Goal: Answer question/provide support: Answer question/provide support

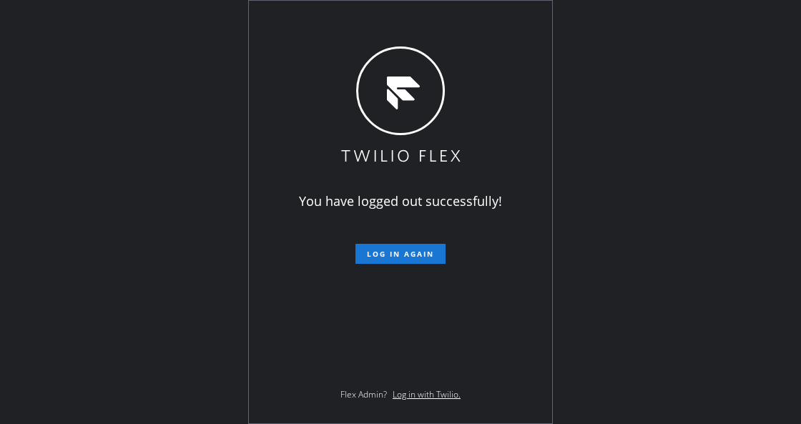
drag, startPoint x: 216, startPoint y: 248, endPoint x: 286, endPoint y: 257, distance: 70.7
click at [215, 247] on div "You have logged out successfully! Log in again Flex Admin? Log in with Twilio." at bounding box center [400, 212] width 801 height 424
click at [405, 255] on span "Log in again" at bounding box center [400, 254] width 67 height 10
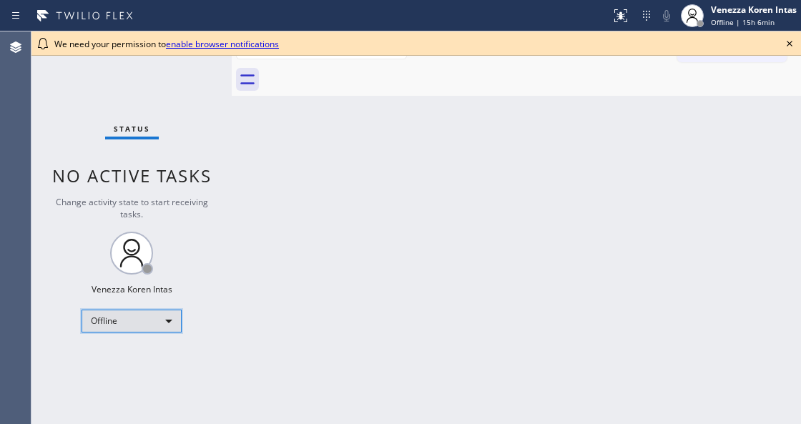
click at [169, 320] on div "Offline" at bounding box center [131, 321] width 100 height 23
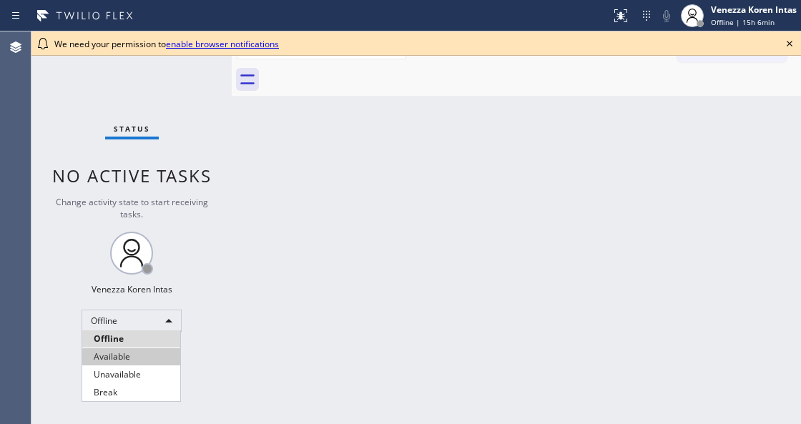
click at [136, 360] on li "Available" at bounding box center [131, 356] width 98 height 17
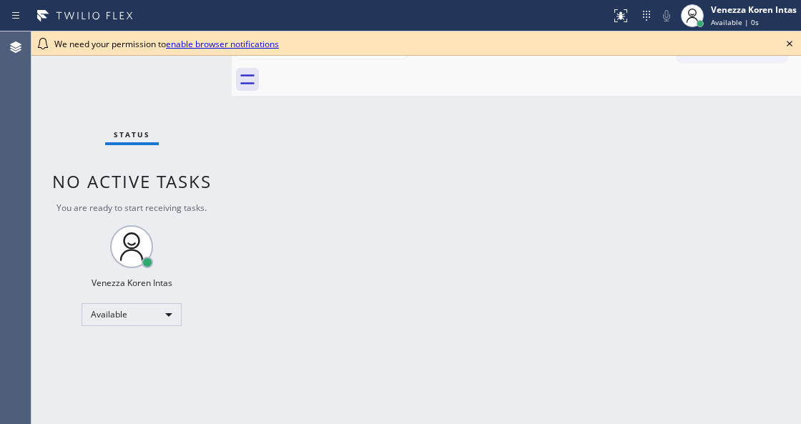
click at [357, 227] on div "Back to Dashboard Change Sender ID Customers Technicians Select a contact Outbo…" at bounding box center [516, 227] width 569 height 392
click at [790, 44] on icon at bounding box center [789, 44] width 6 height 6
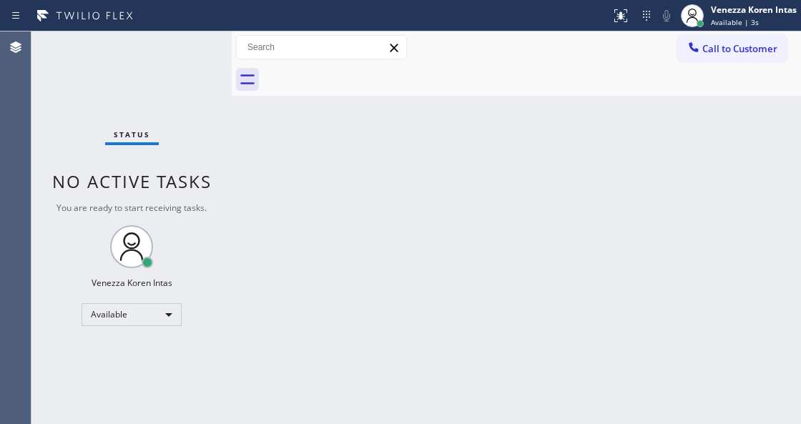
click at [530, 174] on div "Back to Dashboard Change Sender ID Customers Technicians Select a contact Outbo…" at bounding box center [516, 227] width 569 height 392
click at [108, 144] on div "Status" at bounding box center [132, 137] width 54 height 16
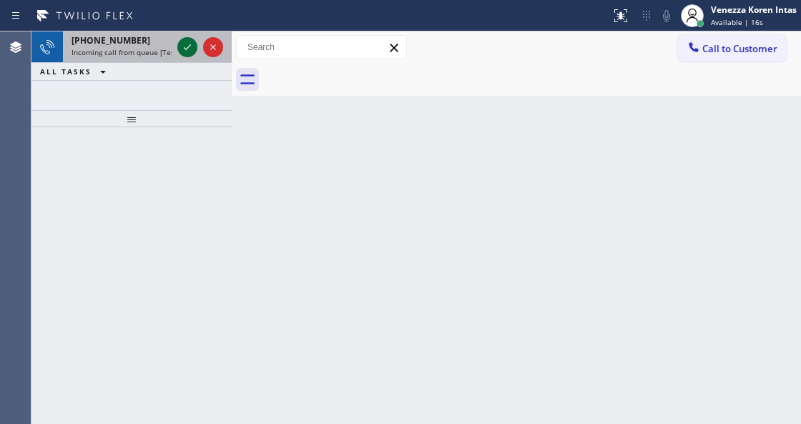
click at [190, 47] on icon at bounding box center [187, 47] width 17 height 17
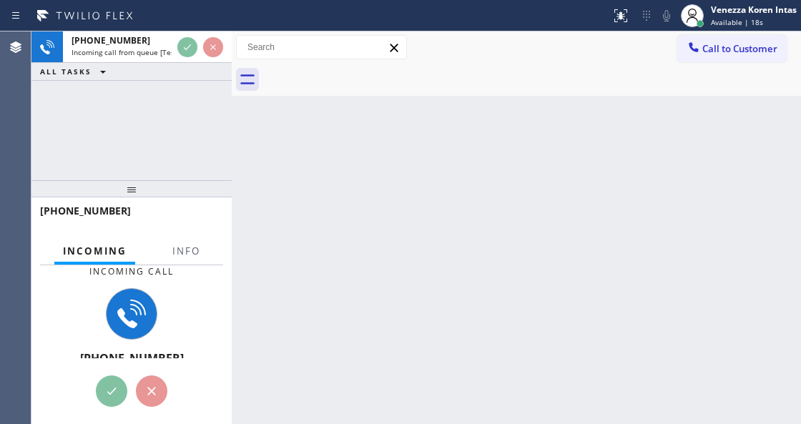
drag, startPoint x: 142, startPoint y: 118, endPoint x: 142, endPoint y: 188, distance: 70.1
click at [142, 188] on div at bounding box center [131, 188] width 200 height 17
click at [189, 260] on button "Info" at bounding box center [186, 251] width 45 height 28
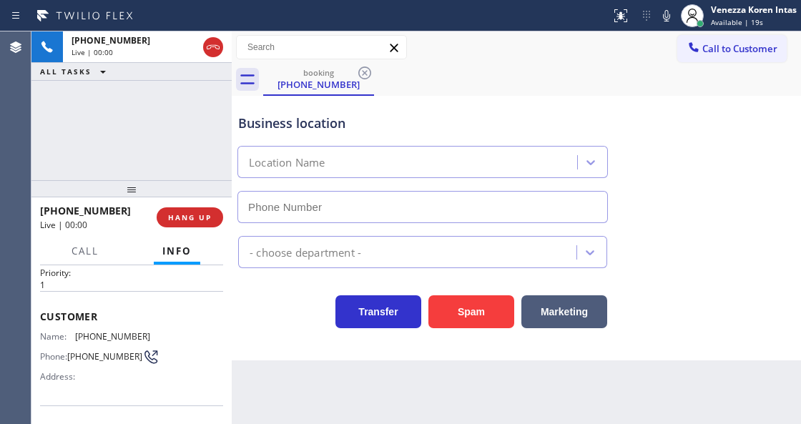
type input "[PHONE_NUMBER]"
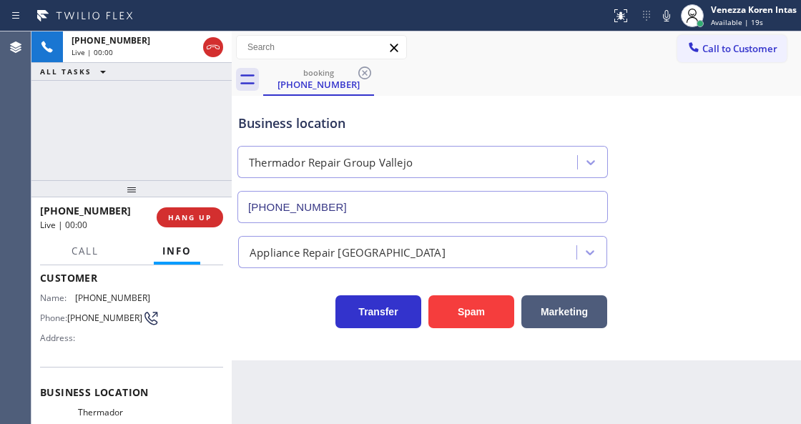
scroll to position [95, 0]
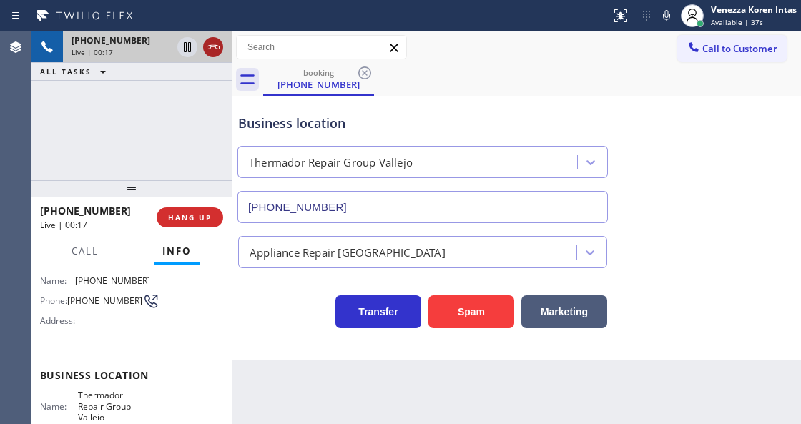
click at [213, 50] on icon at bounding box center [212, 47] width 17 height 17
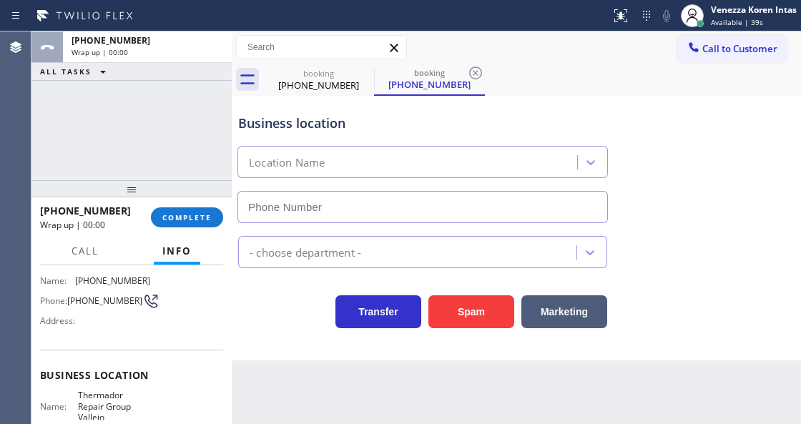
type input "[PHONE_NUMBER]"
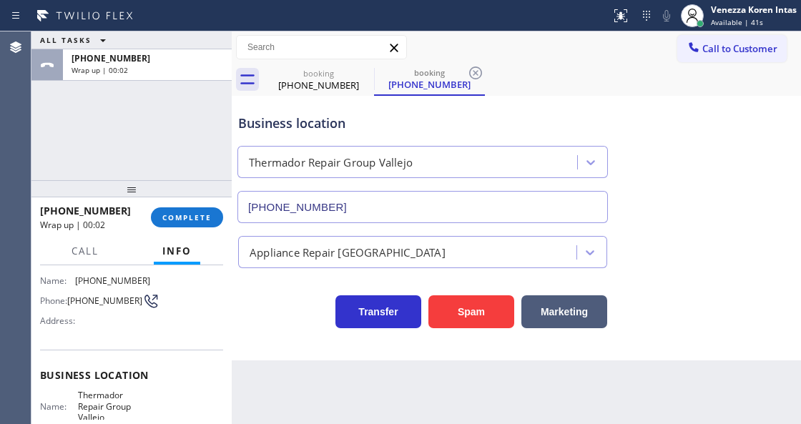
click at [242, 330] on div "Business location Thermador Repair Group Vallejo (707) 504-3963 Appliance Repai…" at bounding box center [516, 228] width 569 height 265
click at [144, 115] on div "ALL TASKS ALL TASKS ACTIVE TASKS TASKS IN WRAP UP +16617485682 Wrap up | 00:02" at bounding box center [131, 105] width 200 height 149
click at [480, 75] on icon at bounding box center [475, 72] width 17 height 17
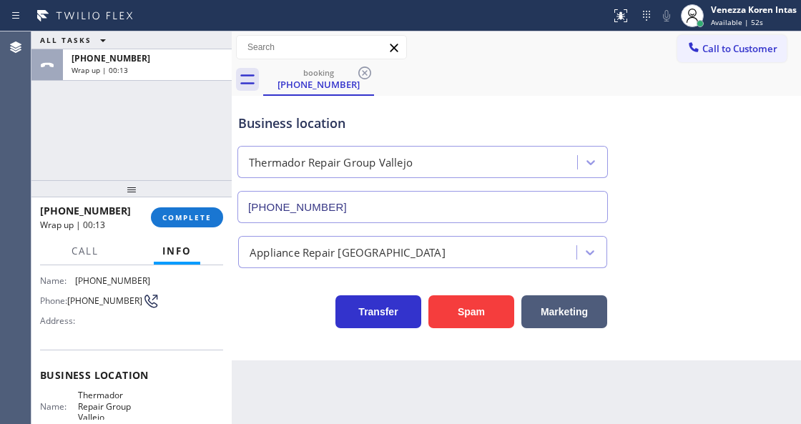
click at [412, 33] on div "Call to Customer Outbound call Location Search location Your caller id phone nu…" at bounding box center [516, 47] width 569 height 32
click at [175, 209] on button "COMPLETE" at bounding box center [187, 217] width 72 height 20
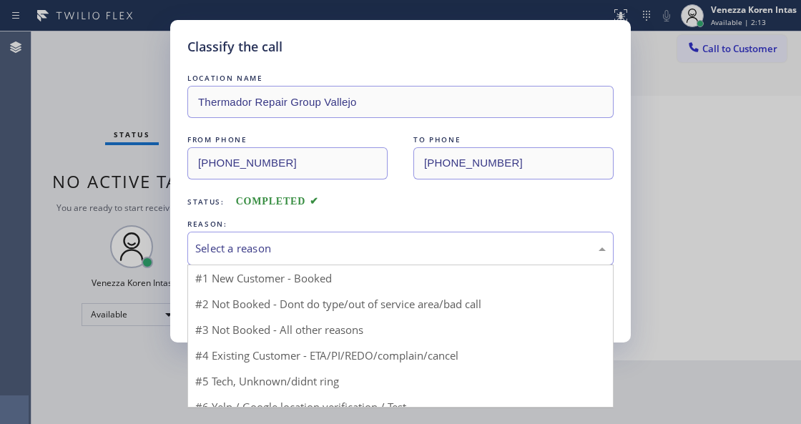
click at [313, 251] on div "Select a reason" at bounding box center [400, 248] width 410 height 16
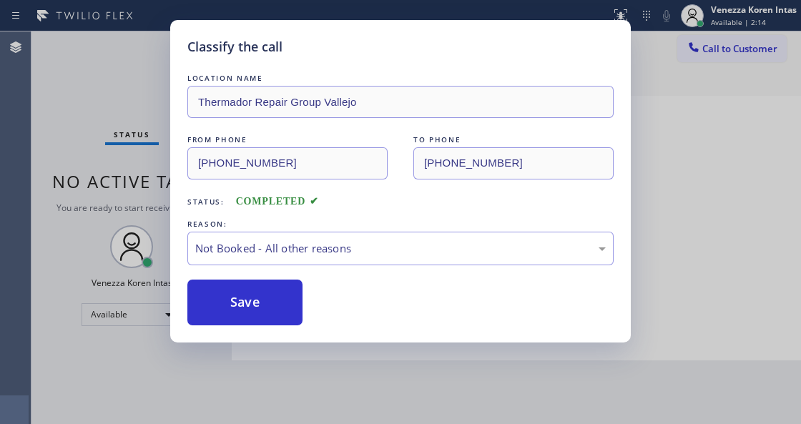
click at [295, 313] on button "Save" at bounding box center [244, 303] width 115 height 46
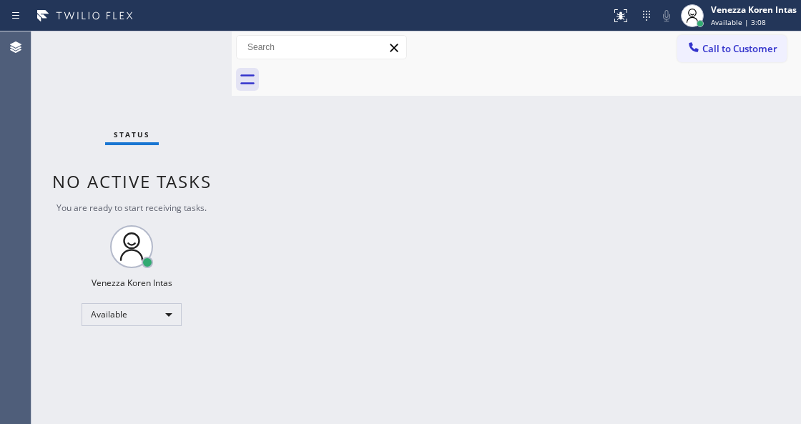
click at [196, 49] on div "Status No active tasks You are ready to start receiving tasks. Venezza Koren In…" at bounding box center [131, 227] width 200 height 392
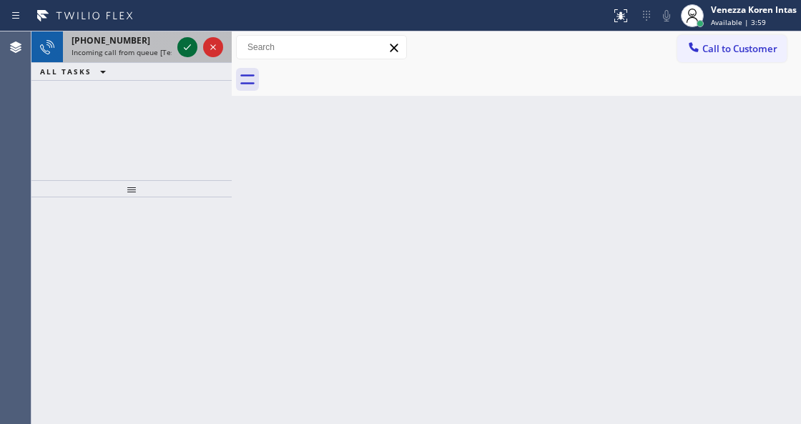
click at [190, 49] on icon at bounding box center [187, 47] width 17 height 17
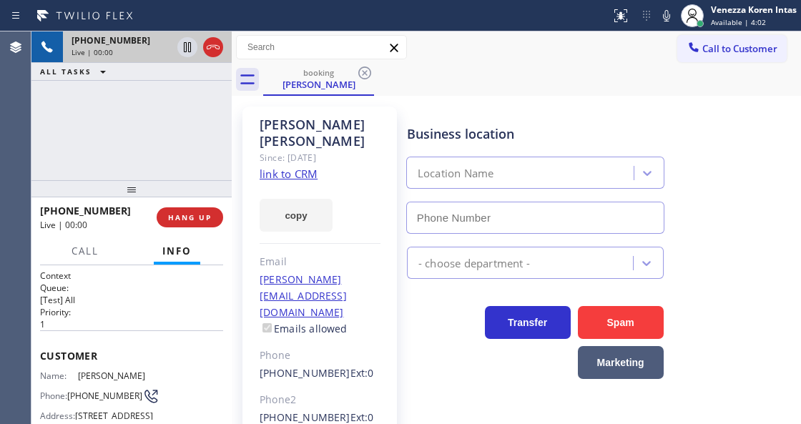
type input "(818) 528-5025"
click at [285, 167] on link "link to CRM" at bounding box center [289, 174] width 58 height 14
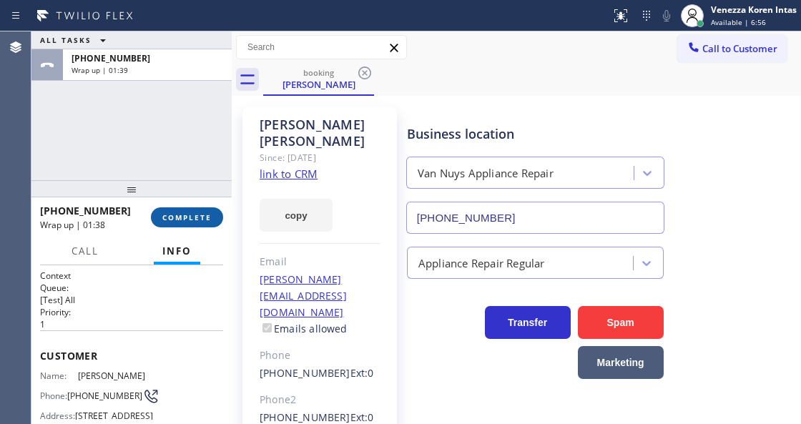
click at [166, 223] on button "COMPLETE" at bounding box center [187, 217] width 72 height 20
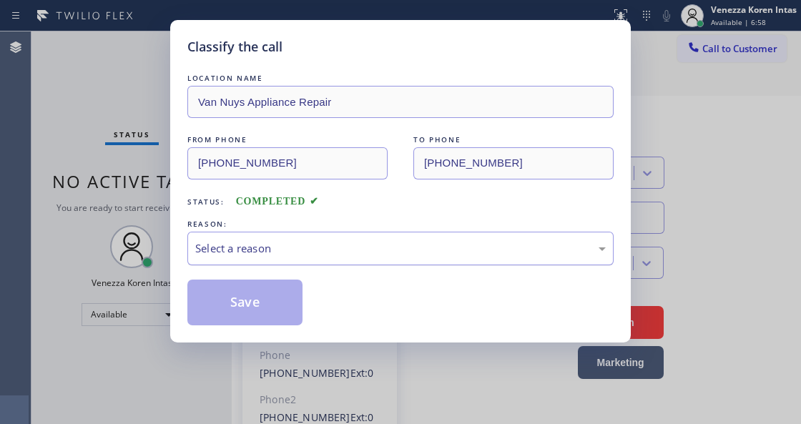
click at [315, 255] on div "Select a reason" at bounding box center [400, 248] width 410 height 16
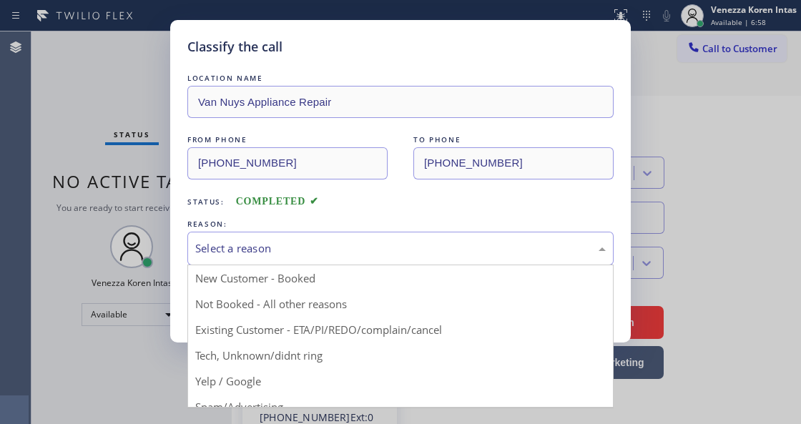
drag, startPoint x: 327, startPoint y: 335, endPoint x: 315, endPoint y: 331, distance: 12.9
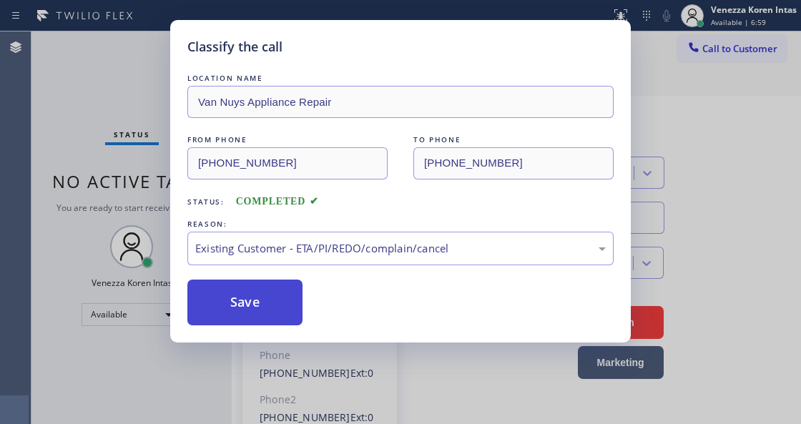
click at [272, 304] on button "Save" at bounding box center [244, 303] width 115 height 46
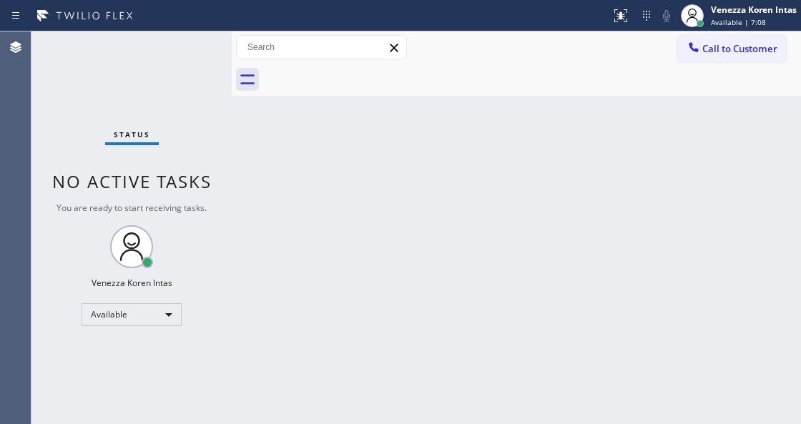
click at [279, 214] on div "Back to Dashboard Change Sender ID Customers Technicians Select a contact Outbo…" at bounding box center [516, 227] width 569 height 392
drag, startPoint x: 191, startPoint y: 109, endPoint x: 167, endPoint y: 89, distance: 30.9
click at [190, 109] on div "Status No active tasks You are ready to start receiving tasks. Venezza Koren In…" at bounding box center [131, 227] width 200 height 392
click at [205, 76] on div "Status No active tasks You are ready to start receiving tasks. Venezza Koren In…" at bounding box center [131, 227] width 200 height 392
click at [185, 46] on div "Status No active tasks You are ready to start receiving tasks. Venezza Koren In…" at bounding box center [131, 227] width 200 height 392
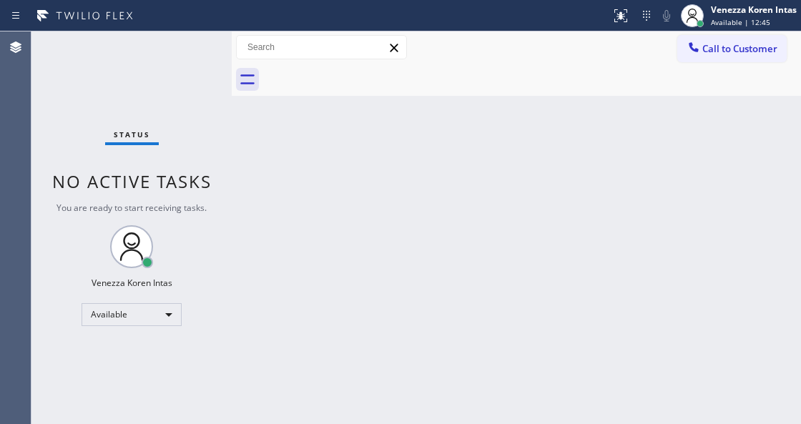
click at [185, 46] on div "Status No active tasks You are ready to start receiving tasks. Venezza Koren In…" at bounding box center [131, 227] width 200 height 392
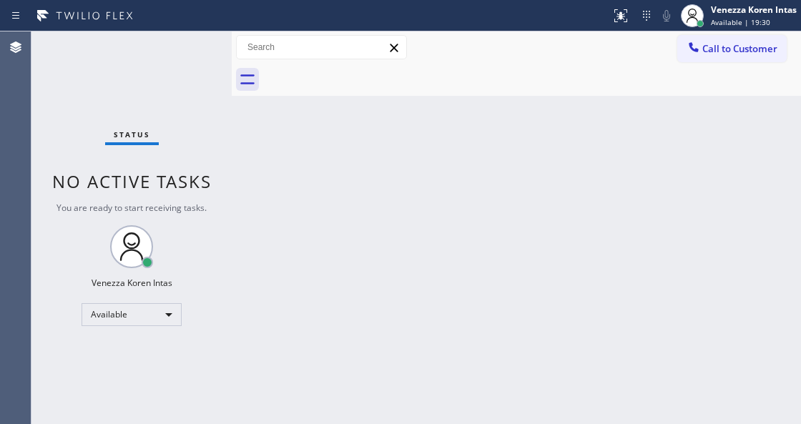
click at [185, 46] on div "Status No active tasks You are ready to start receiving tasks. Venezza Koren In…" at bounding box center [131, 227] width 200 height 392
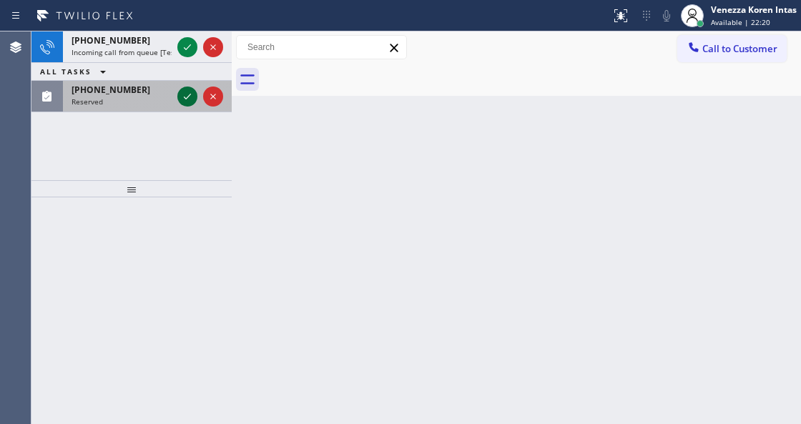
click at [191, 95] on icon at bounding box center [187, 96] width 17 height 17
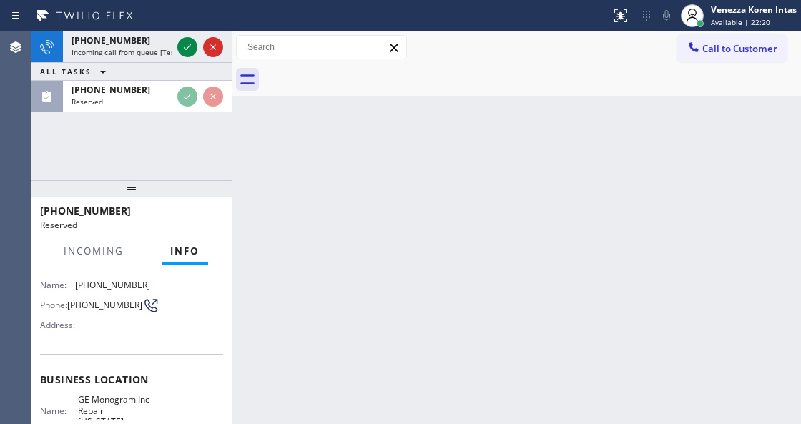
scroll to position [190, 0]
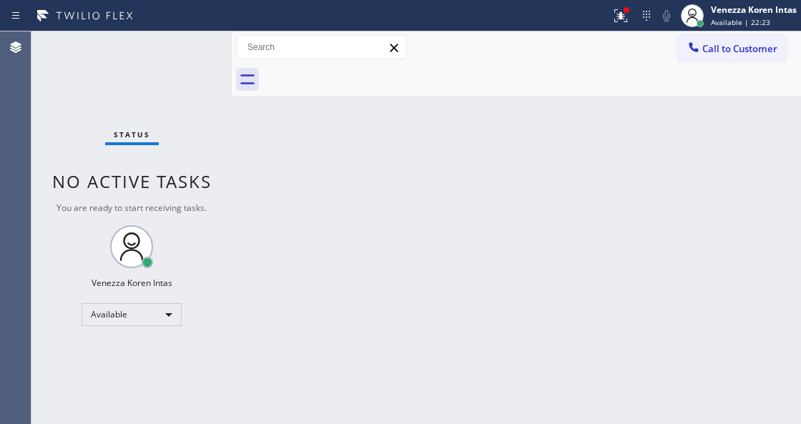
click at [187, 49] on div "Status No active tasks You are ready to start receiving tasks. Venezza Koren In…" at bounding box center [131, 227] width 200 height 392
drag, startPoint x: 610, startPoint y: 9, endPoint x: 611, endPoint y: 61, distance: 52.2
click at [611, 9] on div at bounding box center [620, 15] width 31 height 17
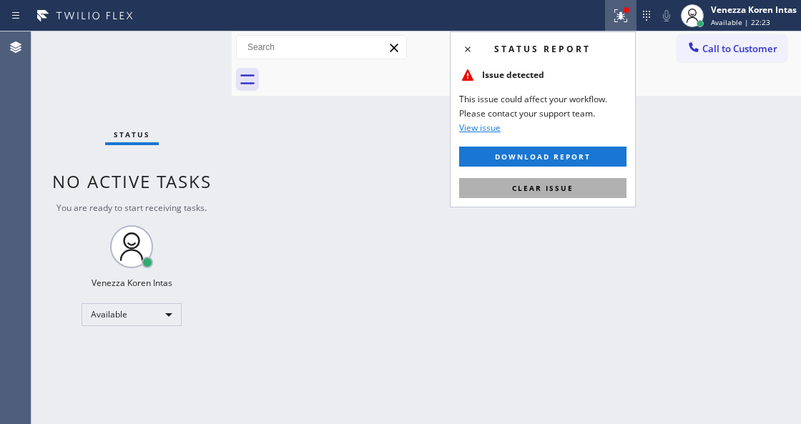
drag, startPoint x: 568, startPoint y: 192, endPoint x: 398, endPoint y: 158, distance: 172.7
click at [565, 192] on span "Clear issue" at bounding box center [542, 188] width 61 height 10
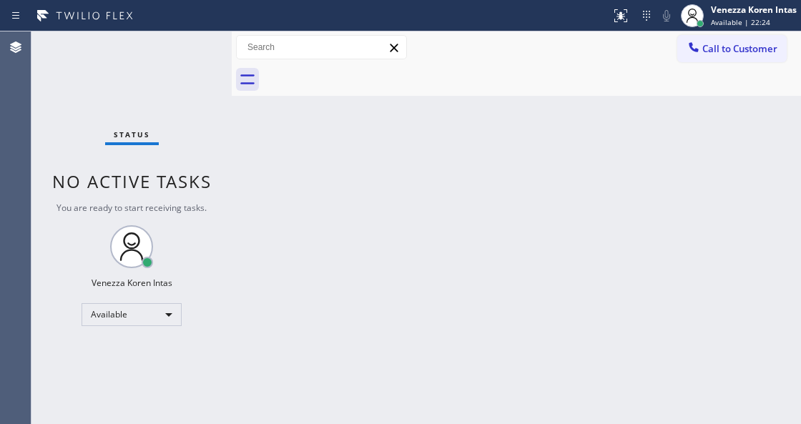
click at [203, 47] on div "Status No active tasks You are ready to start receiving tasks. Venezza Koren In…" at bounding box center [131, 227] width 200 height 392
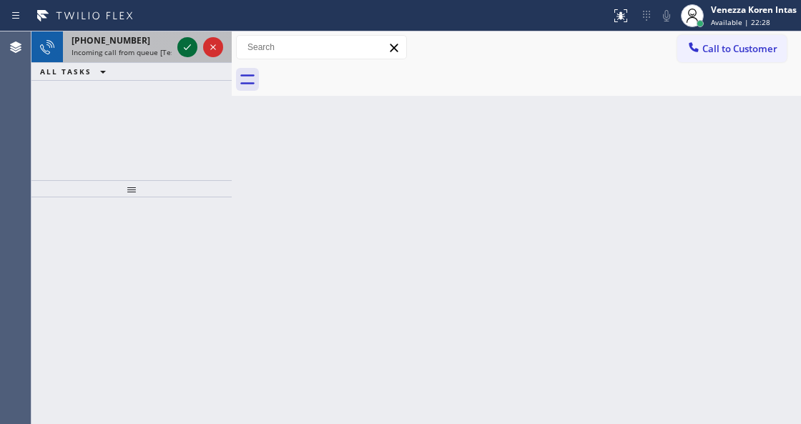
click at [184, 47] on icon at bounding box center [187, 47] width 17 height 17
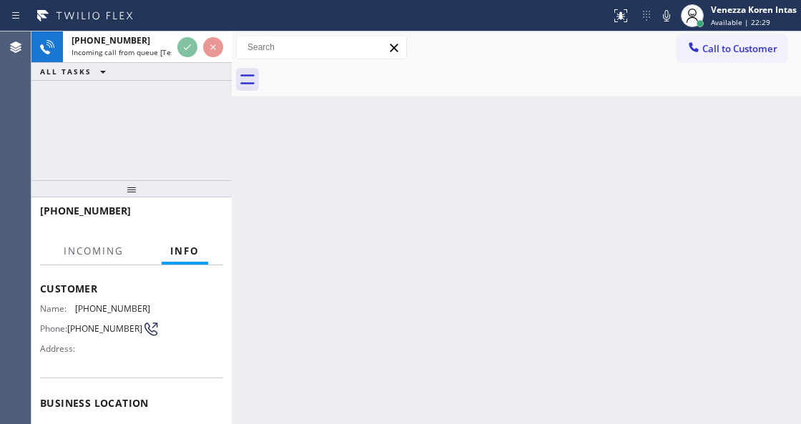
scroll to position [143, 0]
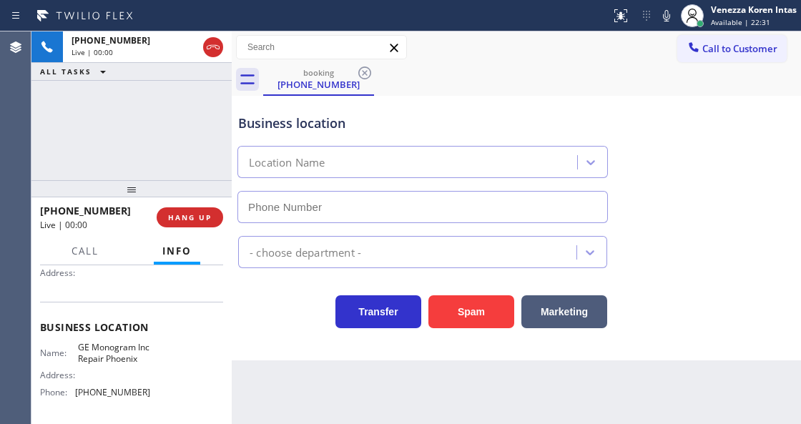
type input "(602) 755-6398"
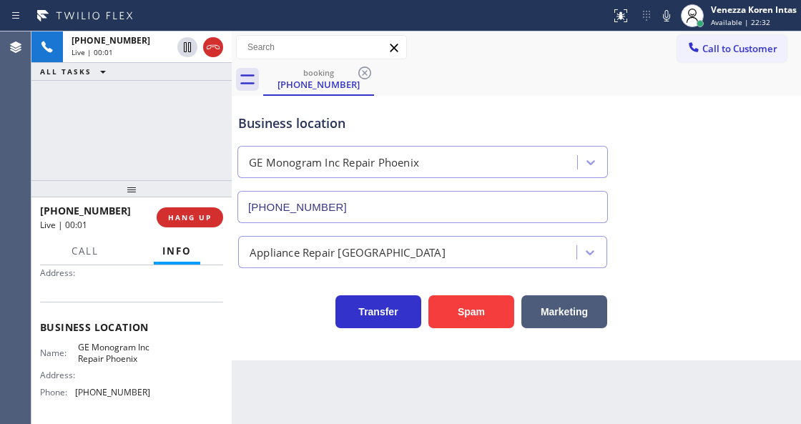
drag, startPoint x: 102, startPoint y: 114, endPoint x: 149, endPoint y: 144, distance: 55.3
click at [102, 114] on div "+14808232707 Live | 00:01 ALL TASKS ALL TASKS ACTIVE TASKS TASKS IN WRAP UP" at bounding box center [131, 105] width 200 height 149
drag, startPoint x: 75, startPoint y: 345, endPoint x: 125, endPoint y: 372, distance: 56.9
click at [125, 364] on div "Name: GE Monogram Inc Repair Phoenix" at bounding box center [95, 353] width 110 height 22
copy span "GE Monogram Inc Repair Phoenix"
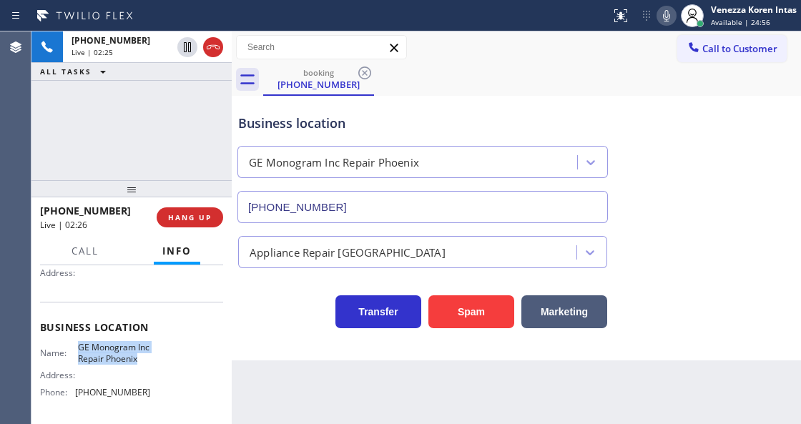
click at [663, 19] on icon at bounding box center [666, 15] width 17 height 17
click at [663, 19] on icon at bounding box center [666, 15] width 7 height 11
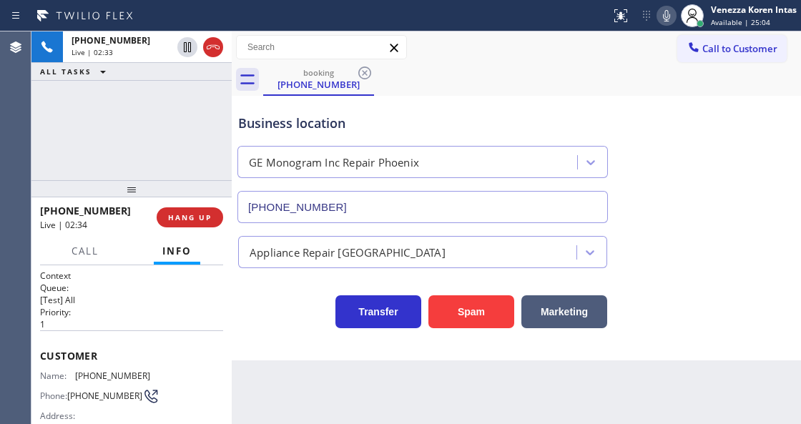
scroll to position [0, 0]
drag, startPoint x: 153, startPoint y: 368, endPoint x: 70, endPoint y: 376, distance: 83.3
click at [70, 376] on div "Name: (480) 823-2707 Phone: (480) 823-2707 Address:" at bounding box center [131, 398] width 183 height 56
copy div "(480) 823-2707"
click at [517, 37] on div "Call to Customer Outbound call Location Search location Your caller id phone nu…" at bounding box center [516, 47] width 569 height 25
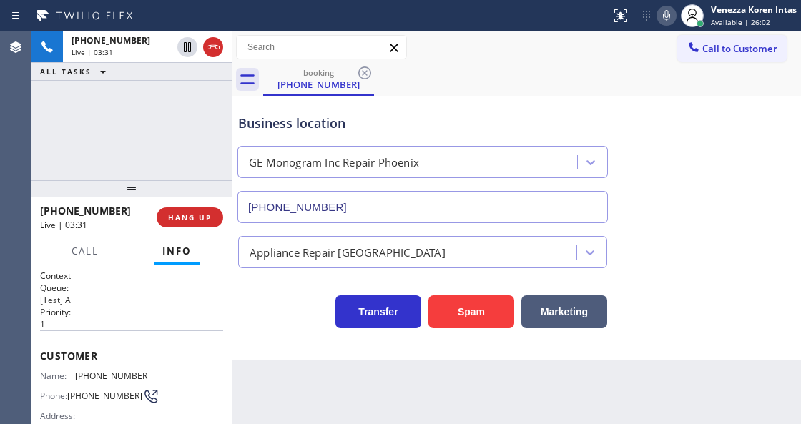
click at [448, 66] on div "booking (480) 823-2707" at bounding box center [532, 80] width 538 height 32
click at [664, 17] on icon at bounding box center [666, 15] width 7 height 11
click at [664, 17] on icon at bounding box center [666, 15] width 17 height 17
click at [671, 20] on icon at bounding box center [666, 15] width 17 height 17
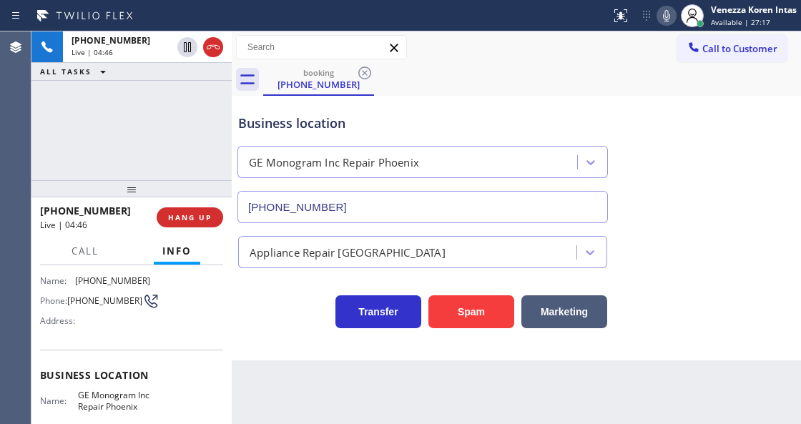
scroll to position [143, 0]
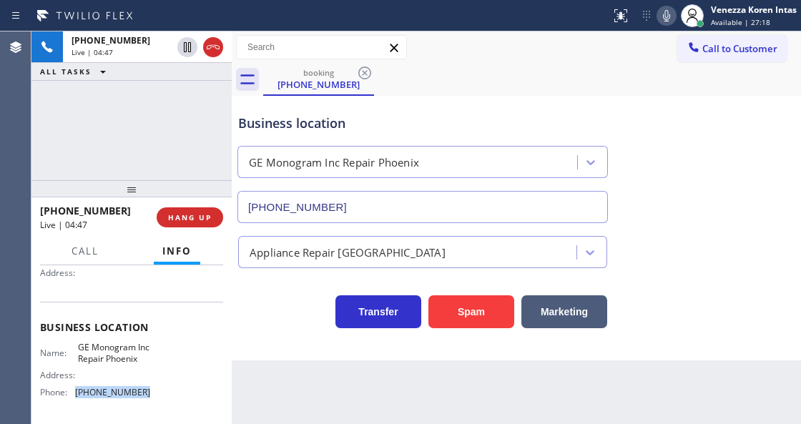
drag, startPoint x: 147, startPoint y: 403, endPoint x: 70, endPoint y: 410, distance: 76.8
click at [70, 403] on div "Name: GE Monogram Inc Repair Phoenix Address: Phone: (602) 755-6398" at bounding box center [131, 372] width 183 height 61
copy div "(602) 755-6398"
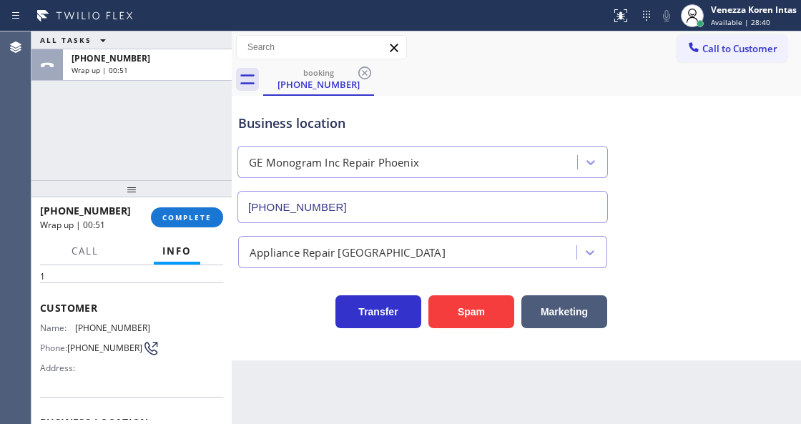
scroll to position [47, 0]
drag, startPoint x: 144, startPoint y: 323, endPoint x: 75, endPoint y: 325, distance: 69.4
click at [75, 325] on div "Name: (480) 823-2707" at bounding box center [95, 328] width 110 height 11
copy div "(480) 823-2707"
click at [196, 214] on span "COMPLETE" at bounding box center [186, 217] width 49 height 10
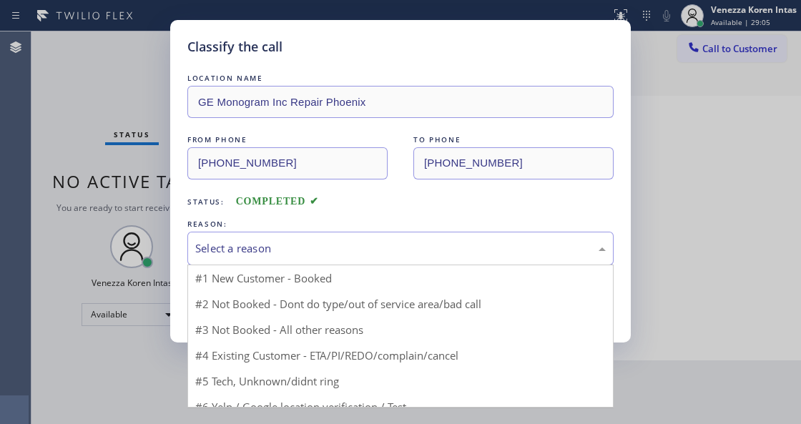
click at [296, 250] on div "Select a reason" at bounding box center [400, 248] width 410 height 16
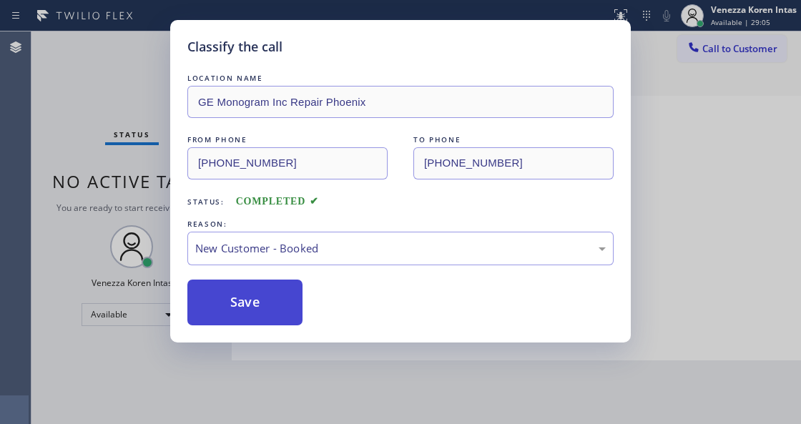
click at [292, 291] on button "Save" at bounding box center [244, 303] width 115 height 46
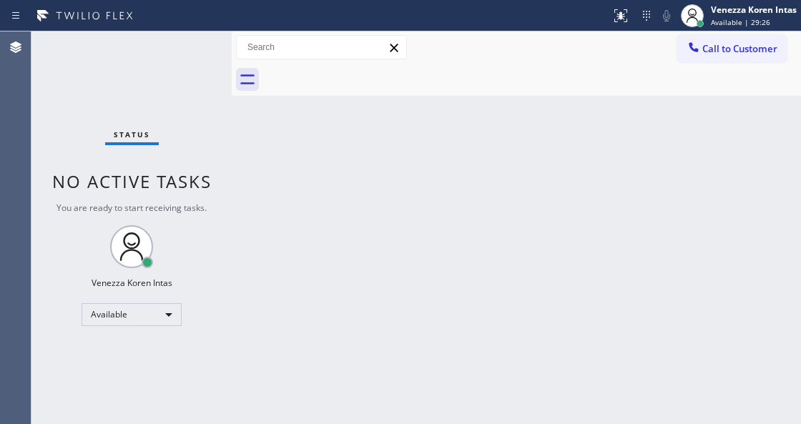
click at [407, 186] on div "Back to Dashboard Change Sender ID Customers Technicians Select a contact Outbo…" at bounding box center [516, 227] width 569 height 392
drag, startPoint x: 312, startPoint y: 174, endPoint x: 29, endPoint y: 156, distance: 283.7
click at [310, 175] on div "Back to Dashboard Change Sender ID Customers Technicians Select a contact Outbo…" at bounding box center [516, 227] width 569 height 392
drag, startPoint x: 160, startPoint y: 104, endPoint x: 263, endPoint y: 335, distance: 252.2
click at [161, 107] on div "Status No active tasks You are ready to start receiving tasks. Venezza Koren In…" at bounding box center [131, 227] width 200 height 392
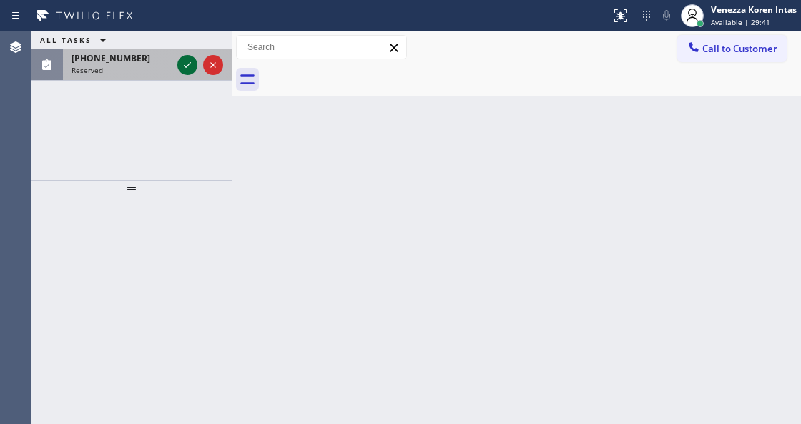
click at [183, 64] on icon at bounding box center [187, 64] width 17 height 17
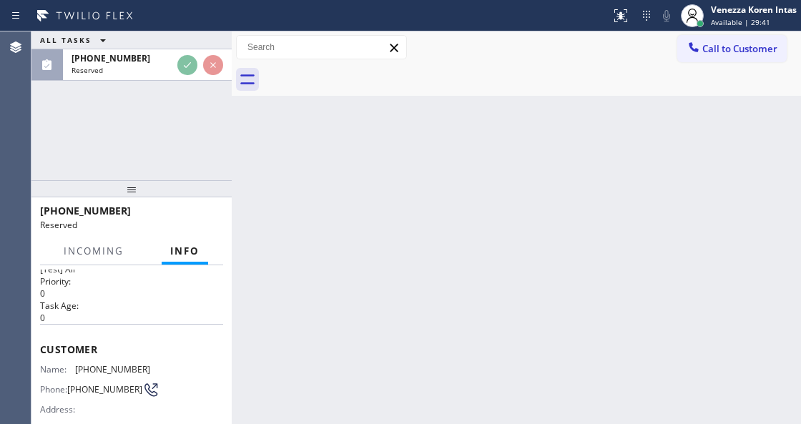
scroll to position [47, 0]
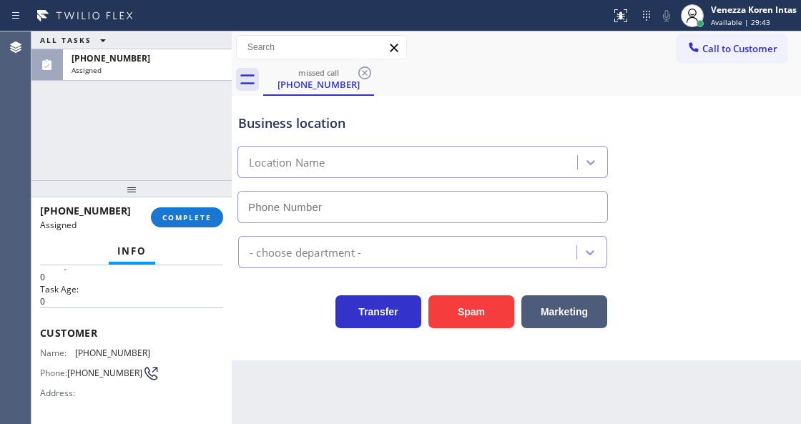
type input "(323) 310-5120"
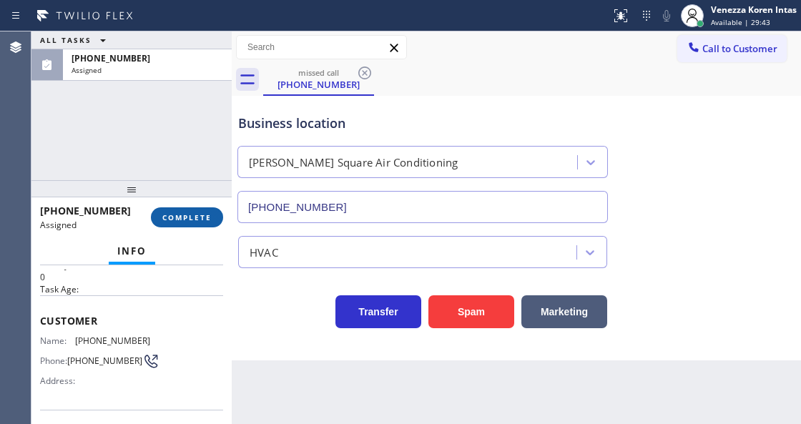
click at [199, 220] on span "COMPLETE" at bounding box center [186, 217] width 49 height 10
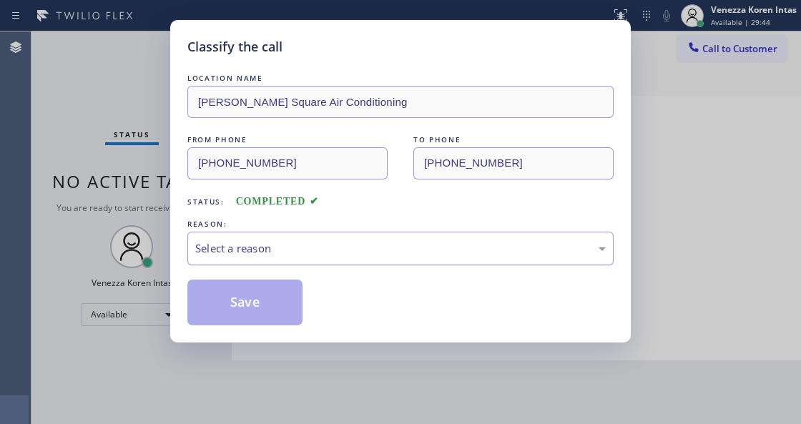
drag, startPoint x: 306, startPoint y: 252, endPoint x: 306, endPoint y: 263, distance: 11.4
click at [306, 255] on div "Select a reason" at bounding box center [400, 248] width 410 height 16
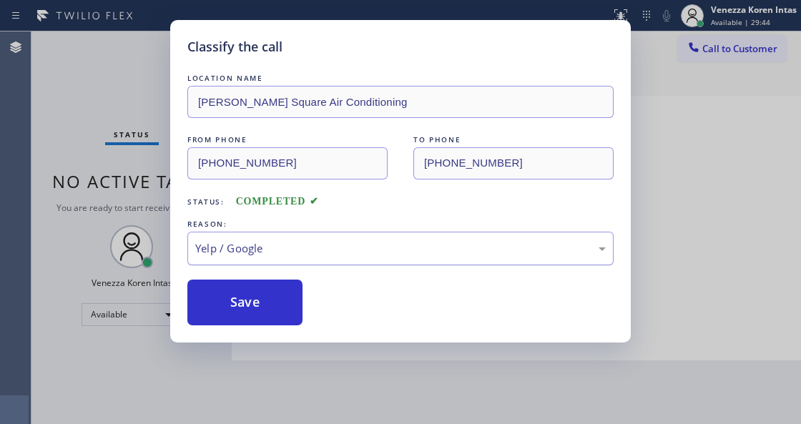
click at [286, 260] on div "Yelp / Google" at bounding box center [400, 249] width 426 height 34
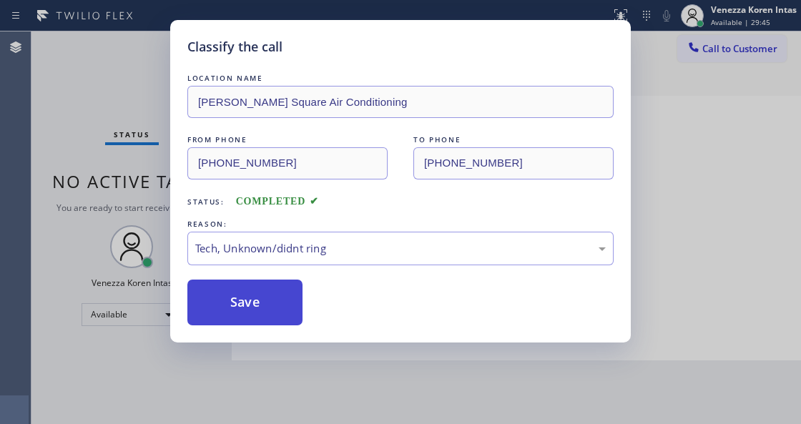
click at [263, 299] on button "Save" at bounding box center [244, 303] width 115 height 46
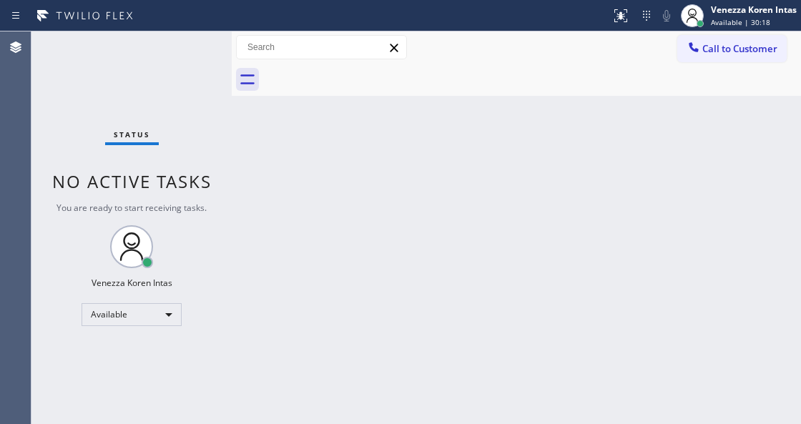
drag, startPoint x: 372, startPoint y: 179, endPoint x: 372, endPoint y: 262, distance: 83.6
click at [372, 186] on div "Back to Dashboard Change Sender ID Customers Technicians Select a contact Outbo…" at bounding box center [516, 227] width 569 height 392
drag, startPoint x: 279, startPoint y: 217, endPoint x: 279, endPoint y: 204, distance: 12.2
click at [279, 209] on div "Back to Dashboard Change Sender ID Customers Technicians Select a contact Outbo…" at bounding box center [516, 227] width 569 height 392
click at [210, 77] on div "Status No active tasks You are ready to start receiving tasks. Venezza Koren In…" at bounding box center [131, 227] width 200 height 392
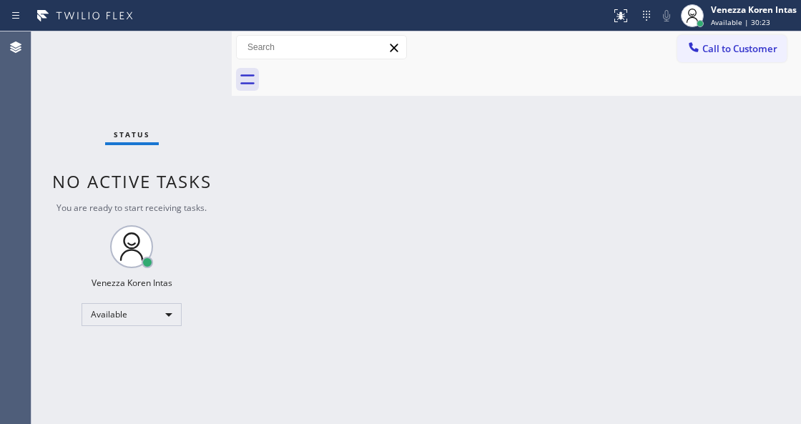
click at [202, 46] on div "Status No active tasks You are ready to start receiving tasks. Venezza Koren In…" at bounding box center [131, 227] width 200 height 392
click at [203, 53] on div "Status No active tasks You are ready to start receiving tasks. Venezza Koren In…" at bounding box center [131, 227] width 200 height 392
click at [194, 51] on div "Status No active tasks You are ready to start receiving tasks. Venezza Koren In…" at bounding box center [131, 227] width 200 height 392
click at [190, 51] on div "Status No active tasks You are ready to start receiving tasks. Venezza Koren In…" at bounding box center [131, 227] width 200 height 392
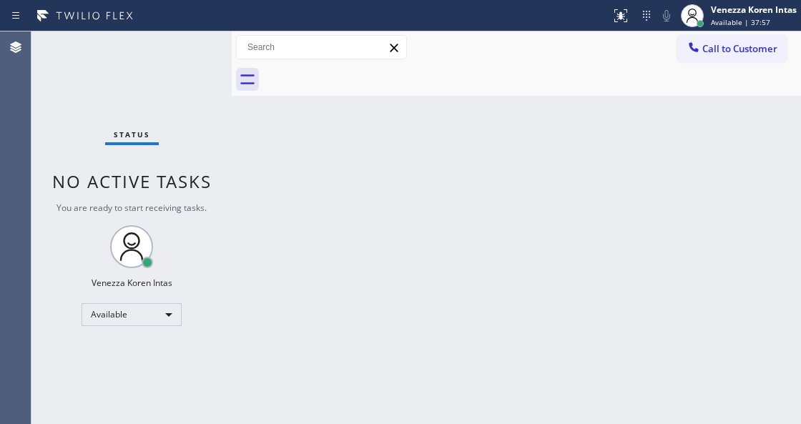
click at [194, 47] on div "Status No active tasks You are ready to start receiving tasks. Venezza Koren In…" at bounding box center [131, 227] width 200 height 392
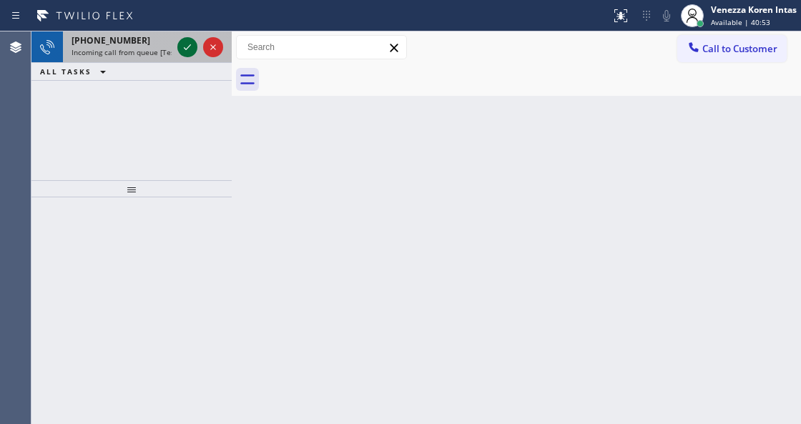
click at [193, 47] on icon at bounding box center [187, 47] width 17 height 17
click at [179, 40] on icon at bounding box center [187, 47] width 17 height 17
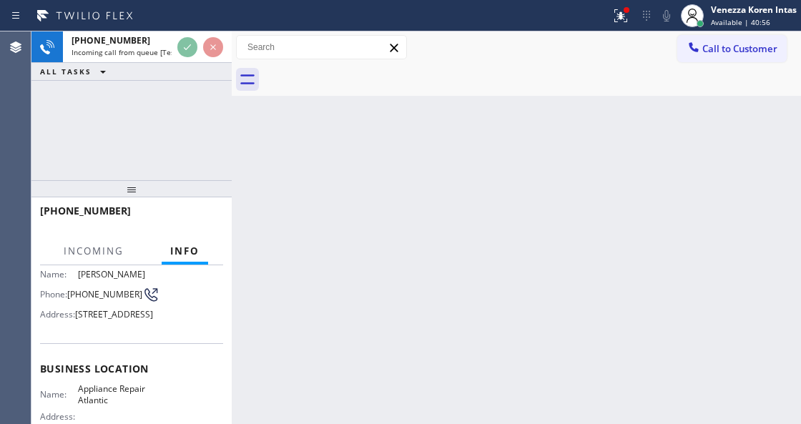
scroll to position [190, 0]
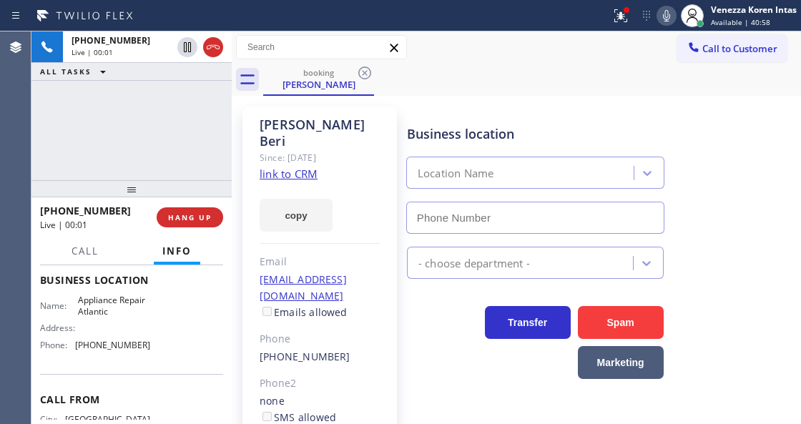
click at [202, 153] on div "+12066737275 Live | 00:01 ALL TASKS ALL TASKS ACTIVE TASKS TASKS IN WRAP UP" at bounding box center [131, 105] width 200 height 149
type input "(206) 203-8787"
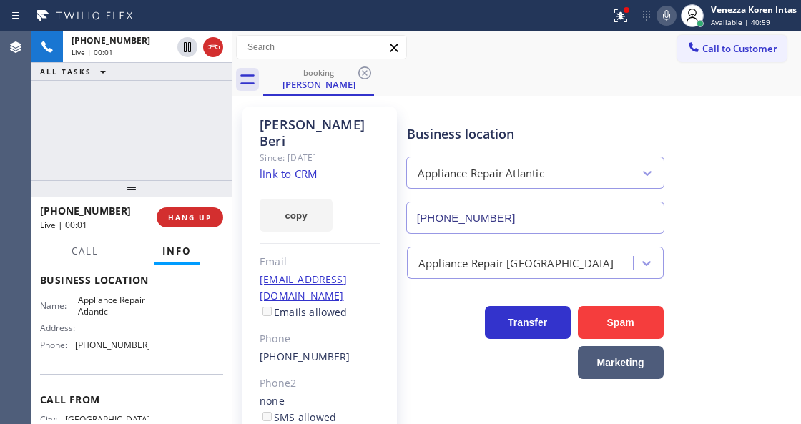
click at [286, 167] on link "link to CRM" at bounding box center [289, 174] width 58 height 14
click at [629, 26] on button at bounding box center [620, 15] width 31 height 31
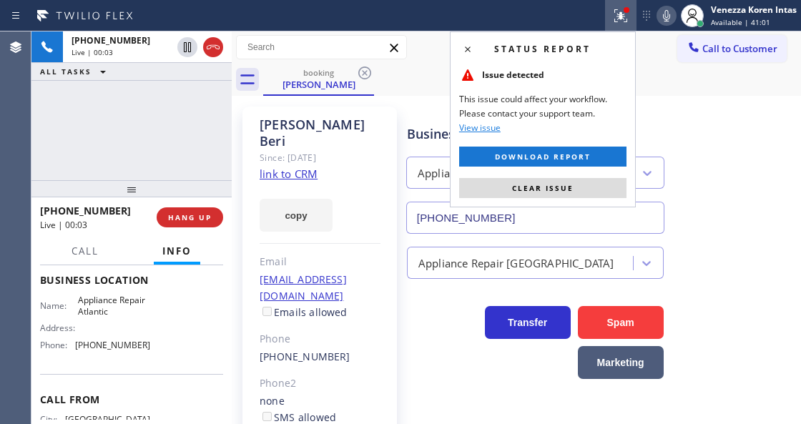
click at [569, 198] on div "Status report Issue detected This issue could affect your workflow. Please cont…" at bounding box center [543, 119] width 186 height 176
click at [576, 187] on button "Clear issue" at bounding box center [542, 188] width 167 height 20
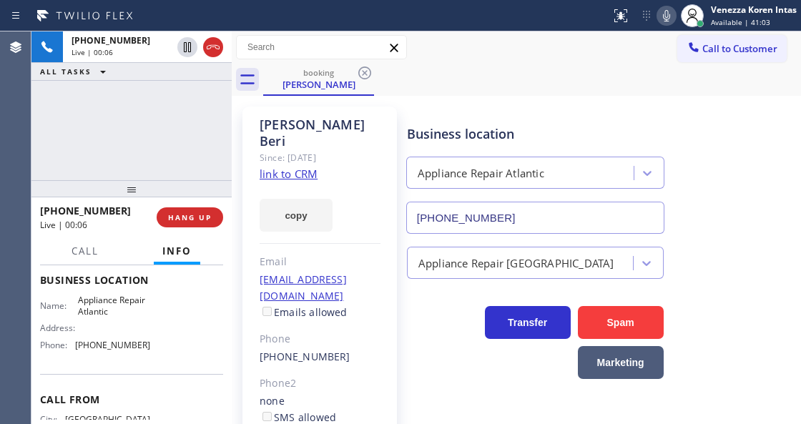
click at [598, 117] on div "Business location Appliance Repair Atlantic (206) 203-8787" at bounding box center [535, 172] width 262 height 124
click at [312, 167] on link "link to CRM" at bounding box center [289, 174] width 58 height 14
drag, startPoint x: 79, startPoint y: 317, endPoint x: 118, endPoint y: 338, distance: 44.8
click at [118, 317] on span "Appliance Repair Atlantic" at bounding box center [113, 306] width 71 height 22
copy span "Appliance Repair Atlantic"
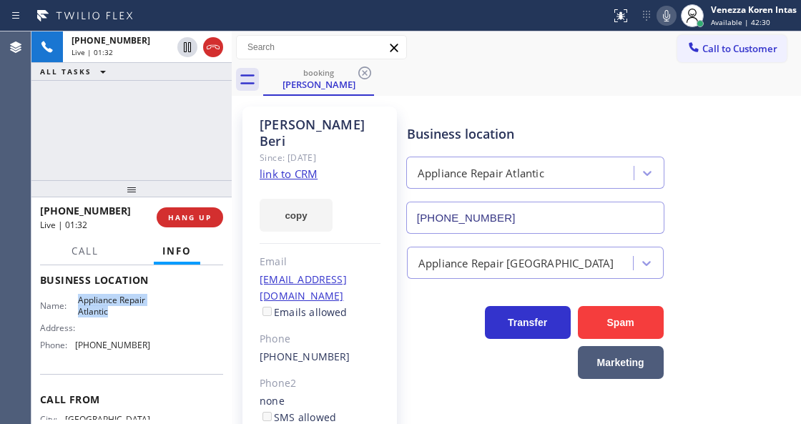
click at [659, 21] on icon at bounding box center [666, 15] width 17 height 17
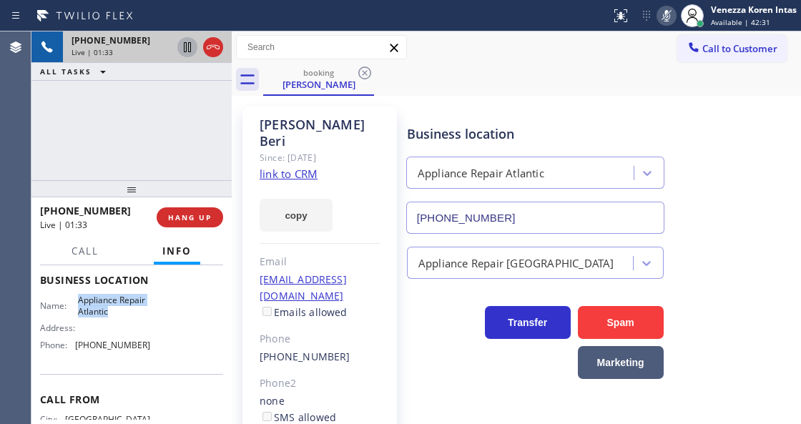
click at [191, 46] on icon at bounding box center [187, 47] width 17 height 17
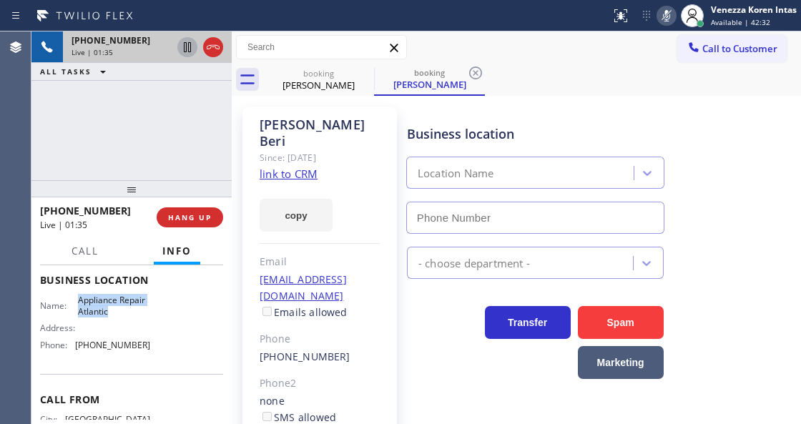
type input "(206) 203-8787"
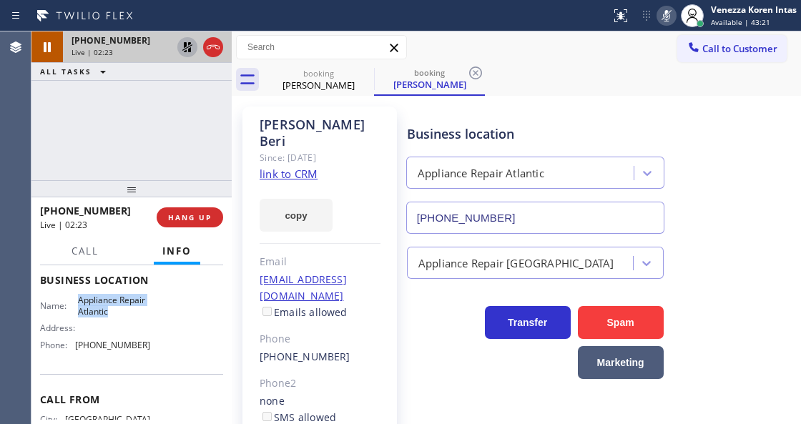
click at [670, 20] on icon at bounding box center [666, 15] width 17 height 17
click at [186, 47] on icon at bounding box center [187, 47] width 17 height 17
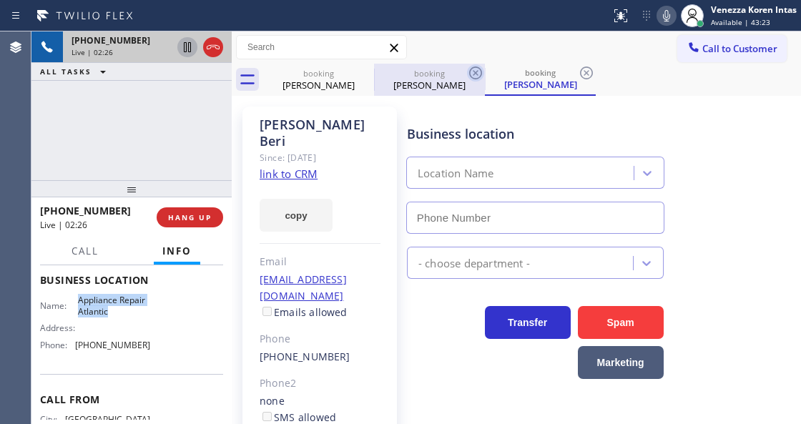
type input "(206) 203-8787"
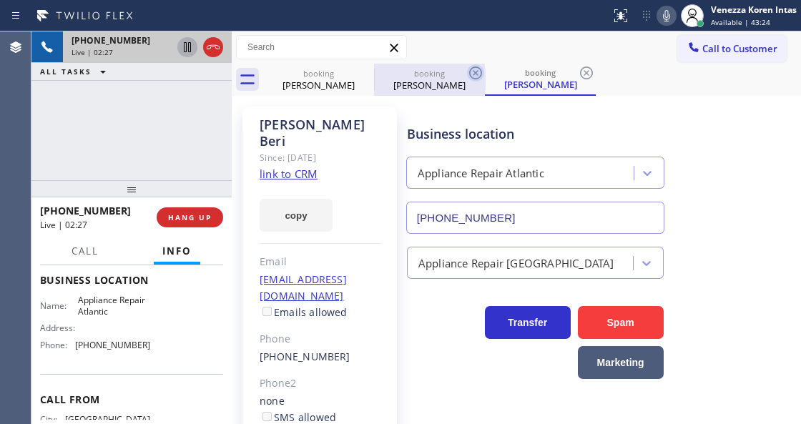
click at [478, 74] on icon at bounding box center [475, 72] width 17 height 17
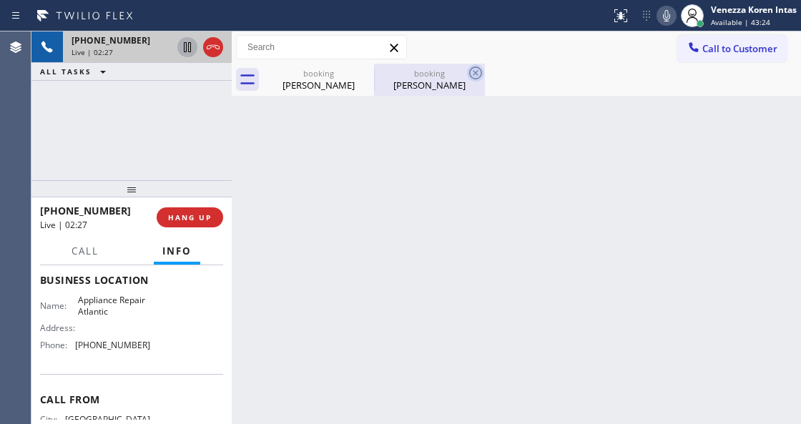
click at [473, 72] on icon at bounding box center [475, 72] width 17 height 17
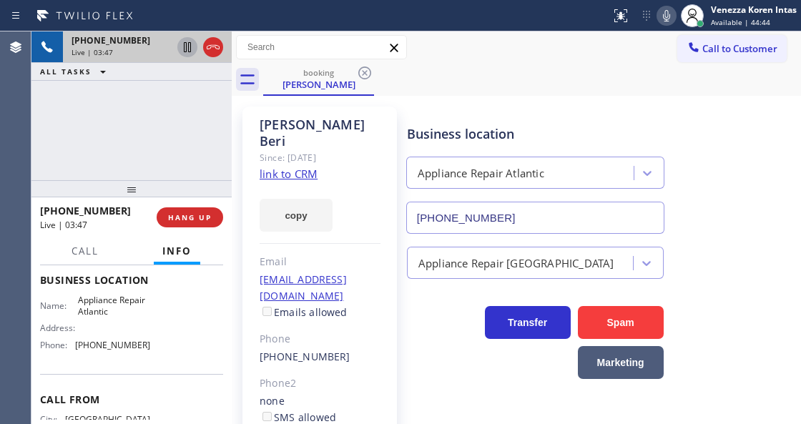
click at [466, 60] on div "Call to Customer Outbound call Location Search location Your caller id phone nu…" at bounding box center [516, 47] width 569 height 32
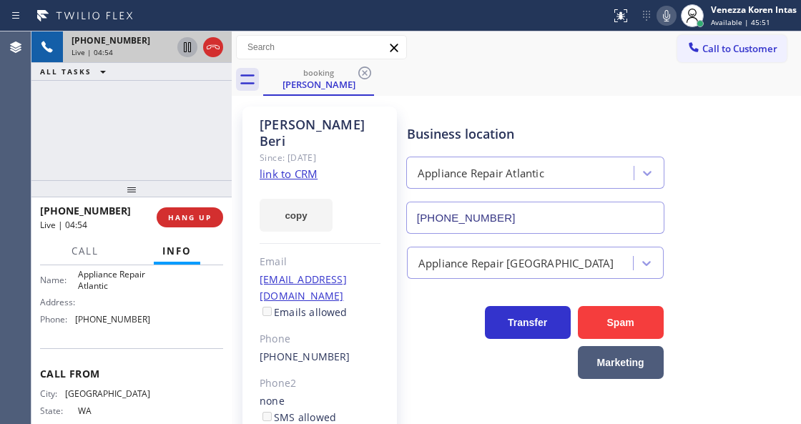
scroll to position [238, 0]
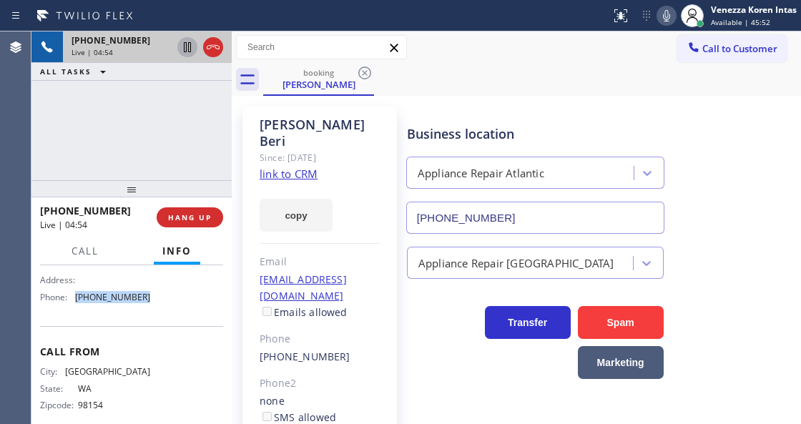
drag, startPoint x: 150, startPoint y: 321, endPoint x: 67, endPoint y: 322, distance: 82.9
click at [67, 308] on div "Name: Appliance Repair Atlantic Address: Phone: (206) 203-8787" at bounding box center [131, 277] width 183 height 61
copy div "(206) 203-8787"
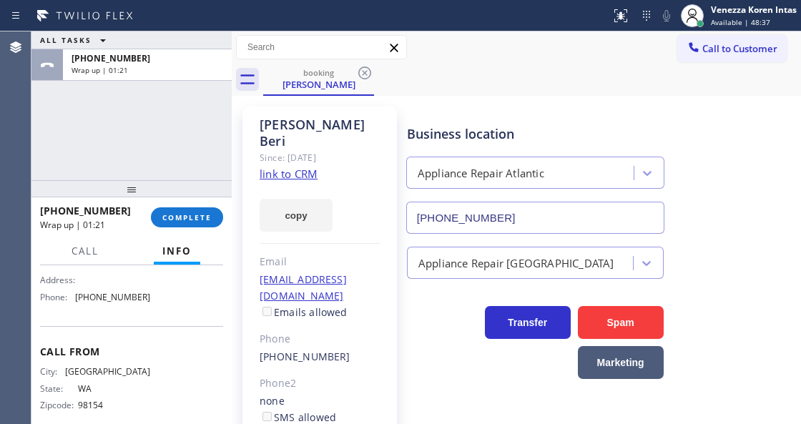
click at [202, 180] on div at bounding box center [131, 188] width 200 height 17
click at [206, 212] on span "COMPLETE" at bounding box center [186, 217] width 49 height 10
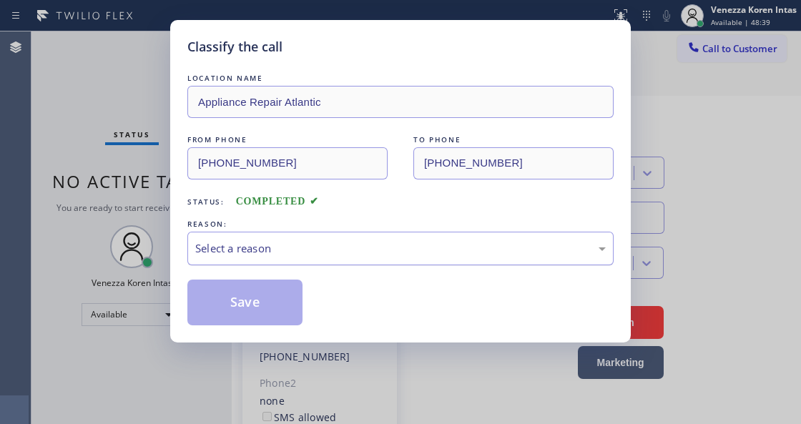
click at [317, 253] on div "Select a reason" at bounding box center [400, 248] width 410 height 16
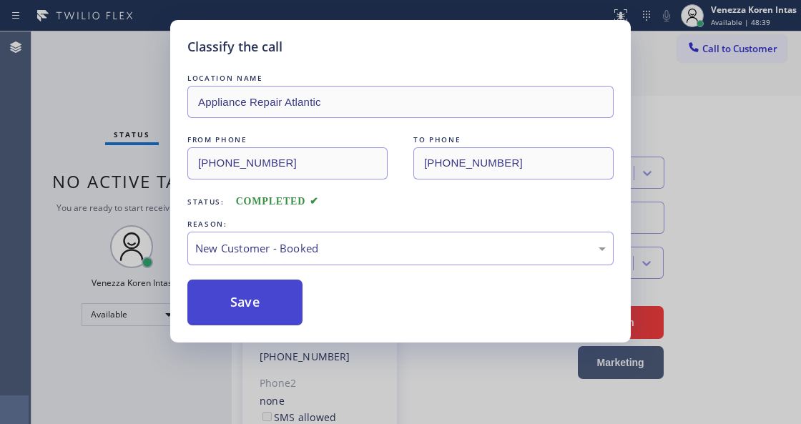
click at [275, 300] on button "Save" at bounding box center [244, 303] width 115 height 46
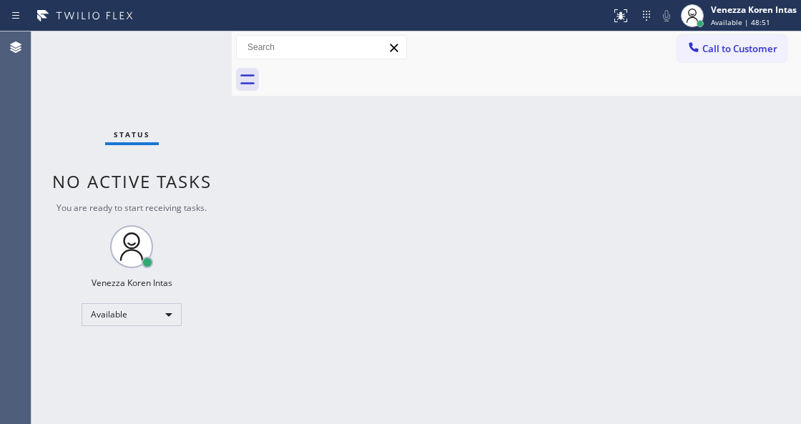
click at [289, 167] on div "Back to Dashboard Change Sender ID Customers Technicians Select a contact Outbo…" at bounding box center [516, 227] width 569 height 392
drag, startPoint x: 199, startPoint y: 47, endPoint x: 127, endPoint y: 77, distance: 78.2
click at [188, 54] on div "Status No active tasks You are ready to start receiving tasks. Venezza Koren In…" at bounding box center [131, 227] width 200 height 392
drag, startPoint x: 85, startPoint y: 95, endPoint x: 26, endPoint y: 97, distance: 59.4
click at [66, 97] on div "Status No active tasks You are ready to start receiving tasks. Venezza Koren In…" at bounding box center [131, 227] width 200 height 392
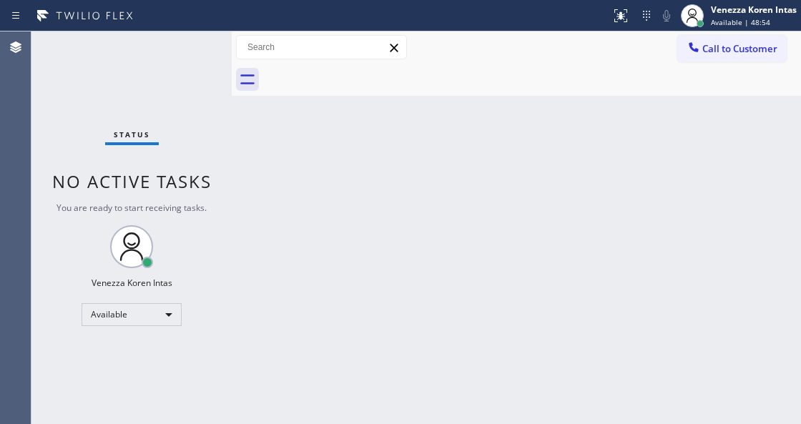
click at [197, 54] on div "Status No active tasks You are ready to start receiving tasks. Venezza Koren In…" at bounding box center [131, 227] width 200 height 392
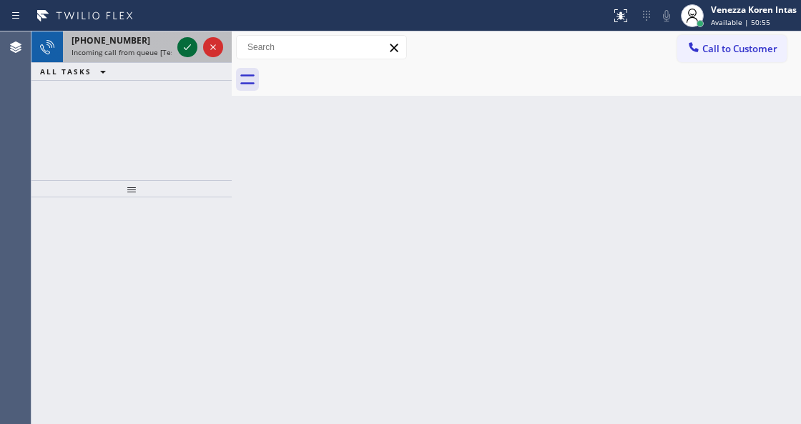
click at [187, 47] on icon at bounding box center [187, 47] width 17 height 17
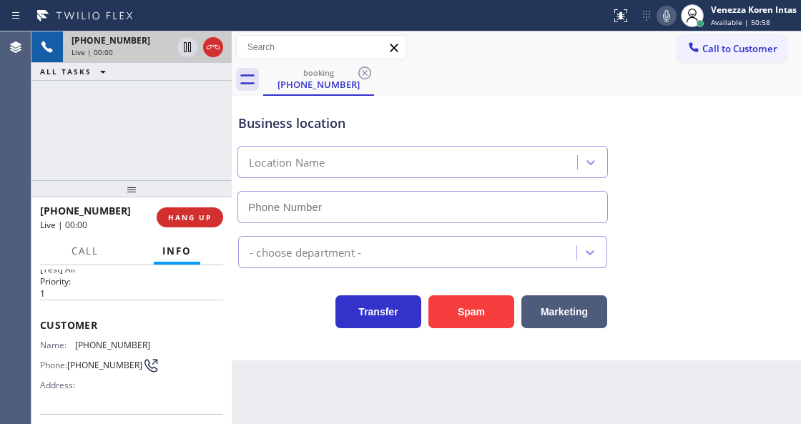
type input "(315) 687-8976"
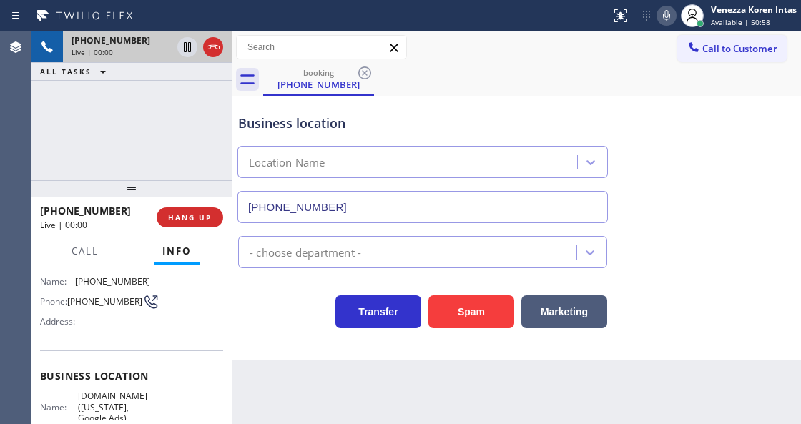
scroll to position [95, 0]
click at [187, 149] on div "+16466286729 Live | 00:01 ALL TASKS ALL TASKS ACTIVE TASKS TASKS IN WRAP UP" at bounding box center [131, 105] width 200 height 149
click at [668, 16] on icon at bounding box center [666, 15] width 17 height 17
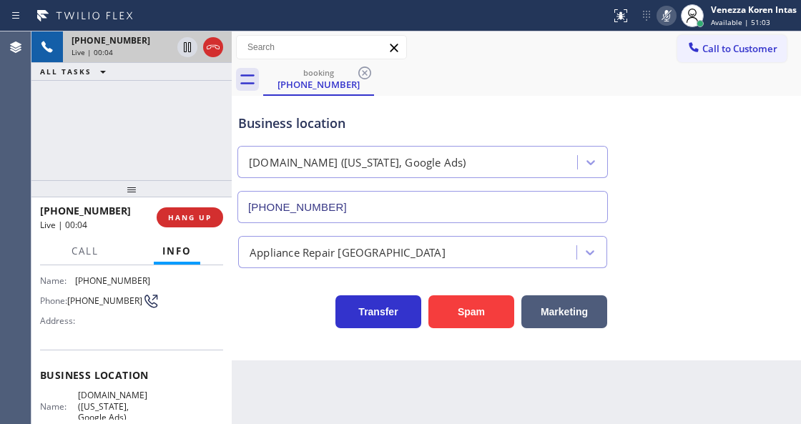
click at [668, 16] on icon at bounding box center [666, 15] width 17 height 17
click at [508, 107] on div "Business location VikingCare.online (New York, Google Ads) (315) 687-8976" at bounding box center [422, 161] width 375 height 124
click at [206, 113] on div "+16466286729 Live | 00:07 ALL TASKS ALL TASKS ACTIVE TASKS TASKS IN WRAP UP" at bounding box center [131, 105] width 200 height 149
drag, startPoint x: 104, startPoint y: 103, endPoint x: 31, endPoint y: 103, distance: 72.9
click at [104, 103] on div "+16466286729 Live | 00:07 ALL TASKS ALL TASKS ACTIVE TASKS TASKS IN WRAP UP" at bounding box center [131, 105] width 200 height 149
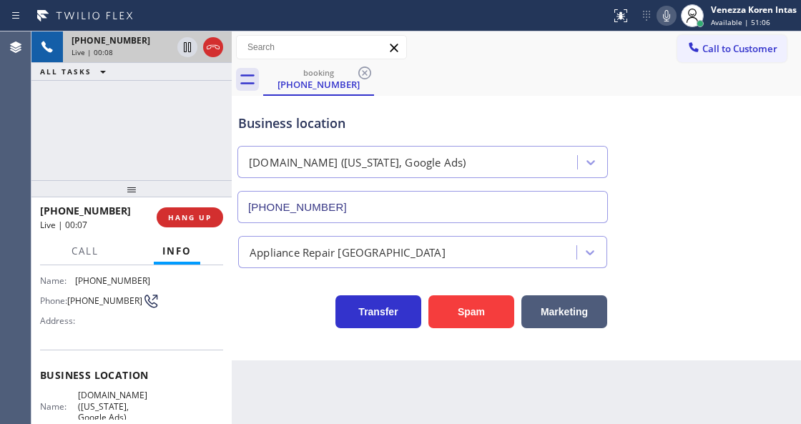
drag, startPoint x: 181, startPoint y: 97, endPoint x: 209, endPoint y: 109, distance: 30.1
click at [181, 97] on div "+16466286729 Live | 00:08 ALL TASKS ALL TASKS ACTIVE TASKS TASKS IN WRAP UP" at bounding box center [131, 105] width 200 height 149
click at [480, 66] on div "booking (646) 628-6729" at bounding box center [532, 80] width 538 height 32
click at [645, 67] on div "booking (646) 628-6729" at bounding box center [532, 80] width 538 height 32
click at [266, 327] on div "Transfer Spam Marketing" at bounding box center [422, 308] width 375 height 40
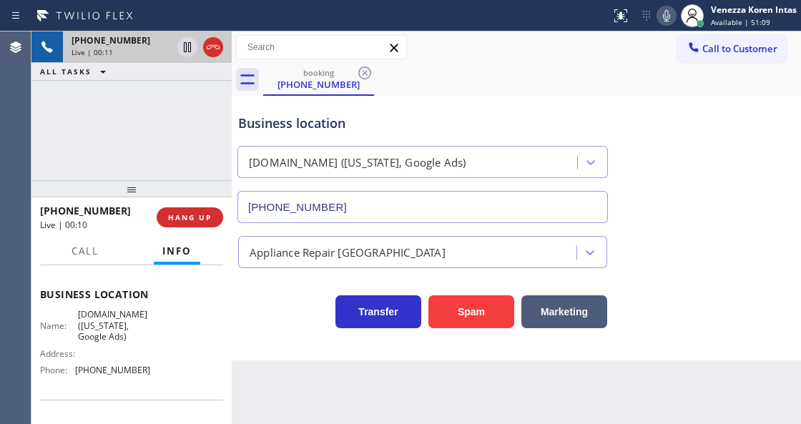
scroll to position [264, 0]
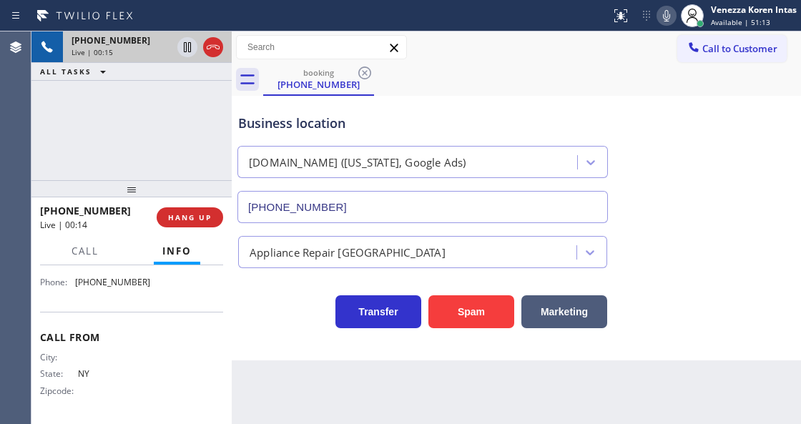
click at [525, 43] on div "Call to Customer Outbound call Location Search location Your caller id phone nu…" at bounding box center [516, 47] width 569 height 25
click at [662, 22] on icon at bounding box center [666, 15] width 17 height 17
click at [711, 144] on div "Business location VikingCare.online (New York, Google Ads) (315) 687-8976" at bounding box center [516, 158] width 562 height 129
click at [672, 18] on icon at bounding box center [666, 15] width 17 height 17
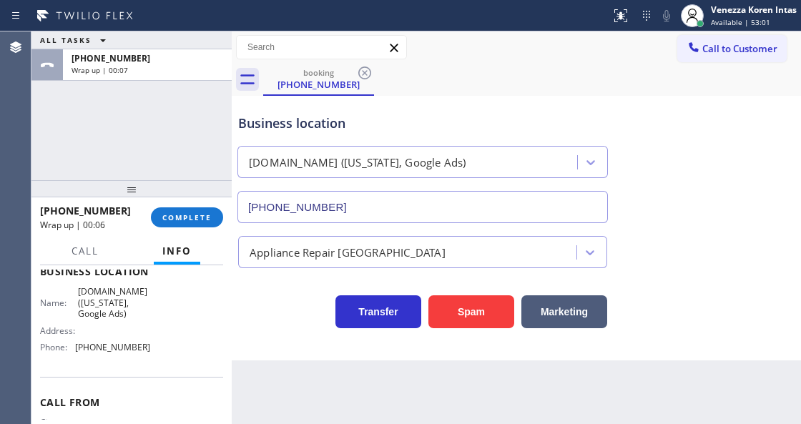
scroll to position [121, 0]
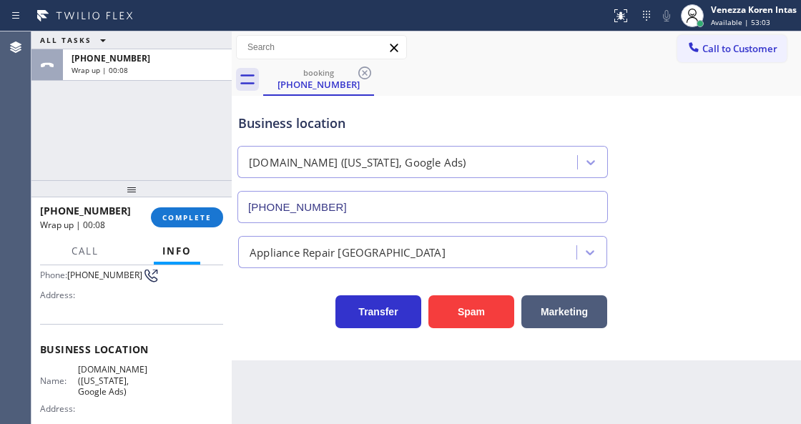
drag, startPoint x: 74, startPoint y: 366, endPoint x: 126, endPoint y: 390, distance: 56.9
click at [126, 390] on div "Name: VikingCare.online (New York, Google Ads)" at bounding box center [95, 380] width 110 height 33
copy span "VikingCare.online (New York, Google Ads)"
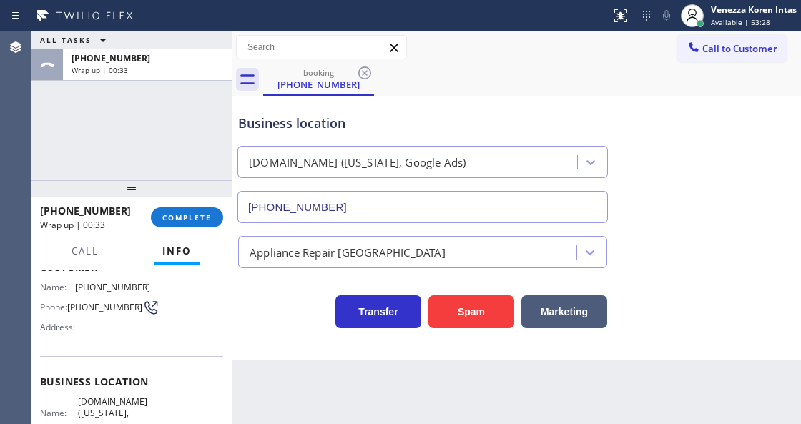
scroll to position [26, 0]
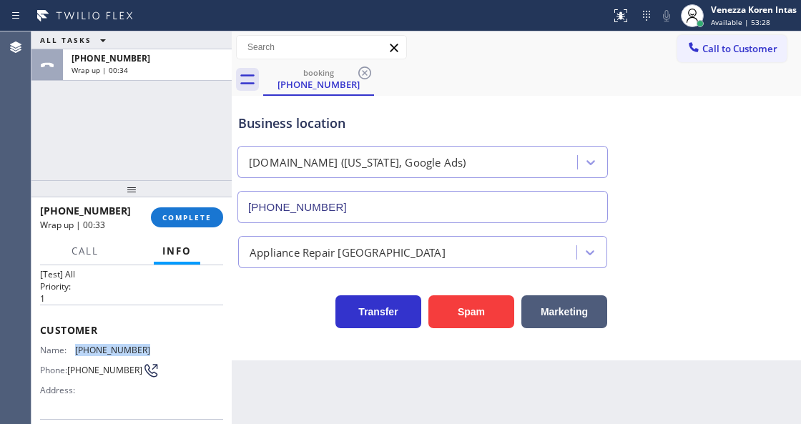
drag, startPoint x: 148, startPoint y: 340, endPoint x: 76, endPoint y: 346, distance: 72.4
click at [74, 347] on div "Name: (646) 628-6729 Phone: (646) 628-6729 Address:" at bounding box center [131, 373] width 183 height 56
copy div "(646) 628-6729"
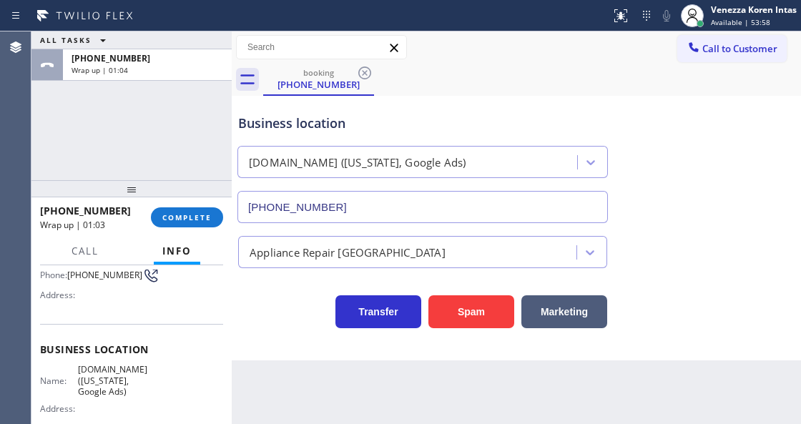
scroll to position [169, 0]
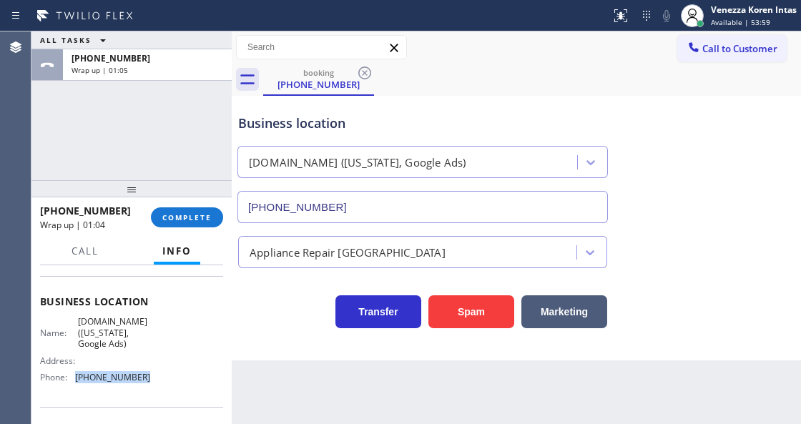
drag, startPoint x: 143, startPoint y: 383, endPoint x: 77, endPoint y: 380, distance: 65.8
click at [75, 380] on div "Phone: (315) 687-8976" at bounding box center [95, 377] width 110 height 11
copy div "(315) 687-8976"
click at [194, 219] on span "COMPLETE" at bounding box center [186, 217] width 49 height 10
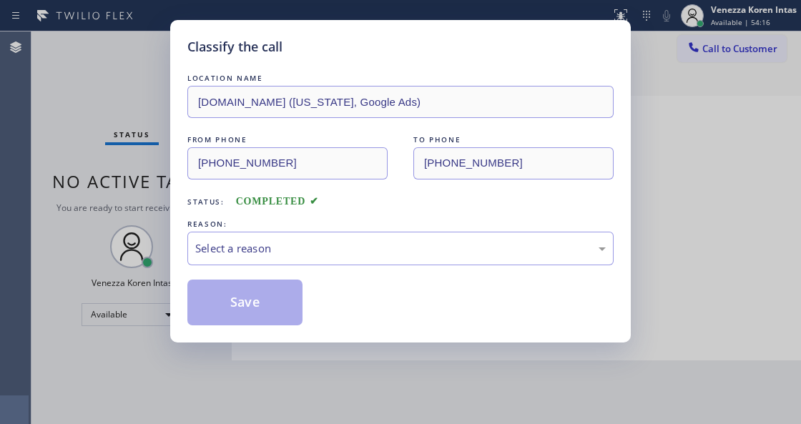
click at [343, 250] on div "Select a reason" at bounding box center [400, 248] width 410 height 16
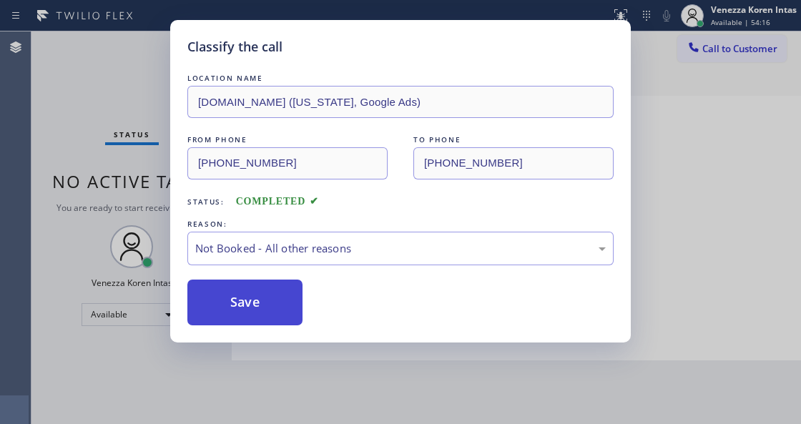
click at [285, 290] on button "Save" at bounding box center [244, 303] width 115 height 46
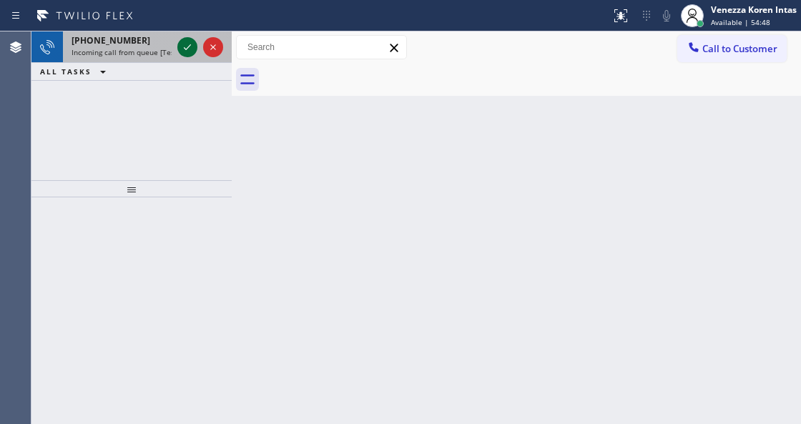
click at [183, 50] on icon at bounding box center [187, 47] width 17 height 17
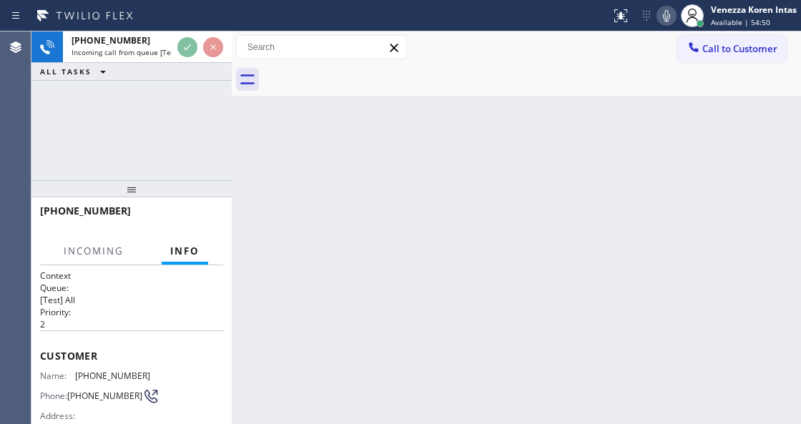
scroll to position [143, 0]
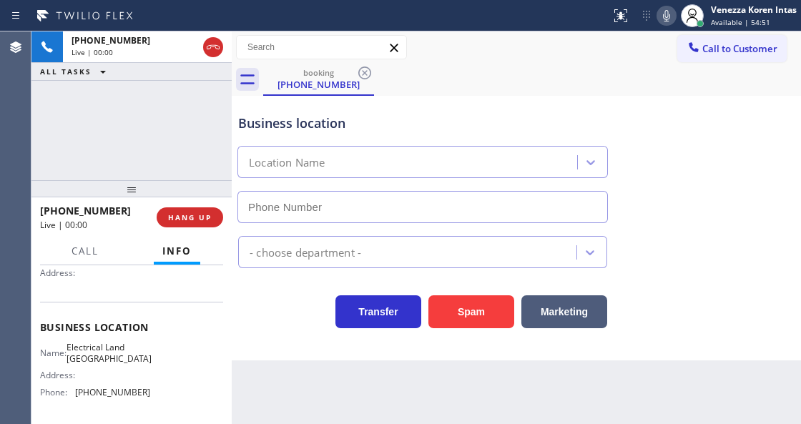
type input "(323) 900-0745"
drag, startPoint x: 104, startPoint y: 93, endPoint x: 111, endPoint y: 100, distance: 10.1
click at [104, 93] on div "+13234803487 Live | 00:00 ALL TASKS ALL TASKS ACTIVE TASKS TASKS IN WRAP UP" at bounding box center [131, 105] width 200 height 149
click at [668, 21] on icon at bounding box center [666, 15] width 17 height 17
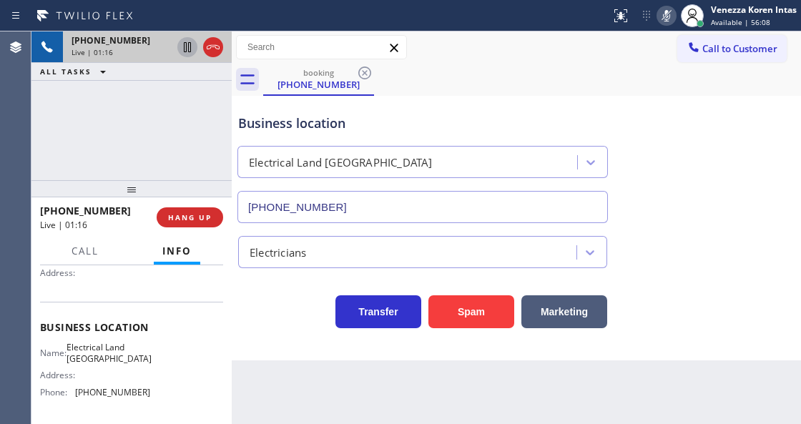
click at [189, 51] on icon at bounding box center [187, 47] width 7 height 10
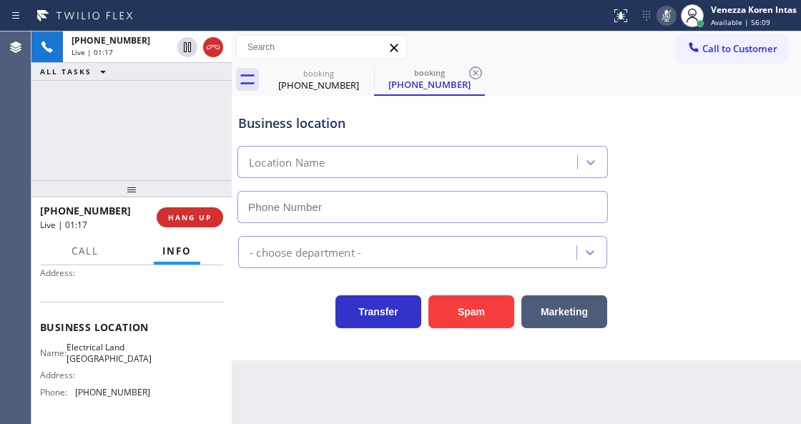
type input "(323) 900-0745"
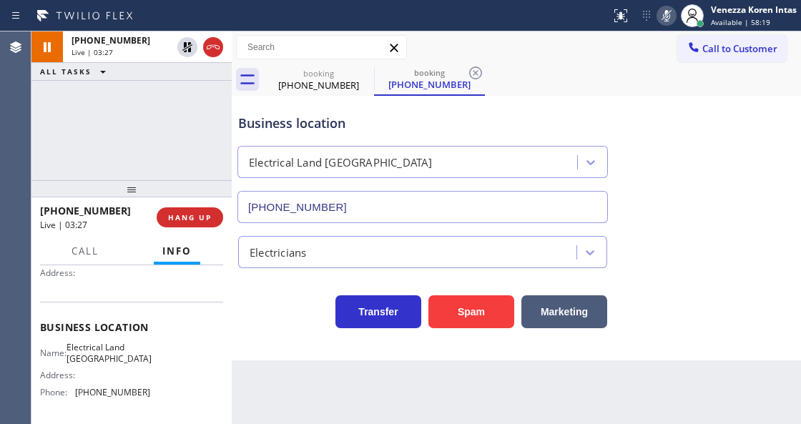
click at [669, 9] on icon at bounding box center [666, 15] width 17 height 17
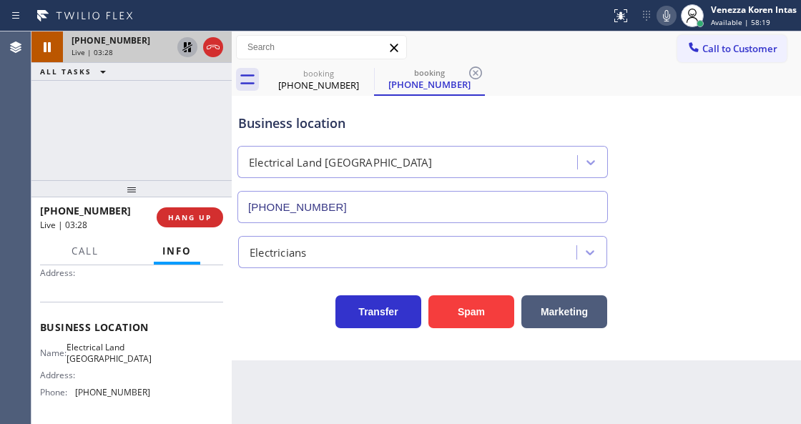
click at [189, 44] on icon at bounding box center [187, 47] width 10 height 10
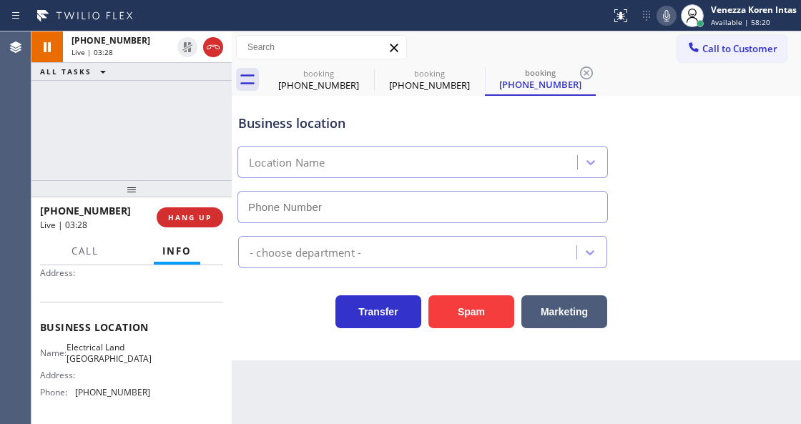
type input "(323) 900-0745"
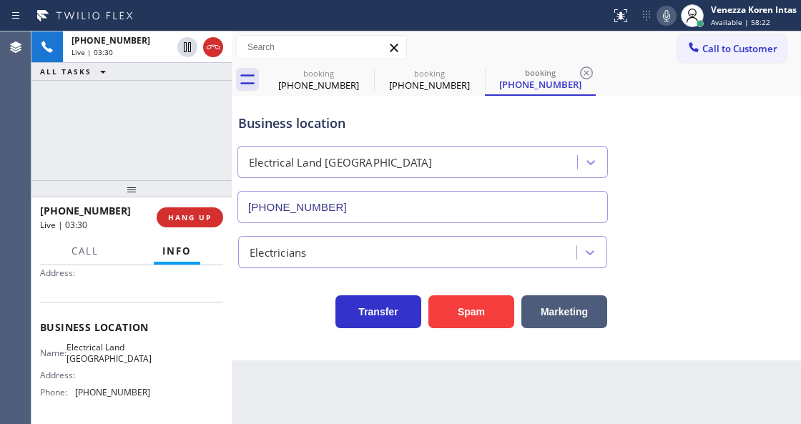
click at [588, 69] on icon at bounding box center [586, 72] width 17 height 17
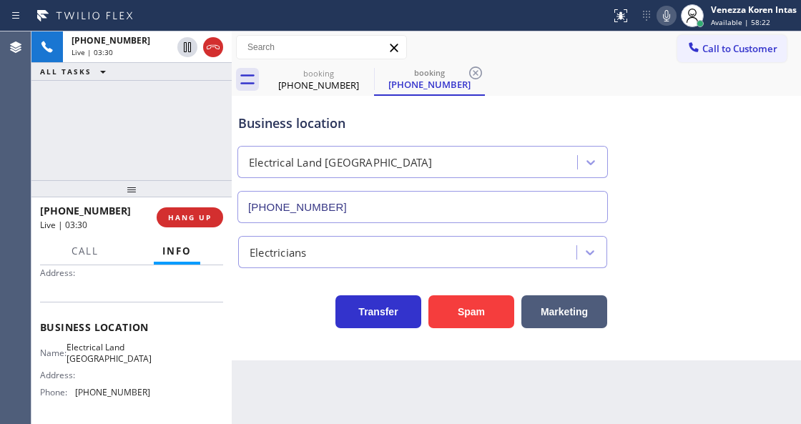
drag, startPoint x: 588, startPoint y: 69, endPoint x: 522, endPoint y: 76, distance: 66.9
click at [587, 71] on div "booking (323) 480-3487 booking (323) 480-3487" at bounding box center [532, 80] width 538 height 32
click at [483, 76] on icon at bounding box center [475, 72] width 17 height 17
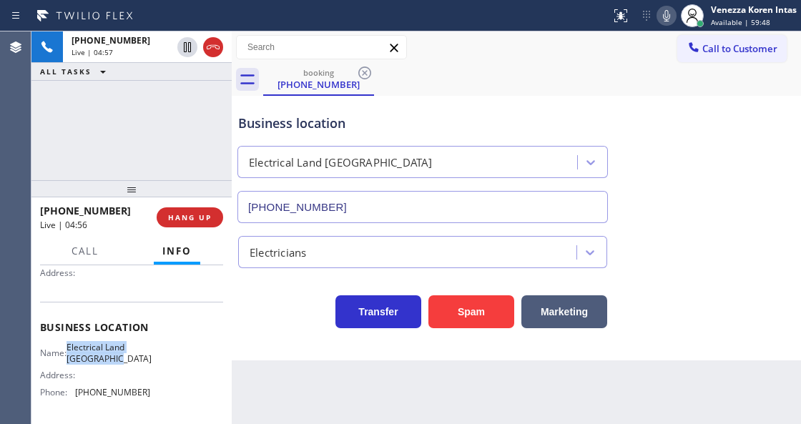
drag, startPoint x: 75, startPoint y: 346, endPoint x: 132, endPoint y: 353, distance: 56.9
click at [132, 353] on div "Name: Electrical Land Los Angeles" at bounding box center [95, 353] width 110 height 22
copy div "Electrical Land Los Angeles"
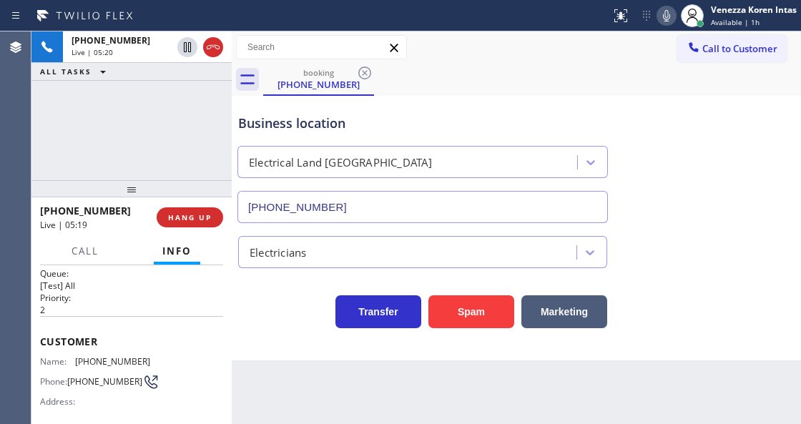
scroll to position [0, 0]
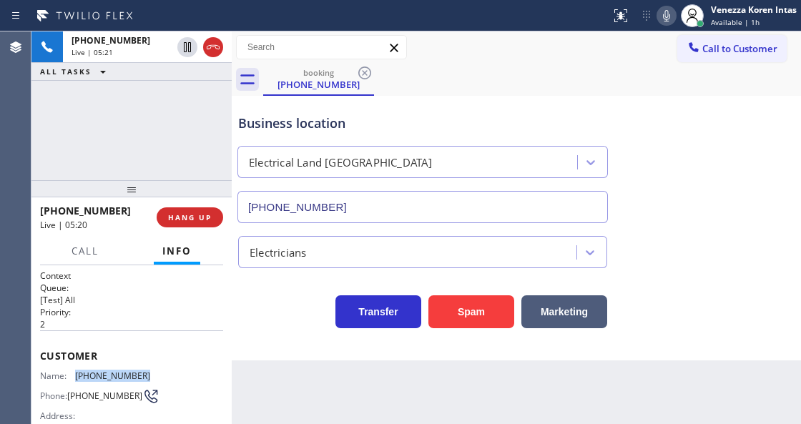
drag, startPoint x: 148, startPoint y: 372, endPoint x: 76, endPoint y: 370, distance: 71.5
click at [76, 370] on div "Name: (323) 480-3487 Phone: (323) 480-3487 Address:" at bounding box center [131, 398] width 183 height 56
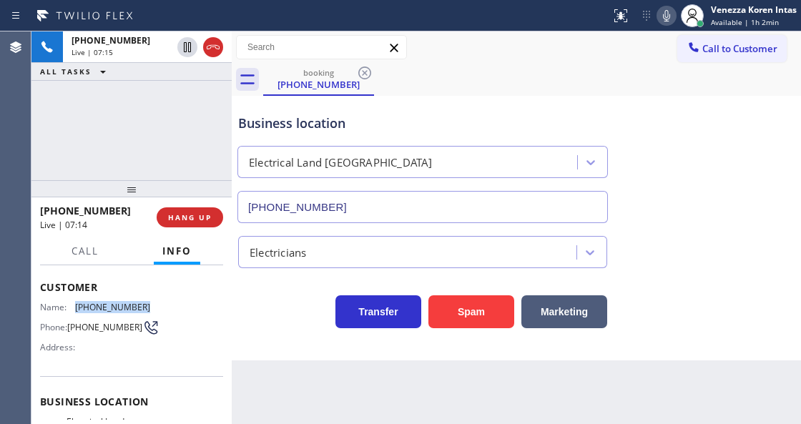
scroll to position [143, 0]
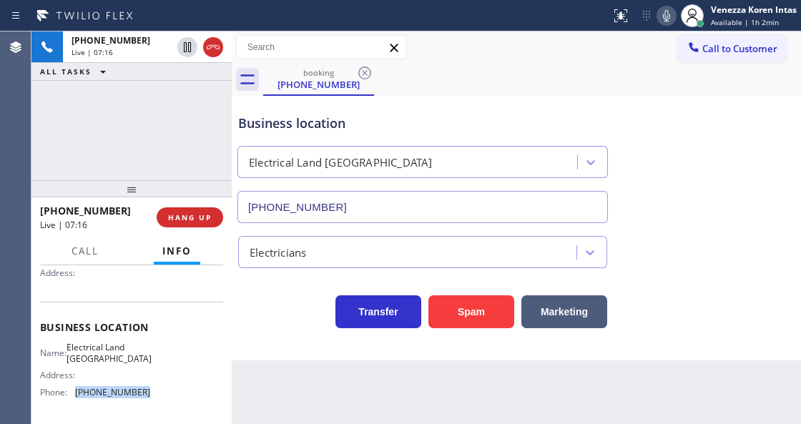
drag, startPoint x: 150, startPoint y: 385, endPoint x: 67, endPoint y: 387, distance: 82.9
click at [67, 387] on div "Name: Electrical Land Los Angeles Address: Phone: (323) 900-0745" at bounding box center [131, 372] width 183 height 61
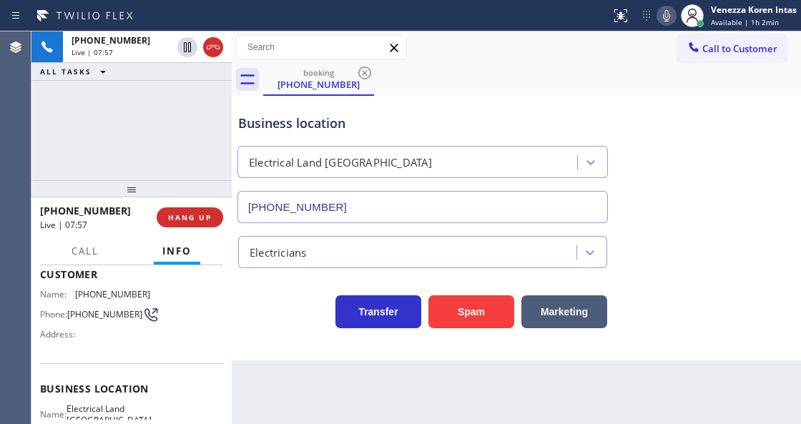
scroll to position [0, 0]
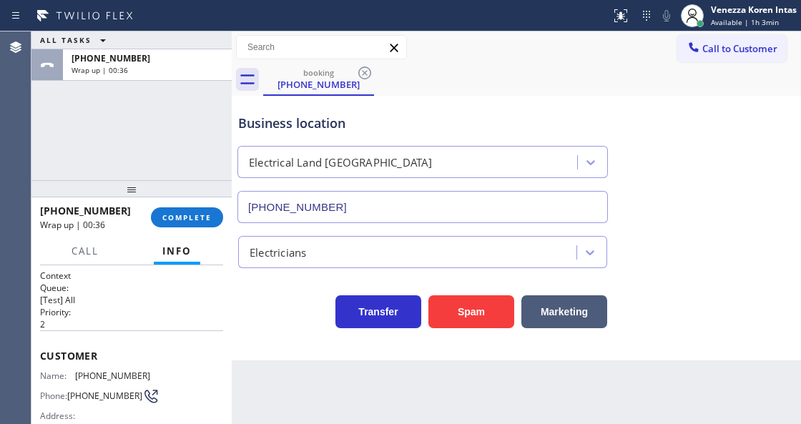
click at [169, 132] on div "ALL TASKS ALL TASKS ACTIVE TASKS TASKS IN WRAP UP +13234803487 Wrap up | 00:36" at bounding box center [131, 105] width 200 height 149
click at [508, 94] on div "Business location Electrical Land Los Angeles (323) 900-0745" at bounding box center [516, 158] width 562 height 129
click at [176, 208] on button "COMPLETE" at bounding box center [187, 217] width 72 height 20
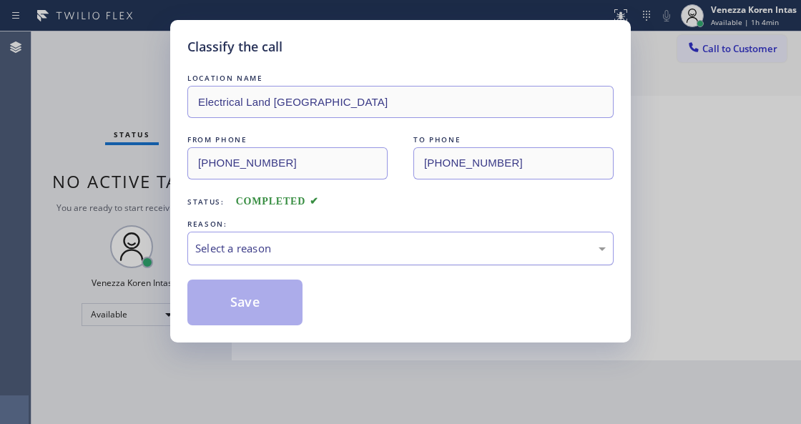
click at [298, 250] on div "Select a reason" at bounding box center [400, 248] width 410 height 16
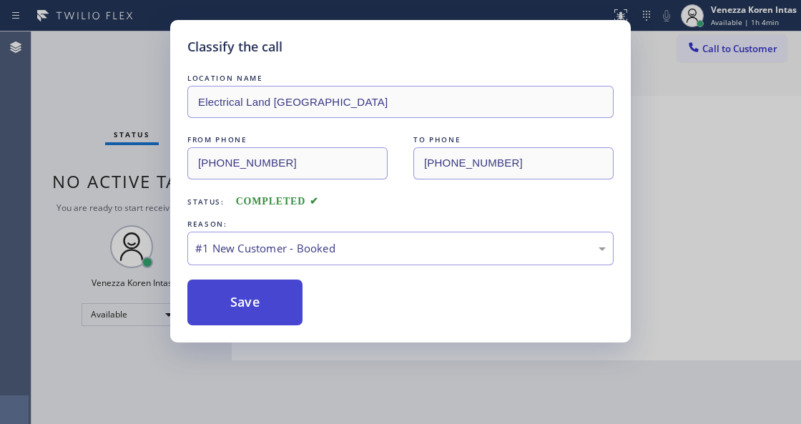
drag, startPoint x: 286, startPoint y: 285, endPoint x: 260, endPoint y: 292, distance: 27.4
click at [260, 292] on button "Save" at bounding box center [244, 303] width 115 height 46
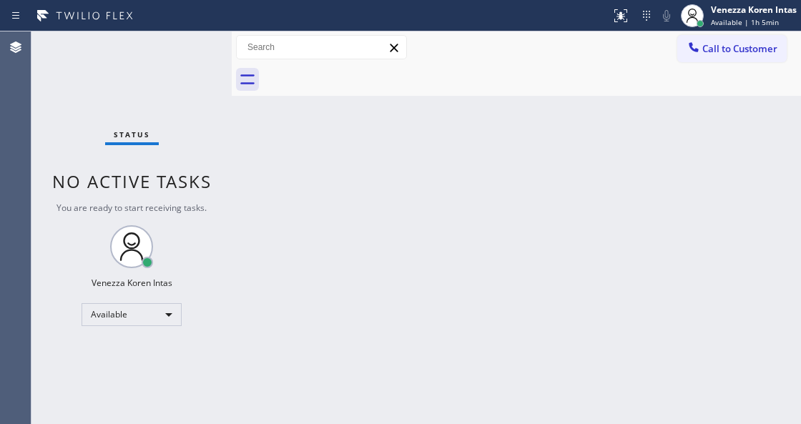
drag, startPoint x: 249, startPoint y: 194, endPoint x: 262, endPoint y: 186, distance: 15.1
click at [252, 191] on div "Back to Dashboard Change Sender ID Customers Technicians Select a contact Outbo…" at bounding box center [516, 227] width 569 height 392
drag, startPoint x: 314, startPoint y: 167, endPoint x: 260, endPoint y: 156, distance: 55.4
click at [310, 169] on div "Back to Dashboard Change Sender ID Customers Technicians Select a contact Outbo…" at bounding box center [516, 227] width 569 height 392
drag, startPoint x: 122, startPoint y: 64, endPoint x: 14, endPoint y: 91, distance: 110.5
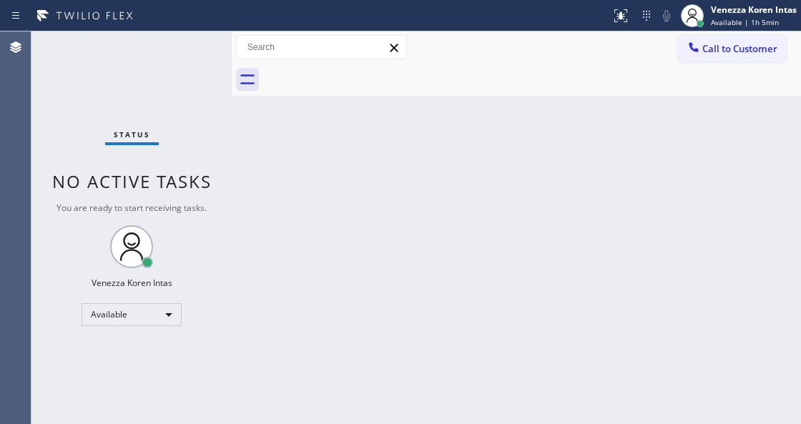
click at [120, 64] on div "Status No active tasks You are ready to start receiving tasks. Venezza Koren In…" at bounding box center [131, 227] width 200 height 392
click at [213, 50] on div "Status No active tasks You are ready to start receiving tasks. Venezza Koren In…" at bounding box center [131, 227] width 200 height 392
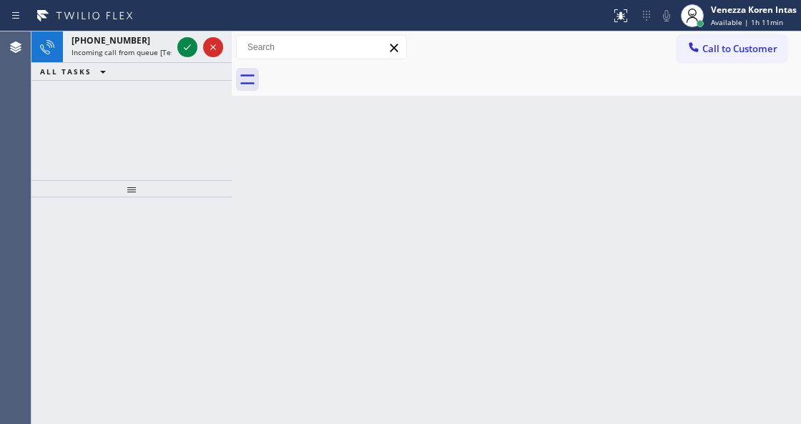
drag, startPoint x: 187, startPoint y: 82, endPoint x: 187, endPoint y: 74, distance: 8.6
click at [187, 82] on div "+18152601741 Incoming call from queue [Test] All ALL TASKS ALL TASKS ACTIVE TAS…" at bounding box center [131, 105] width 200 height 149
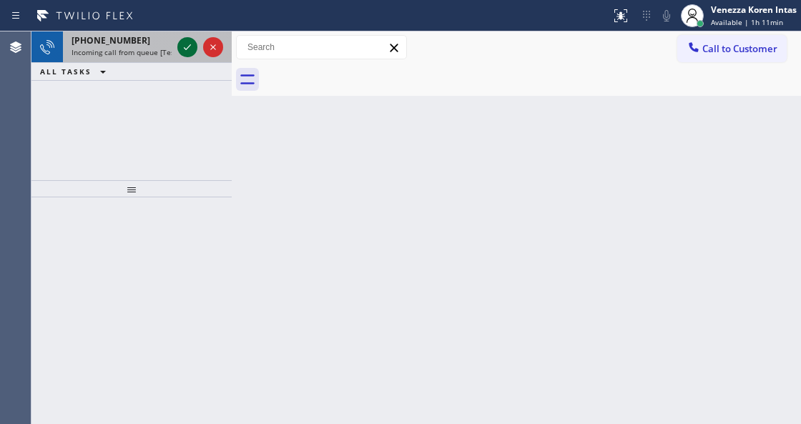
click at [186, 54] on icon at bounding box center [187, 47] width 17 height 17
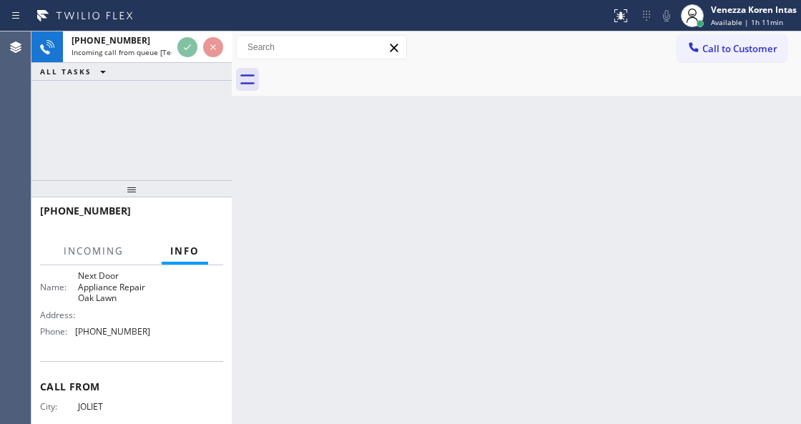
scroll to position [190, 0]
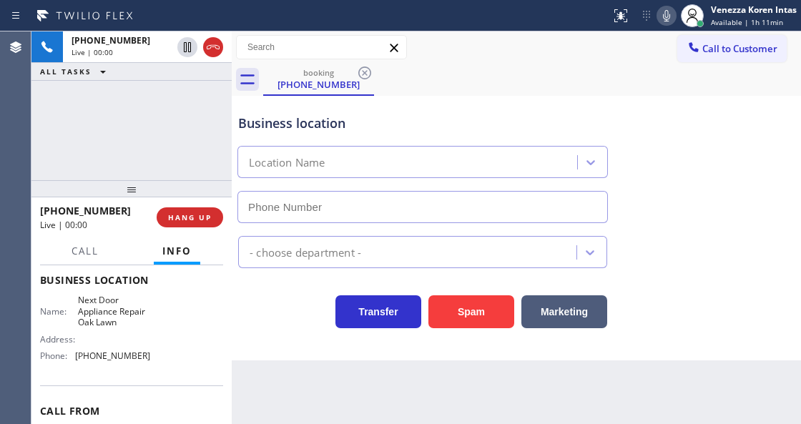
type input "(708) 367-6337"
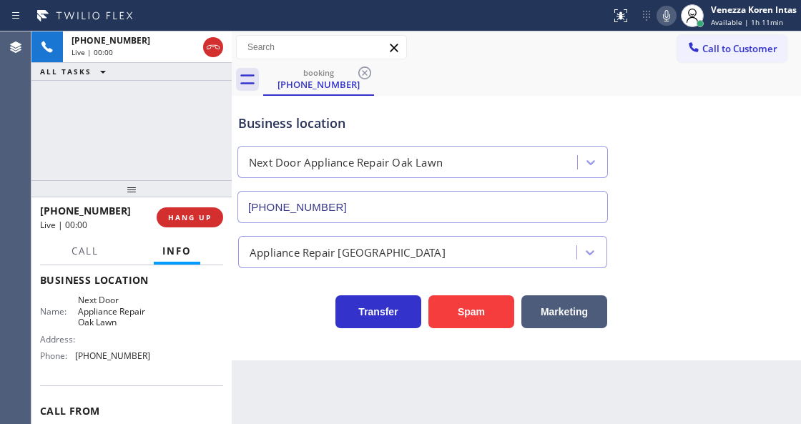
click at [282, 127] on div "Business location" at bounding box center [422, 123] width 369 height 19
click at [390, 134] on div "Business location Next Door Appliance Repair Oak Lawn (708) 367-6337" at bounding box center [422, 161] width 375 height 124
drag, startPoint x: 239, startPoint y: 142, endPoint x: 365, endPoint y: 107, distance: 130.4
click at [239, 142] on div "Next Door Appliance Repair Oak Lawn" at bounding box center [422, 159] width 376 height 38
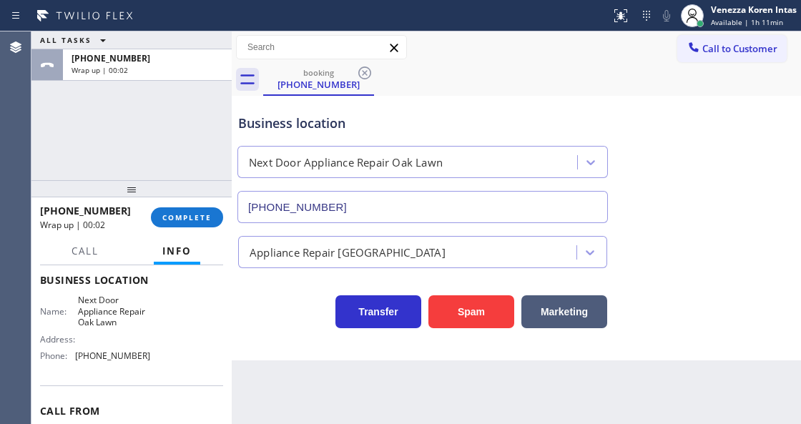
click at [232, 117] on div at bounding box center [232, 227] width 0 height 392
click at [175, 217] on span "COMPLETE" at bounding box center [186, 217] width 49 height 10
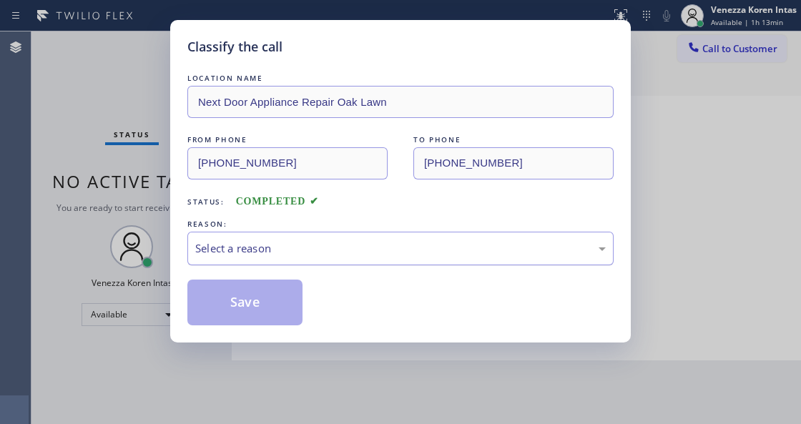
click at [317, 250] on div "Select a reason" at bounding box center [400, 248] width 410 height 16
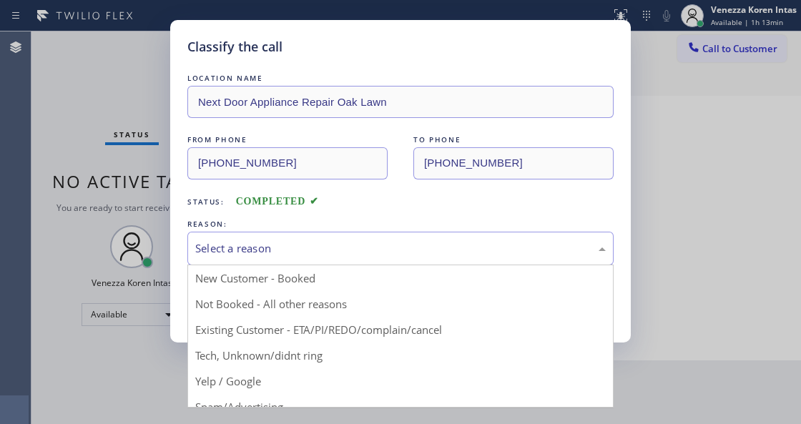
drag, startPoint x: 293, startPoint y: 349, endPoint x: 276, endPoint y: 329, distance: 26.4
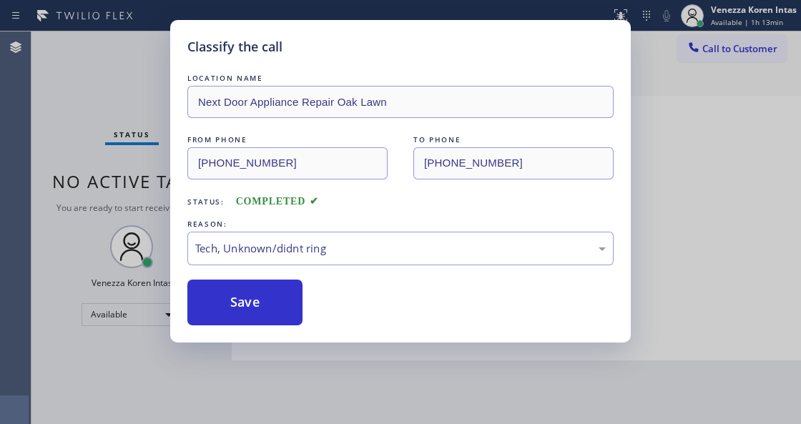
click at [275, 328] on div "Classify the call LOCATION NAME Next Door Appliance Repair Oak Lawn FROM PHONE …" at bounding box center [400, 181] width 460 height 322
click at [275, 322] on button "Save" at bounding box center [244, 303] width 115 height 46
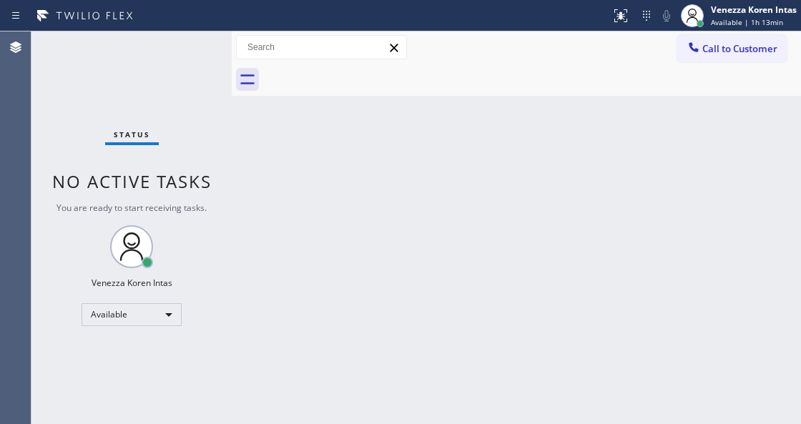
click at [190, 61] on div "Status No active tasks You are ready to start receiving tasks. Venezza Koren In…" at bounding box center [131, 227] width 200 height 392
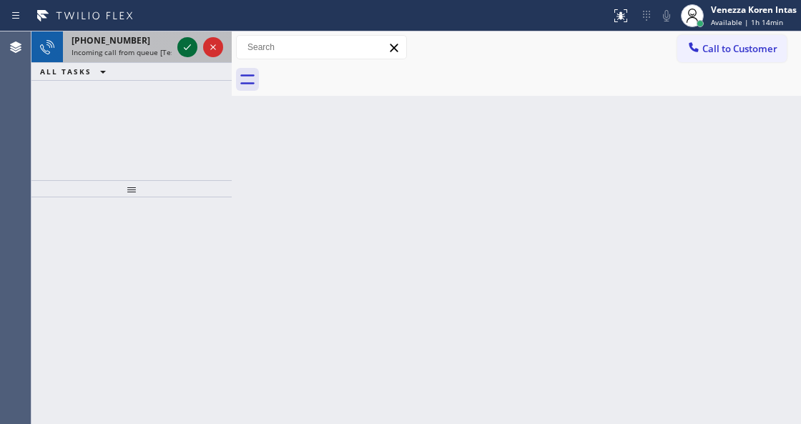
click at [189, 49] on icon at bounding box center [187, 47] width 17 height 17
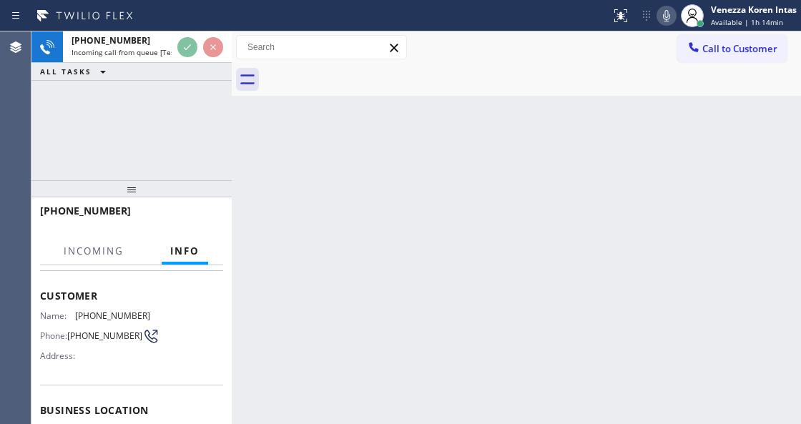
scroll to position [143, 0]
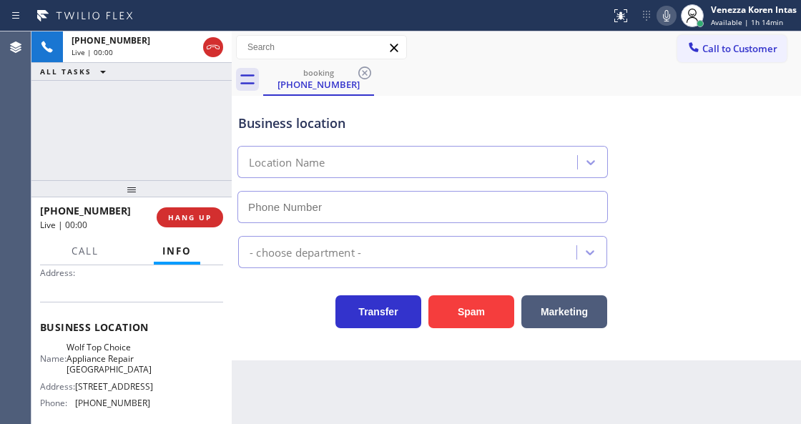
type input "(510) 851-8202"
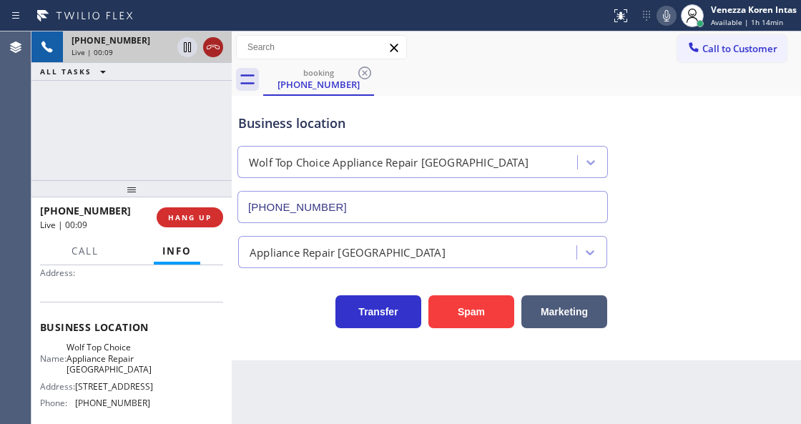
click at [212, 50] on icon at bounding box center [212, 47] width 17 height 17
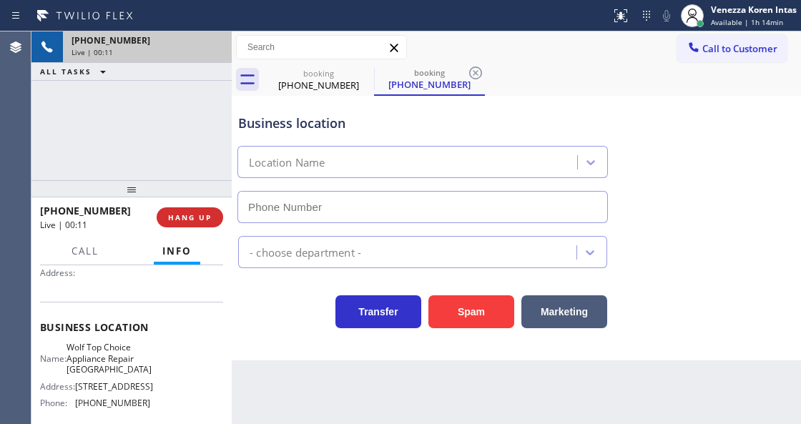
type input "(510) 851-8202"
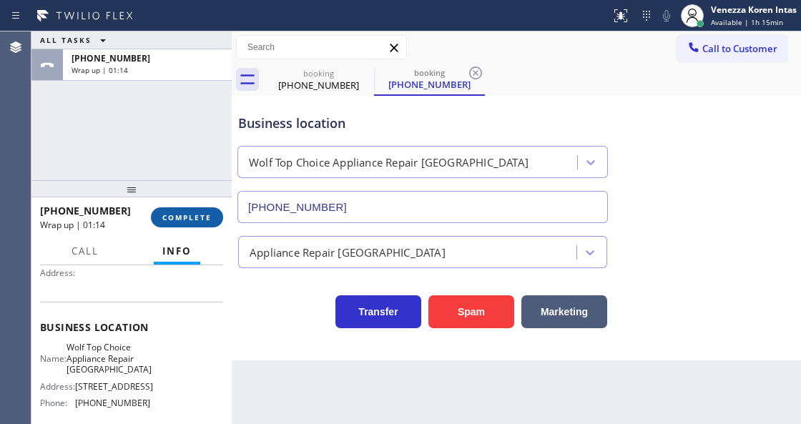
click at [182, 214] on span "COMPLETE" at bounding box center [186, 217] width 49 height 10
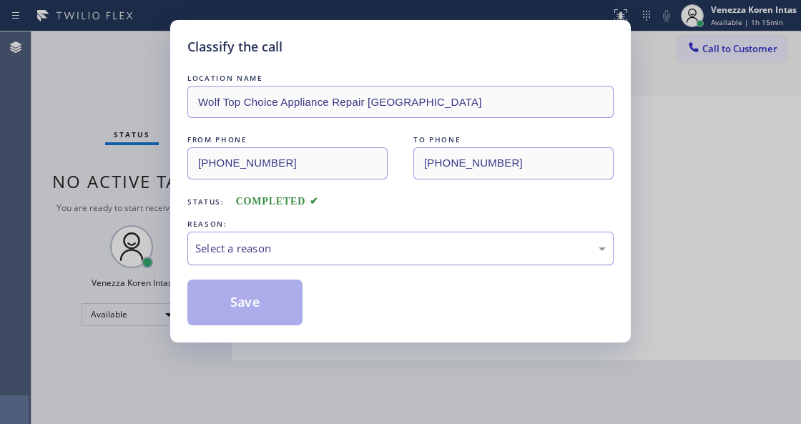
click at [338, 255] on div "Select a reason" at bounding box center [400, 248] width 410 height 16
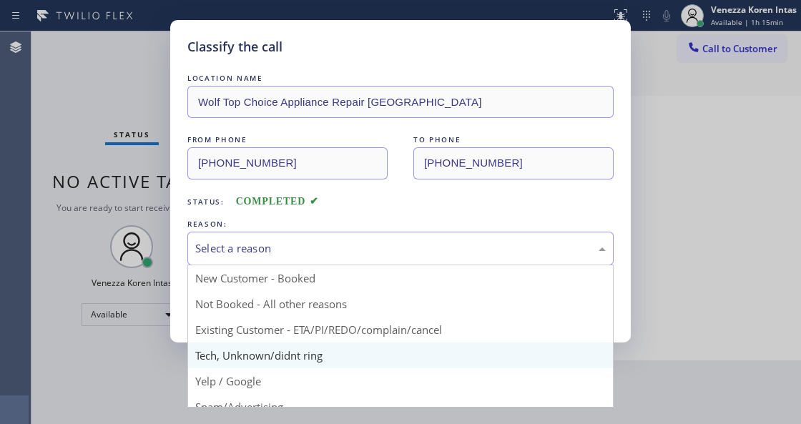
drag, startPoint x: 309, startPoint y: 356, endPoint x: 281, endPoint y: 315, distance: 50.0
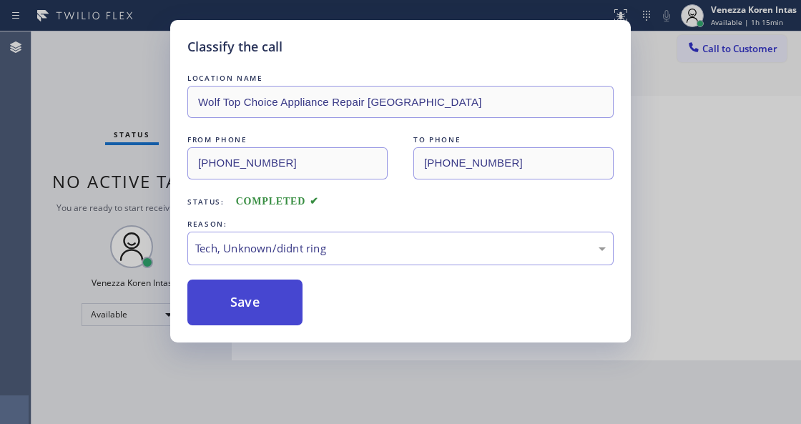
click at [269, 299] on button "Save" at bounding box center [244, 303] width 115 height 46
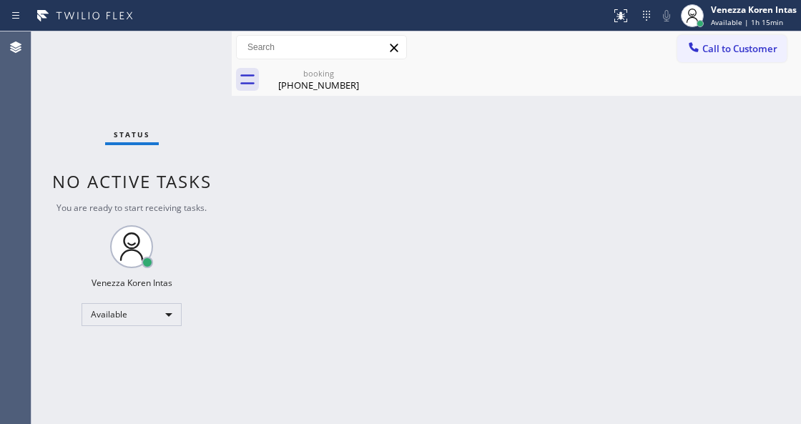
click at [190, 61] on div "Status No active tasks You are ready to start receiving tasks. Venezza Koren In…" at bounding box center [131, 227] width 200 height 392
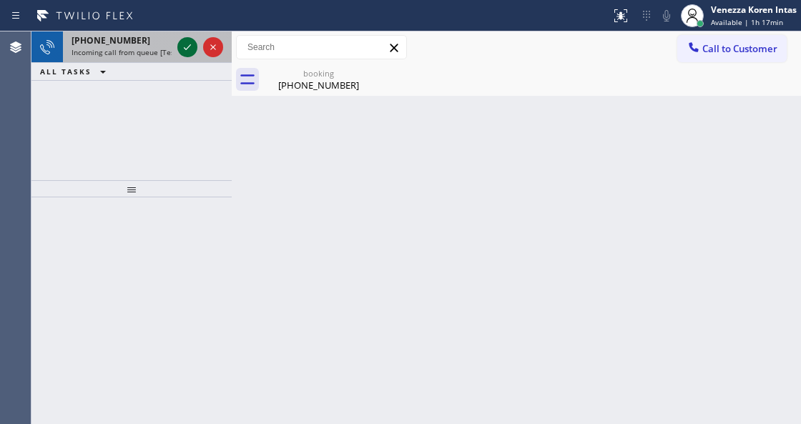
click at [177, 47] on div at bounding box center [187, 47] width 20 height 17
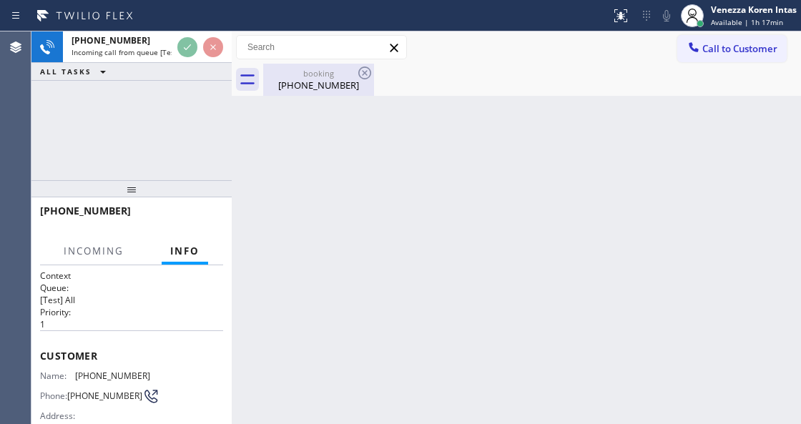
click at [316, 76] on div "booking" at bounding box center [319, 73] width 108 height 11
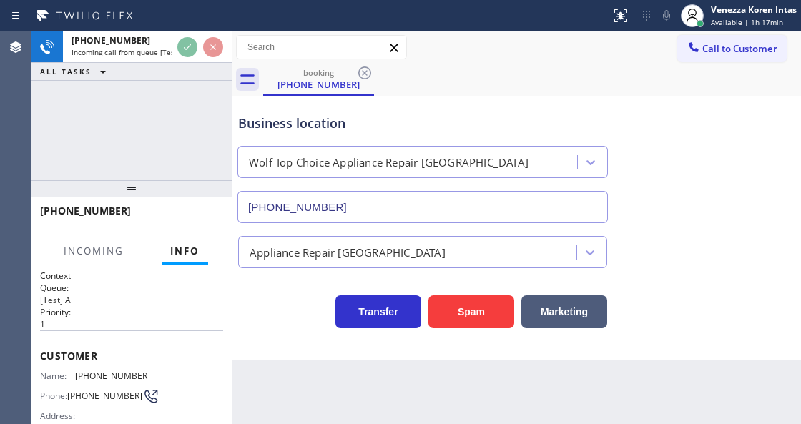
click at [365, 73] on icon at bounding box center [364, 72] width 13 height 13
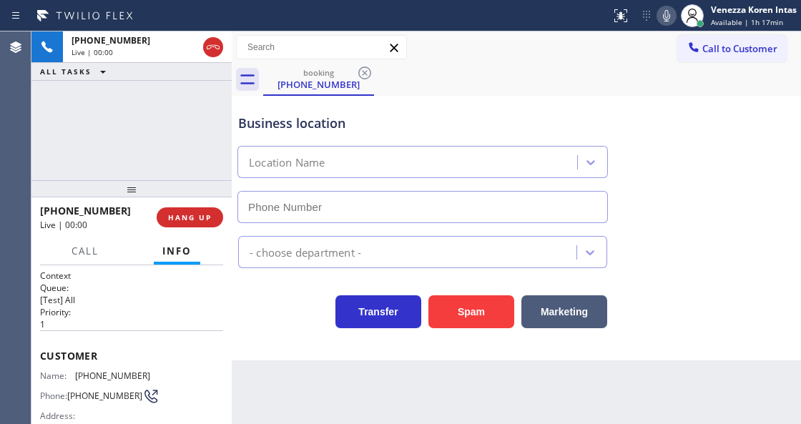
type input "(720) 307-7285"
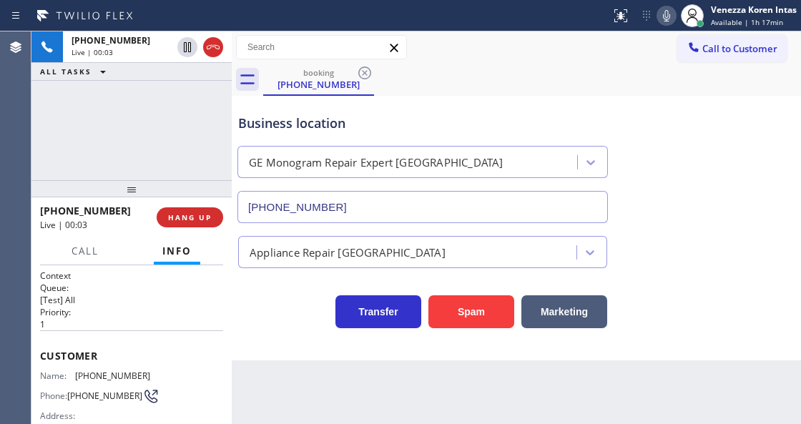
click at [79, 100] on div "+13032465332 Live | 00:03 ALL TASKS ALL TASKS ACTIVE TASKS TASKS IN WRAP UP" at bounding box center [131, 105] width 200 height 149
drag, startPoint x: 154, startPoint y: 376, endPoint x: 79, endPoint y: 373, distance: 75.1
click at [79, 373] on div "Name: (303) 246-5332 Phone: (303) 246-5332 Address:" at bounding box center [131, 398] width 183 height 56
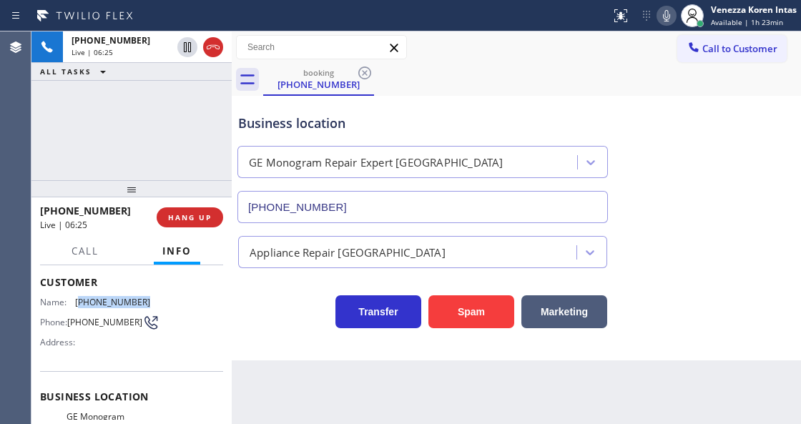
scroll to position [143, 0]
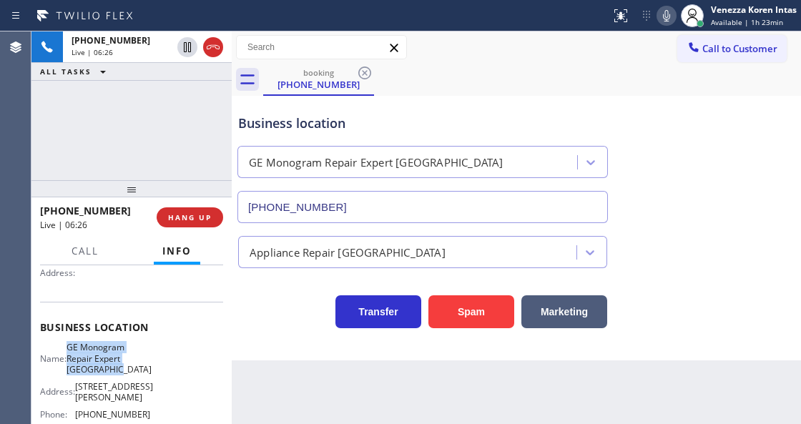
drag, startPoint x: 74, startPoint y: 342, endPoint x: 132, endPoint y: 371, distance: 63.9
click at [132, 371] on div "Name: GE Monogram Repair Expert Castle Rock" at bounding box center [95, 358] width 110 height 33
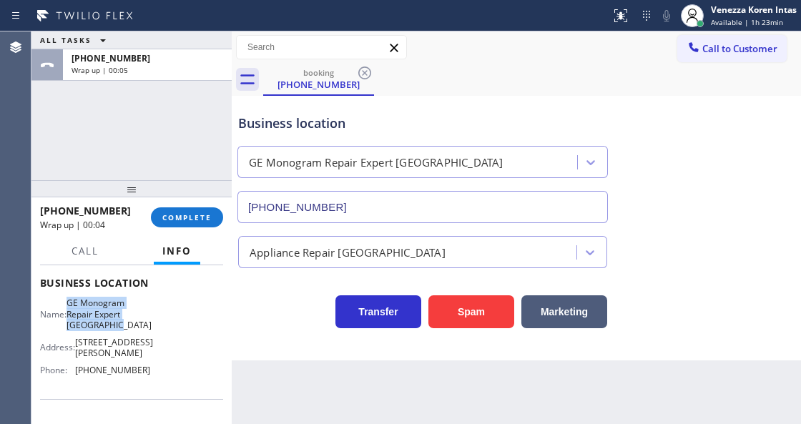
scroll to position [238, 0]
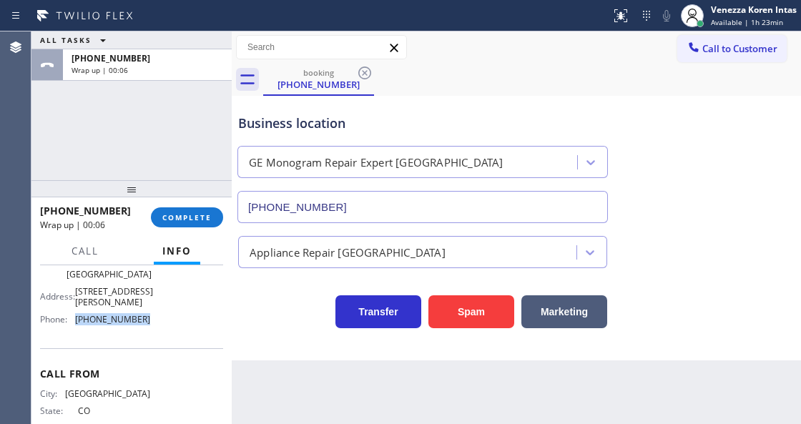
drag, startPoint x: 149, startPoint y: 325, endPoint x: 77, endPoint y: 321, distance: 72.3
click at [77, 321] on div "Name: GE Monogram Repair Expert Castle Rock Address: 4894 E Costilla Ave Phone:…" at bounding box center [131, 289] width 183 height 84
click at [207, 222] on span "COMPLETE" at bounding box center [186, 217] width 49 height 10
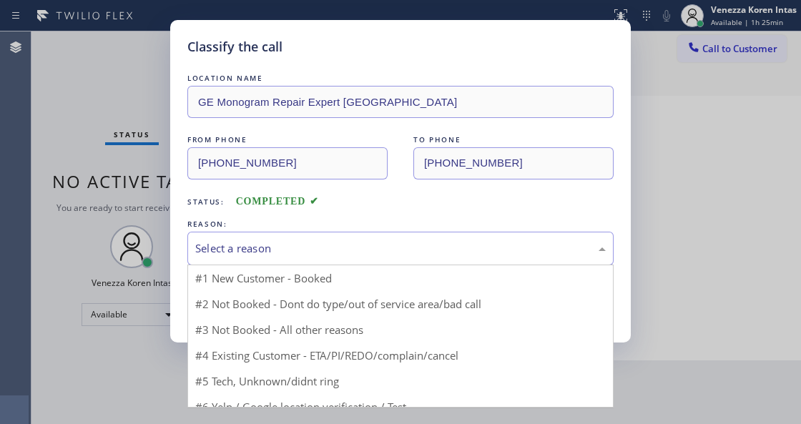
click at [290, 251] on div "Select a reason" at bounding box center [400, 248] width 410 height 16
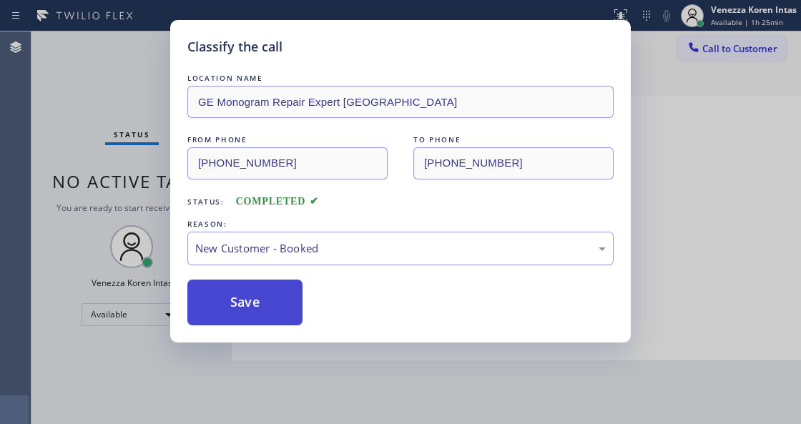
click at [272, 306] on button "Save" at bounding box center [244, 303] width 115 height 46
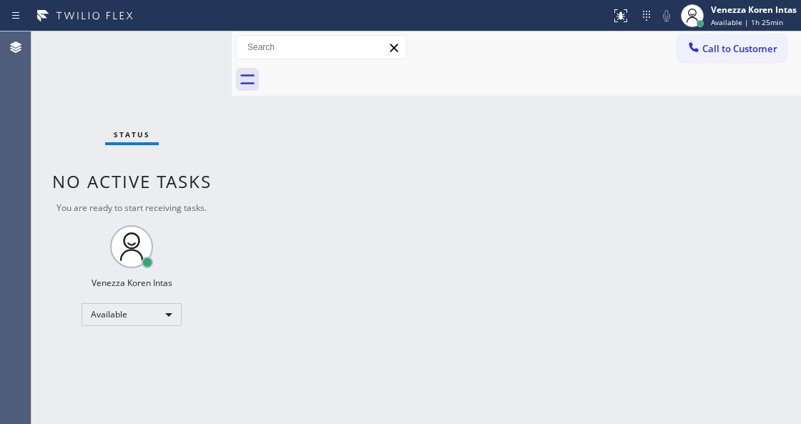
click at [160, 135] on div "Status No active tasks You are ready to start receiving tasks. Venezza Koren In…" at bounding box center [131, 227] width 200 height 392
drag, startPoint x: 395, startPoint y: 290, endPoint x: 355, endPoint y: 363, distance: 83.8
click at [394, 291] on div "Back to Dashboard Change Sender ID Customers Technicians Select a contact Outbo…" at bounding box center [516, 227] width 569 height 392
click at [285, 118] on div "Back to Dashboard Change Sender ID Customers Technicians Select a contact Outbo…" at bounding box center [516, 227] width 569 height 392
click at [186, 52] on div "Status No active tasks You are ready to start receiving tasks. Venezza Koren In…" at bounding box center [131, 227] width 200 height 392
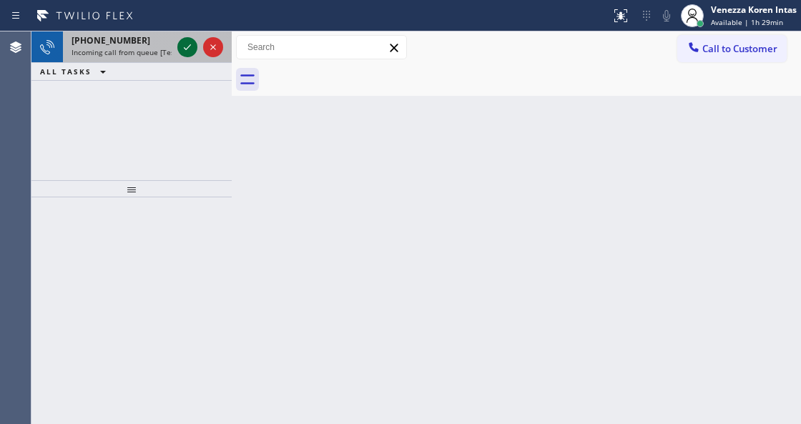
click at [186, 52] on icon at bounding box center [187, 47] width 17 height 17
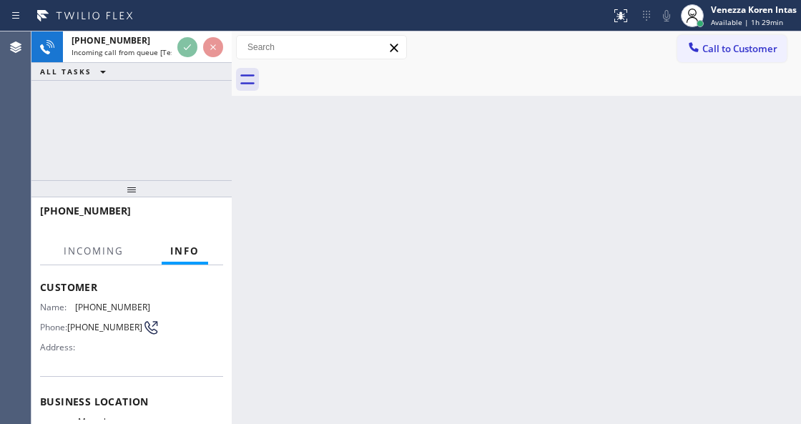
scroll to position [143, 0]
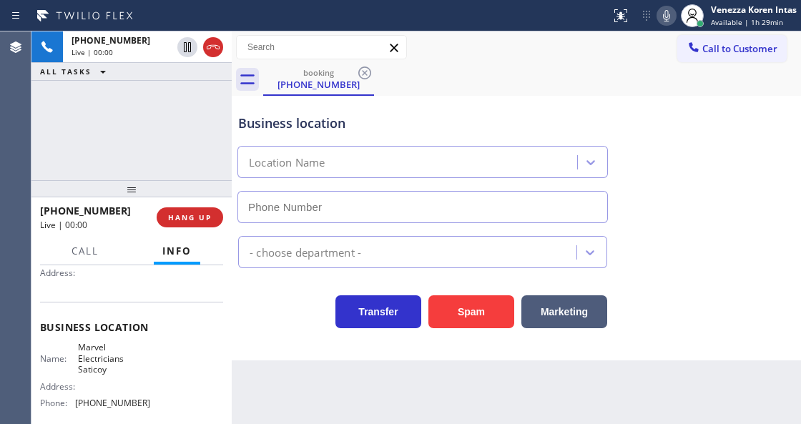
type input "(805) 360-3242"
click at [344, 133] on div "Business location Marvel Electricians Saticoy (805) 360-3242" at bounding box center [422, 161] width 375 height 124
click at [327, 130] on div "Business location" at bounding box center [422, 123] width 369 height 19
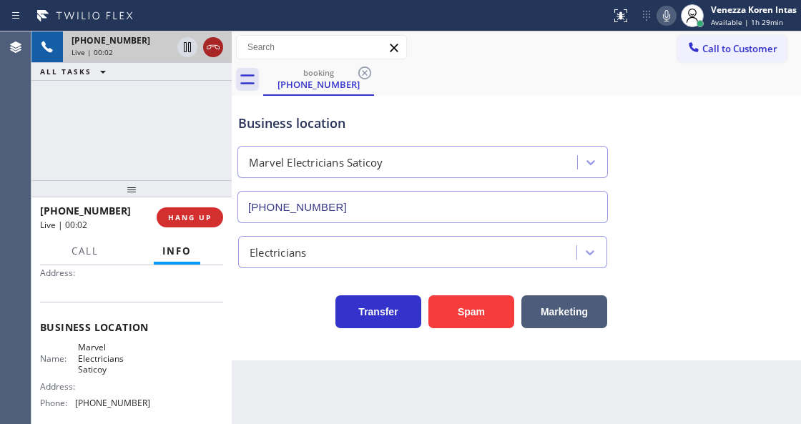
click at [216, 52] on icon at bounding box center [212, 47] width 17 height 17
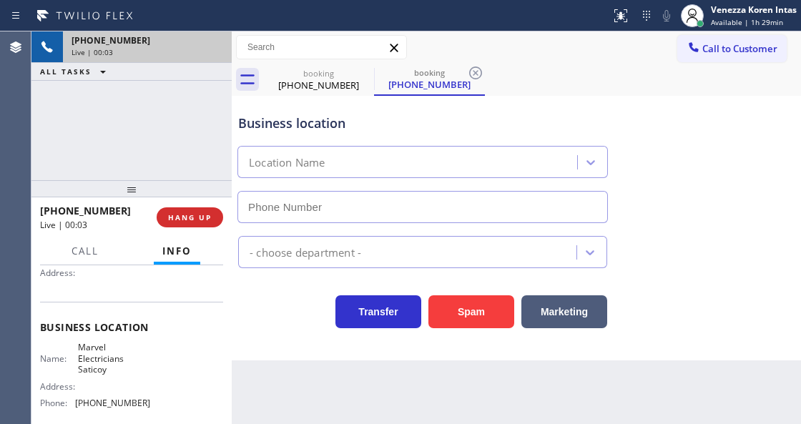
type input "(805) 360-3242"
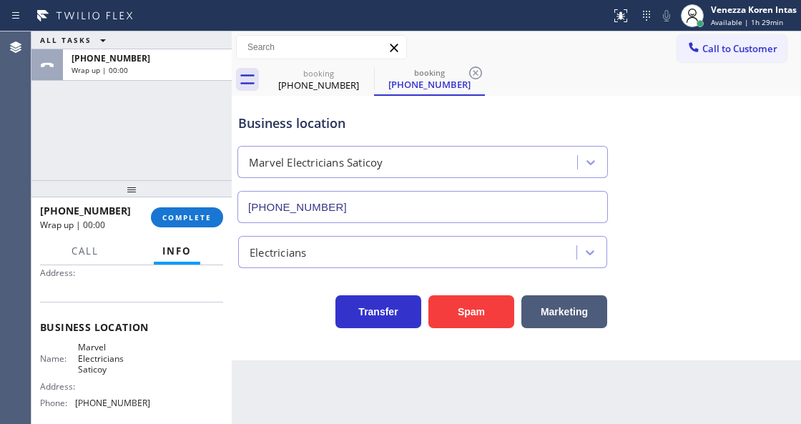
click at [207, 159] on div "ALL TASKS ALL TASKS ACTIVE TASKS TASKS IN WRAP UP +18184728685 Wrap up | 00:00" at bounding box center [131, 105] width 200 height 149
click at [478, 67] on icon at bounding box center [475, 72] width 13 height 13
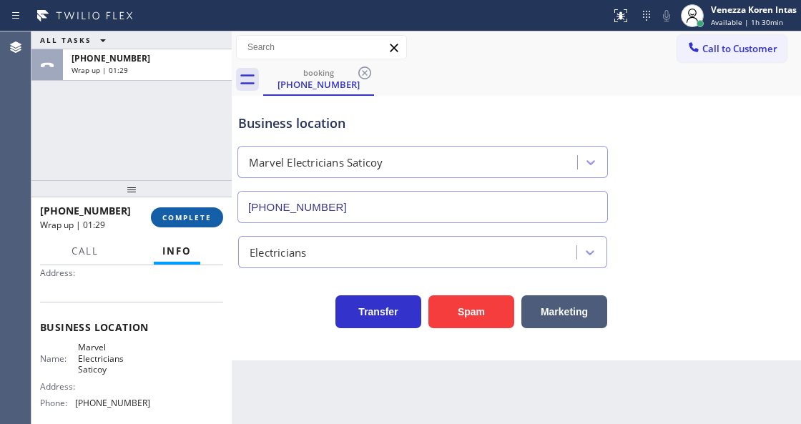
click at [209, 210] on button "COMPLETE" at bounding box center [187, 217] width 72 height 20
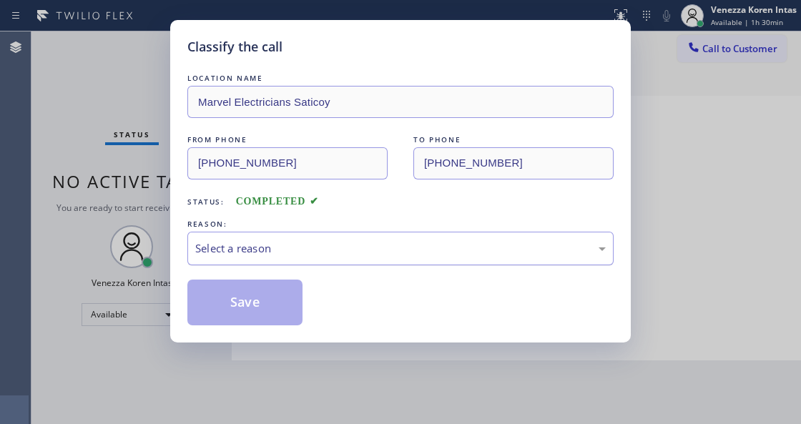
click at [359, 251] on div "Select a reason" at bounding box center [400, 248] width 410 height 16
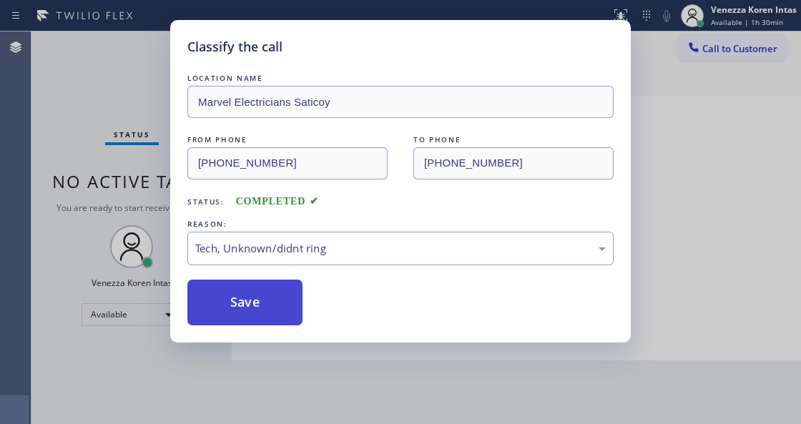
click at [281, 305] on button "Save" at bounding box center [244, 303] width 115 height 46
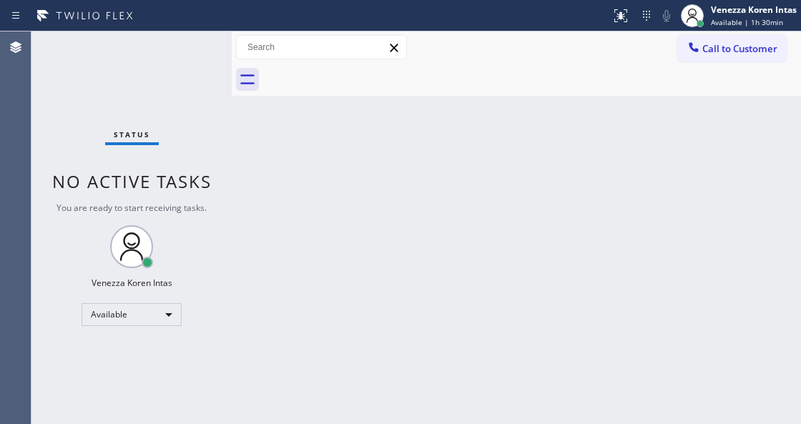
click at [189, 44] on div "Status No active tasks You are ready to start receiving tasks. Venezza Koren In…" at bounding box center [131, 227] width 200 height 392
click at [182, 54] on div "Status No active tasks You are ready to start receiving tasks. Venezza Koren In…" at bounding box center [131, 227] width 200 height 392
click at [181, 66] on div "Status No active tasks You are ready to start receiving tasks. Venezza Koren In…" at bounding box center [131, 227] width 200 height 392
click at [181, 46] on div "Status No active tasks You are ready to start receiving tasks. Venezza Koren In…" at bounding box center [131, 227] width 200 height 392
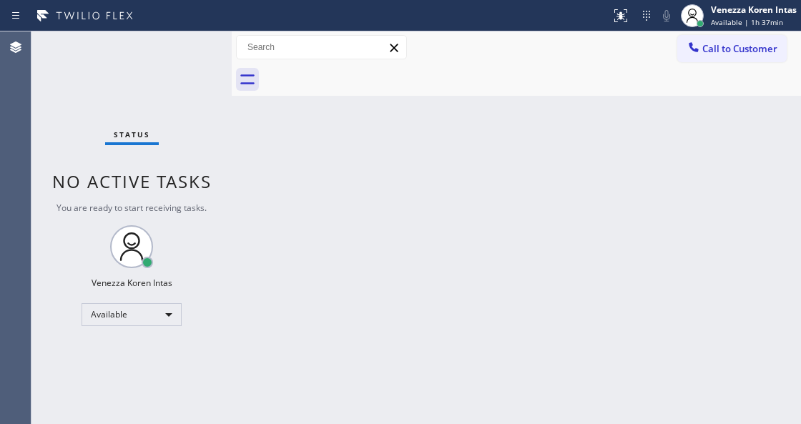
drag, startPoint x: 177, startPoint y: 68, endPoint x: 187, endPoint y: 61, distance: 11.3
click at [181, 65] on div "Status No active tasks You are ready to start receiving tasks. Venezza Koren In…" at bounding box center [131, 227] width 200 height 392
click at [187, 61] on div "Status No active tasks You are ready to start receiving tasks. Venezza Koren In…" at bounding box center [131, 227] width 200 height 392
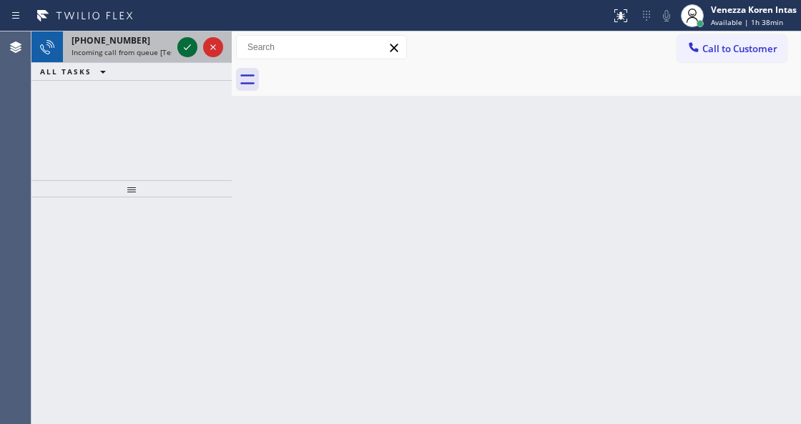
click at [189, 48] on icon at bounding box center [187, 47] width 17 height 17
click at [189, 53] on icon at bounding box center [187, 47] width 17 height 17
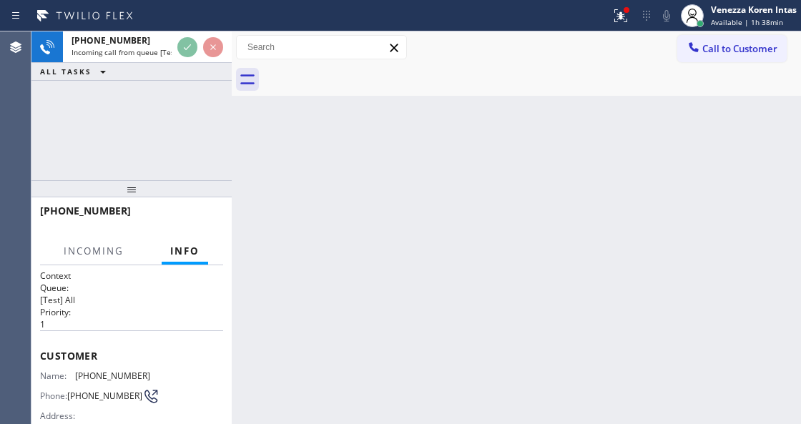
scroll to position [190, 0]
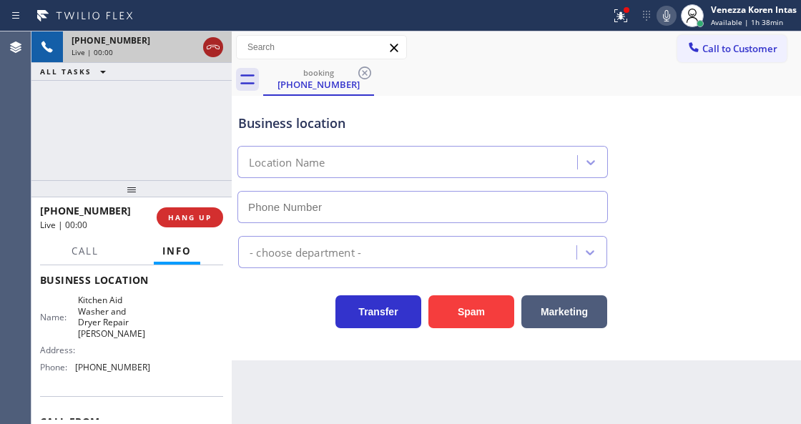
type input "[PHONE_NUMBER]"
click at [214, 42] on icon at bounding box center [212, 47] width 17 height 17
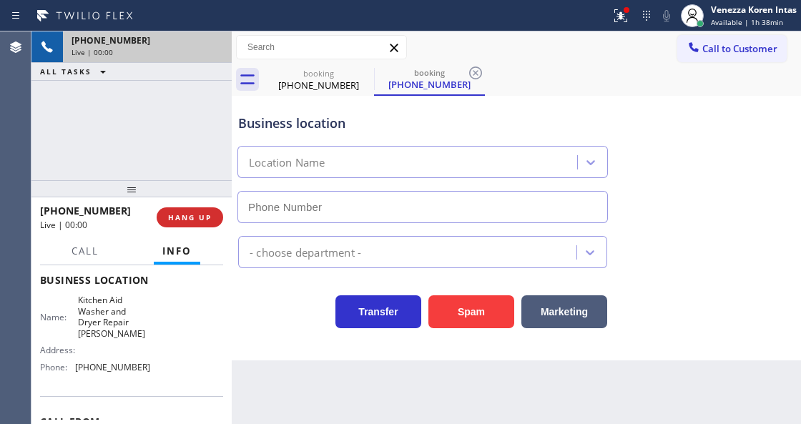
type input "[PHONE_NUMBER]"
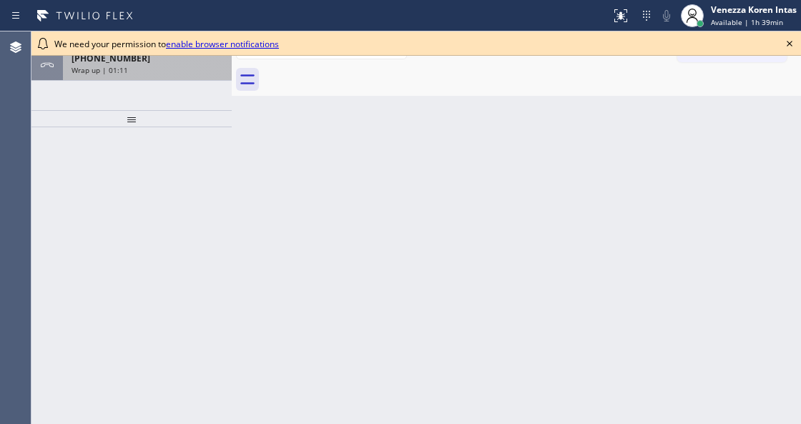
click at [204, 70] on div "Wrap up | 01:11" at bounding box center [147, 70] width 152 height 10
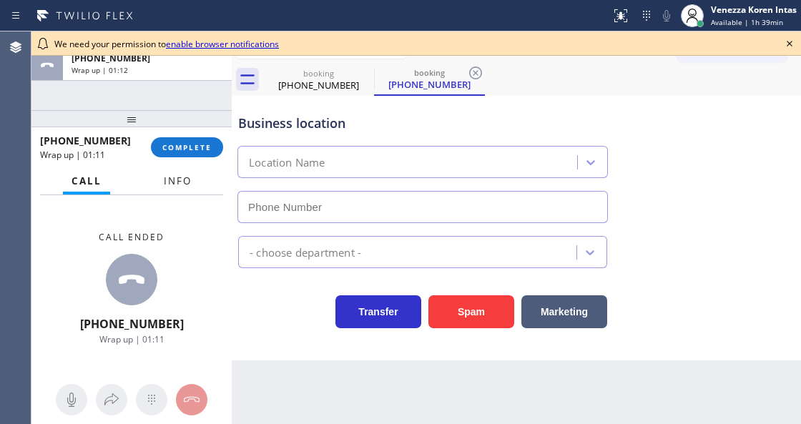
drag, startPoint x: 174, startPoint y: 204, endPoint x: 177, endPoint y: 190, distance: 14.7
click at [174, 202] on div "Call ended [PHONE_NUMBER] Wrap up | 01:11" at bounding box center [131, 287] width 200 height 185
click at [177, 189] on button "Info" at bounding box center [177, 181] width 45 height 28
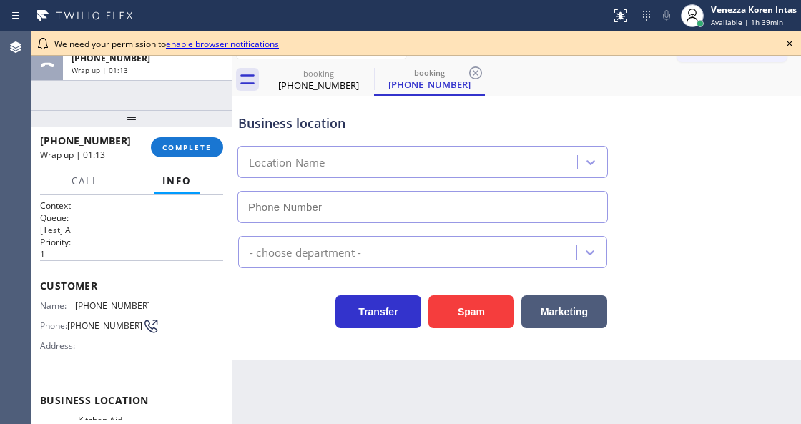
type input "[PHONE_NUMBER]"
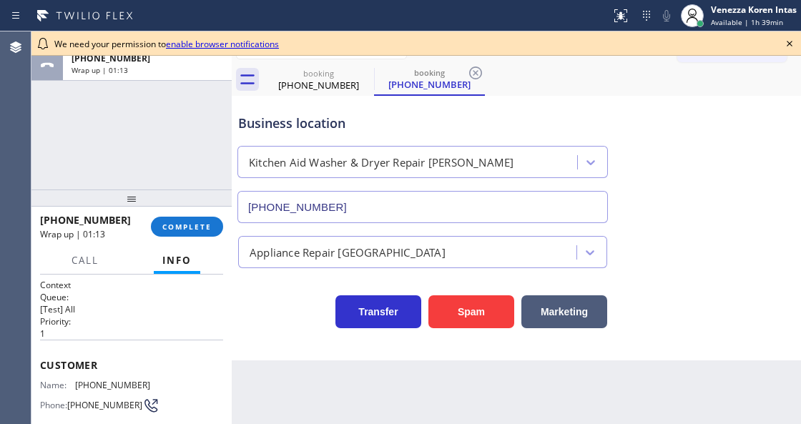
drag, startPoint x: 140, startPoint y: 114, endPoint x: 115, endPoint y: 225, distance: 113.6
click at [115, 207] on div at bounding box center [131, 197] width 200 height 17
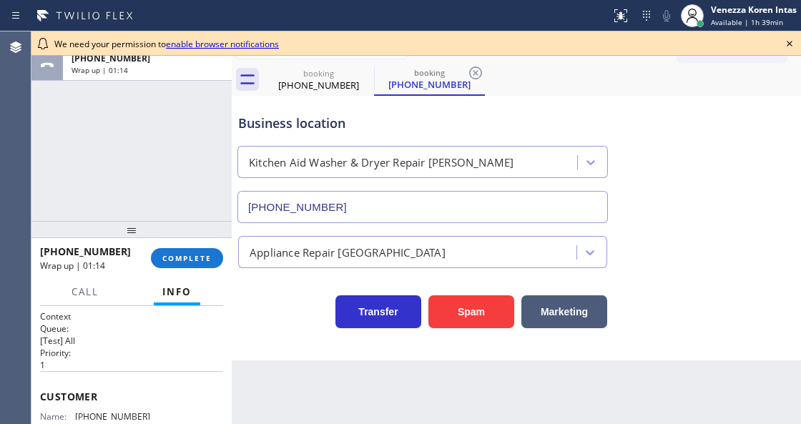
drag, startPoint x: 171, startPoint y: 251, endPoint x: 336, endPoint y: 272, distance: 166.5
click at [171, 252] on button "COMPLETE" at bounding box center [187, 258] width 72 height 20
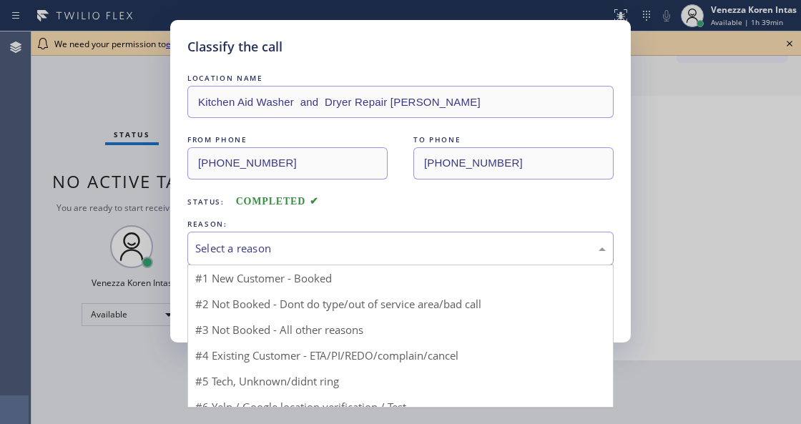
click at [365, 264] on div "Select a reason" at bounding box center [400, 249] width 426 height 34
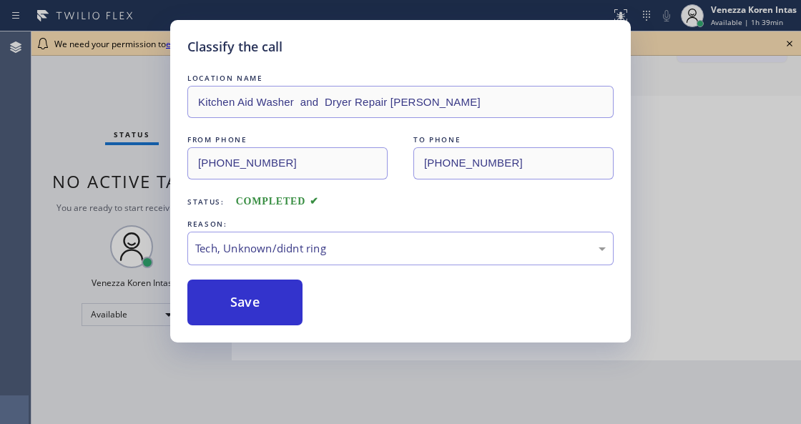
click at [271, 277] on div "LOCATION NAME Kitchen Aid Washer and Dryer Repair [PERSON_NAME] FROM PHONE [PHO…" at bounding box center [400, 198] width 426 height 255
click at [282, 295] on button "Save" at bounding box center [244, 303] width 115 height 46
click at [789, 43] on div "We need your permission to enable browser notifications Classify the call LOCAT…" at bounding box center [415, 227] width 769 height 392
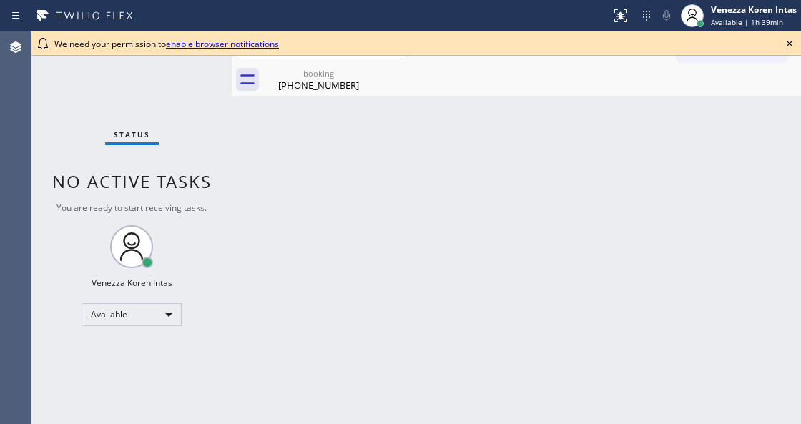
click at [787, 44] on icon at bounding box center [789, 43] width 17 height 17
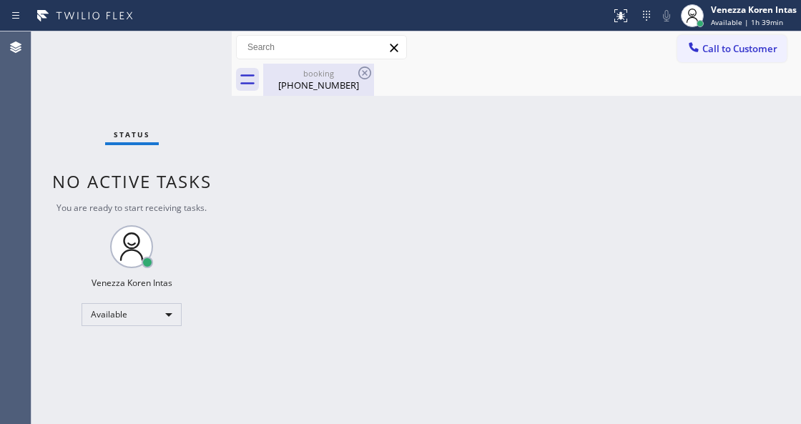
click at [340, 80] on div "[PHONE_NUMBER]" at bounding box center [319, 85] width 108 height 13
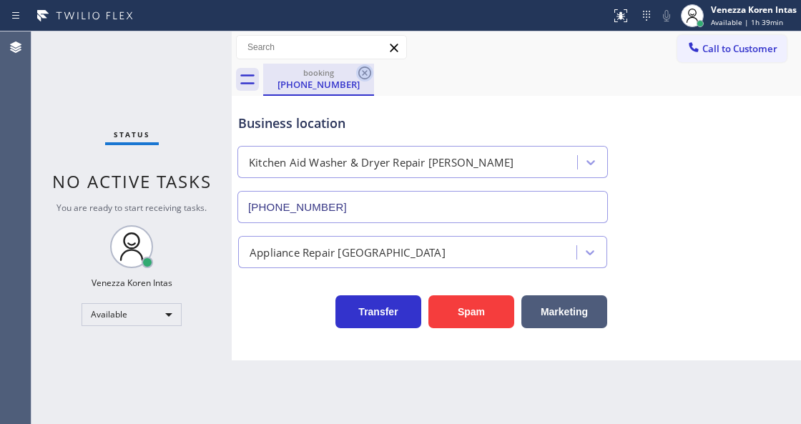
drag, startPoint x: 364, startPoint y: 71, endPoint x: 397, endPoint y: 97, distance: 41.8
click at [363, 71] on icon at bounding box center [364, 72] width 17 height 17
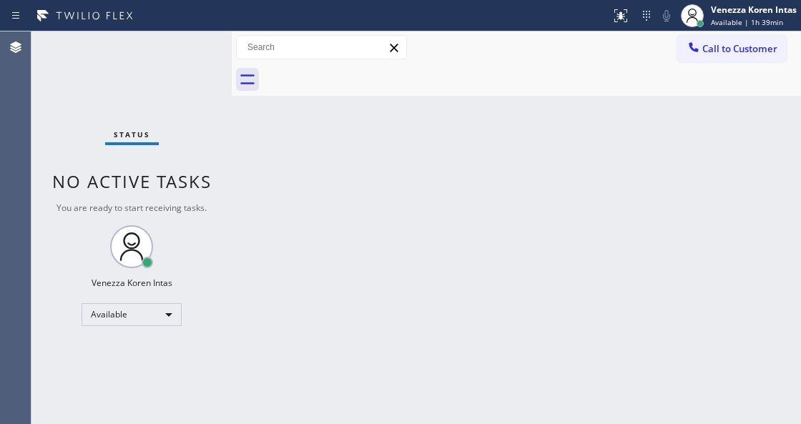
click at [192, 56] on div "Status No active tasks You are ready to start receiving tasks. Venezza Koren In…" at bounding box center [131, 227] width 200 height 392
click at [186, 64] on div "Status No active tasks You are ready to start receiving tasks. Venezza Koren In…" at bounding box center [131, 227] width 200 height 392
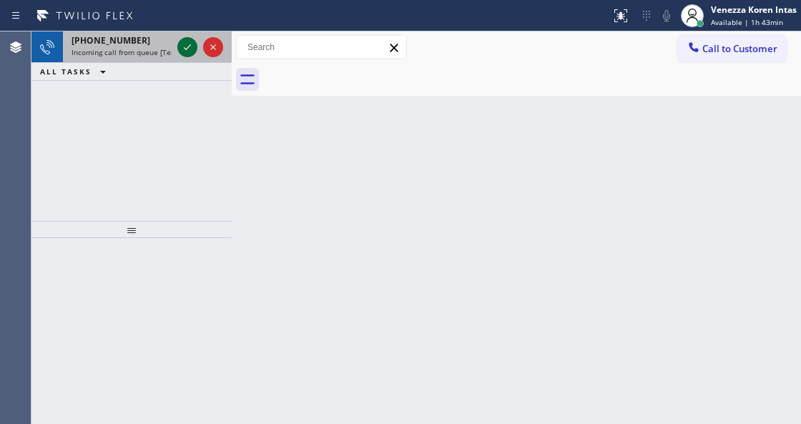
click at [191, 49] on icon at bounding box center [187, 47] width 17 height 17
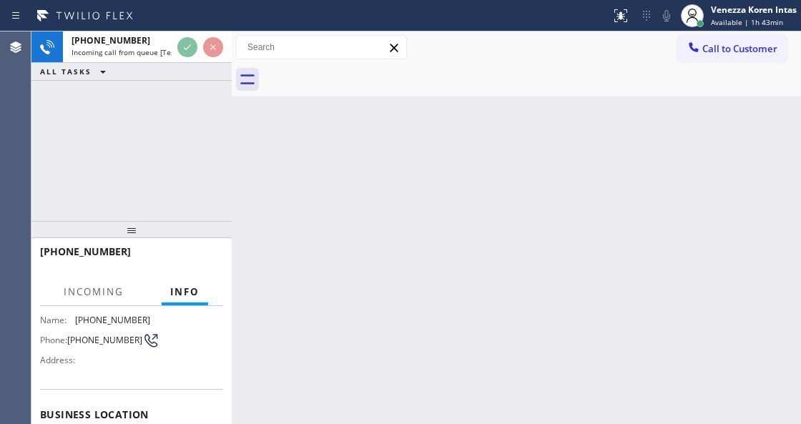
scroll to position [143, 0]
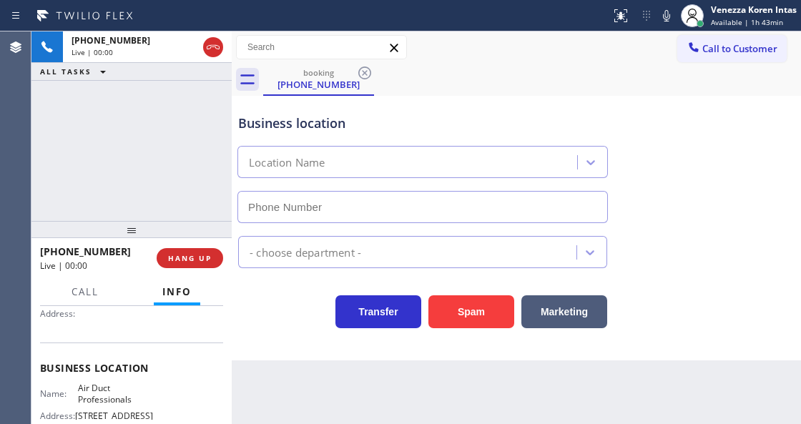
type input "[PHONE_NUMBER]"
click at [281, 120] on div "Business location" at bounding box center [422, 123] width 369 height 19
drag, startPoint x: 232, startPoint y: 122, endPoint x: 110, endPoint y: 110, distance: 122.1
click at [232, 122] on div at bounding box center [232, 227] width 0 height 392
click at [176, 70] on div "ALL TASKS ALL TASKS ACTIVE TASKS TASKS IN WRAP UP" at bounding box center [131, 72] width 200 height 18
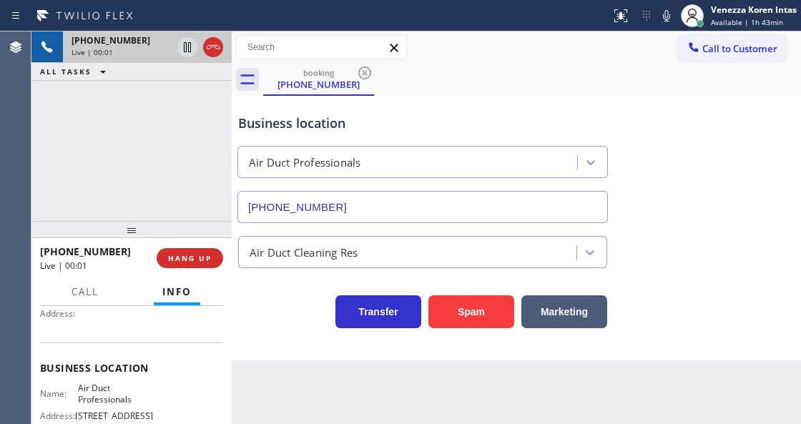
click at [162, 41] on div "[PHONE_NUMBER]" at bounding box center [121, 40] width 100 height 12
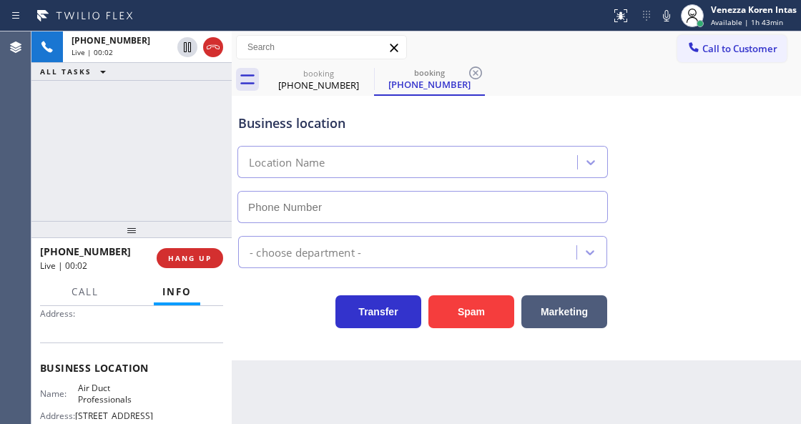
type input "[PHONE_NUMBER]"
click at [202, 113] on div "[PHONE_NUMBER] Live | 00:02 ALL TASKS ALL TASKS ACTIVE TASKS TASKS IN WRAP UP" at bounding box center [131, 125] width 200 height 189
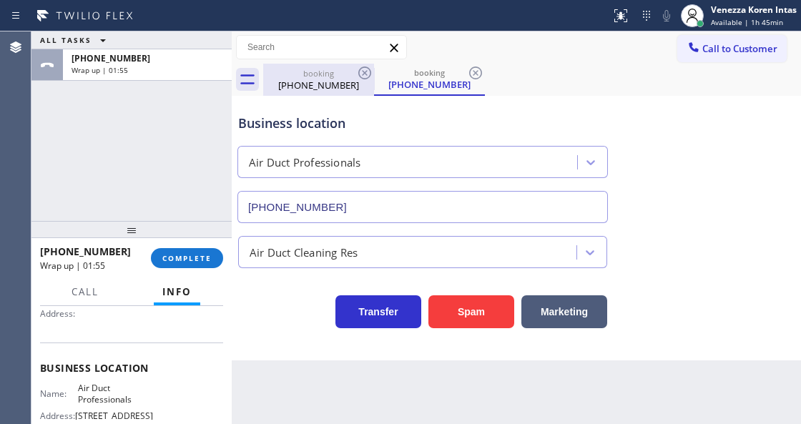
click at [357, 81] on div "[PHONE_NUMBER]" at bounding box center [319, 85] width 108 height 13
click at [357, 81] on div "[PHONE_NUMBER]" at bounding box center [319, 84] width 108 height 13
click at [365, 68] on icon at bounding box center [364, 72] width 17 height 17
click at [365, 71] on icon at bounding box center [364, 72] width 17 height 17
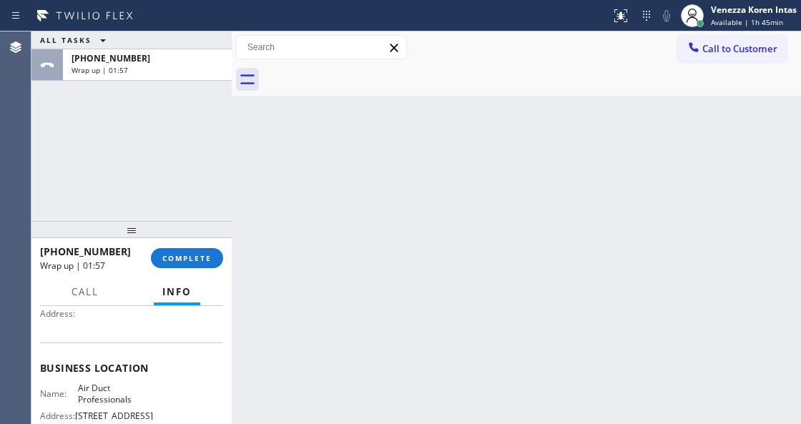
drag, startPoint x: 184, startPoint y: 266, endPoint x: 297, endPoint y: 274, distance: 113.2
click at [185, 266] on button "COMPLETE" at bounding box center [187, 258] width 72 height 20
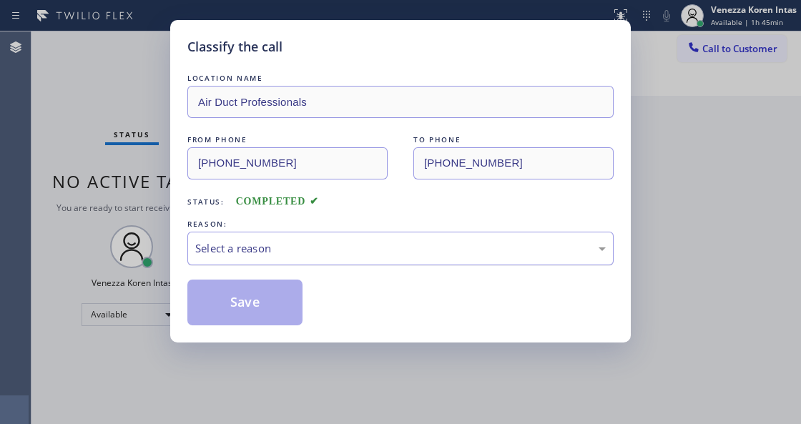
click at [323, 265] on div "Select a reason" at bounding box center [400, 249] width 426 height 34
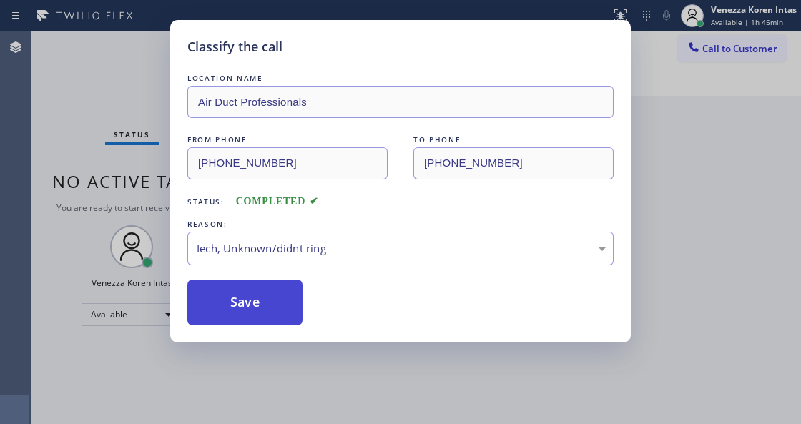
click at [281, 307] on button "Save" at bounding box center [244, 303] width 115 height 46
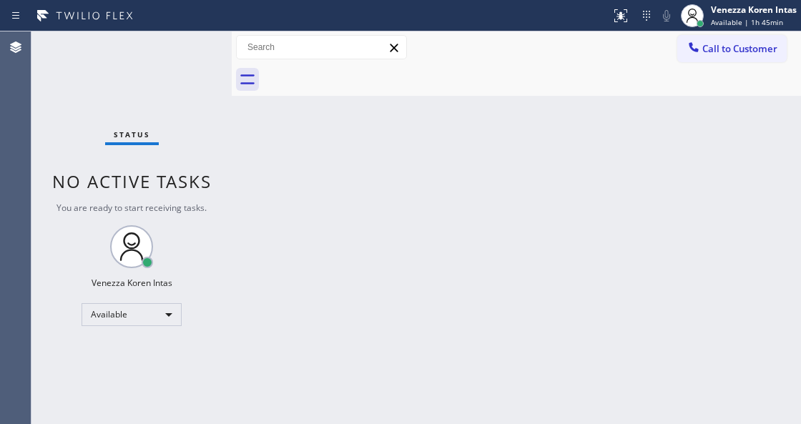
click at [187, 46] on div "Status No active tasks You are ready to start receiving tasks. Venezza Koren In…" at bounding box center [131, 227] width 200 height 392
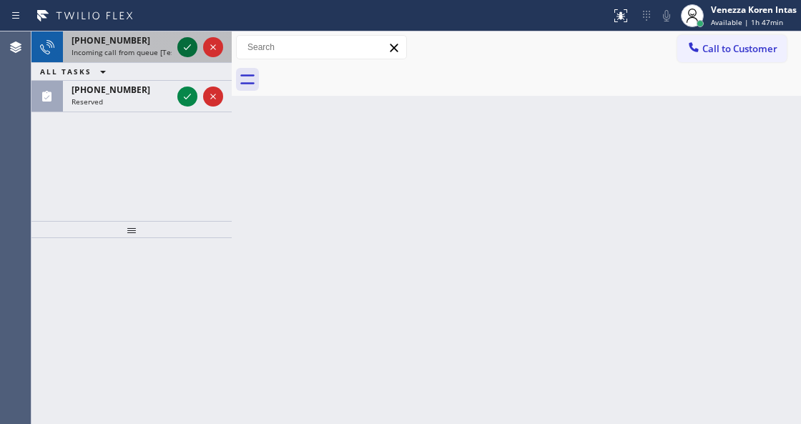
click at [187, 46] on icon at bounding box center [187, 47] width 17 height 17
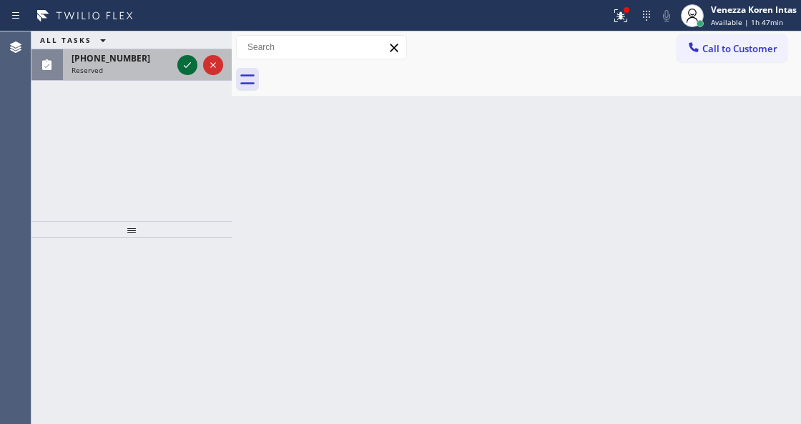
click at [189, 74] on icon at bounding box center [187, 64] width 17 height 17
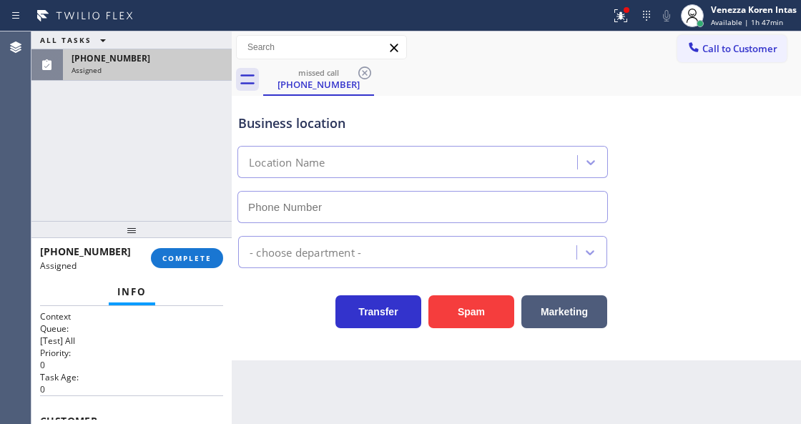
click at [192, 61] on div "[PHONE_NUMBER]" at bounding box center [147, 58] width 152 height 12
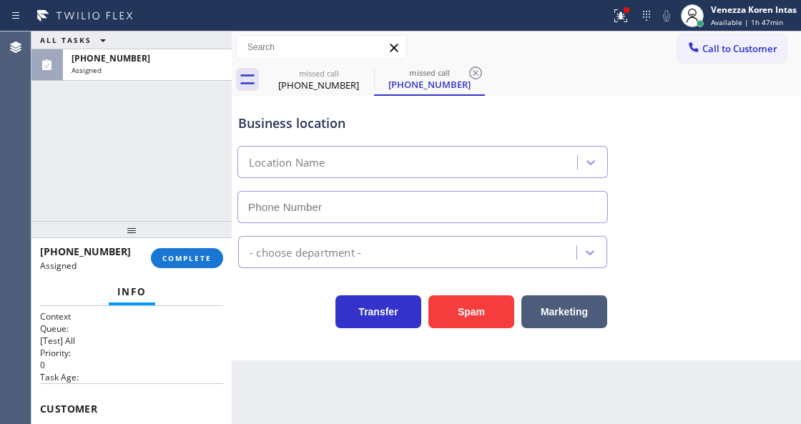
type input "[PHONE_NUMBER]"
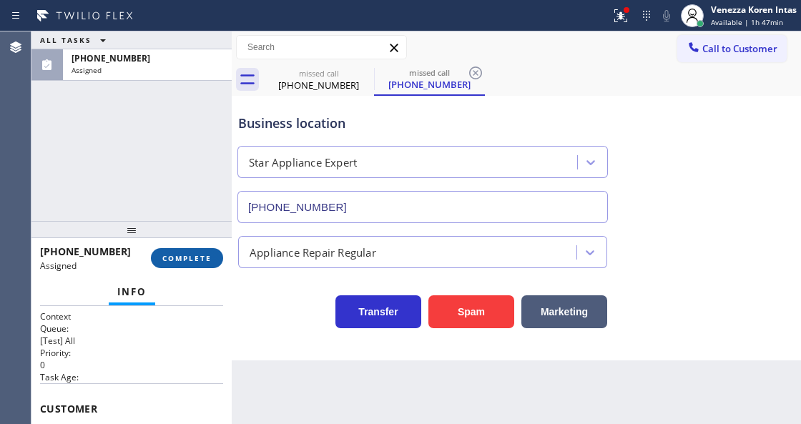
drag, startPoint x: 187, startPoint y: 255, endPoint x: 247, endPoint y: 256, distance: 60.1
click at [189, 255] on span "COMPLETE" at bounding box center [186, 258] width 49 height 10
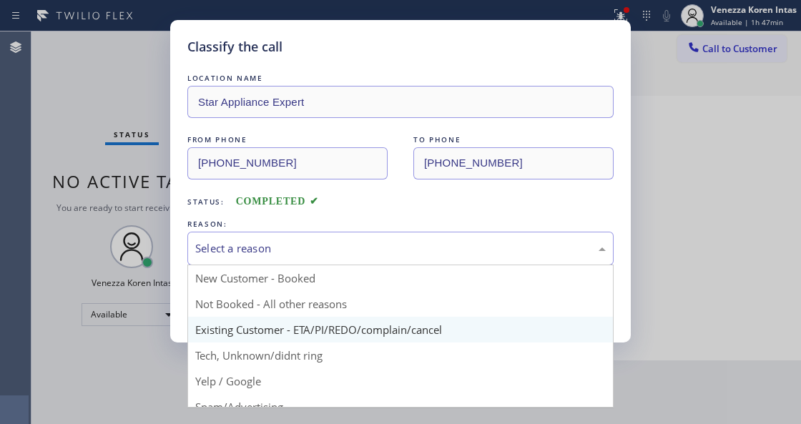
drag, startPoint x: 313, startPoint y: 242, endPoint x: 307, endPoint y: 335, distance: 93.8
click at [316, 249] on div "Select a reason" at bounding box center [400, 248] width 410 height 16
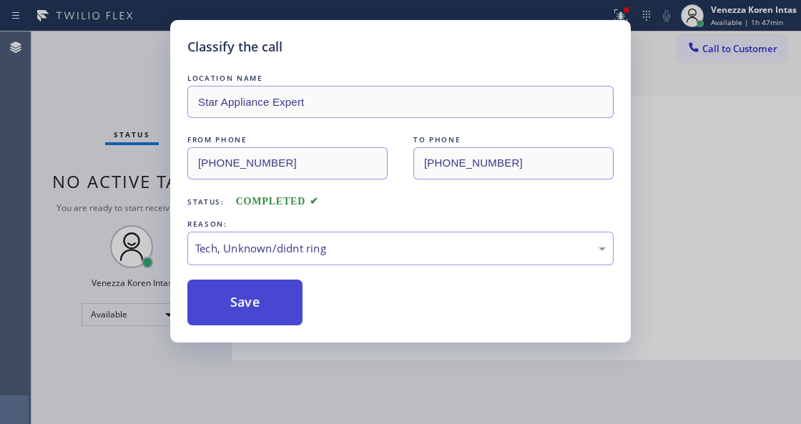
click at [269, 322] on button "Save" at bounding box center [244, 303] width 115 height 46
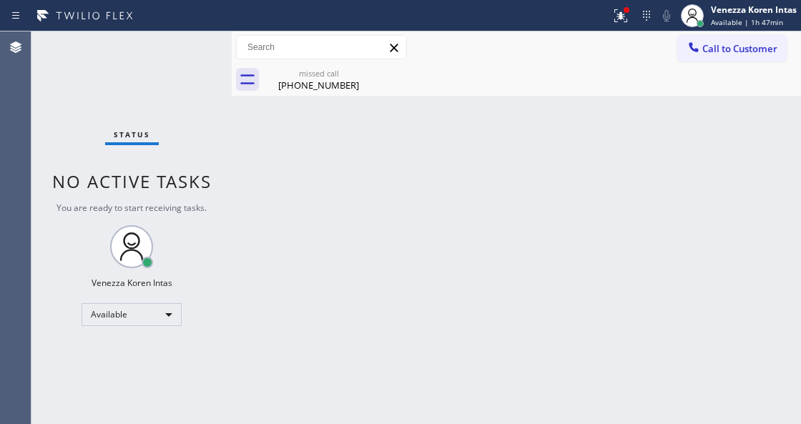
click at [194, 40] on div "Status No active tasks You are ready to start receiving tasks. Venezza Koren In…" at bounding box center [131, 227] width 200 height 392
click at [335, 84] on div "[PHONE_NUMBER]" at bounding box center [319, 85] width 108 height 13
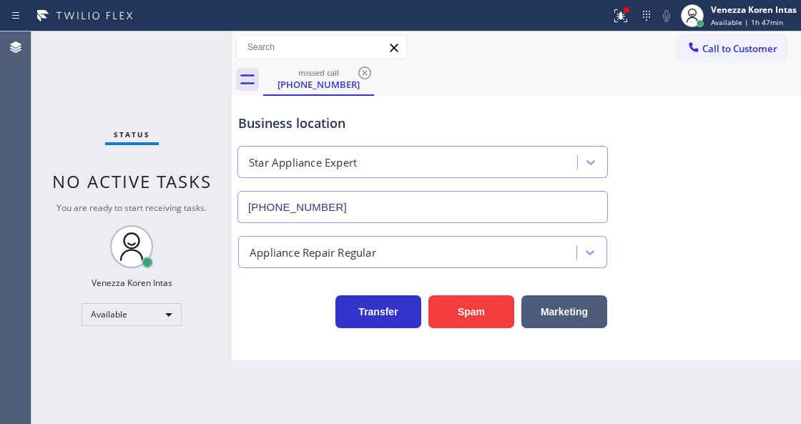
click at [367, 72] on icon at bounding box center [364, 72] width 17 height 17
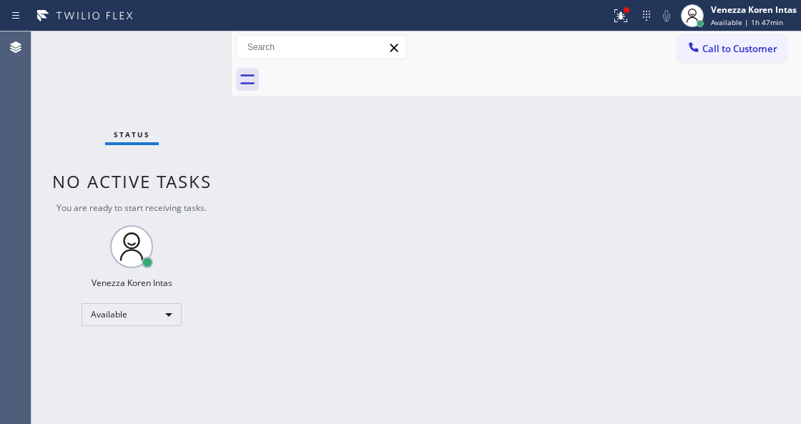
click at [169, 51] on div "Status No active tasks You are ready to start receiving tasks. Venezza Koren In…" at bounding box center [131, 227] width 200 height 392
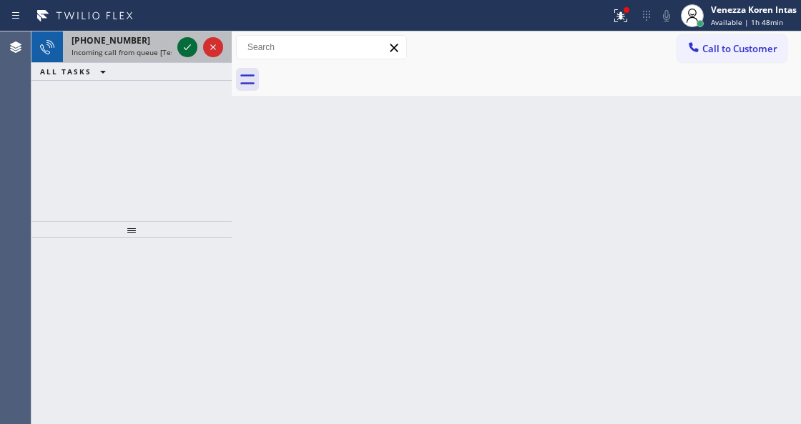
click at [182, 46] on icon at bounding box center [187, 47] width 17 height 17
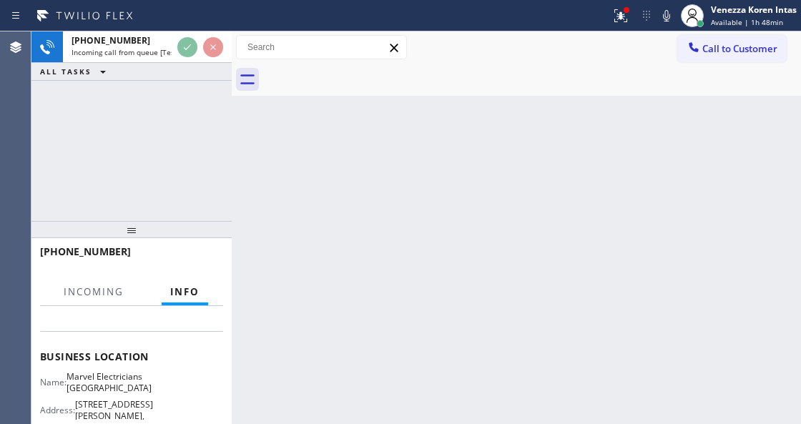
scroll to position [190, 0]
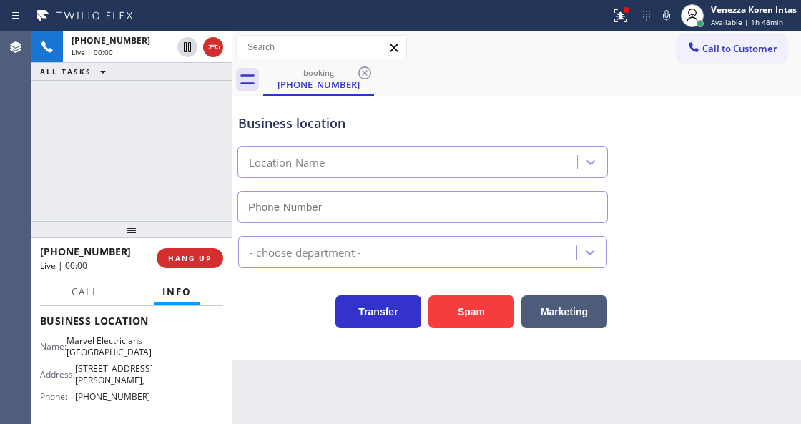
type input "[PHONE_NUMBER]"
click at [136, 187] on div "[PHONE_NUMBER] Live | 00:00 ALL TASKS ALL TASKS ACTIVE TASKS TASKS IN WRAP UP" at bounding box center [131, 125] width 200 height 189
drag, startPoint x: 137, startPoint y: 112, endPoint x: 262, endPoint y: 192, distance: 148.5
click at [141, 112] on div "[PHONE_NUMBER] Live | 00:01 ALL TASKS ALL TASKS ACTIVE TASKS TASKS IN WRAP UP" at bounding box center [131, 125] width 200 height 189
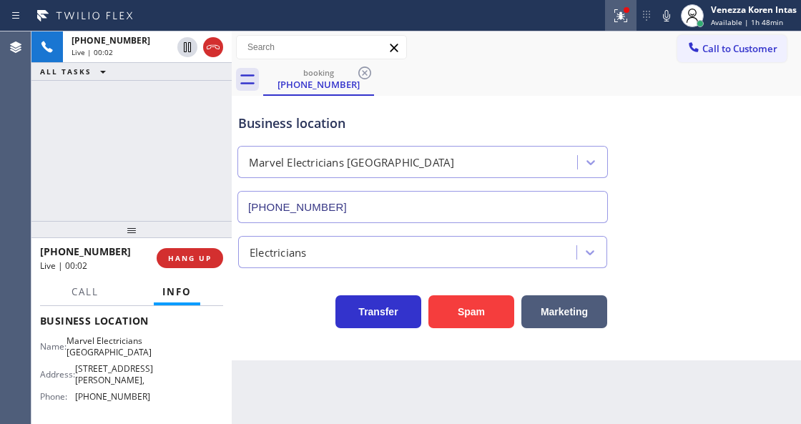
click at [630, 20] on div at bounding box center [620, 15] width 31 height 17
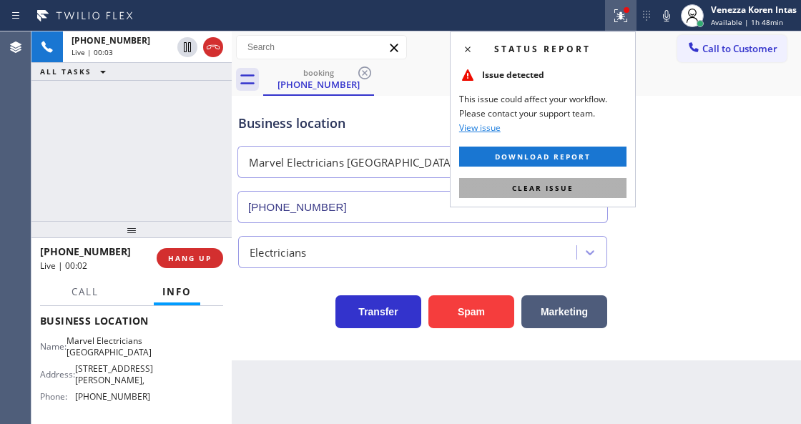
click at [612, 194] on button "Clear issue" at bounding box center [542, 188] width 167 height 20
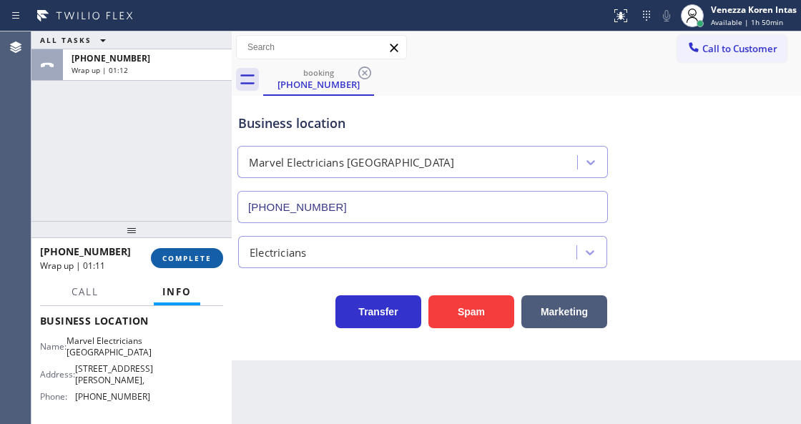
click at [192, 256] on span "COMPLETE" at bounding box center [186, 258] width 49 height 10
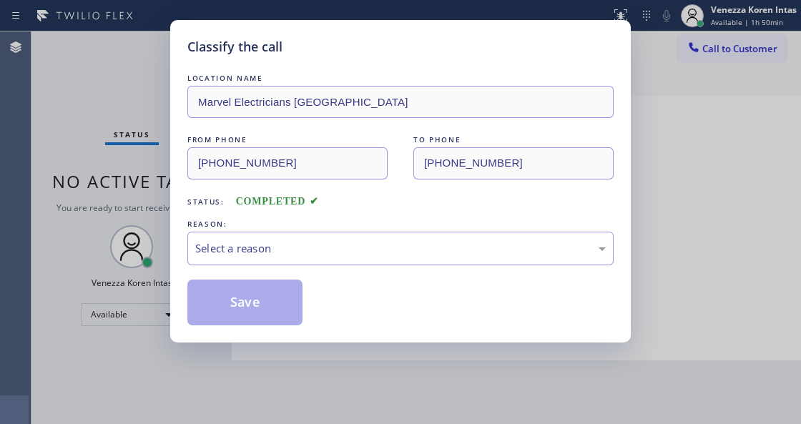
click at [337, 260] on div "Select a reason" at bounding box center [400, 249] width 426 height 34
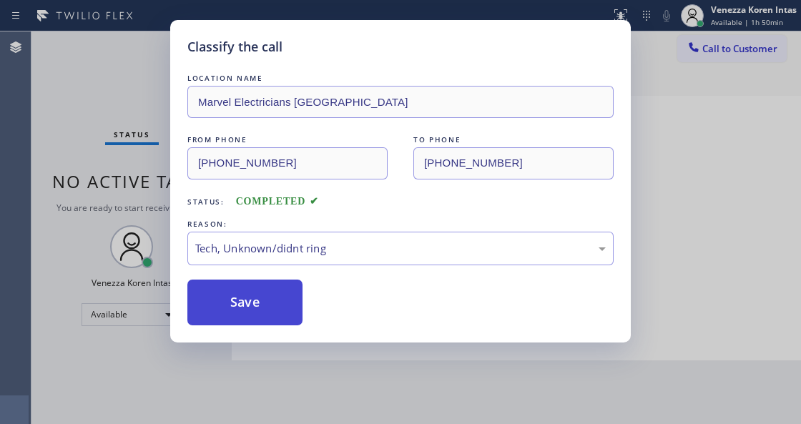
drag, startPoint x: 322, startPoint y: 360, endPoint x: 244, endPoint y: 312, distance: 91.2
click at [244, 312] on button "Save" at bounding box center [244, 303] width 115 height 46
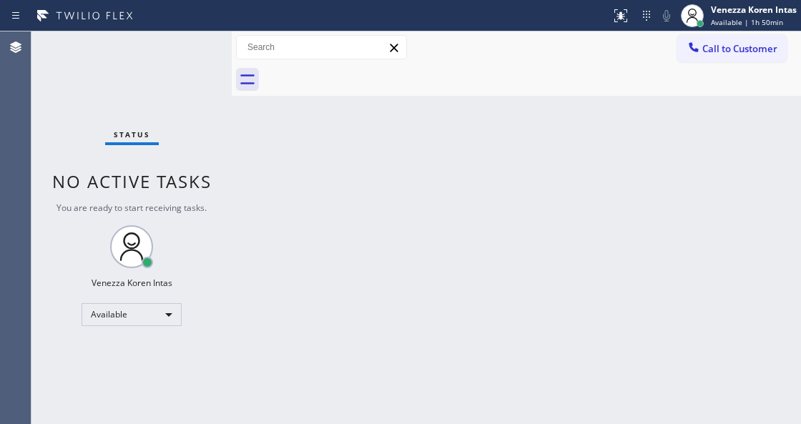
click at [192, 53] on div "Status No active tasks You are ready to start receiving tasks. Venezza Koren In…" at bounding box center [131, 227] width 200 height 392
click at [260, 119] on div "Back to Dashboard Change Sender ID Customers Technicians Select a contact Outbo…" at bounding box center [516, 227] width 569 height 392
click at [179, 57] on div "Status No active tasks You are ready to start receiving tasks. Venezza Koren In…" at bounding box center [131, 227] width 200 height 392
click at [523, 318] on div "Back to Dashboard Change Sender ID Customers Technicians Select a contact Outbo…" at bounding box center [516, 227] width 569 height 392
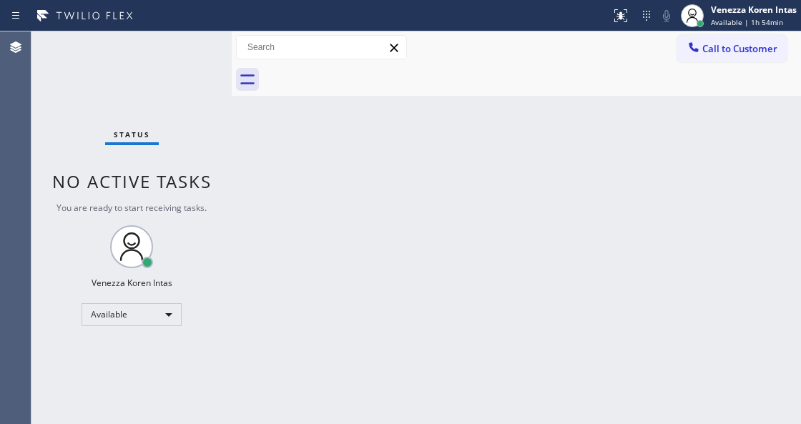
drag, startPoint x: 581, startPoint y: 331, endPoint x: 285, endPoint y: 214, distance: 318.3
click at [577, 330] on div "Back to Dashboard Change Sender ID Customers Technicians Select a contact Outbo…" at bounding box center [516, 227] width 569 height 392
drag, startPoint x: 238, startPoint y: 129, endPoint x: 243, endPoint y: 140, distance: 12.5
click at [238, 129] on div "Back to Dashboard Change Sender ID Customers Technicians Select a contact Outbo…" at bounding box center [516, 227] width 569 height 392
click at [476, 287] on div "Back to Dashboard Change Sender ID Customers Technicians Select a contact Outbo…" at bounding box center [516, 227] width 569 height 392
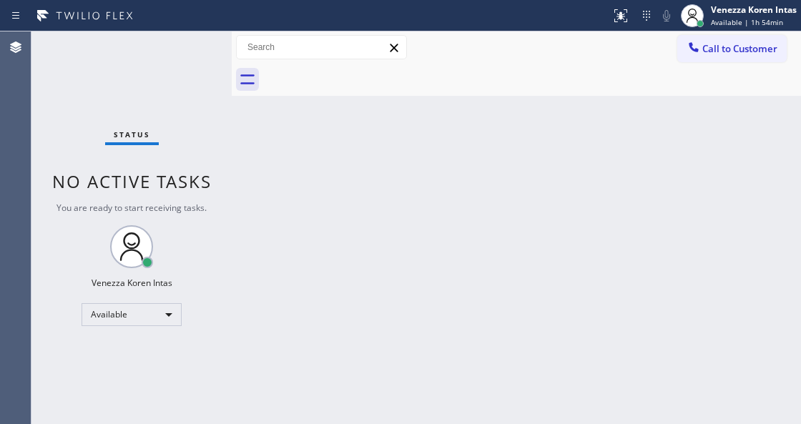
click at [170, 192] on span "No active tasks" at bounding box center [131, 181] width 159 height 24
click at [159, 59] on div "Status No active tasks You are ready to start receiving tasks. Venezza Koren In…" at bounding box center [131, 227] width 200 height 392
click at [180, 53] on div "Status No active tasks You are ready to start receiving tasks. Venezza Koren In…" at bounding box center [131, 227] width 200 height 392
click at [179, 61] on div "Status No active tasks You are ready to start receiving tasks. Venezza Koren In…" at bounding box center [131, 227] width 200 height 392
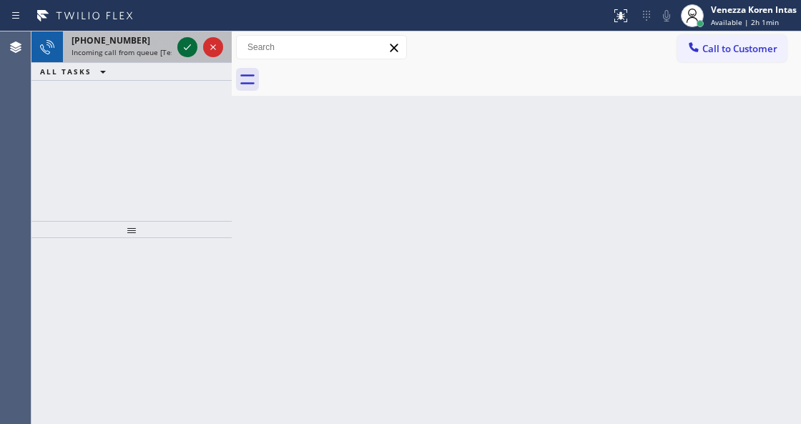
click at [181, 54] on icon at bounding box center [187, 47] width 17 height 17
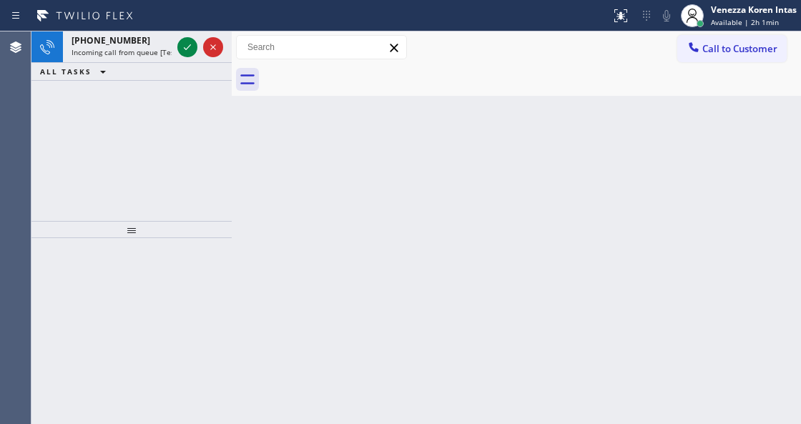
click at [183, 52] on icon at bounding box center [187, 47] width 17 height 17
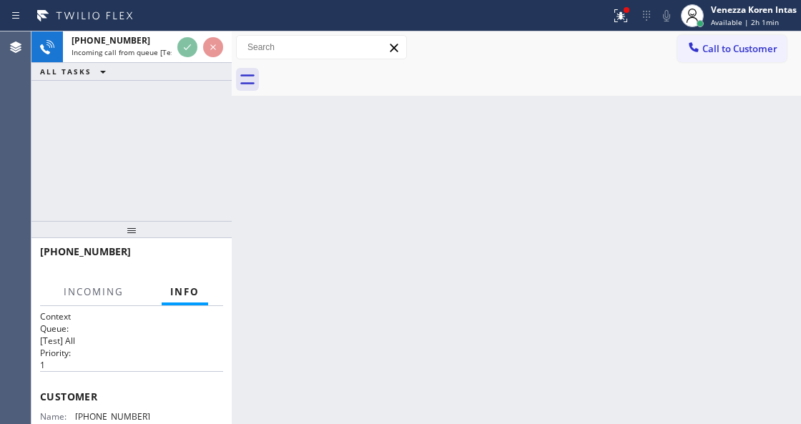
scroll to position [143, 0]
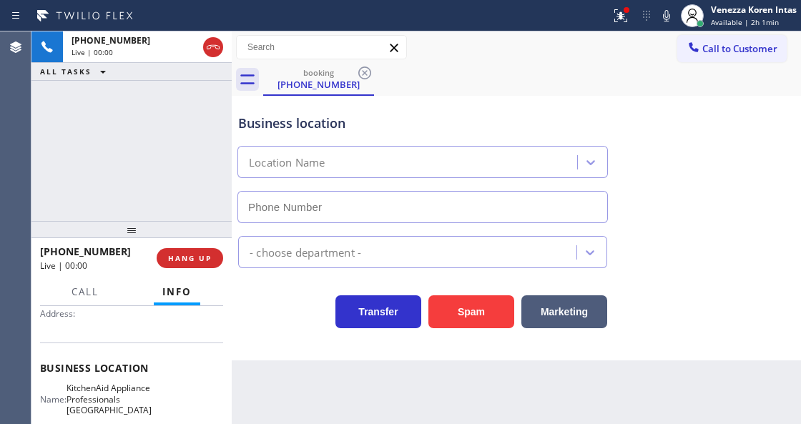
type input "[PHONE_NUMBER]"
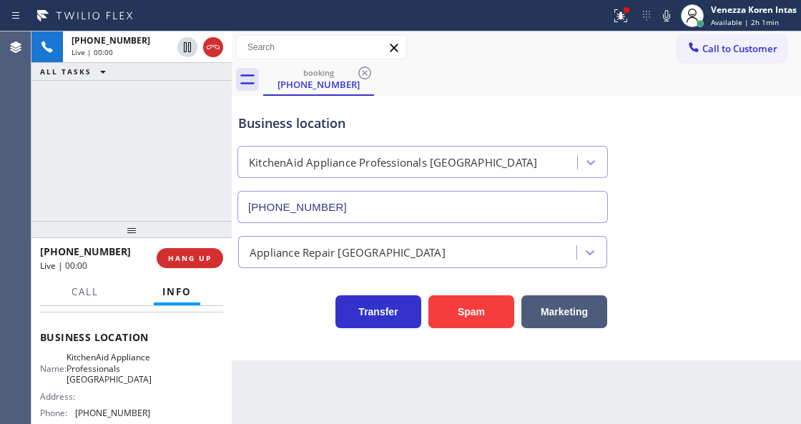
scroll to position [190, 0]
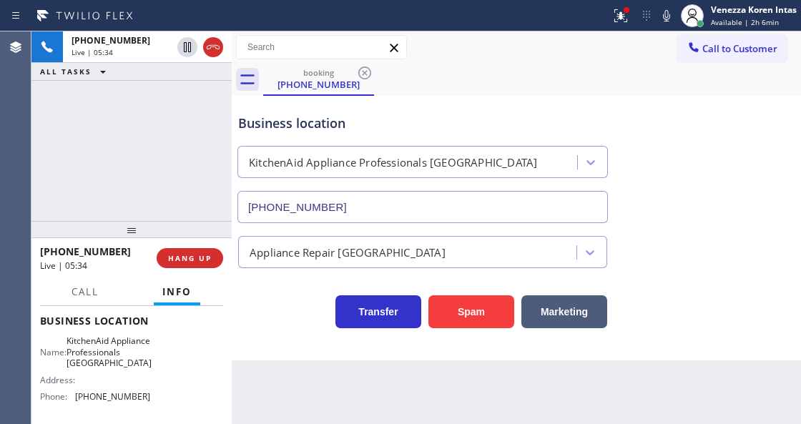
click at [516, 64] on div "booking [PHONE_NUMBER]" at bounding box center [532, 80] width 538 height 32
click at [623, 19] on icon at bounding box center [620, 15] width 13 height 13
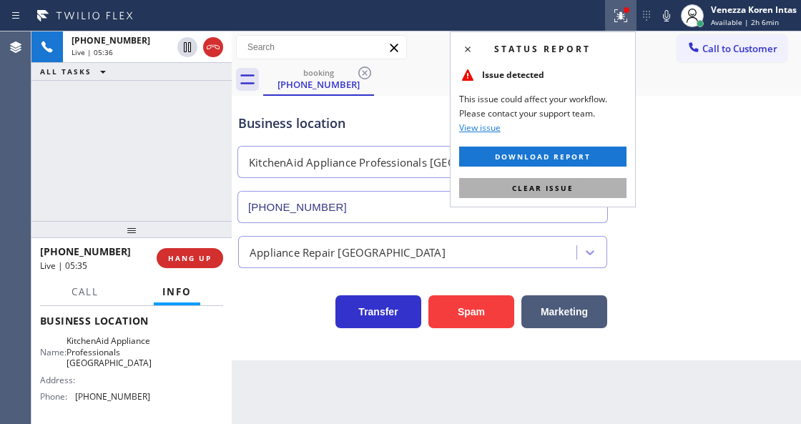
click at [608, 182] on button "Clear issue" at bounding box center [542, 188] width 167 height 20
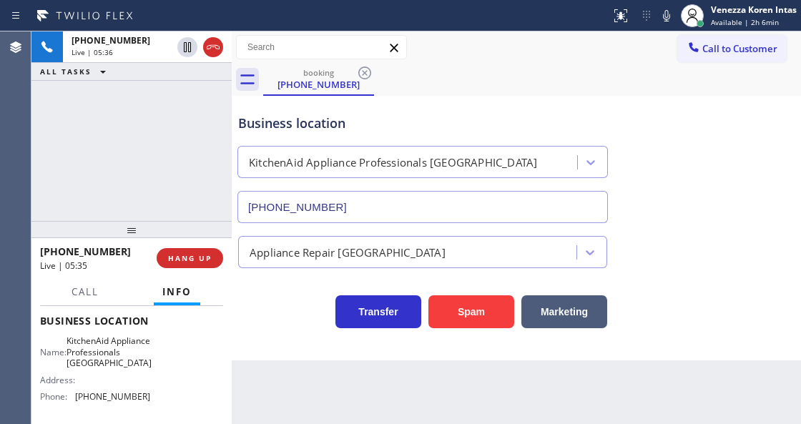
drag, startPoint x: 676, startPoint y: 169, endPoint x: 627, endPoint y: 94, distance: 89.2
click at [677, 169] on div "Business location KitchenAid Appliance Professionals [GEOGRAPHIC_DATA] [PHONE_N…" at bounding box center [516, 158] width 562 height 129
drag, startPoint x: 74, startPoint y: 335, endPoint x: 152, endPoint y: 377, distance: 88.3
click at [152, 377] on div "Business location Name: KitchenAid Appliance Professionals [GEOGRAPHIC_DATA] Ad…" at bounding box center [131, 360] width 183 height 130
copy span "KitchenAid Appliance Professionals [GEOGRAPHIC_DATA]"
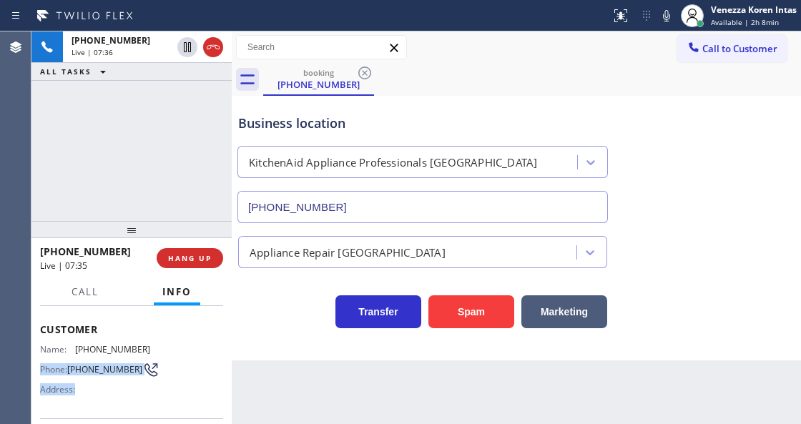
scroll to position [69, 0]
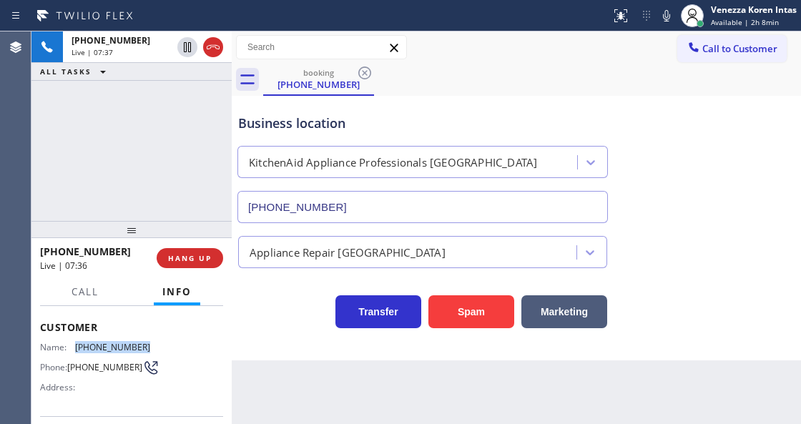
drag, startPoint x: 147, startPoint y: 413, endPoint x: 77, endPoint y: 346, distance: 97.1
click at [77, 346] on div "Name: [PHONE_NUMBER] Phone: [PHONE_NUMBER] Address:" at bounding box center [131, 370] width 183 height 56
copy span "[PHONE_NUMBER]"
click at [509, 96] on div "Business location KitchenAid Appliance Professionals [GEOGRAPHIC_DATA] [PHONE_N…" at bounding box center [516, 158] width 562 height 129
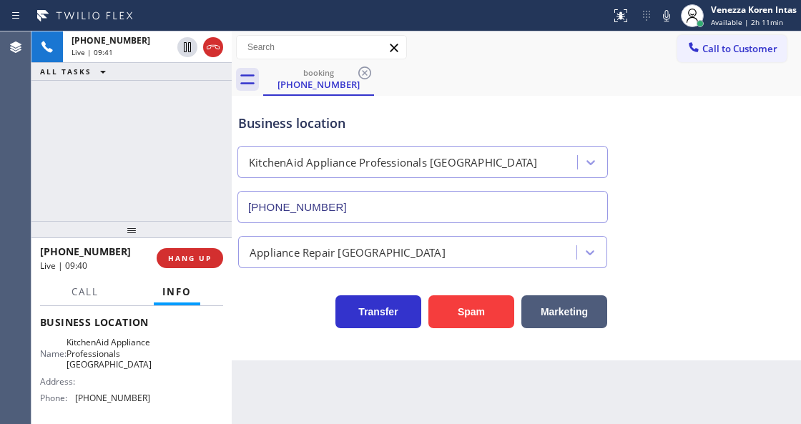
scroll to position [212, 0]
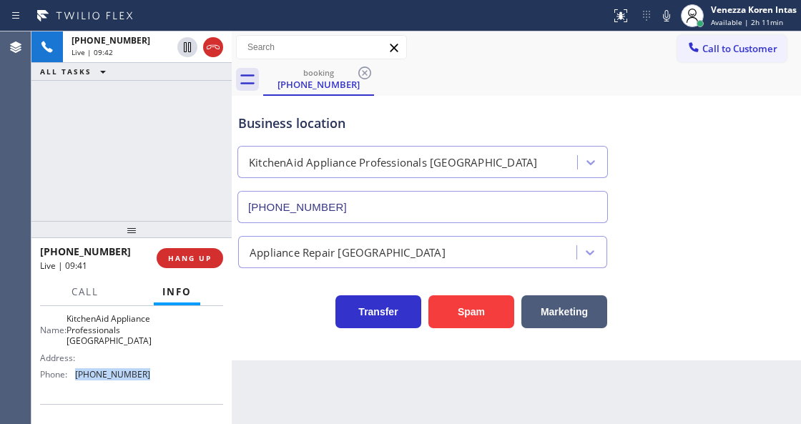
drag, startPoint x: 140, startPoint y: 385, endPoint x: 73, endPoint y: 387, distance: 67.2
click at [73, 380] on div "Phone: [PHONE_NUMBER]" at bounding box center [95, 374] width 110 height 11
copy div "[PHONE_NUMBER]"
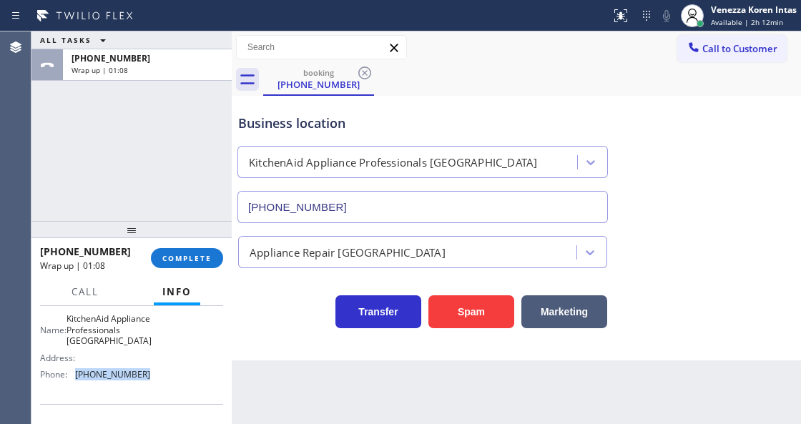
drag, startPoint x: 199, startPoint y: 260, endPoint x: 317, endPoint y: 262, distance: 118.0
click at [200, 260] on span "COMPLETE" at bounding box center [186, 258] width 49 height 10
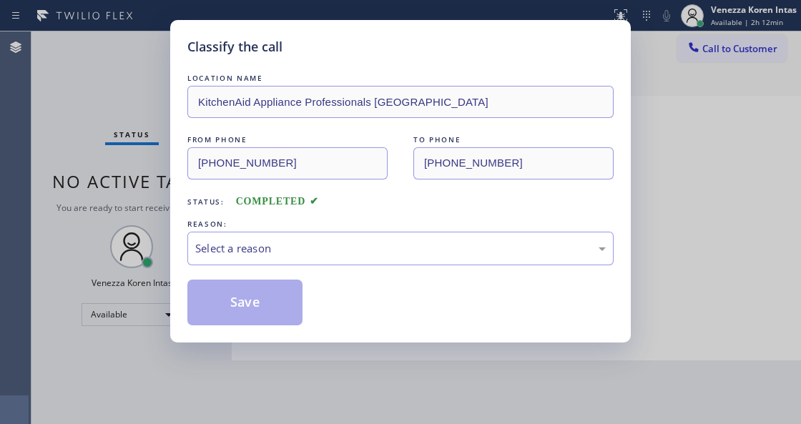
click at [320, 267] on div "LOCATION NAME KitchenAid Appliance Professionals [GEOGRAPHIC_DATA] FROM PHONE […" at bounding box center [400, 198] width 426 height 255
click at [320, 255] on div "Select a reason" at bounding box center [400, 248] width 410 height 16
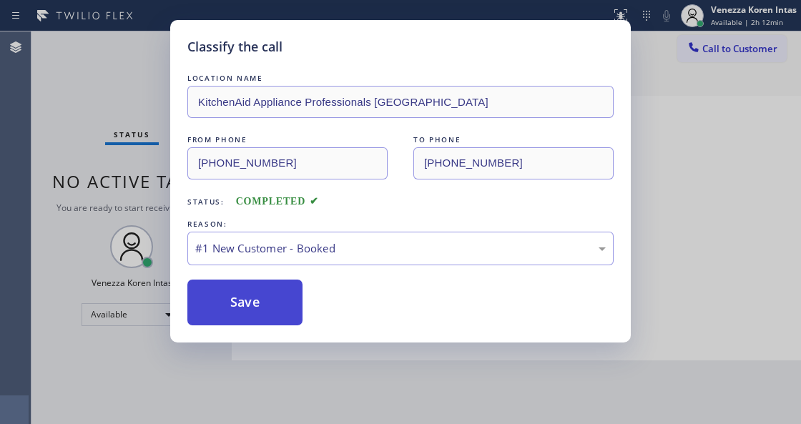
click at [279, 293] on button "Save" at bounding box center [244, 303] width 115 height 46
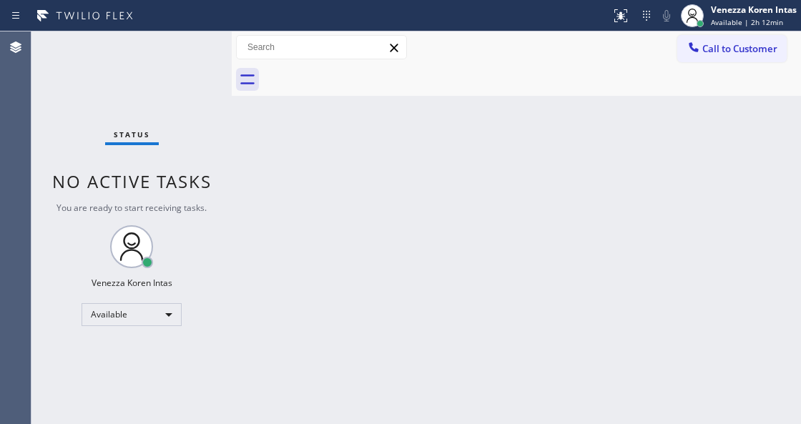
click at [426, 126] on div "Back to Dashboard Change Sender ID Customers Technicians Select a contact Outbo…" at bounding box center [516, 227] width 569 height 392
click at [286, 227] on div "Back to Dashboard Change Sender ID Customers Technicians Select a contact Outbo…" at bounding box center [516, 227] width 569 height 392
drag, startPoint x: 99, startPoint y: 143, endPoint x: 33, endPoint y: 122, distance: 69.2
click at [74, 136] on div "Status No active tasks You are ready to start receiving tasks. Venezza Koren In…" at bounding box center [131, 227] width 200 height 392
click at [155, 69] on div "Status No active tasks You are ready to start receiving tasks. Venezza Koren In…" at bounding box center [131, 227] width 200 height 392
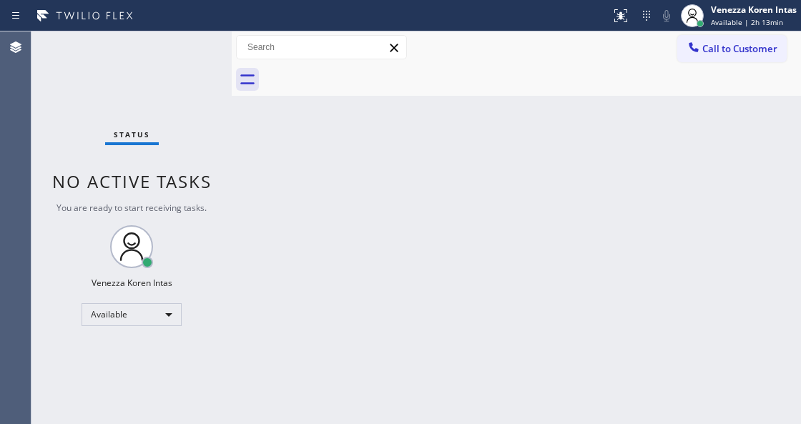
click at [167, 69] on div "Status No active tasks You are ready to start receiving tasks. Venezza Koren In…" at bounding box center [131, 227] width 200 height 392
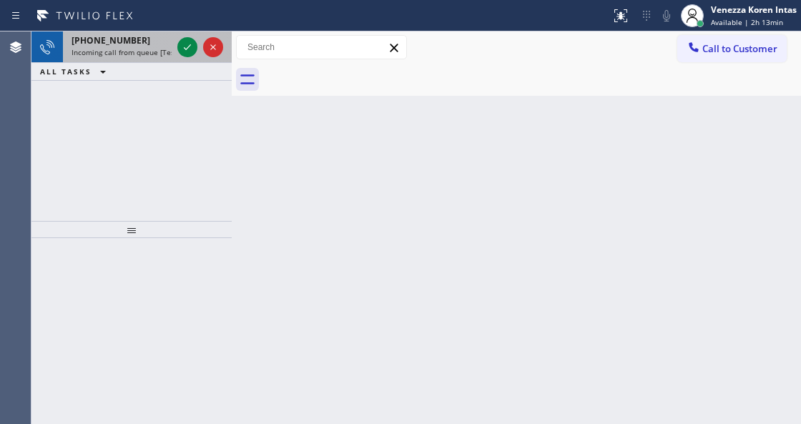
click at [159, 47] on span "Incoming call from queue [Test] All" at bounding box center [130, 52] width 119 height 10
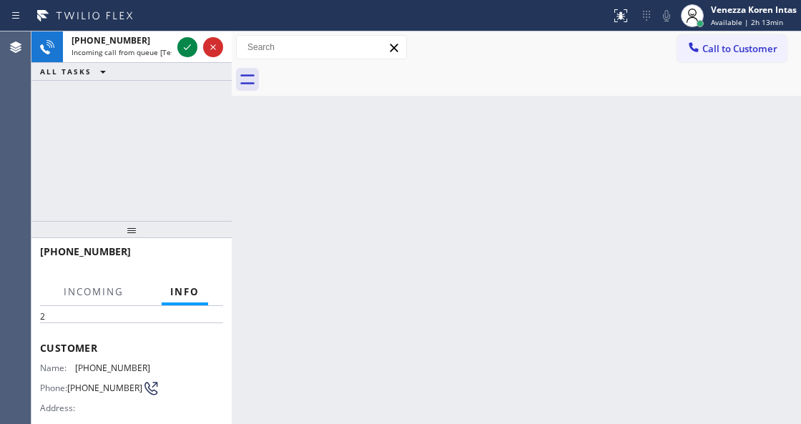
scroll to position [95, 0]
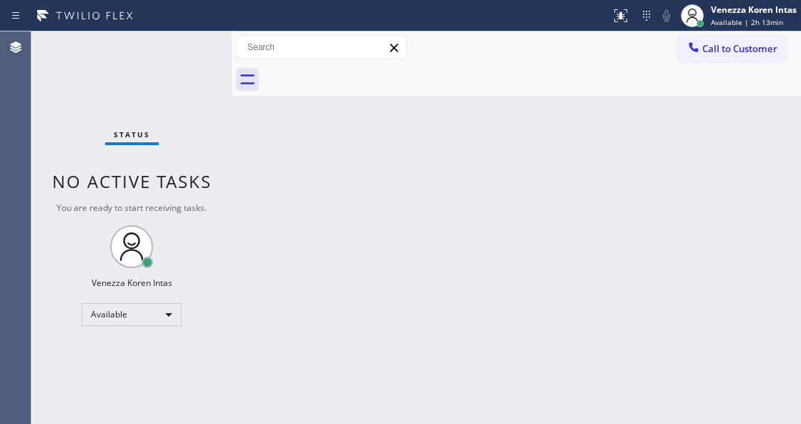
click at [204, 69] on div "Status No active tasks You are ready to start receiving tasks. Venezza Koren In…" at bounding box center [131, 227] width 200 height 392
click at [160, 79] on div "Status No active tasks You are ready to start receiving tasks. Venezza Koren In…" at bounding box center [131, 227] width 200 height 392
click at [778, 19] on span "Available | 2h 13min" at bounding box center [747, 22] width 72 height 10
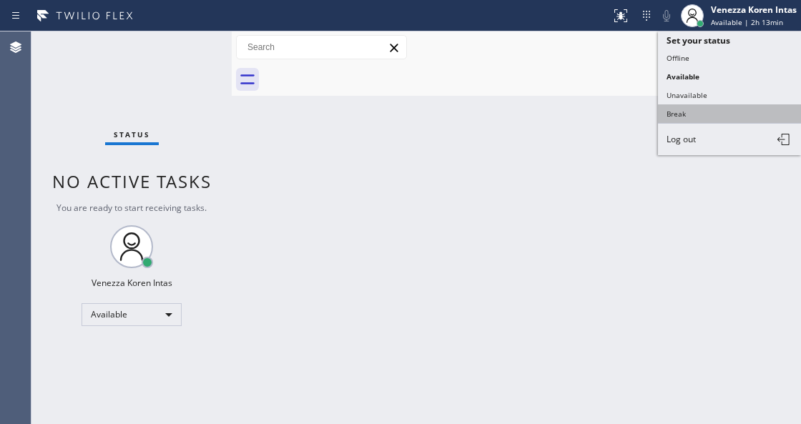
click at [718, 104] on button "Break" at bounding box center [729, 113] width 143 height 19
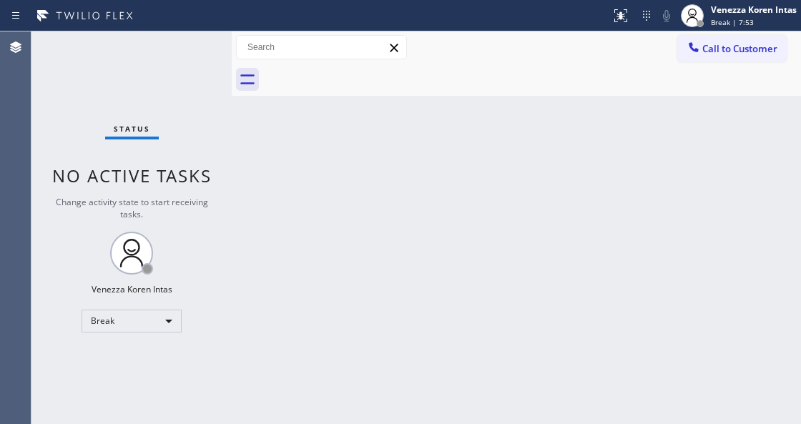
click at [290, 222] on div "Back to Dashboard Change Sender ID Customers Technicians Select a contact Outbo…" at bounding box center [516, 227] width 569 height 392
drag, startPoint x: 242, startPoint y: 193, endPoint x: 236, endPoint y: 175, distance: 19.0
click at [242, 186] on div "Back to Dashboard Change Sender ID Customers Technicians Select a contact Outbo…" at bounding box center [516, 227] width 569 height 392
click at [177, 89] on div "Status No active tasks Change activity state to start receiving tasks. Venezza …" at bounding box center [131, 227] width 200 height 392
drag, startPoint x: 785, startPoint y: 4, endPoint x: 778, endPoint y: 21, distance: 18.6
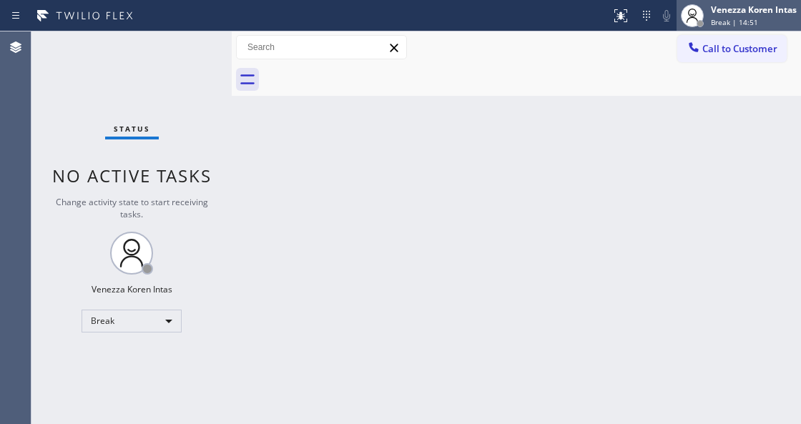
click at [785, 4] on div "Venezza Koren Intas Break | 14:51" at bounding box center [754, 15] width 93 height 25
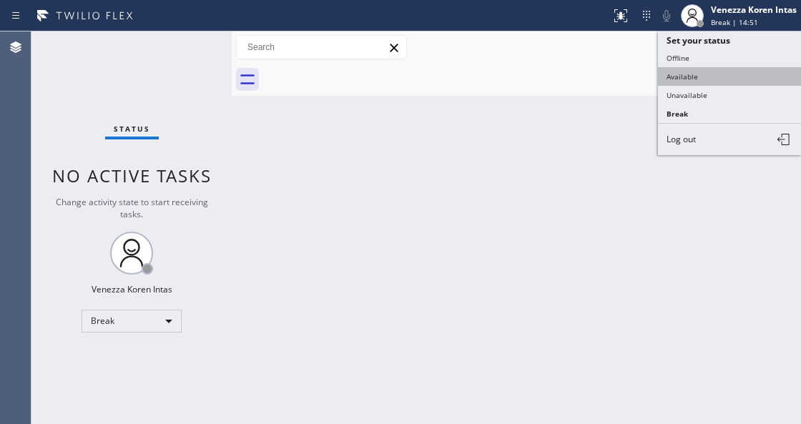
click at [721, 70] on button "Available" at bounding box center [729, 76] width 143 height 19
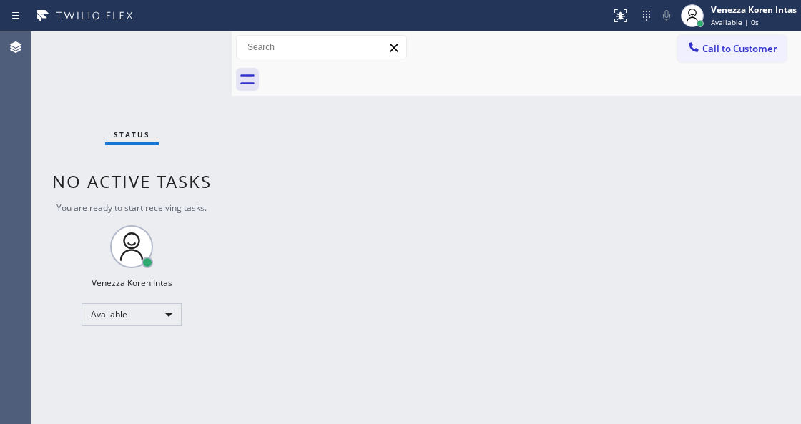
click at [148, 92] on div "Status No active tasks You are ready to start receiving tasks. Venezza Koren In…" at bounding box center [131, 227] width 200 height 392
click at [182, 50] on div "Status No active tasks You are ready to start receiving tasks. Venezza Koren In…" at bounding box center [131, 227] width 200 height 392
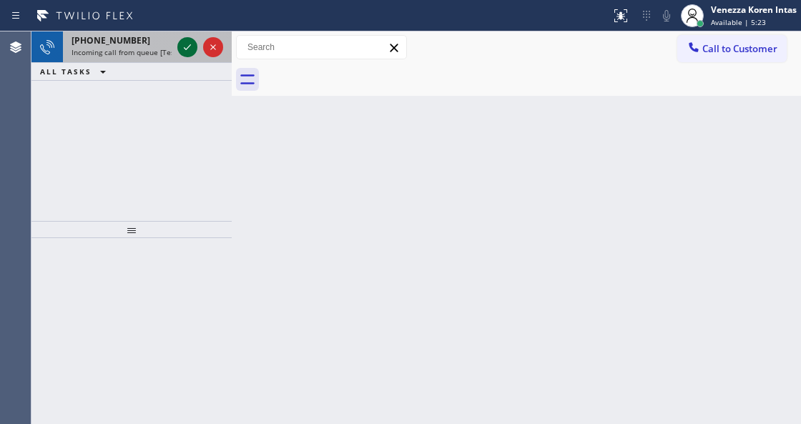
click at [189, 46] on icon at bounding box center [187, 47] width 7 height 6
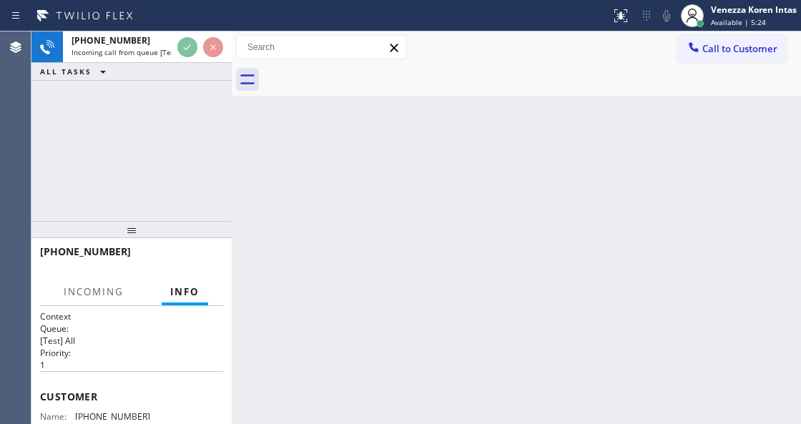
scroll to position [28, 0]
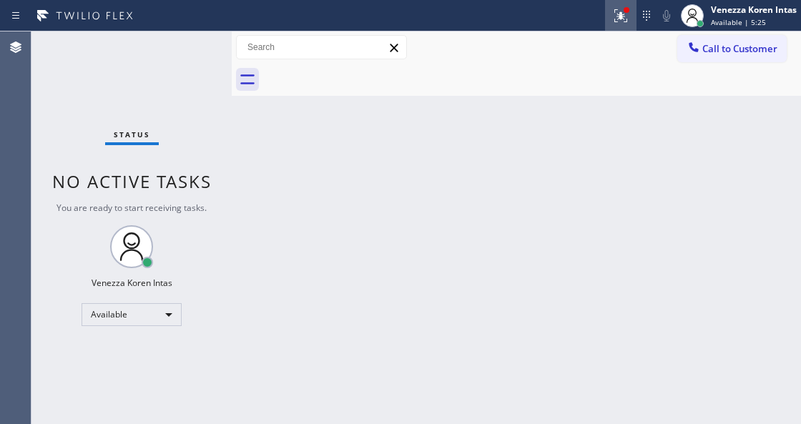
click at [631, 16] on div at bounding box center [620, 15] width 31 height 17
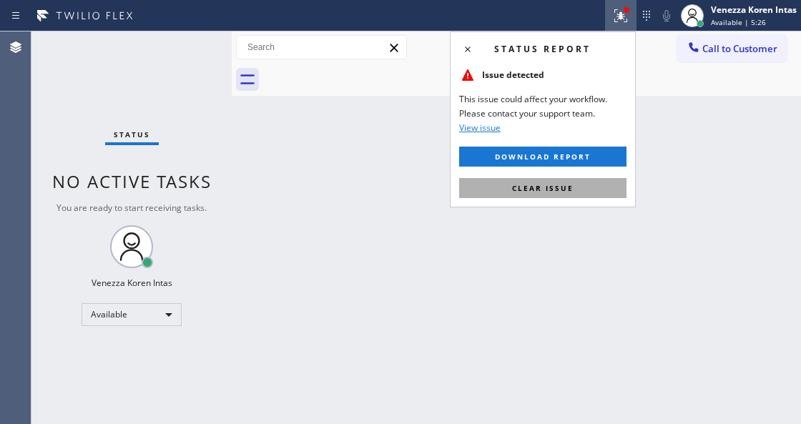
click at [568, 194] on button "Clear issue" at bounding box center [542, 188] width 167 height 20
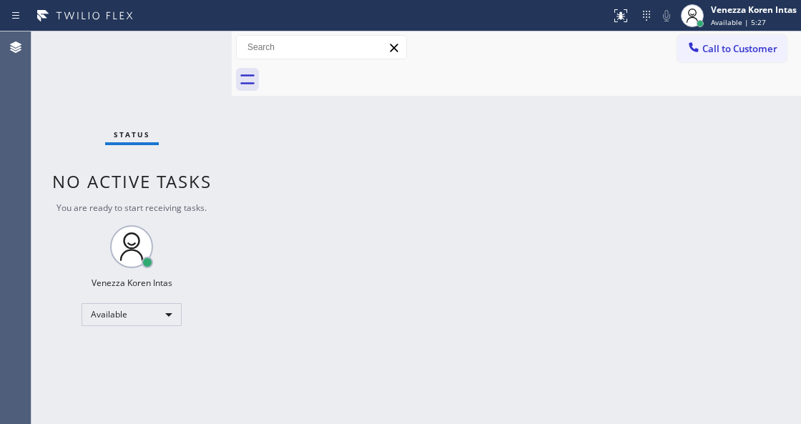
click at [163, 72] on div "Status No active tasks You are ready to start receiving tasks. Venezza Koren In…" at bounding box center [131, 227] width 200 height 392
click at [282, 152] on div "Back to Dashboard Change Sender ID Customers Technicians Select a contact Outbo…" at bounding box center [516, 227] width 569 height 392
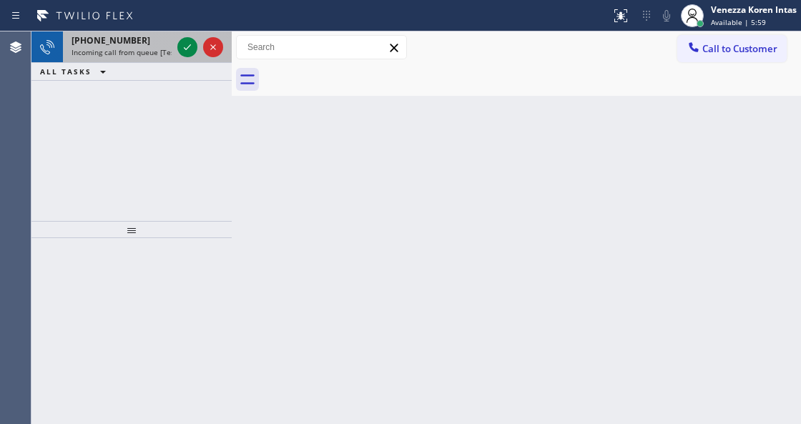
click at [153, 47] on span "Incoming call from queue [Test] All" at bounding box center [130, 52] width 119 height 10
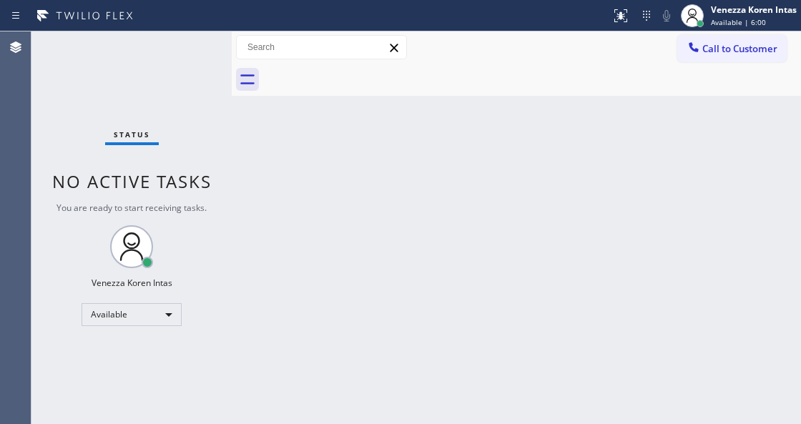
click at [180, 47] on div "Status No active tasks You are ready to start receiving tasks. Venezza Koren In…" at bounding box center [131, 227] width 200 height 392
click at [194, 62] on div "Status No active tasks You are ready to start receiving tasks. Venezza Koren In…" at bounding box center [131, 227] width 200 height 392
click at [167, 46] on div "Status No active tasks You are ready to start receiving tasks. Venezza Koren In…" at bounding box center [131, 227] width 200 height 392
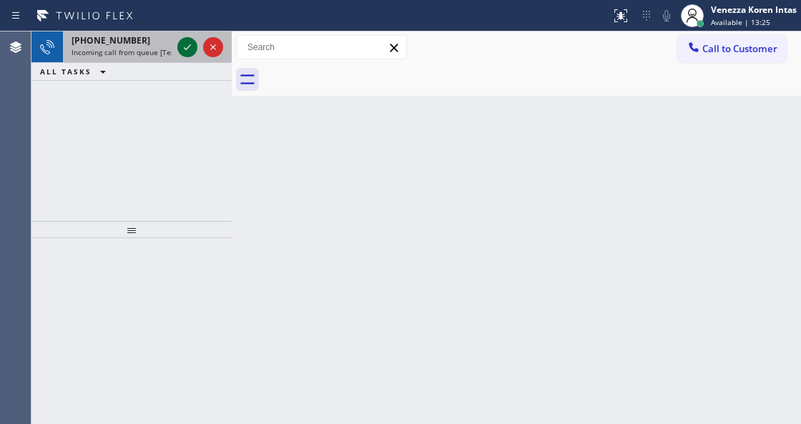
click at [193, 50] on icon at bounding box center [187, 47] width 17 height 17
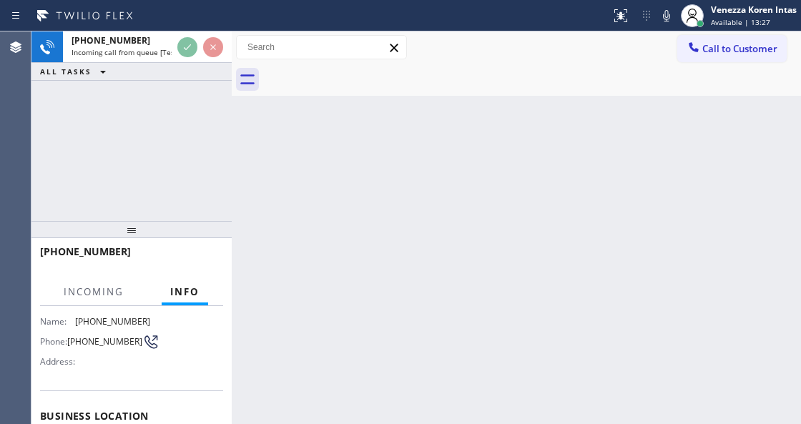
scroll to position [190, 0]
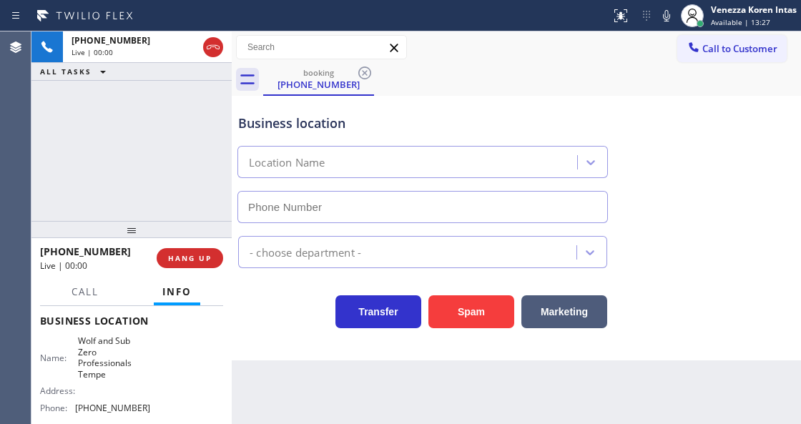
type input "[PHONE_NUMBER]"
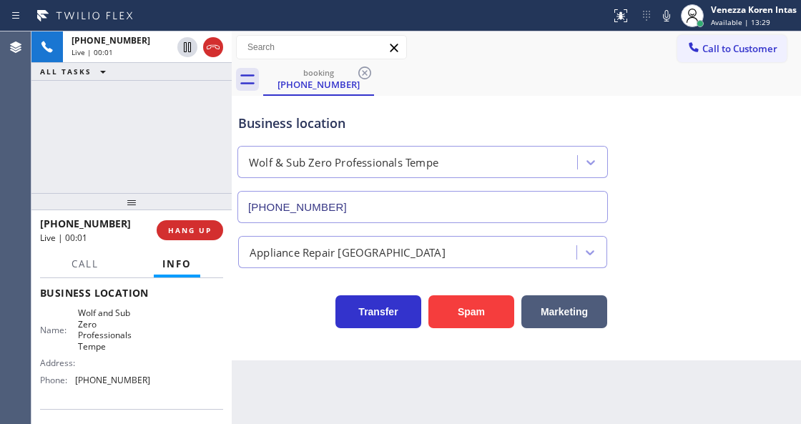
drag, startPoint x: 136, startPoint y: 231, endPoint x: 156, endPoint y: 199, distance: 37.3
click at [139, 200] on div at bounding box center [131, 201] width 200 height 17
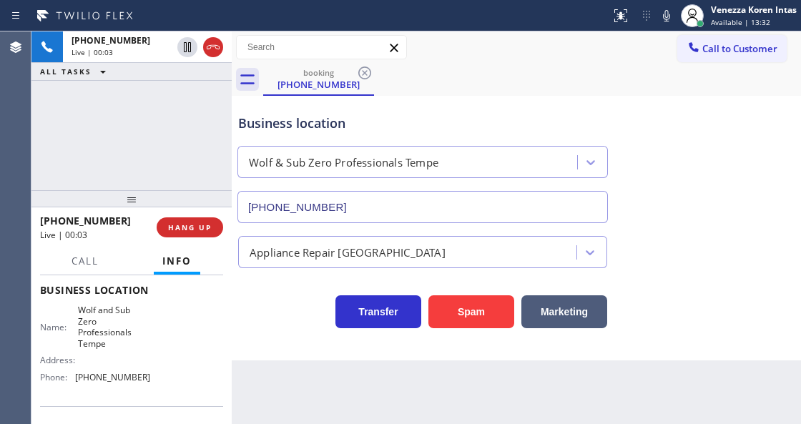
click at [120, 130] on div "[PHONE_NUMBER] Live | 00:03 ALL TASKS ALL TASKS ACTIVE TASKS TASKS IN WRAP UP" at bounding box center [131, 110] width 200 height 159
click at [283, 354] on div "Business location Wolf & Sub Zero Professionals Tempe [PHONE_NUMBER] Appliance …" at bounding box center [516, 228] width 569 height 265
click at [658, 17] on icon at bounding box center [666, 15] width 17 height 17
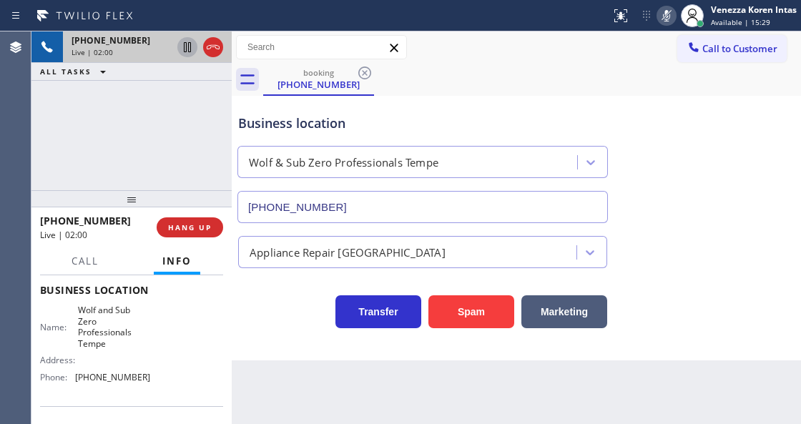
click at [186, 49] on icon at bounding box center [187, 47] width 7 height 10
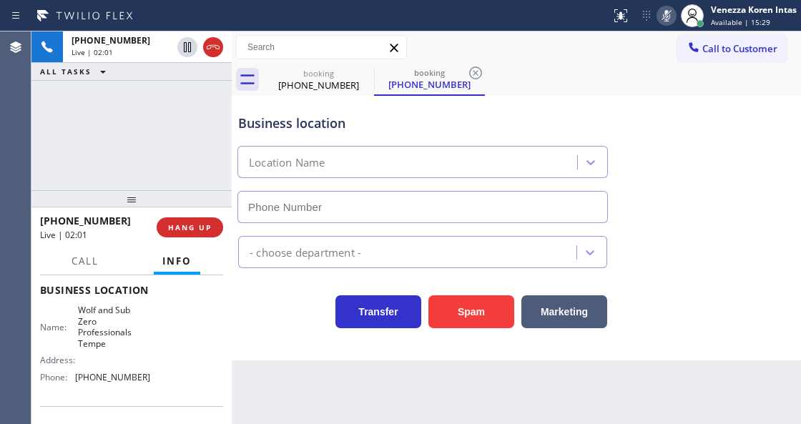
type input "[PHONE_NUMBER]"
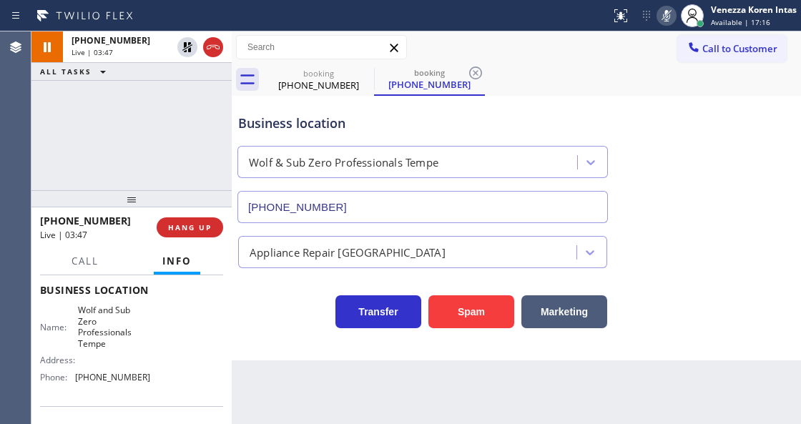
click at [658, 16] on icon at bounding box center [666, 15] width 17 height 17
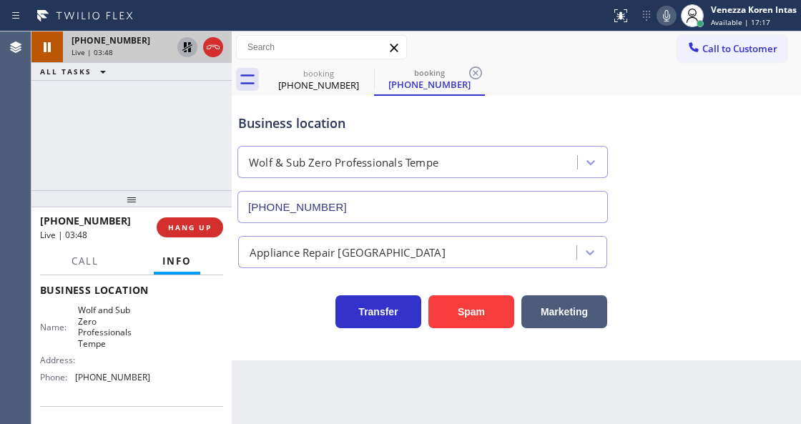
click at [184, 49] on icon at bounding box center [187, 47] width 17 height 17
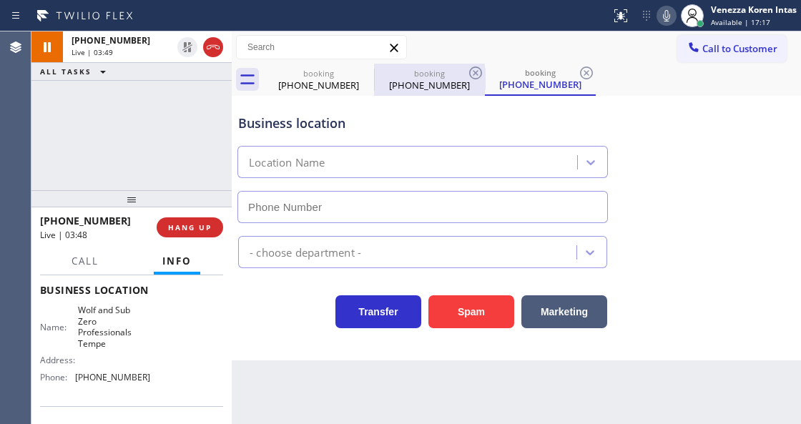
type input "[PHONE_NUMBER]"
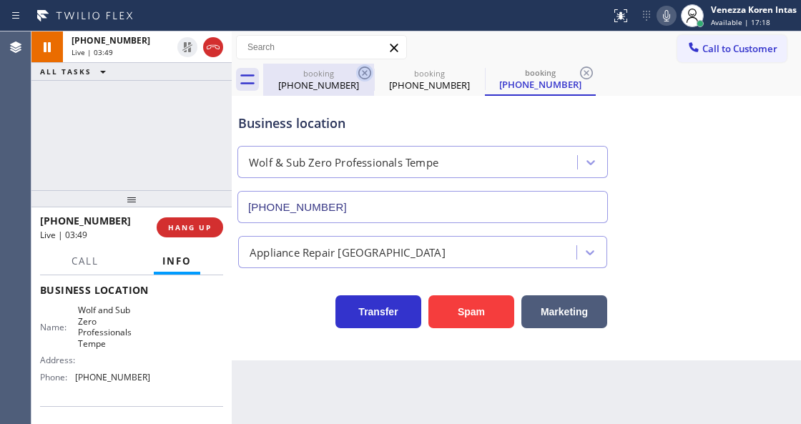
click at [370, 71] on icon at bounding box center [364, 72] width 13 height 13
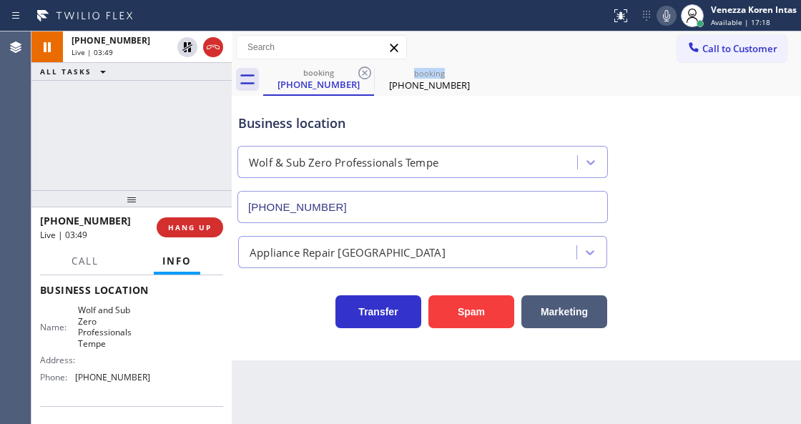
click at [370, 71] on icon at bounding box center [364, 72] width 13 height 13
click at [0, 0] on icon at bounding box center [0, 0] width 0 height 0
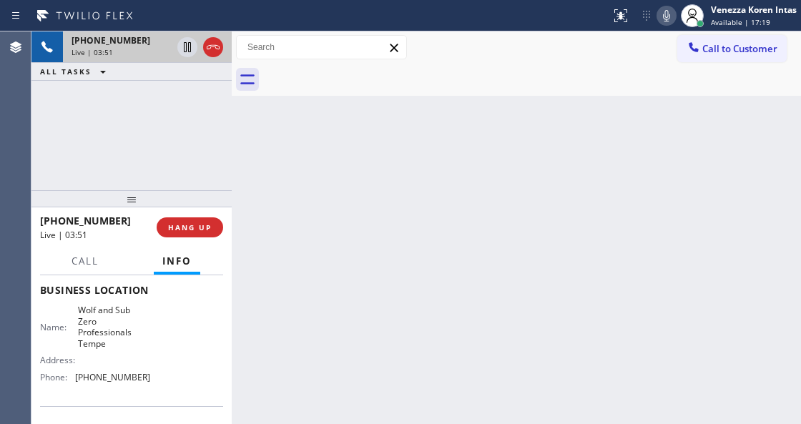
click at [123, 57] on div "[PHONE_NUMBER] Live | 03:51" at bounding box center [119, 46] width 112 height 31
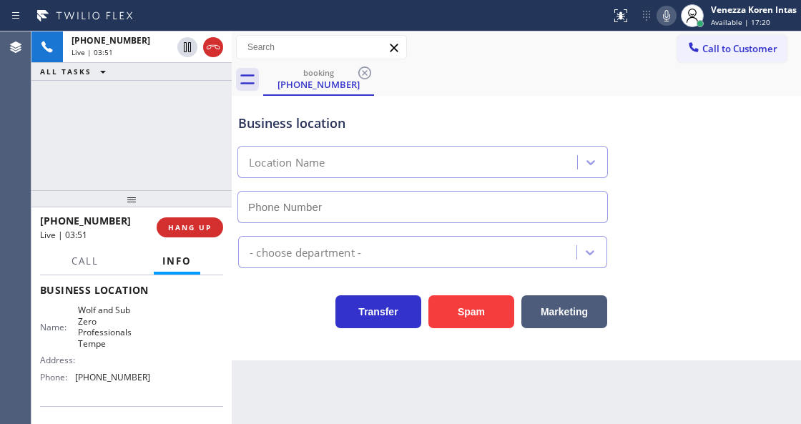
type input "[PHONE_NUMBER]"
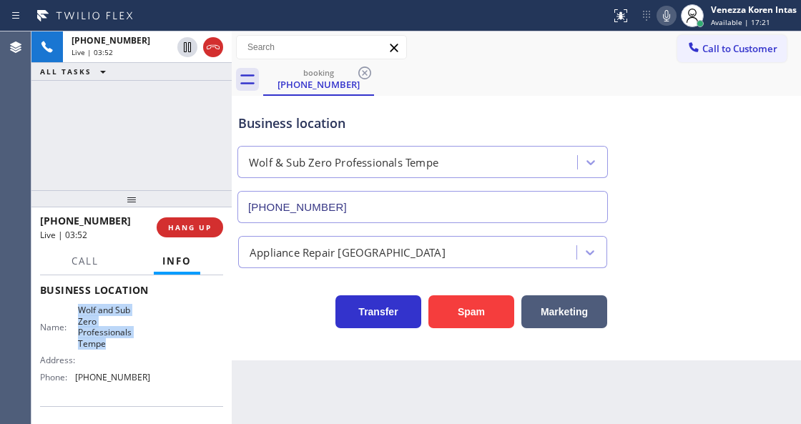
drag, startPoint x: 73, startPoint y: 309, endPoint x: 113, endPoint y: 346, distance: 54.6
click at [113, 346] on div "Name: [PERSON_NAME] and Sub Zero Professionals Tempe" at bounding box center [95, 327] width 110 height 44
copy span "Wolf and Sub Zero Professionals Tempe"
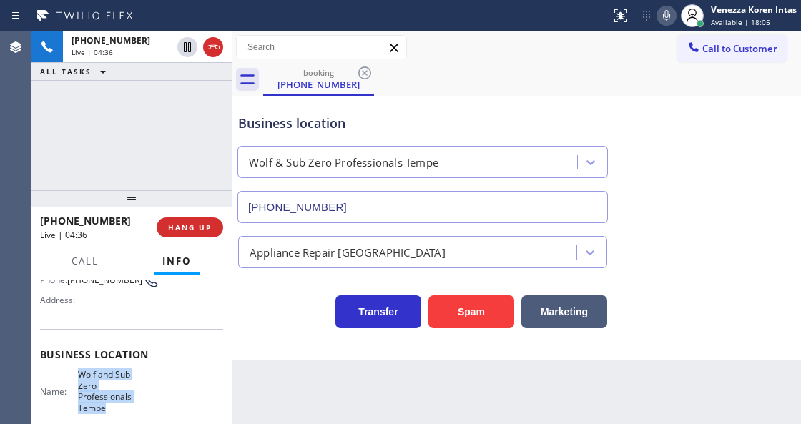
scroll to position [47, 0]
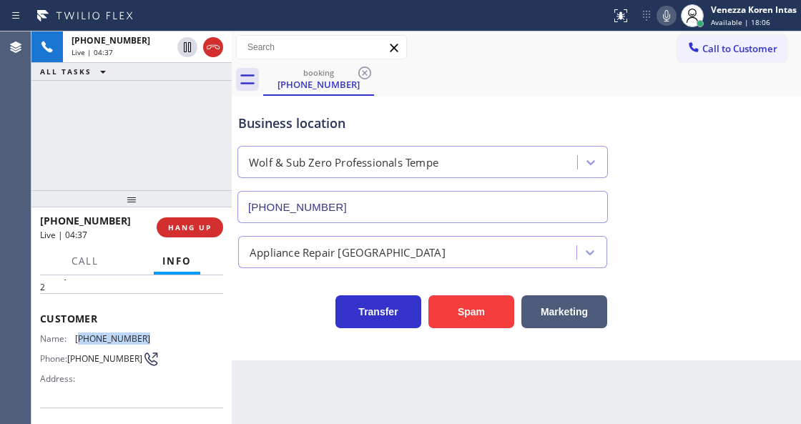
drag, startPoint x: 110, startPoint y: 334, endPoint x: 79, endPoint y: 334, distance: 31.5
click at [79, 334] on div "Name: [PHONE_NUMBER] Phone: [PHONE_NUMBER] Address:" at bounding box center [131, 361] width 183 height 56
copy span "602) 686-8964"
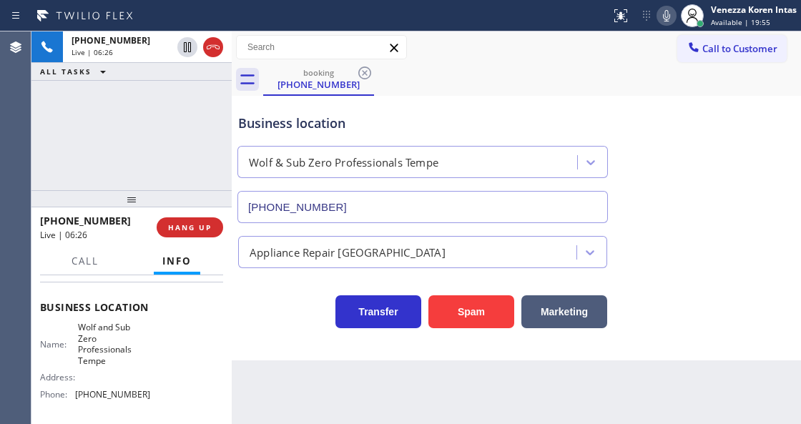
scroll to position [190, 0]
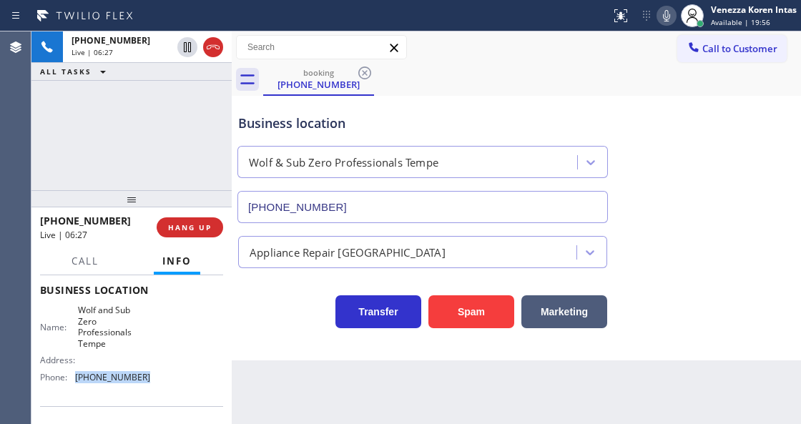
drag, startPoint x: 128, startPoint y: 379, endPoint x: 77, endPoint y: 382, distance: 50.8
click at [77, 382] on span "[PHONE_NUMBER]" at bounding box center [112, 377] width 75 height 11
copy span "[PHONE_NUMBER]"
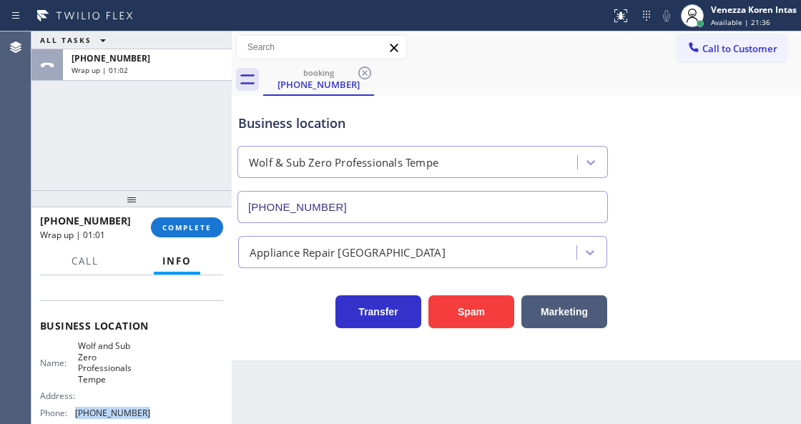
scroll to position [47, 0]
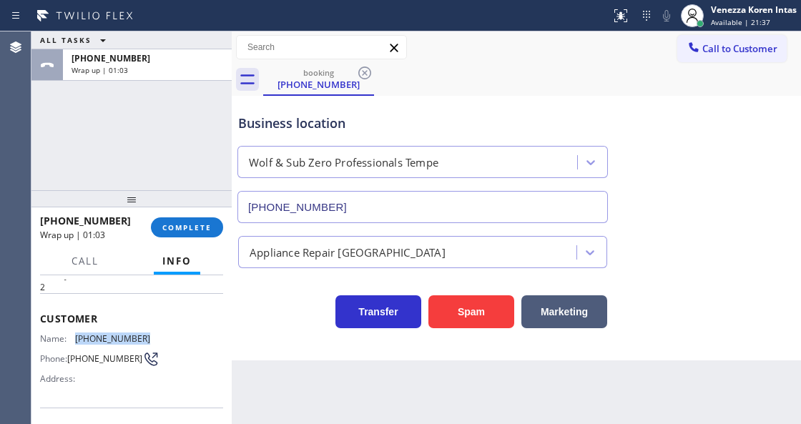
drag, startPoint x: 149, startPoint y: 329, endPoint x: 74, endPoint y: 332, distance: 75.8
click at [74, 333] on div "Name: [PHONE_NUMBER] Phone: [PHONE_NUMBER] Address:" at bounding box center [131, 361] width 183 height 56
copy div "[PHONE_NUMBER]"
drag, startPoint x: 169, startPoint y: 238, endPoint x: 257, endPoint y: 244, distance: 88.9
click at [170, 238] on div "[PHONE_NUMBER] Wrap up | 01:11 COMPLETE" at bounding box center [131, 227] width 183 height 37
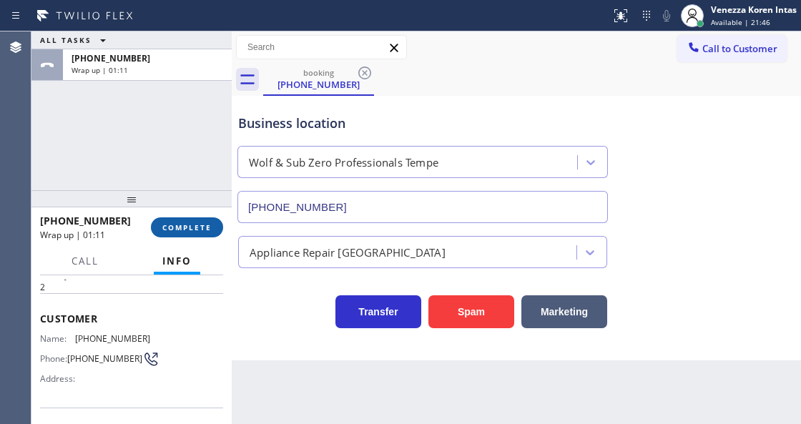
click at [173, 221] on button "COMPLETE" at bounding box center [187, 227] width 72 height 20
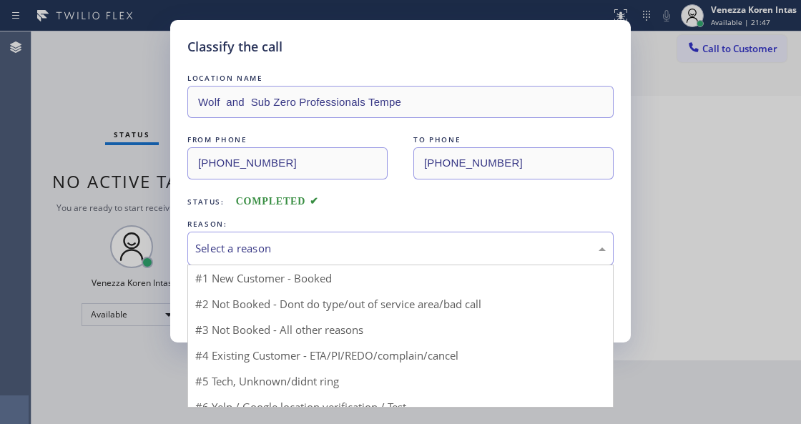
click at [306, 244] on div "Select a reason" at bounding box center [400, 248] width 410 height 16
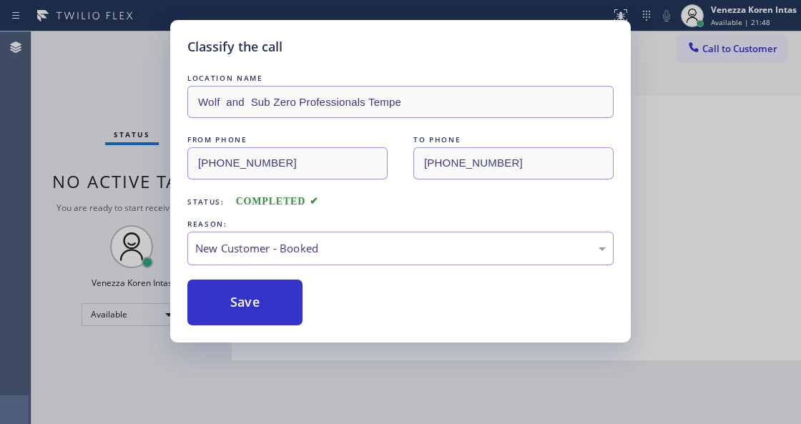
click at [250, 274] on div "LOCATION NAME Wolf and Sub Zero Professionals Tempe FROM PHONE [PHONE_NUMBER] T…" at bounding box center [400, 198] width 426 height 255
click at [269, 297] on button "Save" at bounding box center [244, 303] width 115 height 46
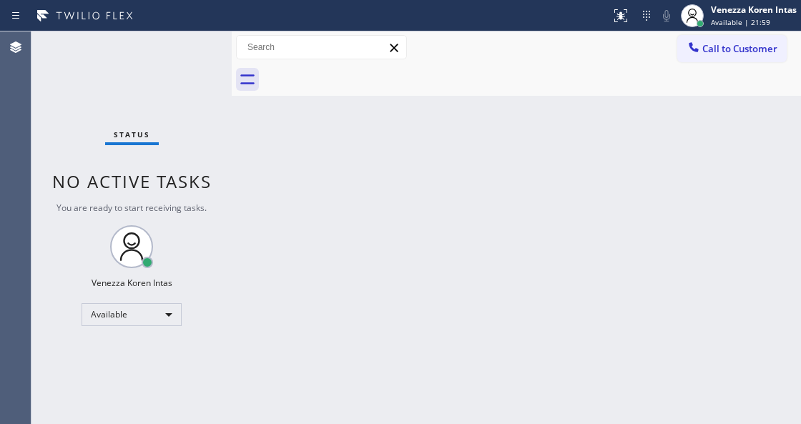
click at [412, 140] on div "Back to Dashboard Change Sender ID Customers Technicians Select a contact Outbo…" at bounding box center [516, 227] width 569 height 392
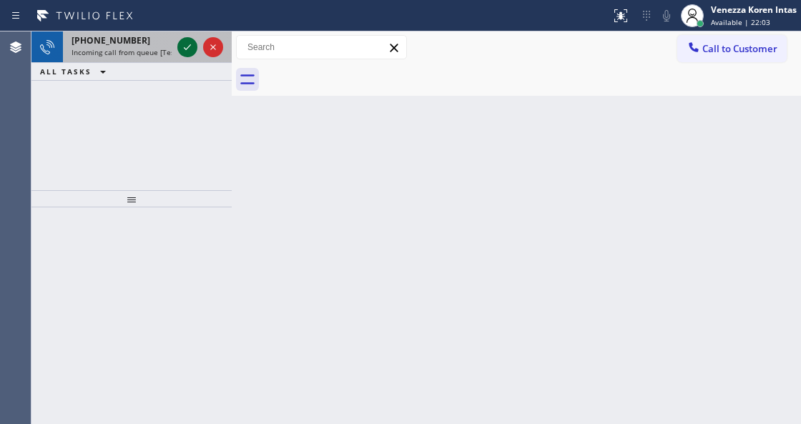
click at [180, 44] on icon at bounding box center [187, 47] width 17 height 17
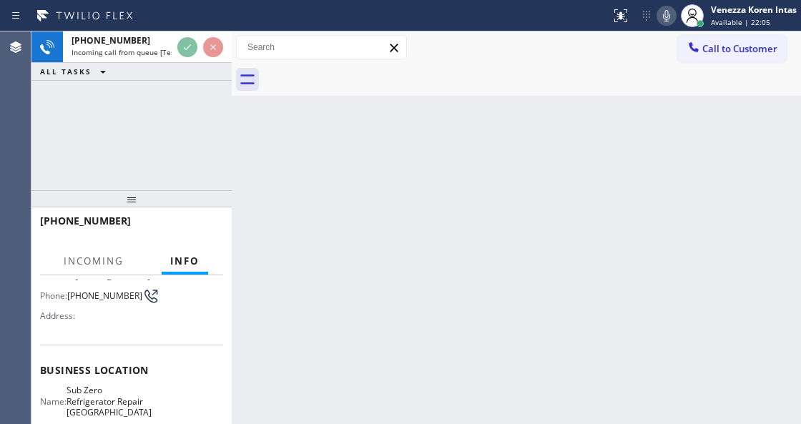
scroll to position [190, 0]
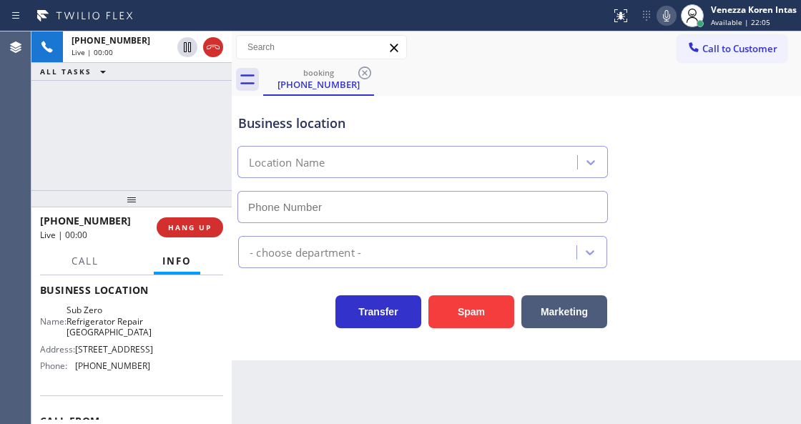
type input "[PHONE_NUMBER]"
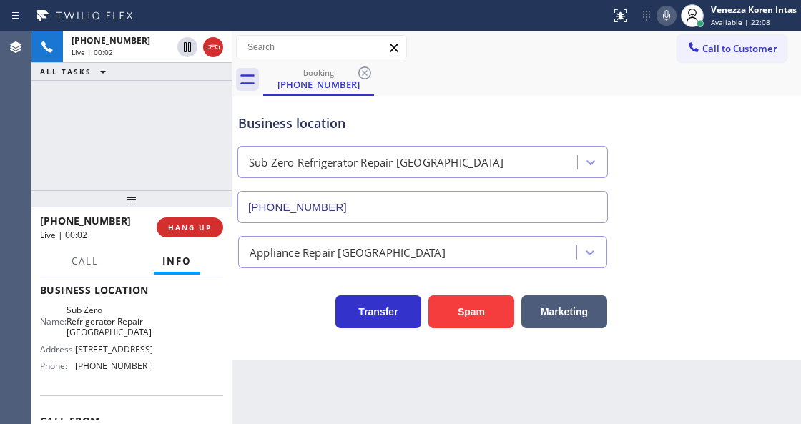
click at [171, 133] on div "[PHONE_NUMBER] Live | 00:02 ALL TASKS ALL TASKS ACTIVE TASKS TASKS IN WRAP UP" at bounding box center [131, 110] width 200 height 159
drag, startPoint x: 74, startPoint y: 307, endPoint x: 140, endPoint y: 337, distance: 72.6
click at [140, 337] on div "Name: Sub Zero Refrigerator Repair [GEOGRAPHIC_DATA]" at bounding box center [95, 321] width 110 height 33
copy span "Sub Zero Refrigerator Repair [GEOGRAPHIC_DATA]"
click at [663, 20] on icon at bounding box center [666, 15] width 17 height 17
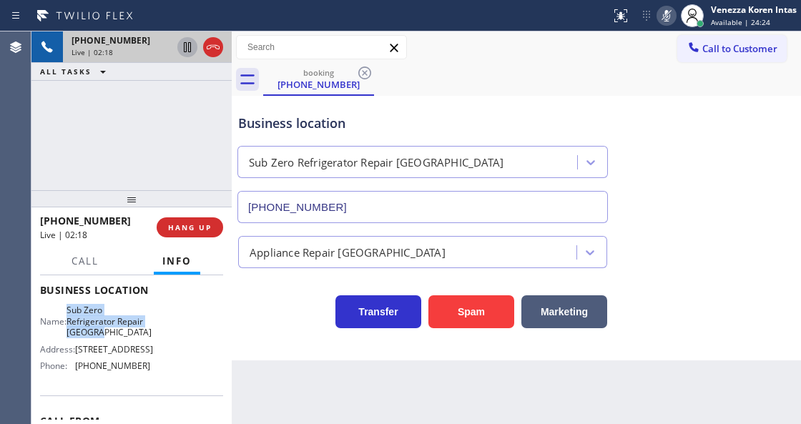
click at [181, 49] on icon at bounding box center [187, 47] width 17 height 17
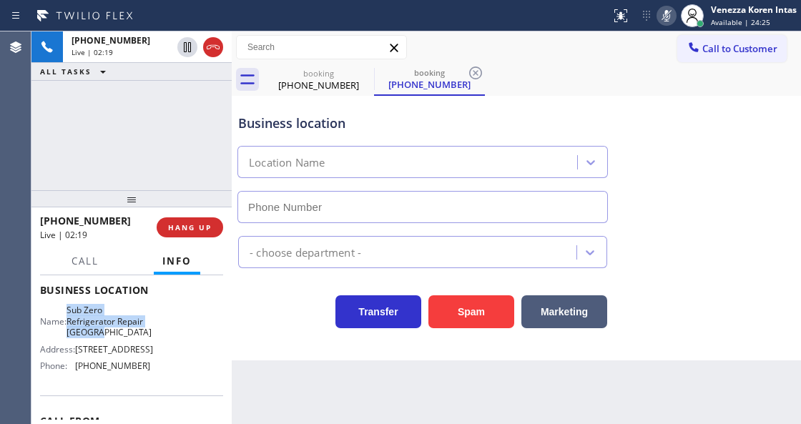
type input "[PHONE_NUMBER]"
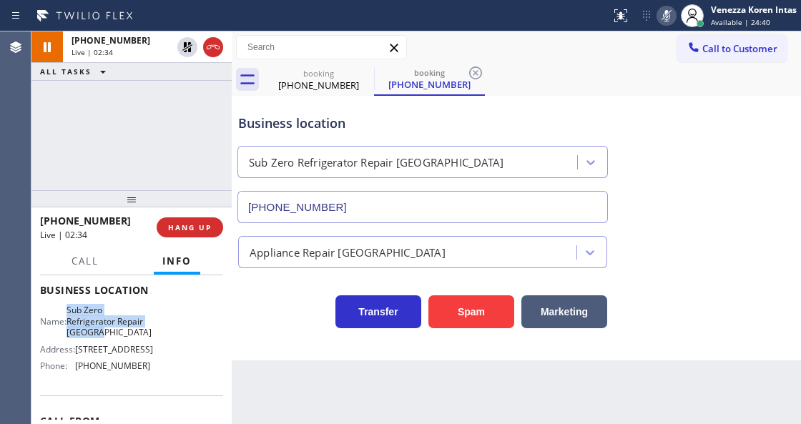
click at [662, 19] on icon at bounding box center [666, 15] width 17 height 17
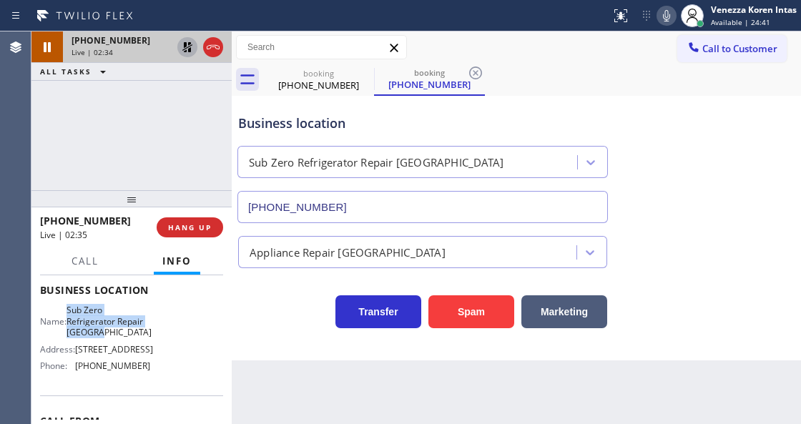
click at [190, 49] on icon at bounding box center [187, 47] width 10 height 10
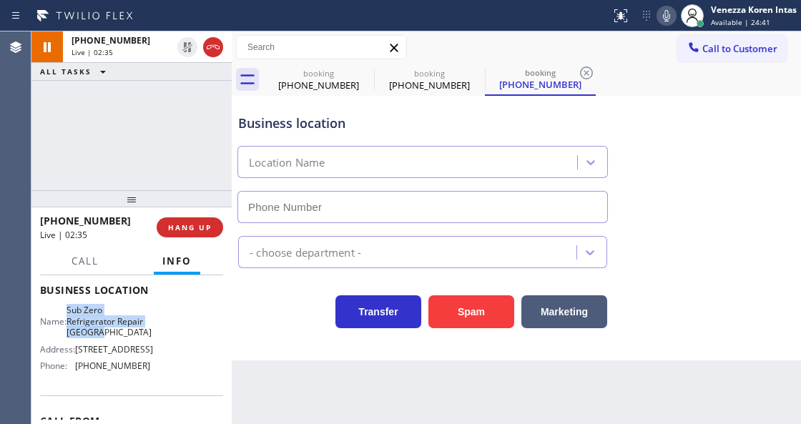
type input "[PHONE_NUMBER]"
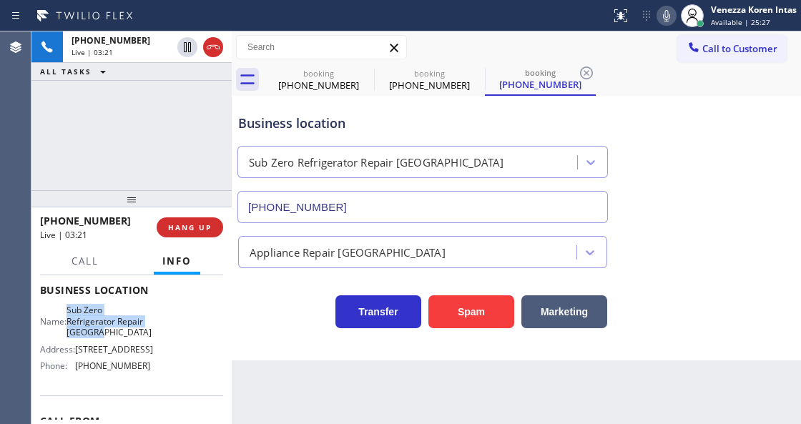
drag, startPoint x: 599, startPoint y: 73, endPoint x: 584, endPoint y: 69, distance: 15.4
click at [599, 74] on div "booking [PHONE_NUMBER] booking [PHONE_NUMBER] booking [PHONE_NUMBER]" at bounding box center [532, 80] width 538 height 32
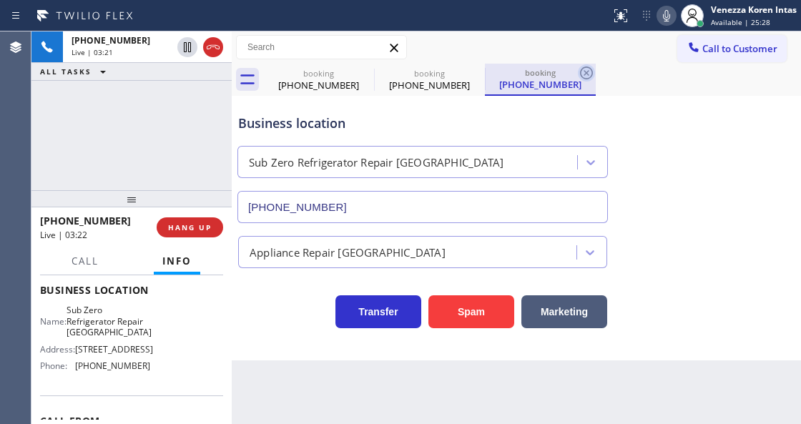
click at [583, 69] on icon at bounding box center [586, 72] width 17 height 17
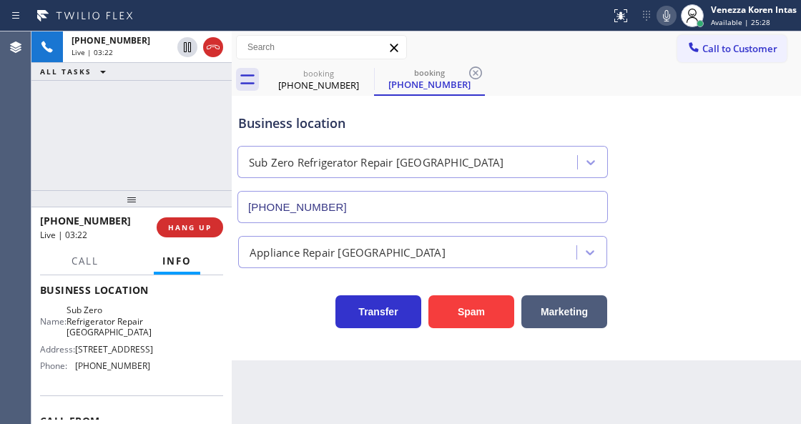
click at [585, 69] on div "booking [PHONE_NUMBER] booking [PHONE_NUMBER]" at bounding box center [532, 80] width 538 height 32
click at [476, 74] on icon at bounding box center [475, 72] width 17 height 17
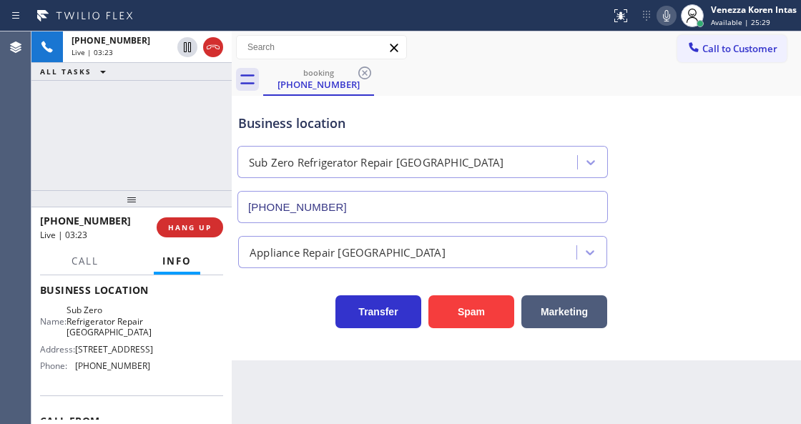
click at [545, 67] on div "booking [PHONE_NUMBER]" at bounding box center [532, 80] width 538 height 32
click at [477, 93] on div "booking [PHONE_NUMBER]" at bounding box center [532, 80] width 538 height 32
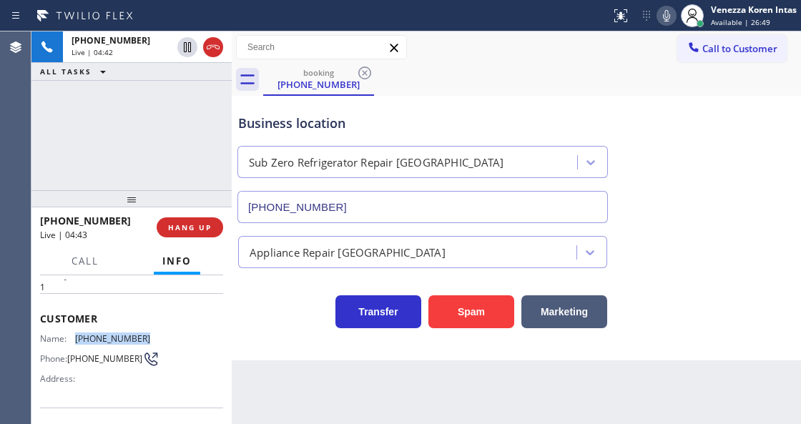
drag, startPoint x: 142, startPoint y: 335, endPoint x: 77, endPoint y: 340, distance: 64.5
click at [77, 340] on div "Name: [PHONE_NUMBER] Phone: [PHONE_NUMBER] Address:" at bounding box center [95, 361] width 110 height 56
copy span "[PHONE_NUMBER]"
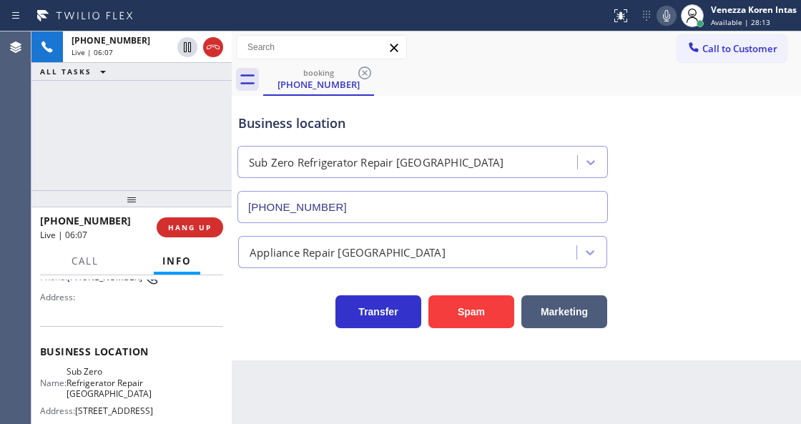
scroll to position [190, 0]
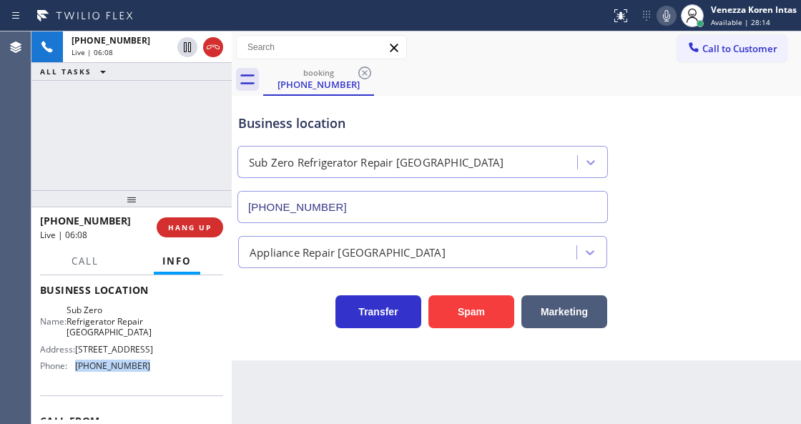
drag, startPoint x: 110, startPoint y: 380, endPoint x: 69, endPoint y: 380, distance: 41.5
click at [69, 377] on div "Name: Sub Zero Refrigerator Repair [GEOGRAPHIC_DATA] Address: [STREET_ADDRESS] …" at bounding box center [131, 341] width 183 height 72
copy div "[PHONE_NUMBER]"
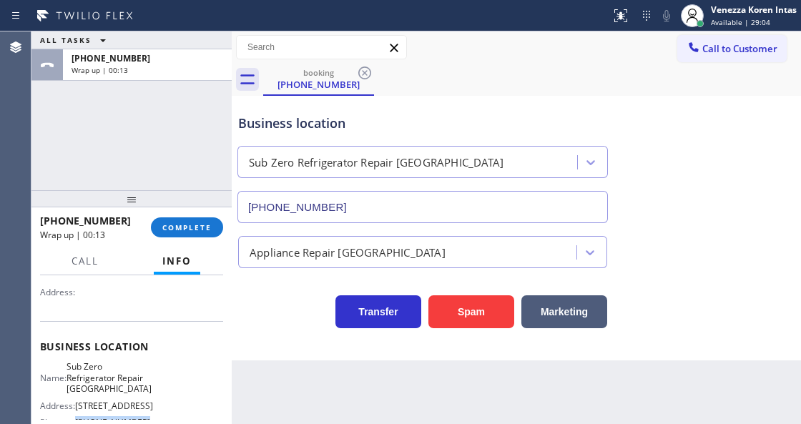
scroll to position [47, 0]
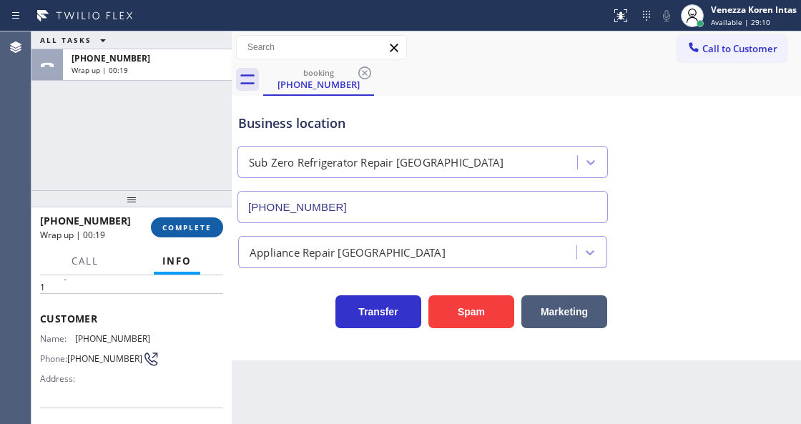
click at [210, 223] on span "COMPLETE" at bounding box center [186, 227] width 49 height 10
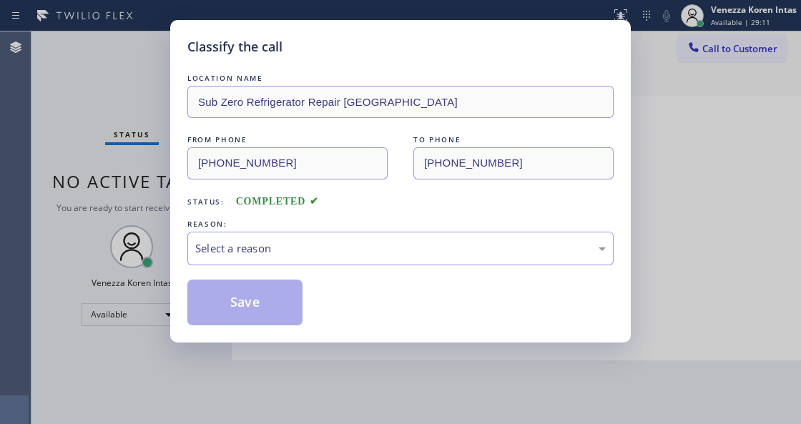
click at [292, 242] on div "Select a reason" at bounding box center [400, 248] width 410 height 16
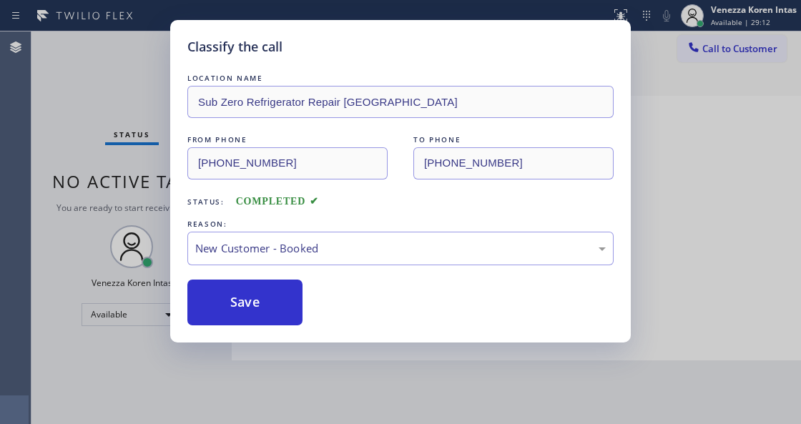
drag, startPoint x: 280, startPoint y: 296, endPoint x: 448, endPoint y: 2, distance: 338.5
click at [280, 297] on button "Save" at bounding box center [244, 303] width 115 height 46
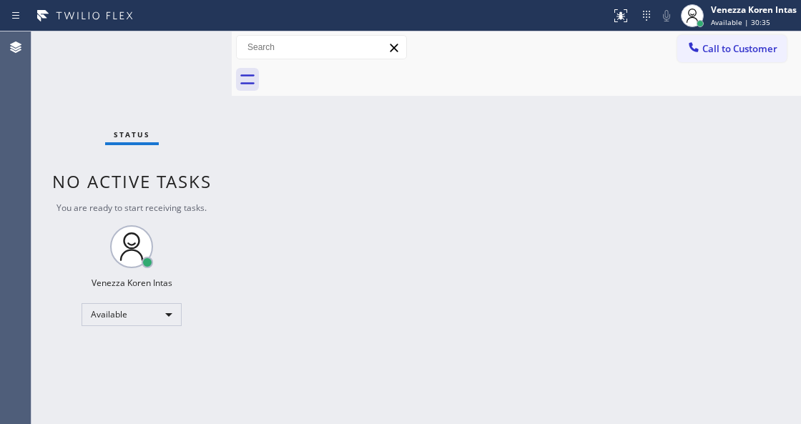
click at [403, 186] on div "Back to Dashboard Change Sender ID Customers Technicians Select a contact Outbo…" at bounding box center [516, 227] width 569 height 392
drag, startPoint x: 402, startPoint y: 246, endPoint x: 383, endPoint y: 266, distance: 27.3
click at [401, 246] on div "Back to Dashboard Change Sender ID Customers Technicians Select a contact Outbo…" at bounding box center [516, 227] width 569 height 392
click at [158, 64] on div "Status No active tasks You are ready to start receiving tasks. Venezza Koren In…" at bounding box center [131, 227] width 200 height 392
click at [164, 61] on div "Status No active tasks You are ready to start receiving tasks. Venezza Koren In…" at bounding box center [131, 227] width 200 height 392
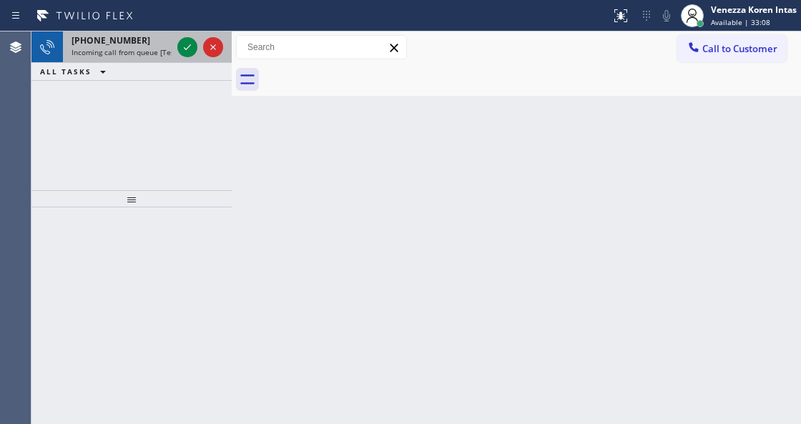
click at [164, 56] on div "[PHONE_NUMBER] Incoming call from queue [Test] All" at bounding box center [119, 46] width 112 height 31
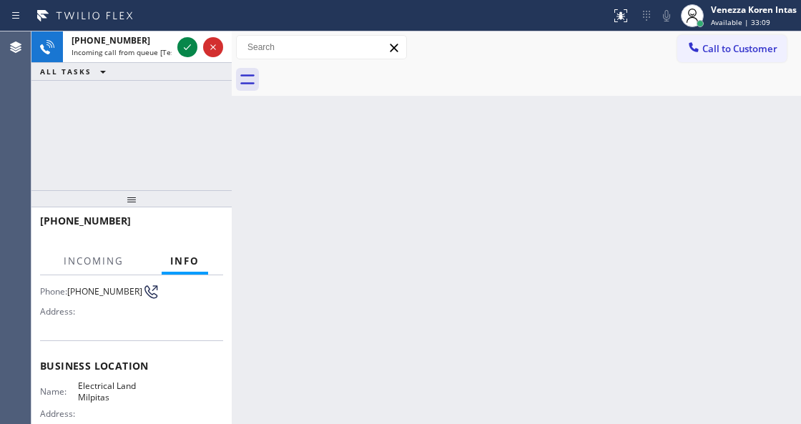
scroll to position [190, 0]
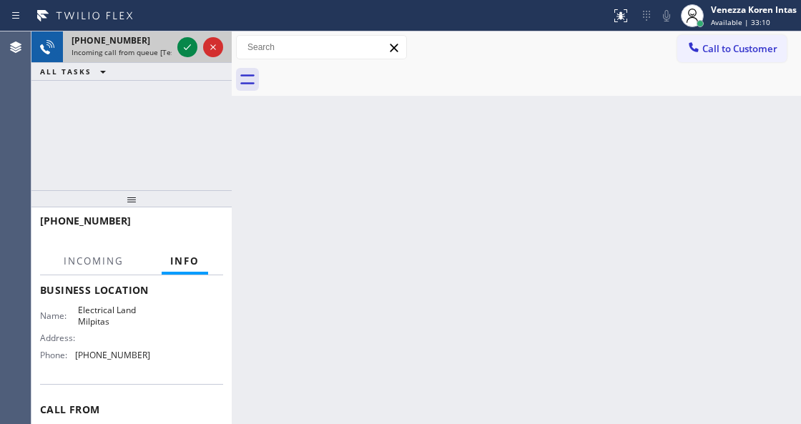
click at [182, 59] on div at bounding box center [199, 46] width 51 height 31
drag, startPoint x: 186, startPoint y: 47, endPoint x: 235, endPoint y: 282, distance: 240.3
click at [187, 47] on icon at bounding box center [187, 47] width 17 height 17
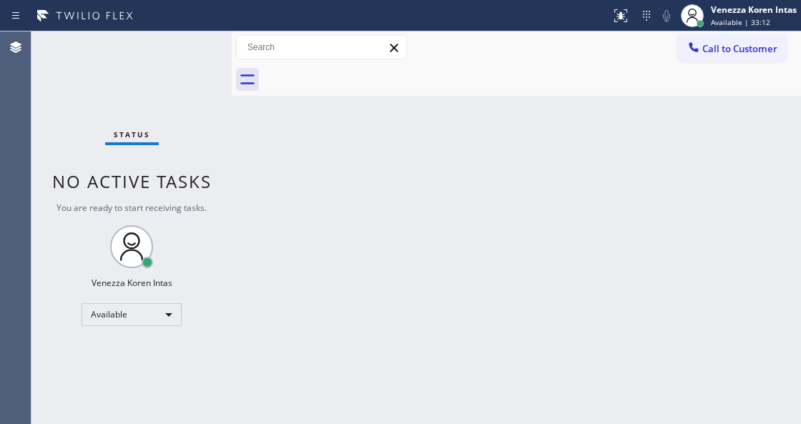
drag, startPoint x: 411, startPoint y: 236, endPoint x: 639, endPoint y: 125, distance: 253.6
click at [423, 236] on div "Back to Dashboard Change Sender ID Customers Technicians Select a contact Outbo…" at bounding box center [516, 227] width 569 height 392
drag, startPoint x: 410, startPoint y: 192, endPoint x: 337, endPoint y: 407, distance: 227.2
click at [409, 196] on div "Back to Dashboard Change Sender ID Customers Technicians Select a contact Outbo…" at bounding box center [516, 227] width 569 height 392
drag, startPoint x: 277, startPoint y: 264, endPoint x: 268, endPoint y: 188, distance: 76.3
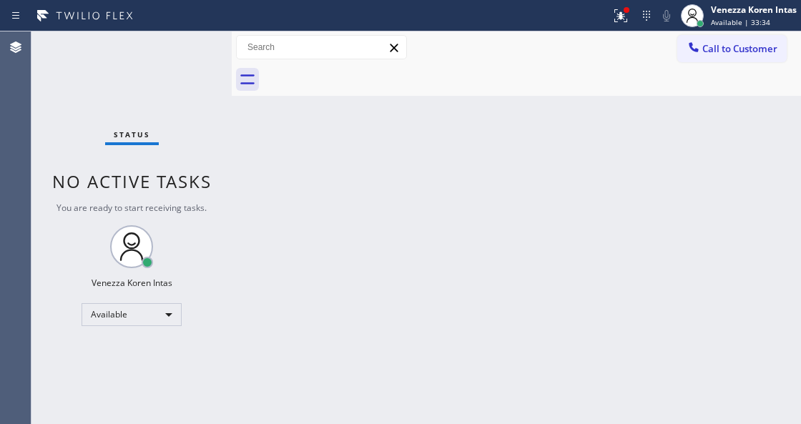
click at [281, 260] on div "Back to Dashboard Change Sender ID Customers Technicians Select a contact Outbo…" at bounding box center [516, 227] width 569 height 392
click at [252, 167] on div "Back to Dashboard Change Sender ID Customers Technicians Select a contact Outbo…" at bounding box center [516, 227] width 569 height 392
click at [200, 41] on div "Status No active tasks You are ready to start receiving tasks. Venezza Koren In…" at bounding box center [131, 227] width 200 height 392
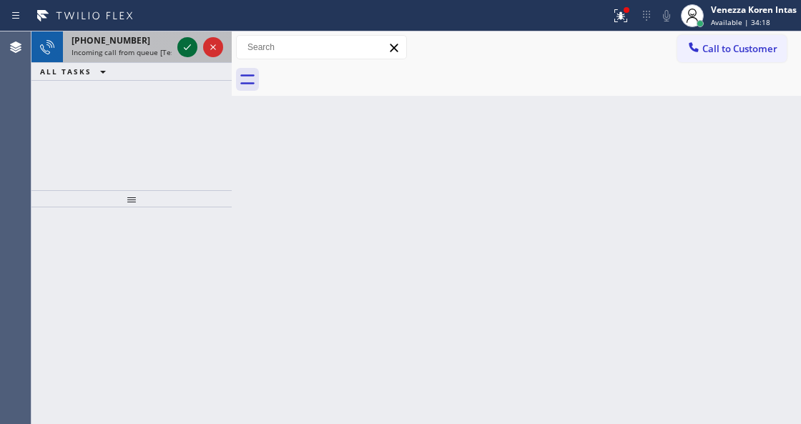
click at [191, 46] on icon at bounding box center [187, 47] width 17 height 17
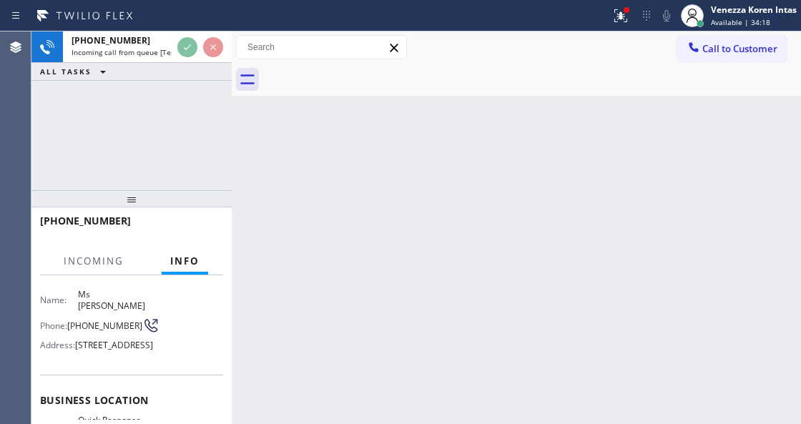
scroll to position [143, 0]
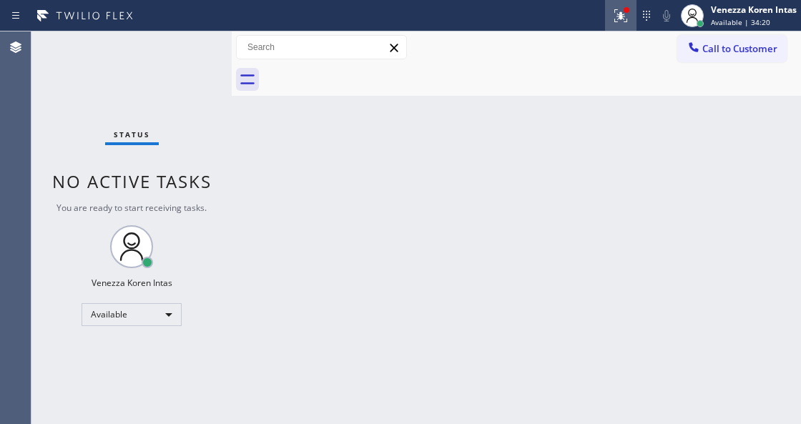
click at [619, 17] on icon at bounding box center [618, 14] width 9 height 10
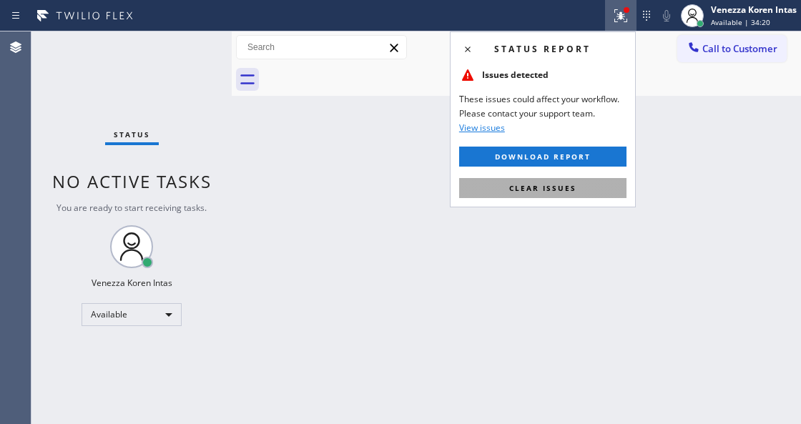
click at [601, 193] on button "Clear issues" at bounding box center [542, 188] width 167 height 20
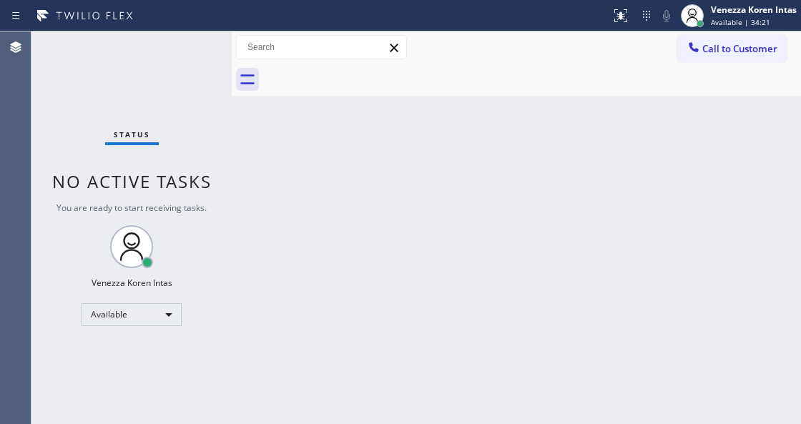
click at [174, 53] on div "Status No active tasks You are ready to start receiving tasks. Venezza Koren In…" at bounding box center [131, 227] width 200 height 392
click at [192, 46] on div "Status No active tasks You are ready to start receiving tasks. Venezza Koren In…" at bounding box center [131, 227] width 200 height 392
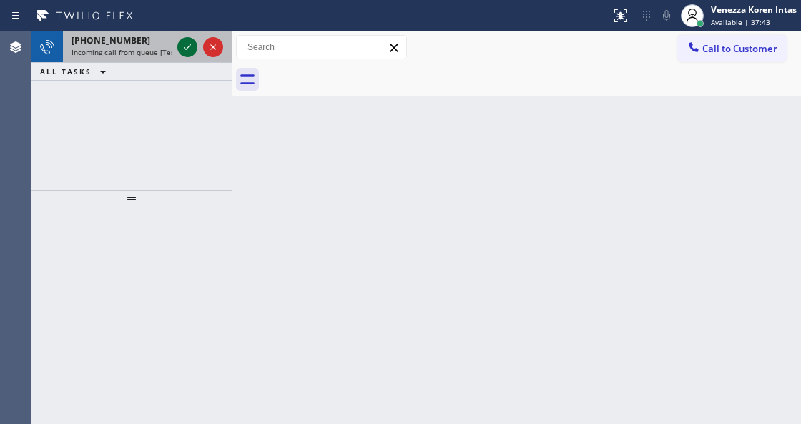
click at [192, 46] on icon at bounding box center [187, 47] width 17 height 17
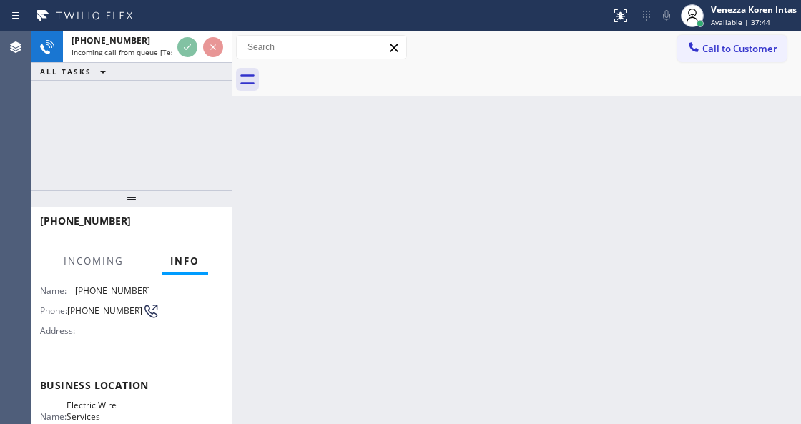
scroll to position [143, 0]
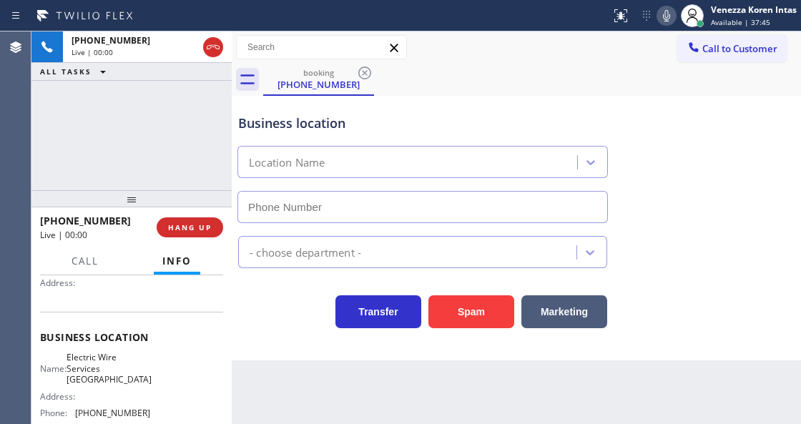
type input "[PHONE_NUMBER]"
drag, startPoint x: 149, startPoint y: 112, endPoint x: 194, endPoint y: 154, distance: 61.7
click at [149, 112] on div "[PHONE_NUMBER] Live | 00:01 ALL TASKS ALL TASKS ACTIVE TASKS TASKS IN WRAP UP" at bounding box center [131, 110] width 200 height 159
click at [322, 126] on div "Business location" at bounding box center [422, 123] width 369 height 19
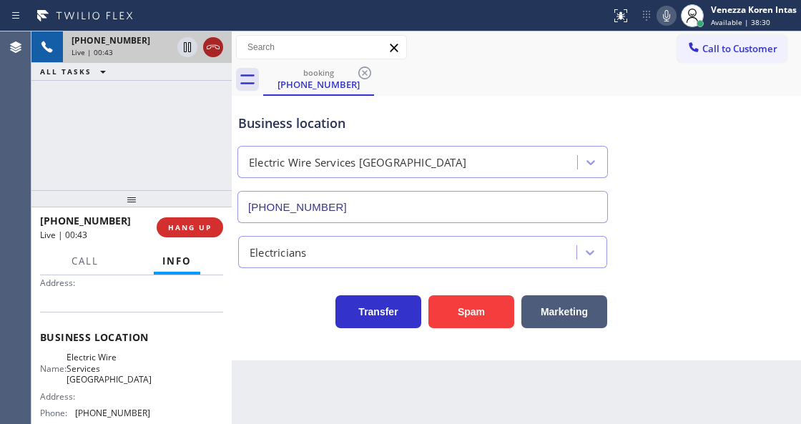
click at [215, 51] on icon at bounding box center [212, 47] width 17 height 17
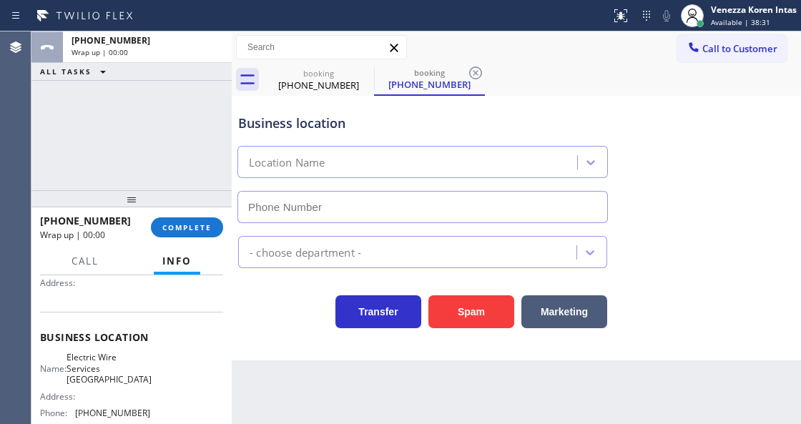
type input "[PHONE_NUMBER]"
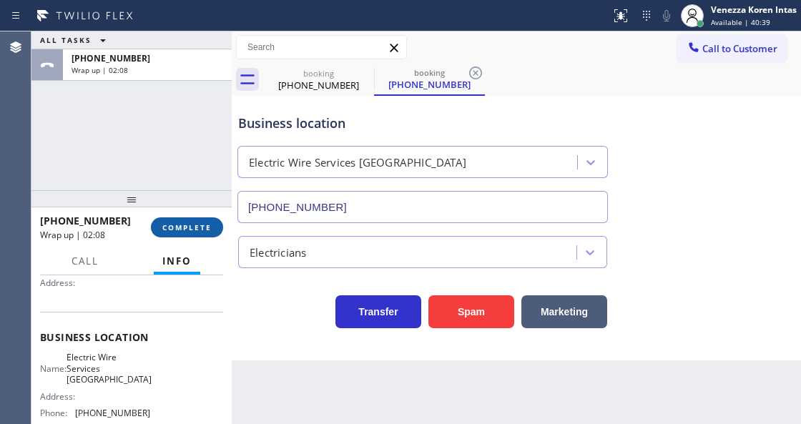
click at [184, 219] on button "COMPLETE" at bounding box center [187, 227] width 72 height 20
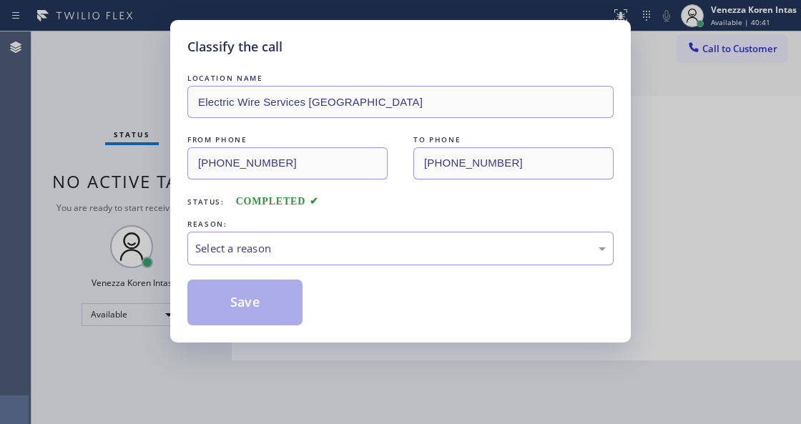
click at [291, 267] on div "LOCATION NAME Electric Wire Services [GEOGRAPHIC_DATA] FROM PHONE [PHONE_NUMBER…" at bounding box center [400, 198] width 426 height 255
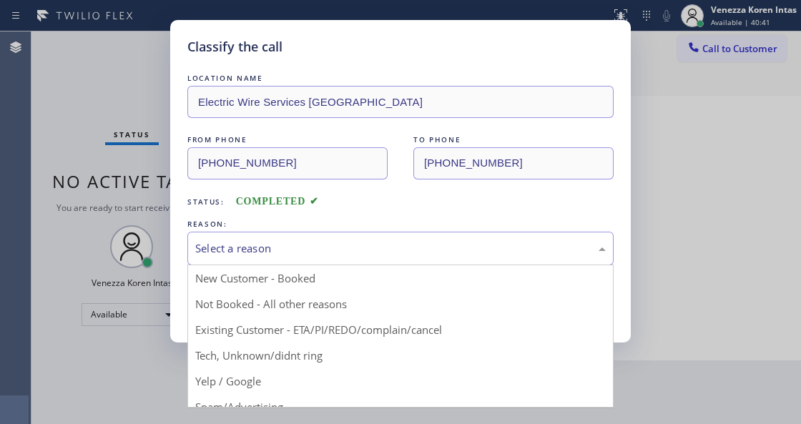
click at [312, 261] on div "Select a reason" at bounding box center [400, 249] width 426 height 34
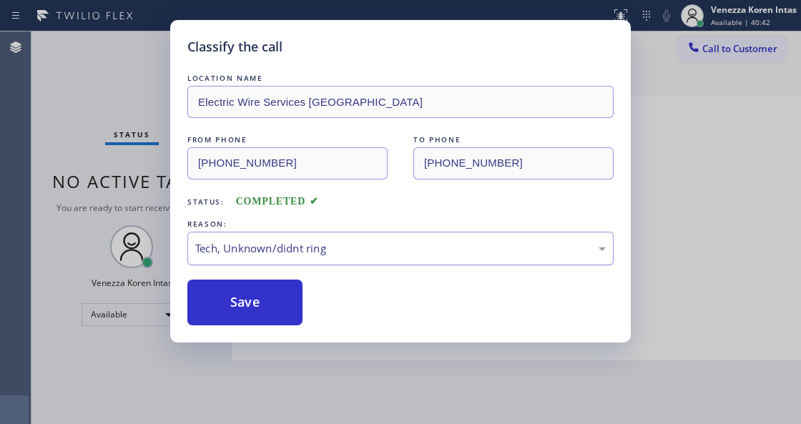
click at [259, 323] on button "Save" at bounding box center [244, 303] width 115 height 46
drag, startPoint x: 134, startPoint y: 127, endPoint x: 23, endPoint y: 117, distance: 111.9
click at [131, 127] on div "Classify the call LOCATION NAME Electric Wire Services [GEOGRAPHIC_DATA] FROM P…" at bounding box center [400, 212] width 801 height 424
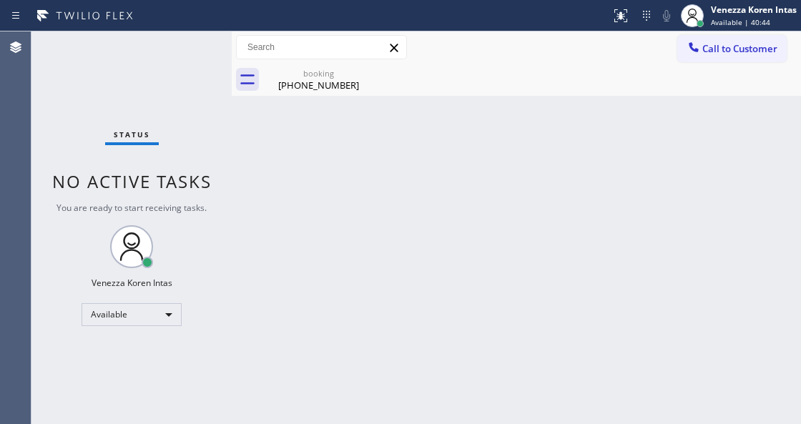
click at [190, 56] on div "Status No active tasks You are ready to start receiving tasks. Venezza Koren In…" at bounding box center [131, 227] width 200 height 392
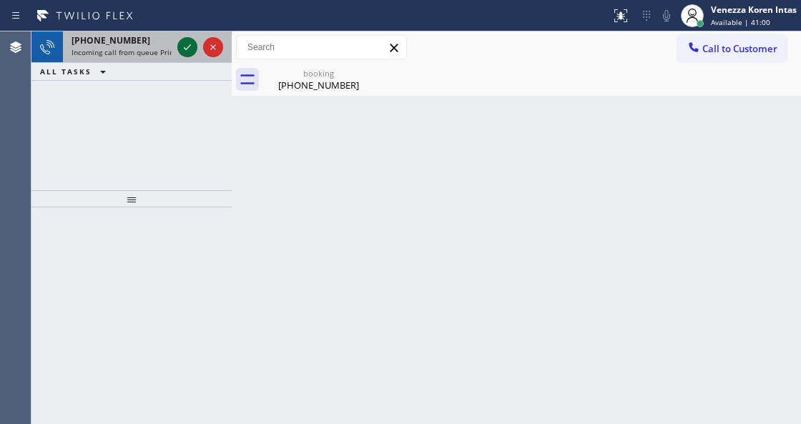
click at [191, 54] on div at bounding box center [199, 46] width 51 height 31
click at [189, 53] on icon at bounding box center [187, 47] width 17 height 17
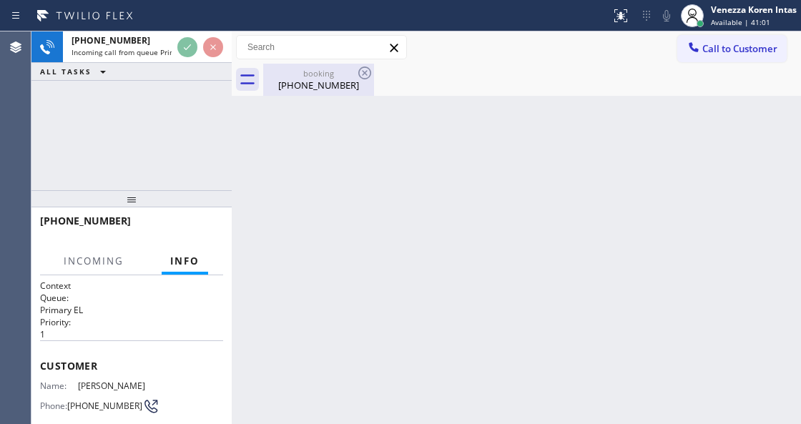
click at [335, 79] on div "[PHONE_NUMBER]" at bounding box center [319, 85] width 108 height 13
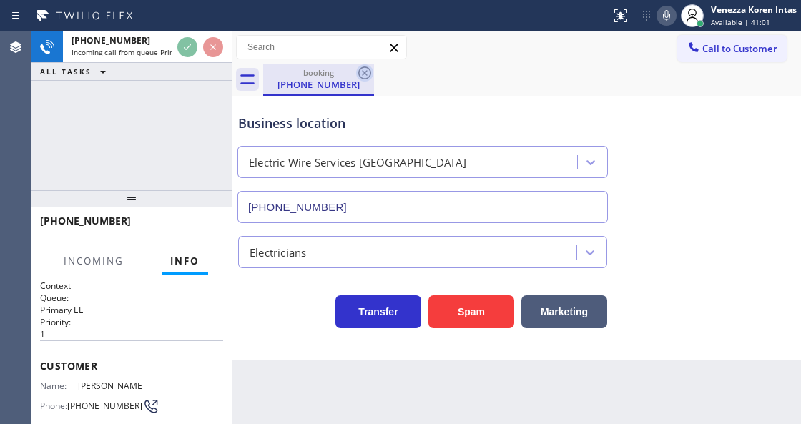
click at [367, 71] on icon at bounding box center [364, 72] width 17 height 17
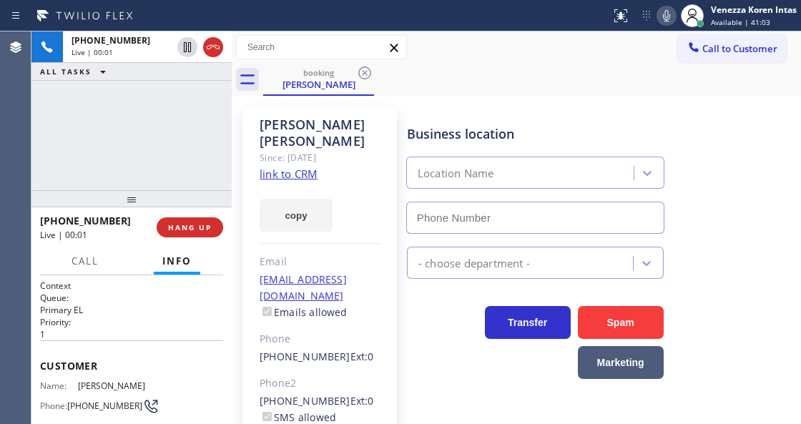
type input "[PHONE_NUMBER]"
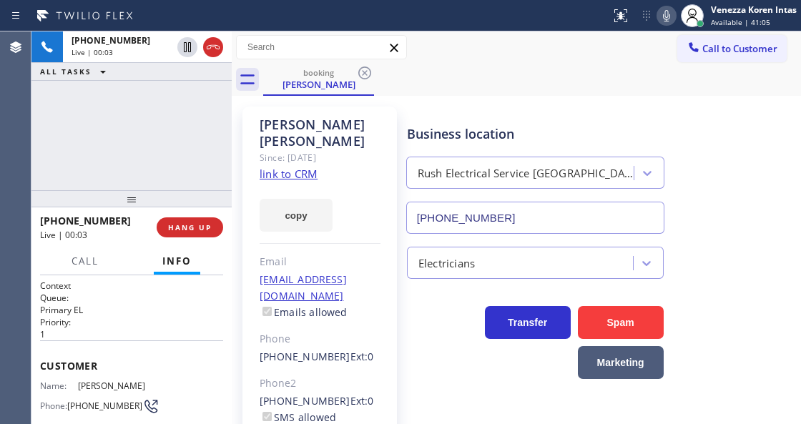
click at [273, 167] on link "link to CRM" at bounding box center [289, 174] width 58 height 14
click at [669, 23] on icon at bounding box center [666, 15] width 17 height 17
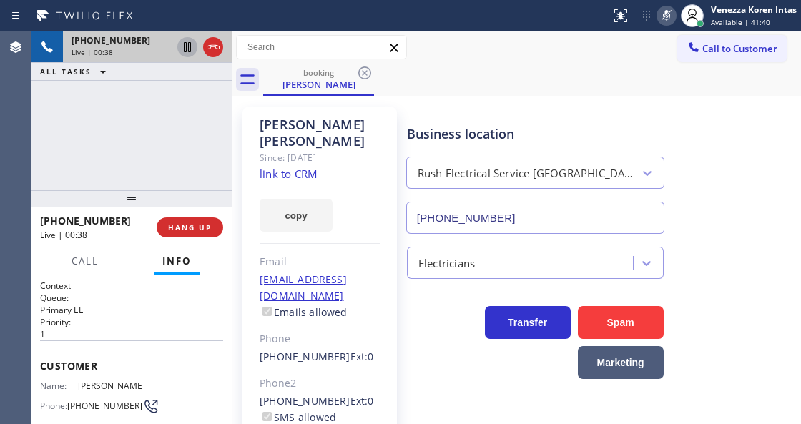
click at [189, 49] on icon at bounding box center [187, 47] width 17 height 17
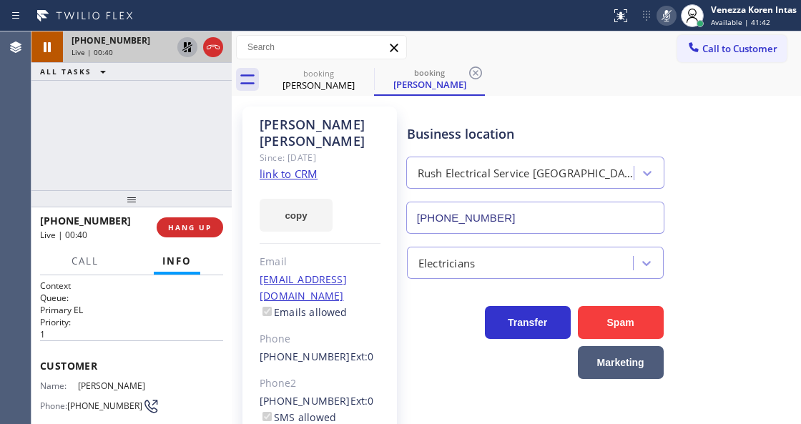
type input "[PHONE_NUMBER]"
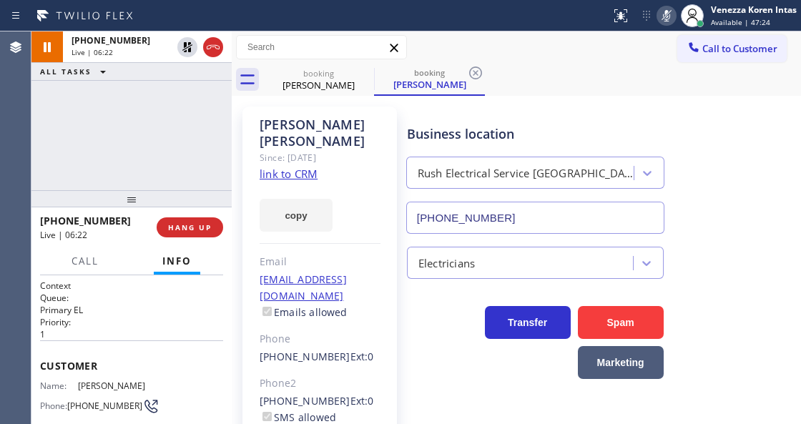
drag, startPoint x: 187, startPoint y: 47, endPoint x: 515, endPoint y: 102, distance: 332.6
click at [187, 47] on icon at bounding box center [187, 47] width 10 height 10
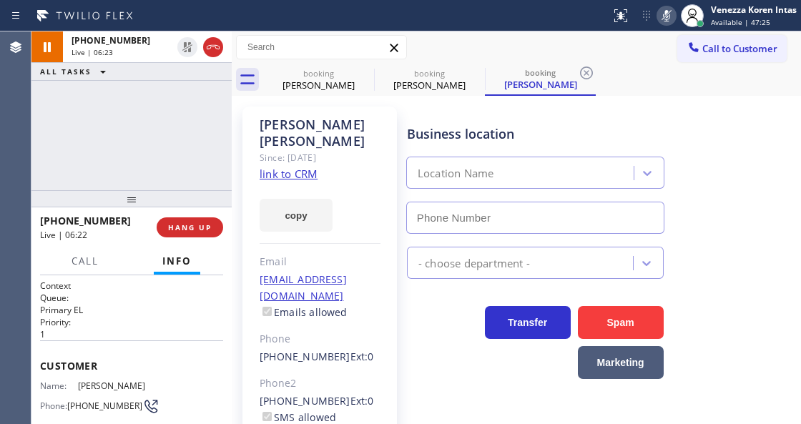
click at [658, 18] on icon at bounding box center [666, 15] width 17 height 17
type input "[PHONE_NUMBER]"
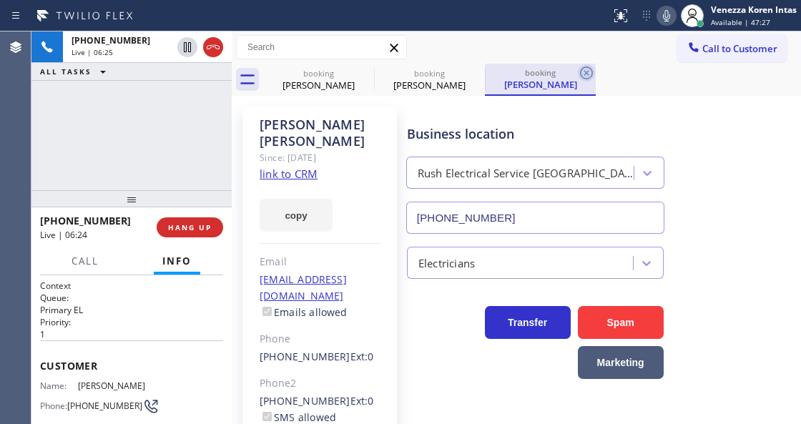
click at [586, 74] on icon at bounding box center [586, 72] width 17 height 17
click at [586, 74] on div "booking [PERSON_NAME] booking [PERSON_NAME] booking [PERSON_NAME]" at bounding box center [532, 80] width 538 height 32
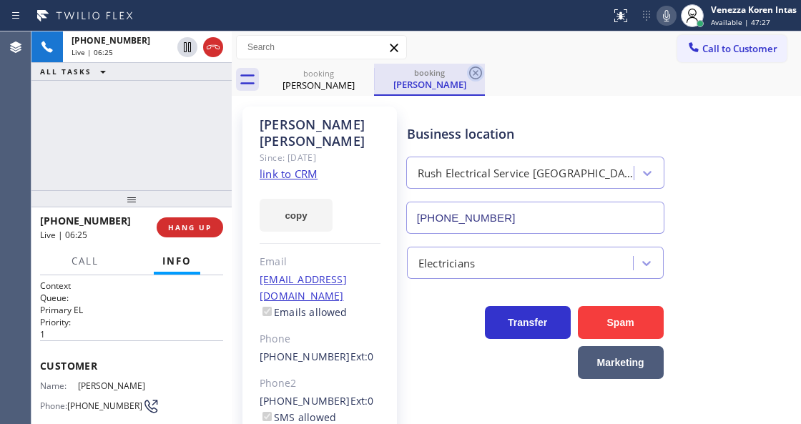
click at [482, 73] on icon at bounding box center [475, 72] width 17 height 17
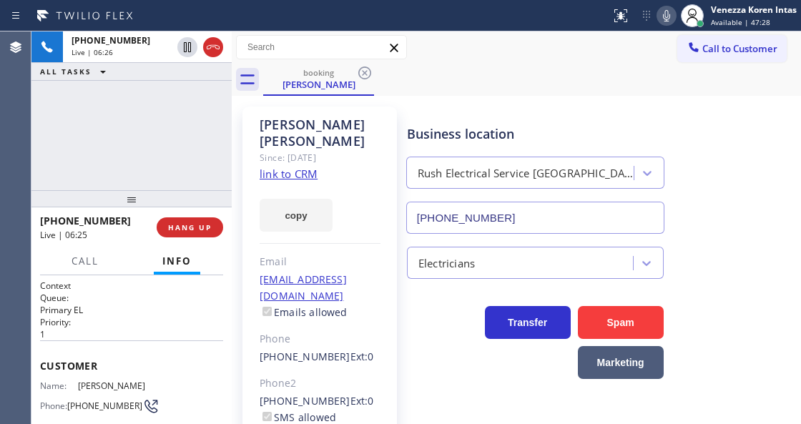
click at [475, 73] on div "booking [PERSON_NAME]" at bounding box center [532, 80] width 538 height 32
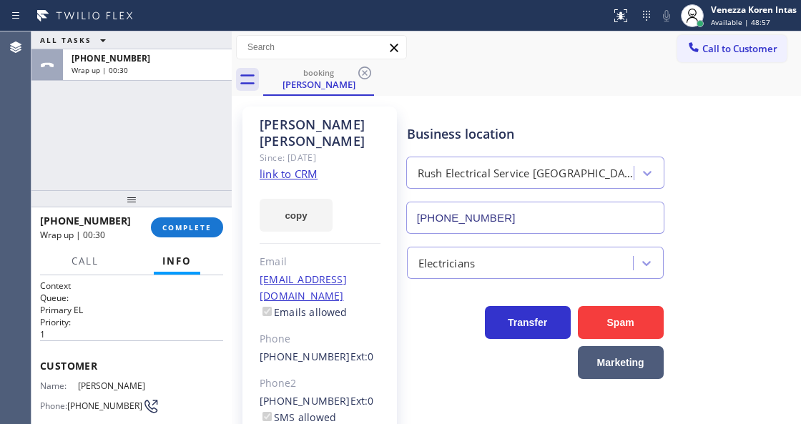
click at [197, 134] on div "ALL TASKS ALL TASKS ACTIVE TASKS TASKS IN WRAP UP [PHONE_NUMBER] Wrap up | 00:30" at bounding box center [131, 110] width 200 height 159
click at [217, 136] on div "ALL TASKS ALL TASKS ACTIVE TASKS TASKS IN WRAP UP [PHONE_NUMBER] Wrap up | 00:32" at bounding box center [131, 110] width 200 height 159
click at [186, 226] on span "COMPLETE" at bounding box center [186, 227] width 49 height 10
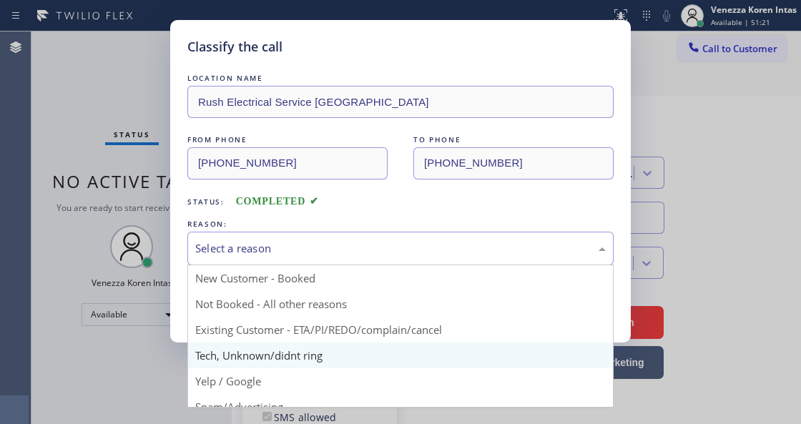
drag, startPoint x: 312, startPoint y: 249, endPoint x: 328, endPoint y: 349, distance: 101.4
click at [313, 256] on div "Select a reason" at bounding box center [400, 248] width 410 height 16
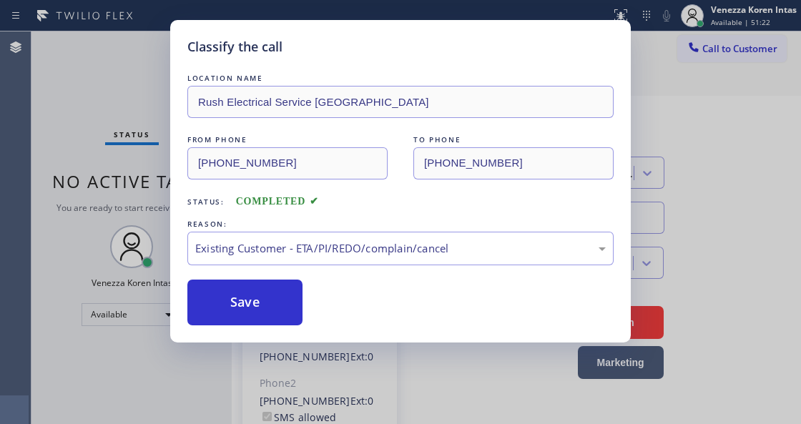
drag, startPoint x: 328, startPoint y: 330, endPoint x: 242, endPoint y: 305, distance: 90.1
click at [242, 305] on button "Save" at bounding box center [244, 303] width 115 height 46
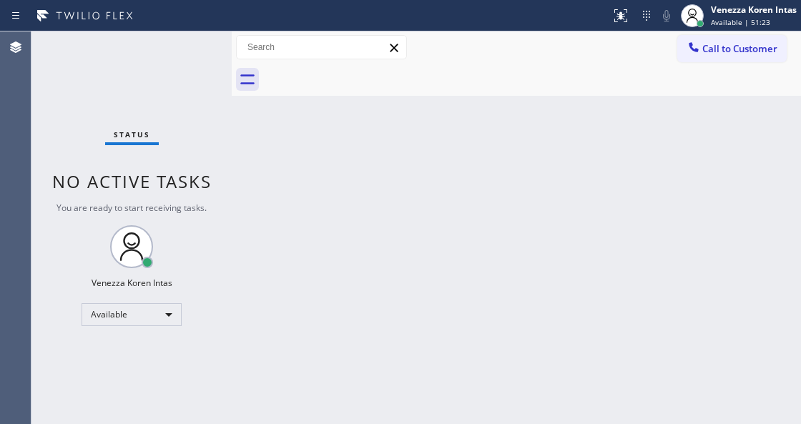
click at [194, 51] on div "Status No active tasks You are ready to start receiving tasks. Venezza Koren In…" at bounding box center [131, 227] width 200 height 392
click at [195, 47] on div "Status No active tasks You are ready to start receiving tasks. Venezza Koren In…" at bounding box center [131, 227] width 200 height 392
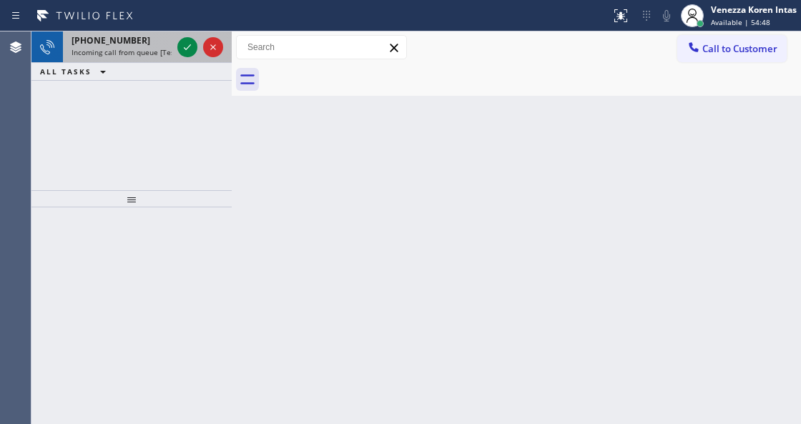
click at [169, 51] on span "Incoming call from queue [Test] All" at bounding box center [130, 52] width 119 height 10
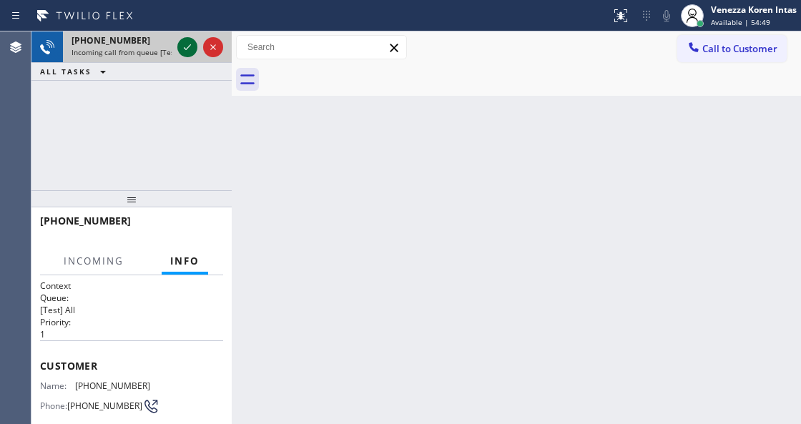
click at [185, 44] on icon at bounding box center [187, 47] width 17 height 17
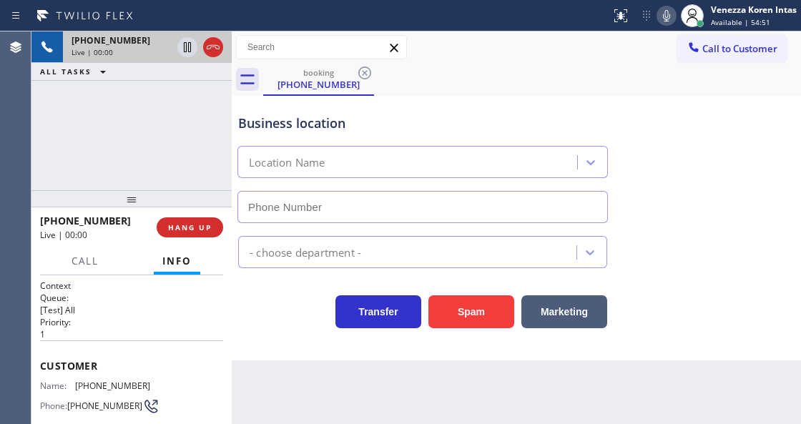
type input "[PHONE_NUMBER]"
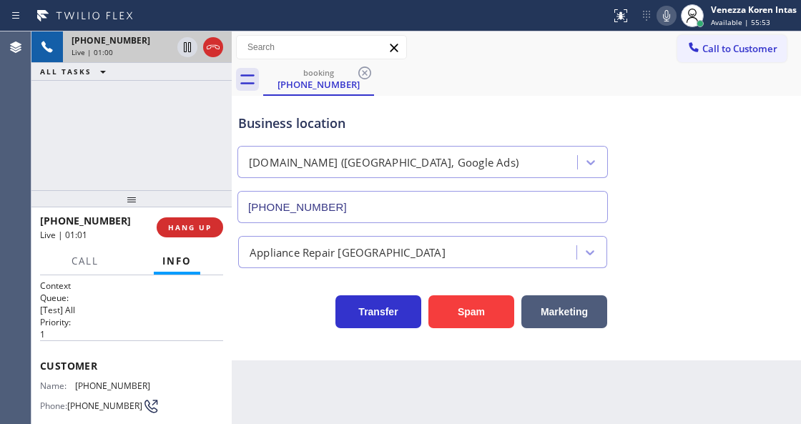
click at [483, 70] on div "booking [PHONE_NUMBER]" at bounding box center [532, 80] width 538 height 32
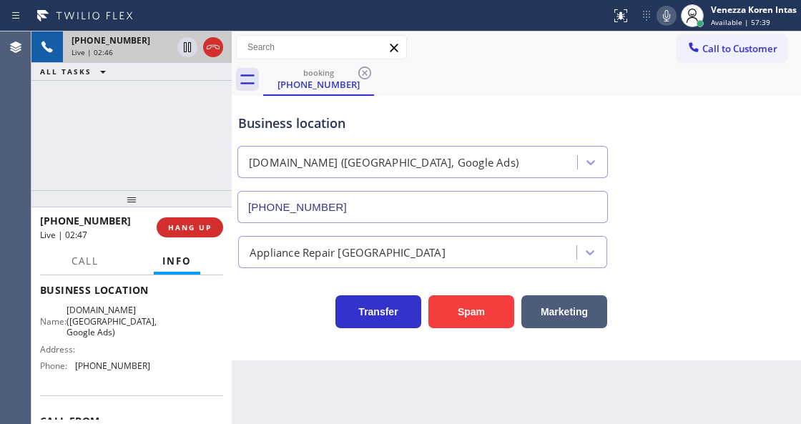
scroll to position [190, 0]
drag, startPoint x: 76, startPoint y: 305, endPoint x: 134, endPoint y: 332, distance: 64.6
click at [134, 332] on span "[DOMAIN_NAME] ([GEOGRAPHIC_DATA], Google Ads)" at bounding box center [111, 321] width 90 height 33
click at [502, 423] on html "Status report No issues detected If you experience an issue, please download th…" at bounding box center [400, 212] width 801 height 424
click at [462, 29] on div "Status report No issues detected If you experience an issue, please download th…" at bounding box center [400, 15] width 801 height 31
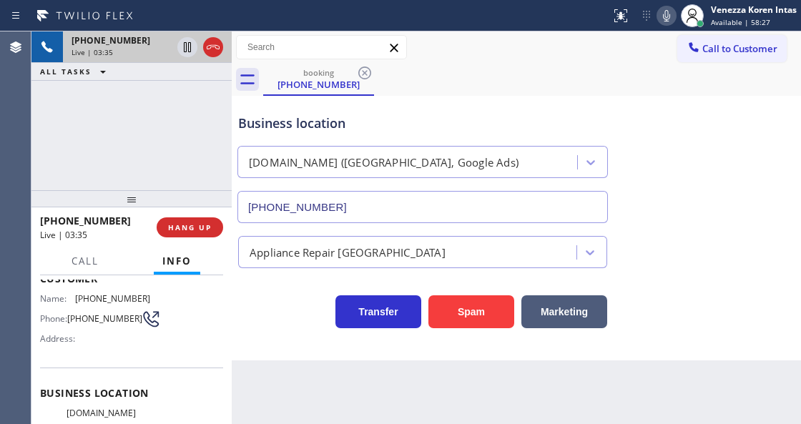
scroll to position [0, 0]
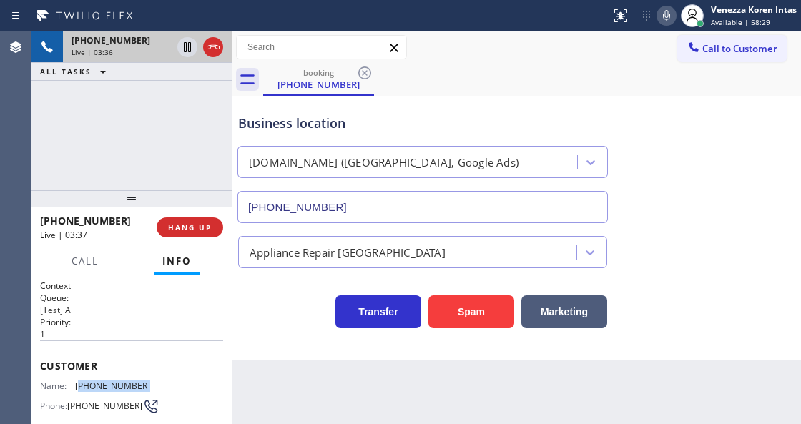
drag, startPoint x: 152, startPoint y: 382, endPoint x: 79, endPoint y: 379, distance: 73.0
click at [79, 380] on div "Name: [PHONE_NUMBER] Phone: [PHONE_NUMBER] Address:" at bounding box center [131, 408] width 183 height 56
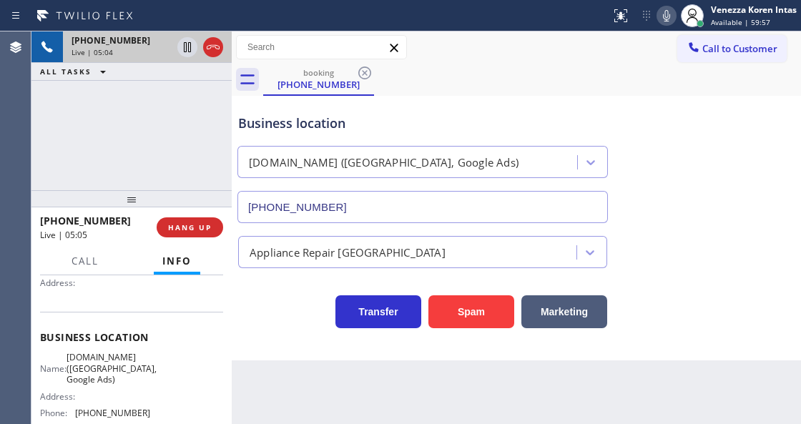
scroll to position [190, 0]
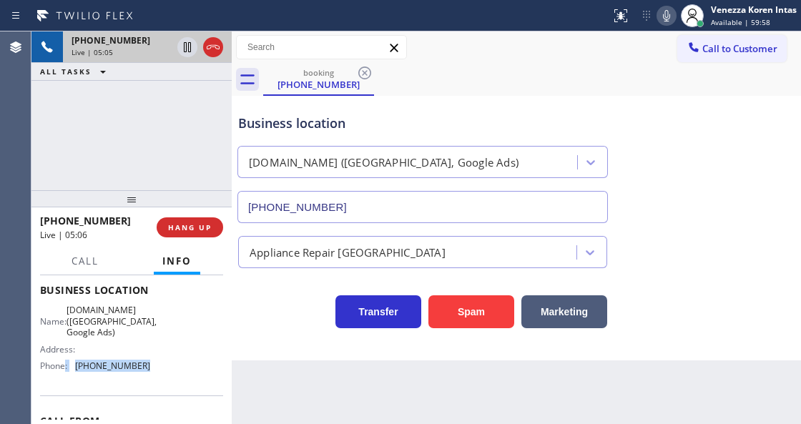
drag, startPoint x: 149, startPoint y: 363, endPoint x: 66, endPoint y: 368, distance: 83.8
click at [66, 368] on div "Name: [DOMAIN_NAME] ([GEOGRAPHIC_DATA], Google Ads) Address: Phone: [PHONE_NUMB…" at bounding box center [131, 341] width 183 height 72
click at [90, 370] on span "[PHONE_NUMBER]" at bounding box center [112, 365] width 75 height 11
drag, startPoint x: 154, startPoint y: 363, endPoint x: 76, endPoint y: 362, distance: 77.9
click at [76, 362] on div "Name: [DOMAIN_NAME] ([GEOGRAPHIC_DATA], Google Ads) Address: Phone: [PHONE_NUMB…" at bounding box center [131, 341] width 183 height 72
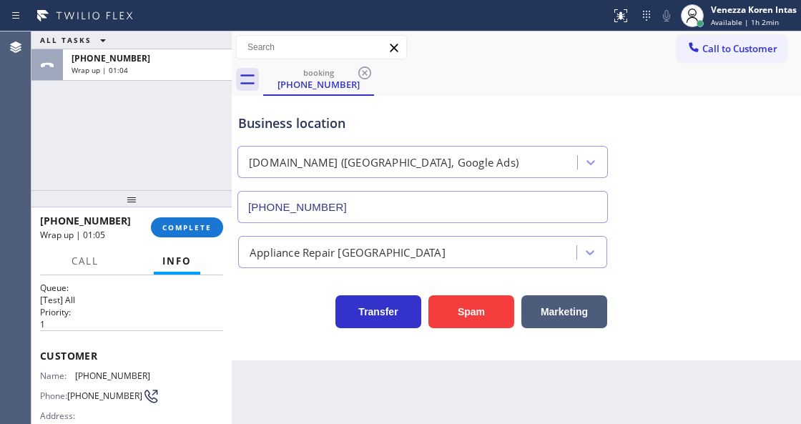
scroll to position [0, 0]
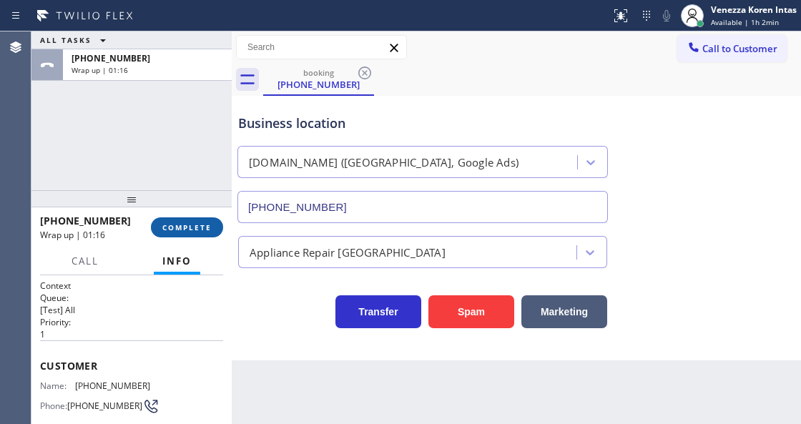
drag, startPoint x: 185, startPoint y: 232, endPoint x: 193, endPoint y: 233, distance: 7.9
click at [185, 233] on button "COMPLETE" at bounding box center [187, 227] width 72 height 20
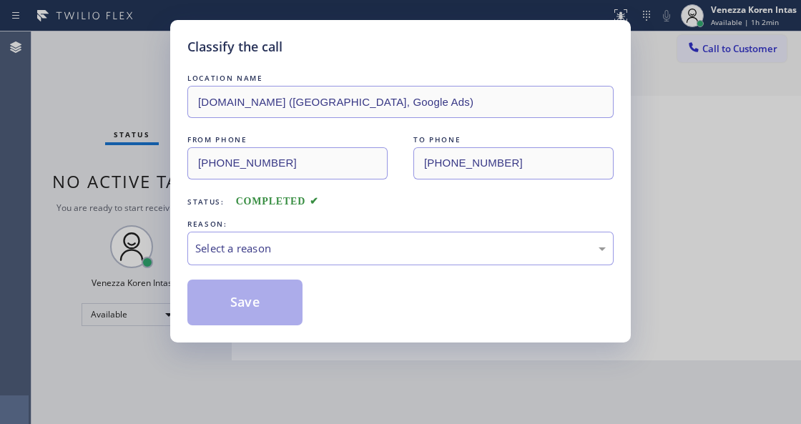
click at [296, 250] on div "Select a reason" at bounding box center [400, 248] width 410 height 16
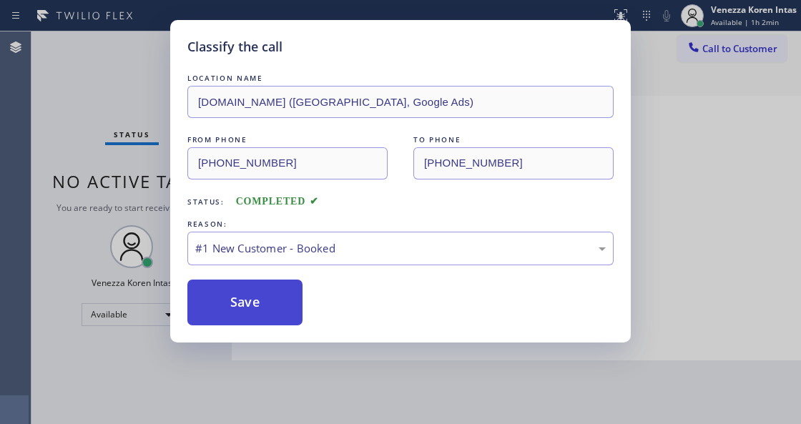
click at [285, 304] on button "Save" at bounding box center [244, 303] width 115 height 46
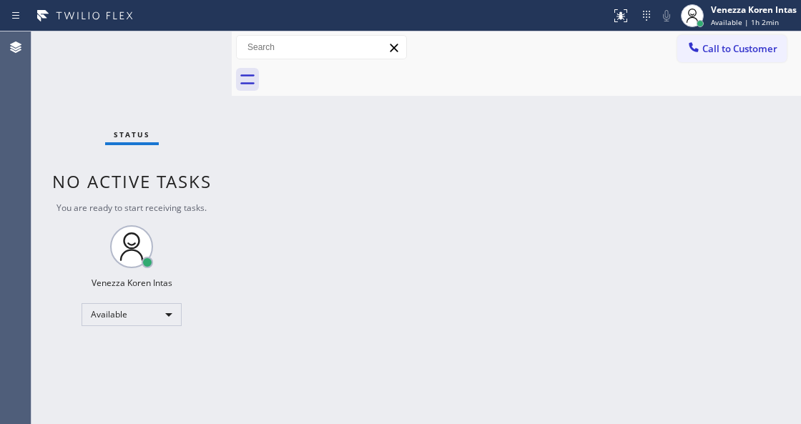
click at [307, 327] on div "Back to Dashboard Change Sender ID Customers Technicians Select a contact Outbo…" at bounding box center [516, 227] width 569 height 392
drag, startPoint x: 209, startPoint y: 117, endPoint x: 239, endPoint y: 207, distance: 95.2
click at [209, 117] on div "Status No active tasks You are ready to start receiving tasks. Venezza Koren In…" at bounding box center [131, 227] width 200 height 392
click at [158, 142] on div "Status No active tasks You are ready to start receiving tasks. Venezza Koren In…" at bounding box center [131, 227] width 200 height 392
click at [257, 159] on div "Back to Dashboard Change Sender ID Customers Technicians Select a contact Outbo…" at bounding box center [516, 227] width 569 height 392
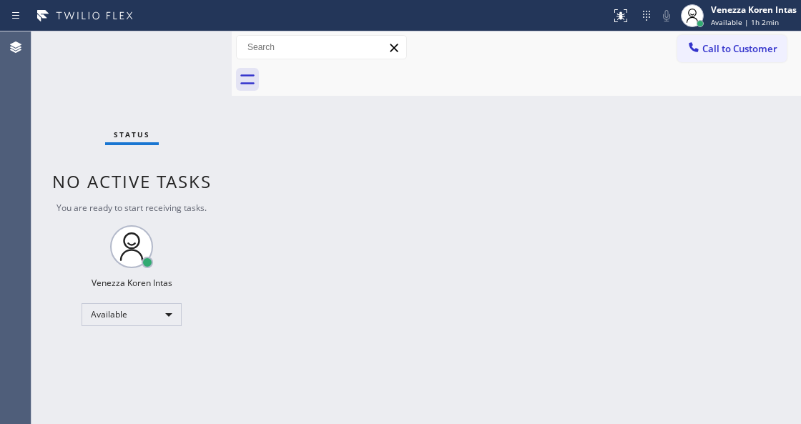
drag, startPoint x: 123, startPoint y: 79, endPoint x: 20, endPoint y: 93, distance: 103.9
click at [117, 80] on div "Status No active tasks You are ready to start receiving tasks. Venezza Koren In…" at bounding box center [131, 227] width 200 height 392
click at [379, 103] on div "Back to Dashboard Change Sender ID Customers Technicians Select a contact Outbo…" at bounding box center [516, 227] width 569 height 392
drag, startPoint x: 433, startPoint y: 54, endPoint x: 444, endPoint y: 15, distance: 40.3
click at [433, 53] on div "Call to Customer Outbound call Location Search location Your caller id phone nu…" at bounding box center [516, 47] width 569 height 25
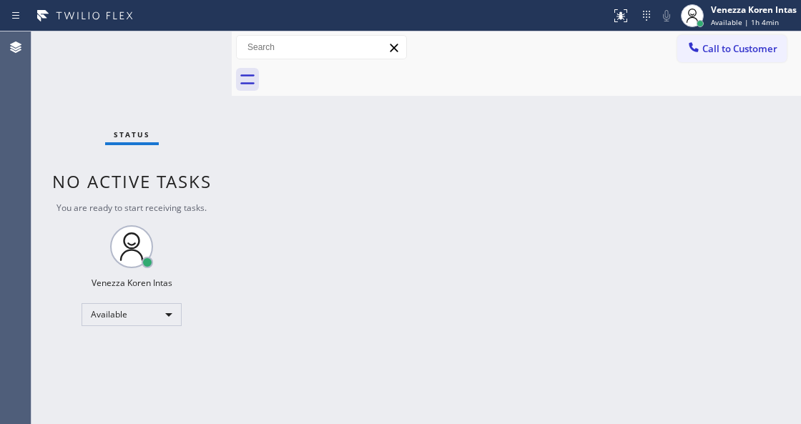
drag, startPoint x: 406, startPoint y: 119, endPoint x: 366, endPoint y: 157, distance: 55.6
click at [405, 119] on div "Back to Dashboard Change Sender ID Customers Technicians Select a contact Outbo…" at bounding box center [516, 227] width 569 height 392
click at [159, 47] on div "Status No active tasks You are ready to start receiving tasks. Venezza Koren In…" at bounding box center [131, 227] width 200 height 392
click at [177, 51] on div "Status No active tasks You are ready to start receiving tasks. Venezza Koren In…" at bounding box center [131, 227] width 200 height 392
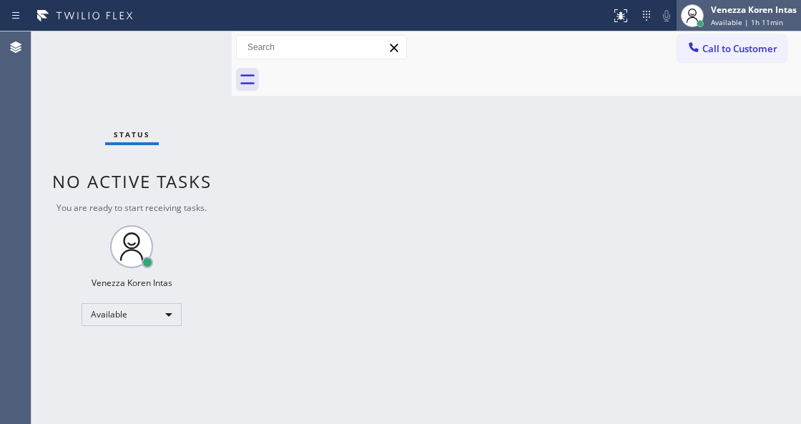
click at [740, 13] on div "Venezza Koren Intas" at bounding box center [754, 10] width 86 height 12
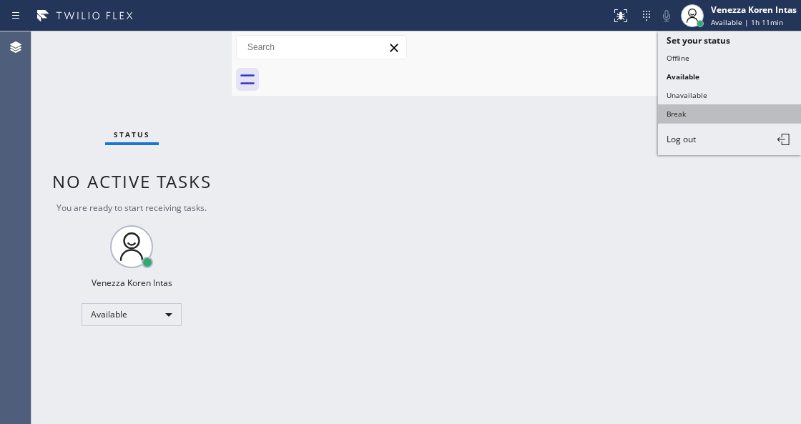
click at [739, 114] on button "Break" at bounding box center [729, 113] width 143 height 19
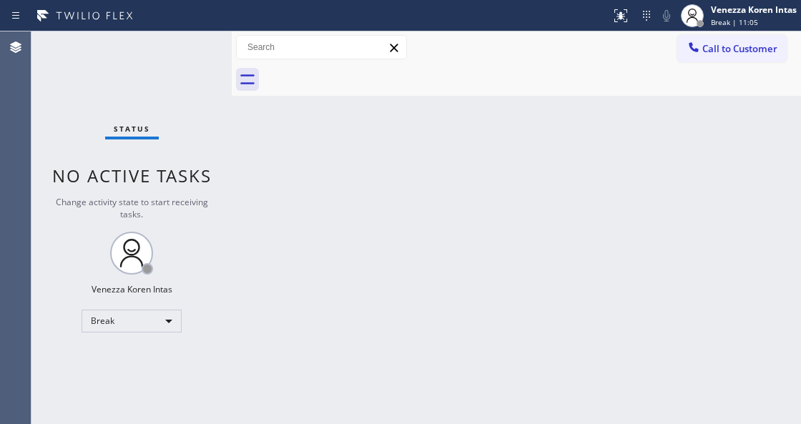
click at [453, 175] on div "Back to Dashboard Change Sender ID Customers Technicians Select a contact Outbo…" at bounding box center [516, 227] width 569 height 392
drag, startPoint x: 307, startPoint y: 267, endPoint x: 271, endPoint y: 121, distance: 150.9
click at [307, 267] on div "Back to Dashboard Change Sender ID Customers Technicians Select a contact Outbo…" at bounding box center [516, 227] width 569 height 392
click at [213, 52] on div "Status No active tasks Change activity state to start receiving tasks. Venezza …" at bounding box center [131, 227] width 200 height 392
click at [721, 23] on span "Break | 11:32" at bounding box center [734, 22] width 47 height 10
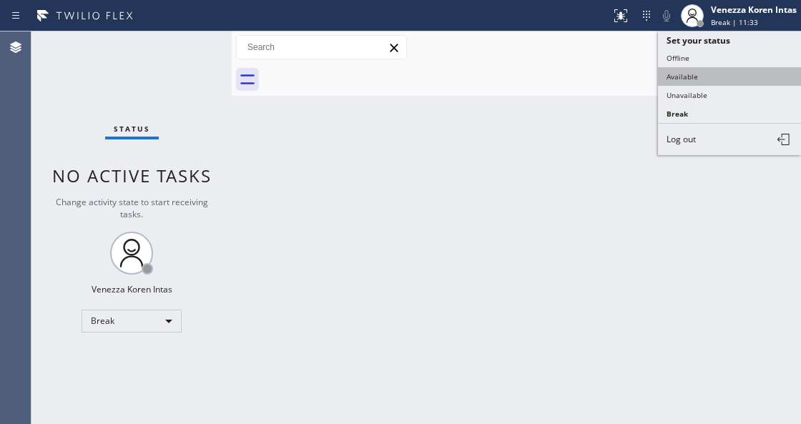
click at [717, 70] on button "Available" at bounding box center [729, 76] width 143 height 19
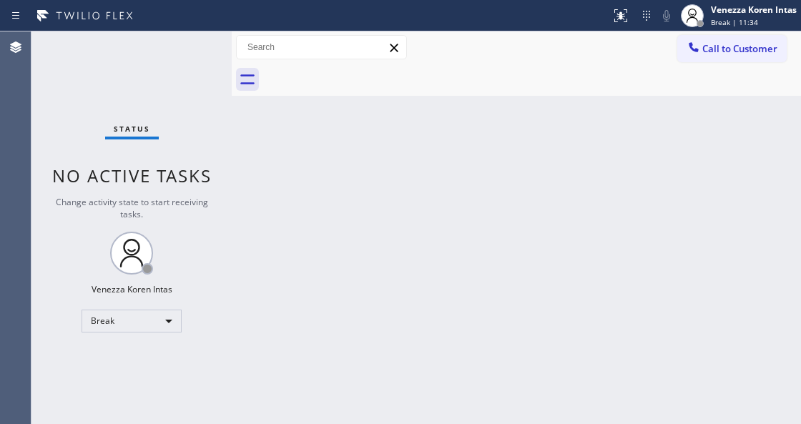
click at [428, 285] on div "Back to Dashboard Change Sender ID Customers Technicians Select a contact Outbo…" at bounding box center [516, 227] width 569 height 392
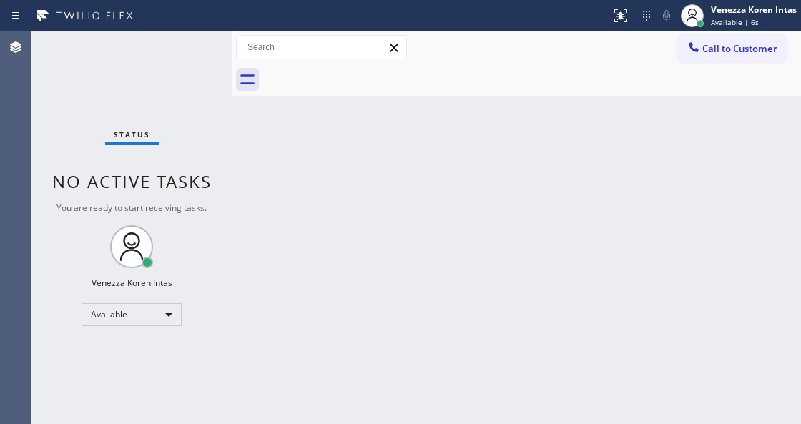
click at [206, 234] on div "Status No active tasks You are ready to start receiving tasks. Venezza Koren In…" at bounding box center [131, 227] width 200 height 392
click at [191, 190] on span "No active tasks" at bounding box center [131, 181] width 159 height 24
click at [227, 64] on div "Status No active tasks You are ready to start receiving tasks. Venezza Koren In…" at bounding box center [131, 227] width 200 height 392
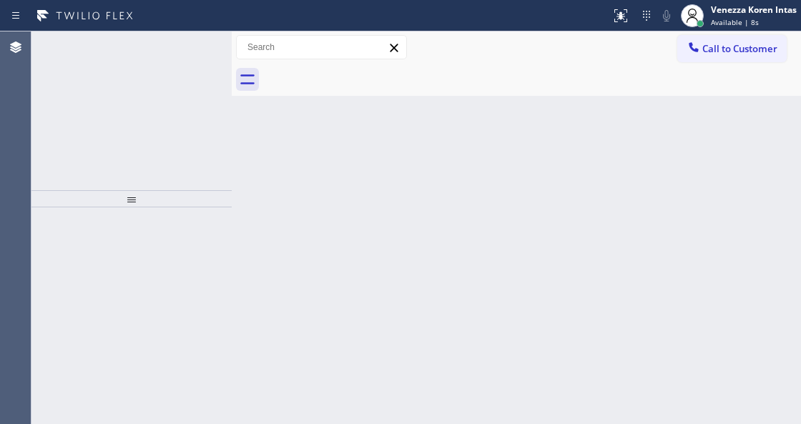
click at [208, 58] on icon at bounding box center [212, 64] width 17 height 17
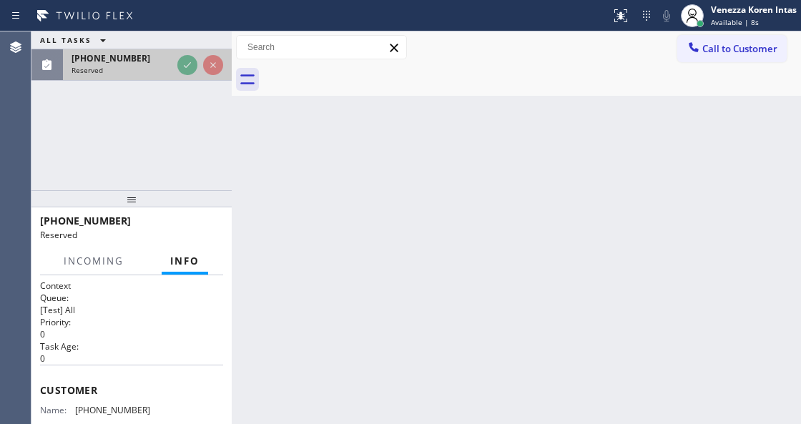
click at [222, 51] on div at bounding box center [199, 64] width 51 height 31
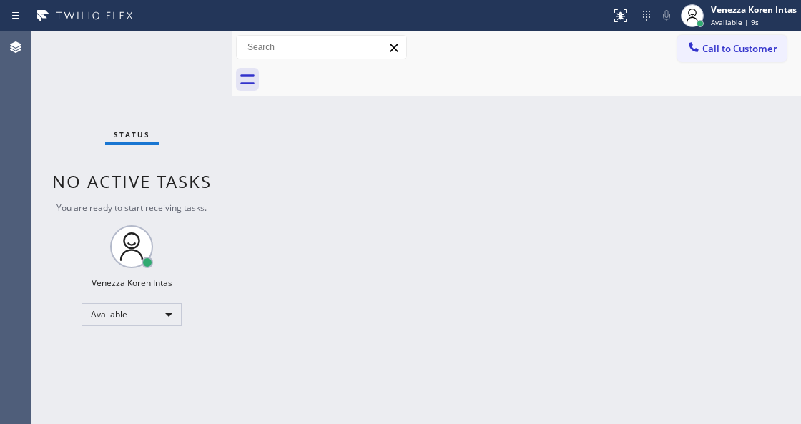
click at [198, 56] on div "Status No active tasks You are ready to start receiving tasks. Venezza Koren In…" at bounding box center [131, 227] width 200 height 392
click at [221, 69] on div "Status No active tasks You are ready to start receiving tasks. Venezza Koren In…" at bounding box center [131, 227] width 200 height 392
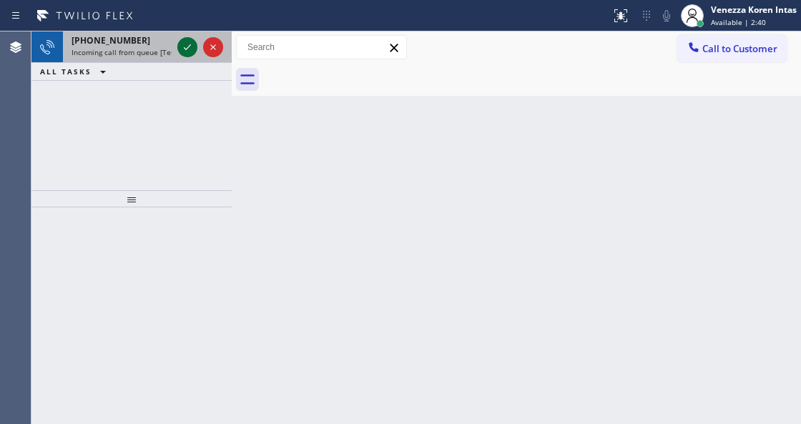
click at [189, 44] on icon at bounding box center [187, 47] width 17 height 17
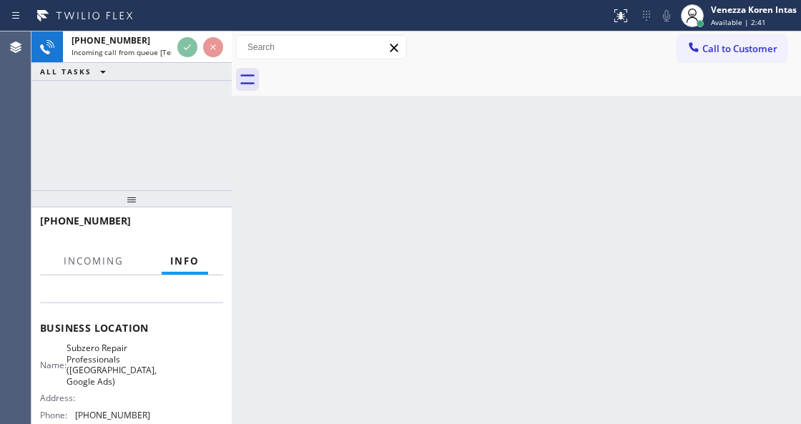
scroll to position [190, 0]
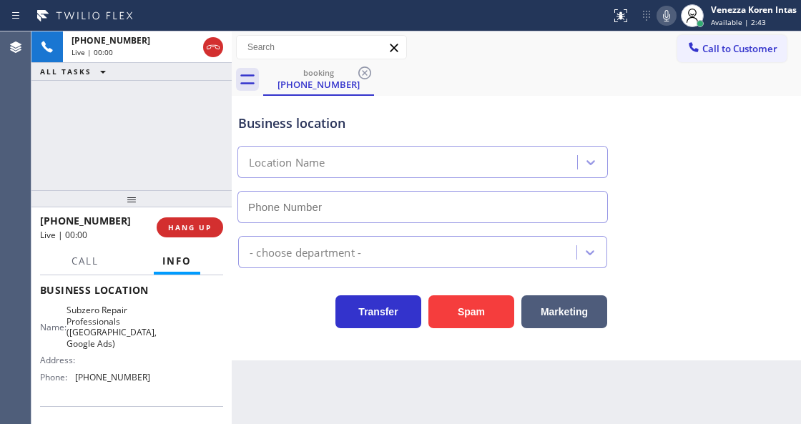
type input "[PHONE_NUMBER]"
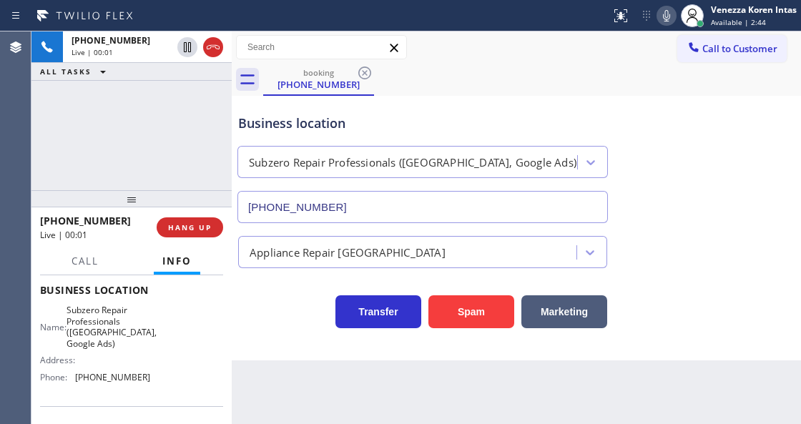
drag, startPoint x: 405, startPoint y: 127, endPoint x: 439, endPoint y: 325, distance: 201.0
click at [405, 127] on div "Business location" at bounding box center [422, 123] width 369 height 19
click at [300, 127] on div "Business location" at bounding box center [422, 123] width 369 height 19
click at [524, 109] on div "Business location Subzero Repair Professionals ([GEOGRAPHIC_DATA], Google Ads) …" at bounding box center [422, 161] width 375 height 124
click at [168, 117] on div "[PHONE_NUMBER] Live | 00:53 ALL TASKS ALL TASKS ACTIVE TASKS TASKS IN WRAP UP" at bounding box center [131, 110] width 200 height 159
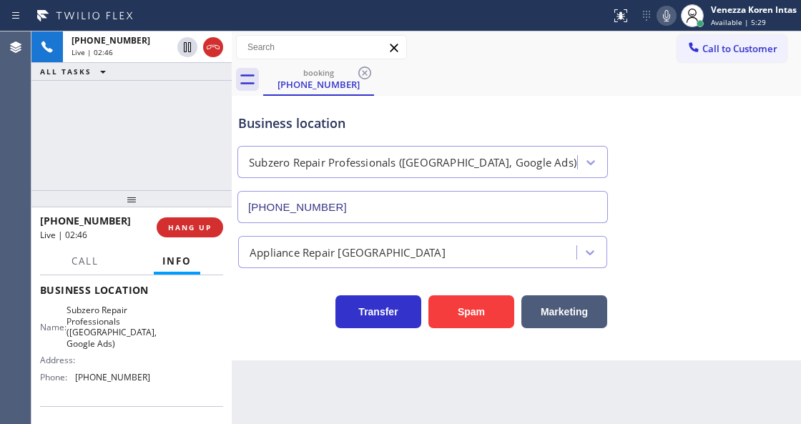
click at [216, 134] on div "[PHONE_NUMBER] Live | 02:46 ALL TASKS ALL TASKS ACTIVE TASKS TASKS IN WRAP UP" at bounding box center [131, 110] width 200 height 159
click at [400, 141] on div "Subzero Repair Professionals ([GEOGRAPHIC_DATA], Google Ads)" at bounding box center [422, 159] width 376 height 38
drag, startPoint x: 76, startPoint y: 305, endPoint x: 114, endPoint y: 342, distance: 53.1
click at [114, 342] on div "Name: Subzero Repair Professionals ([GEOGRAPHIC_DATA], Google Ads)" at bounding box center [95, 327] width 110 height 44
click at [663, 15] on icon at bounding box center [666, 15] width 17 height 17
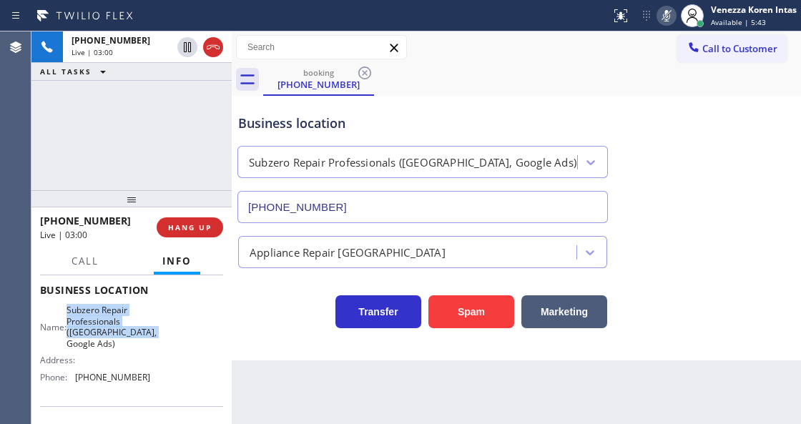
click at [672, 16] on icon at bounding box center [666, 15] width 17 height 17
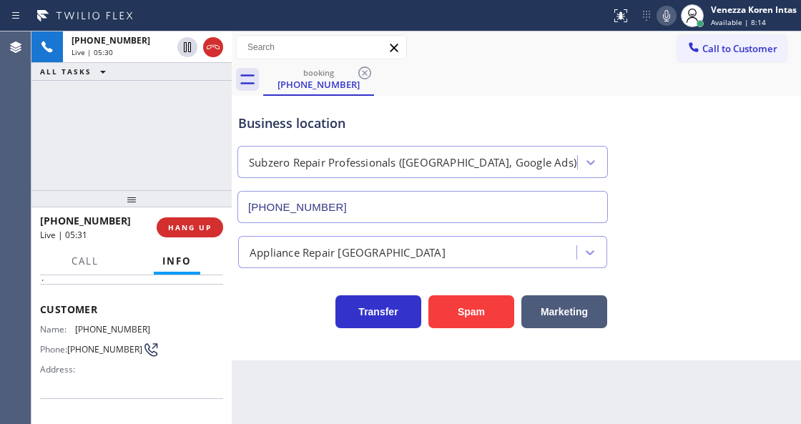
scroll to position [0, 0]
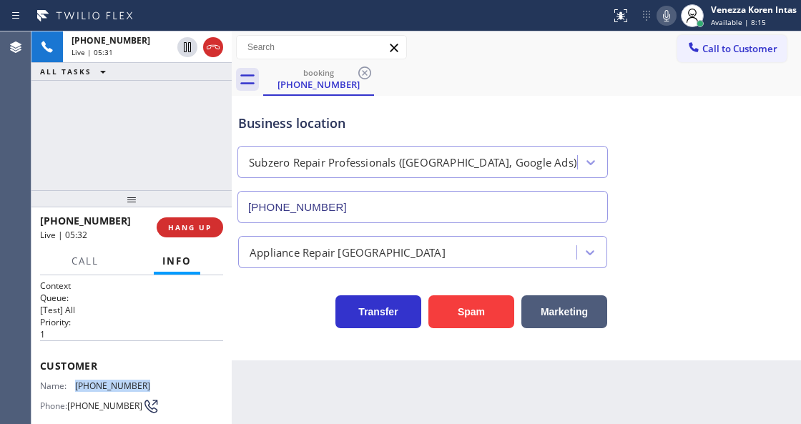
drag, startPoint x: 152, startPoint y: 380, endPoint x: 71, endPoint y: 385, distance: 80.2
click at [71, 385] on div "Name: [PHONE_NUMBER] Phone: [PHONE_NUMBER] Address:" at bounding box center [131, 408] width 183 height 56
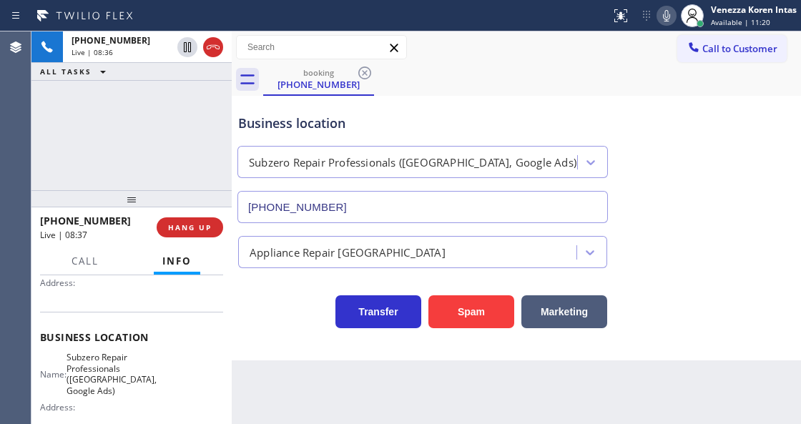
scroll to position [238, 0]
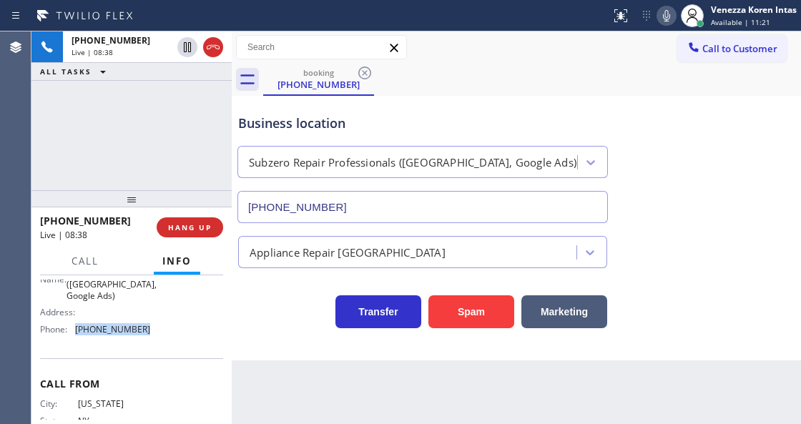
drag, startPoint x: 144, startPoint y: 329, endPoint x: 74, endPoint y: 329, distance: 70.1
click at [74, 329] on div "Phone: [PHONE_NUMBER]" at bounding box center [95, 329] width 110 height 11
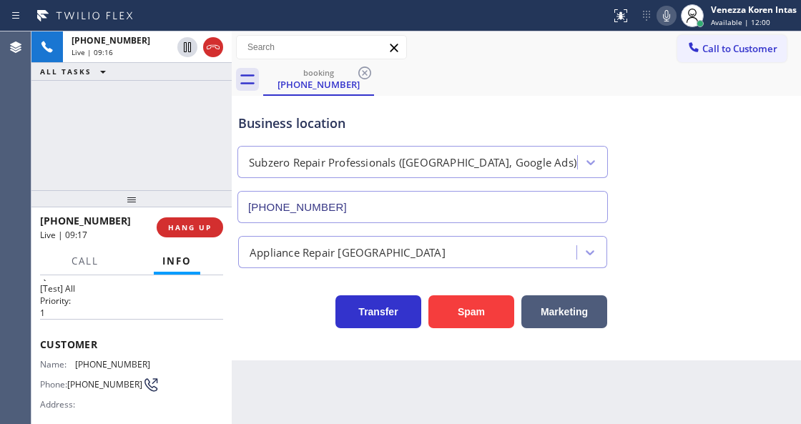
scroll to position [0, 0]
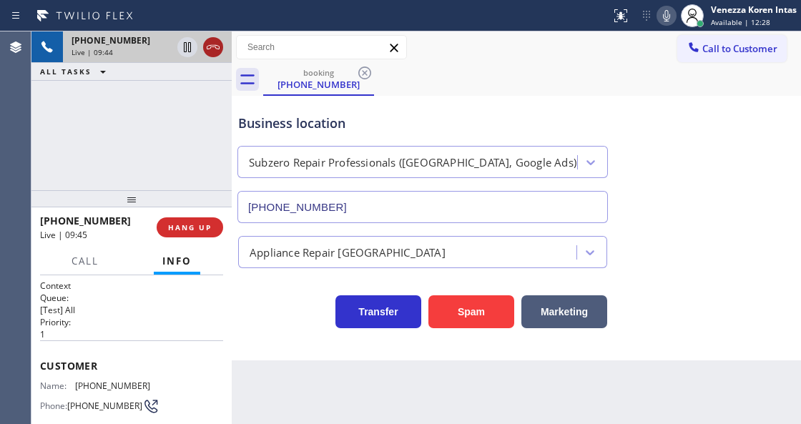
click at [210, 53] on icon at bounding box center [212, 47] width 17 height 17
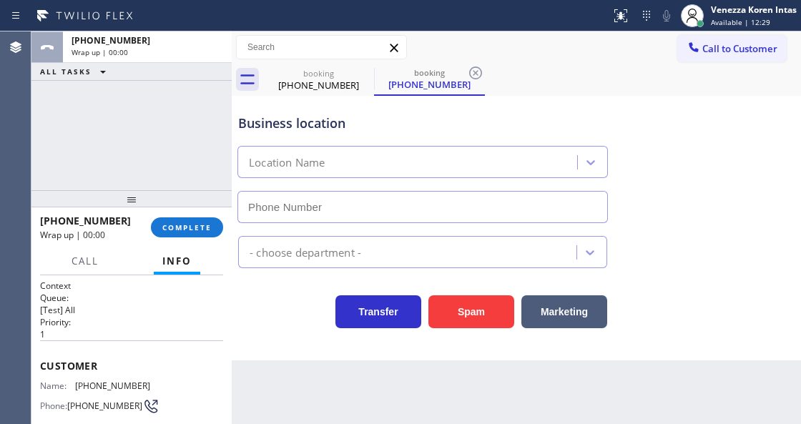
type input "[PHONE_NUMBER]"
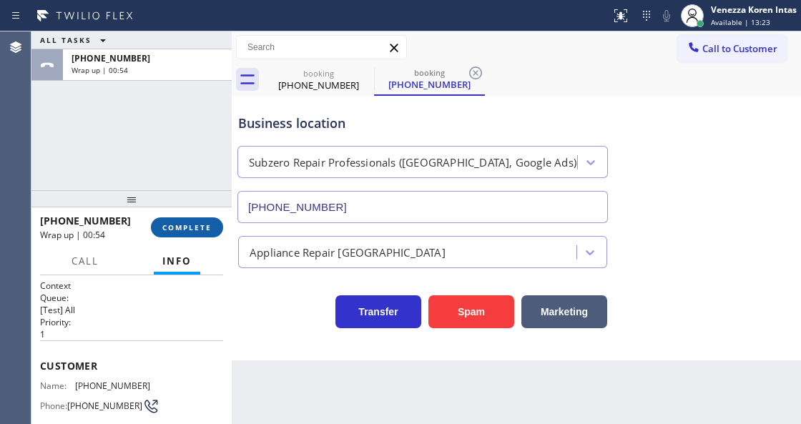
click at [199, 219] on button "COMPLETE" at bounding box center [187, 227] width 72 height 20
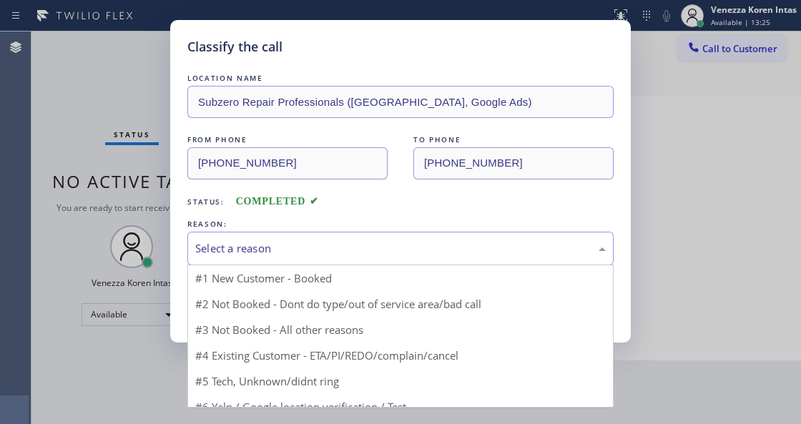
click at [295, 244] on div "Select a reason" at bounding box center [400, 248] width 410 height 16
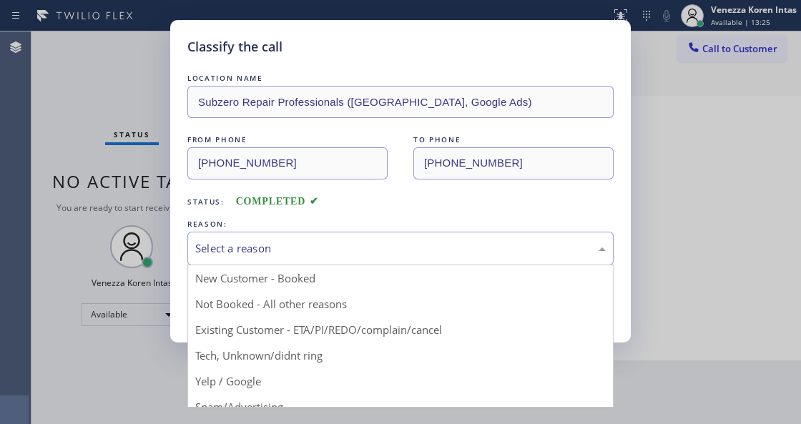
drag, startPoint x: 289, startPoint y: 282, endPoint x: 282, endPoint y: 287, distance: 8.2
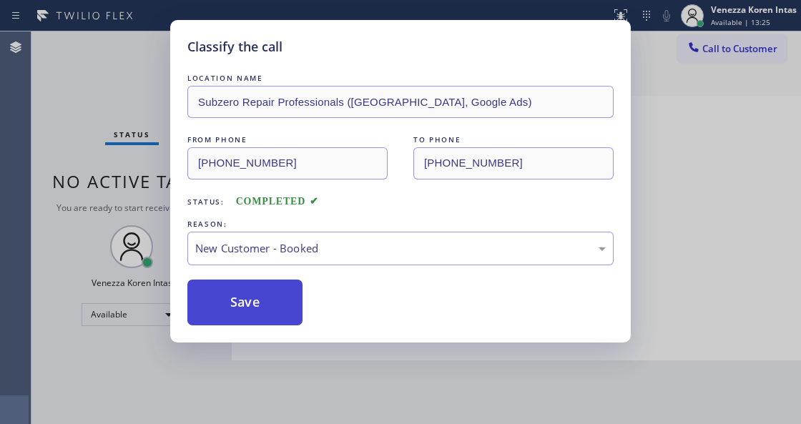
click at [255, 310] on button "Save" at bounding box center [244, 303] width 115 height 46
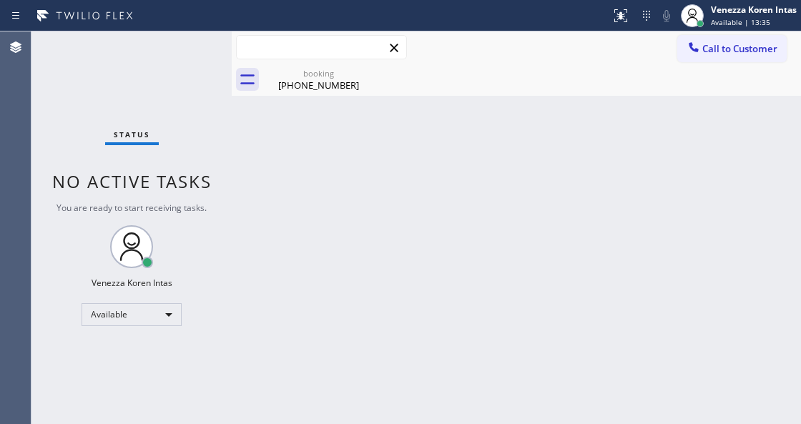
click at [322, 56] on input "text" at bounding box center [321, 47] width 169 height 23
click at [328, 74] on div "booking" at bounding box center [319, 73] width 108 height 11
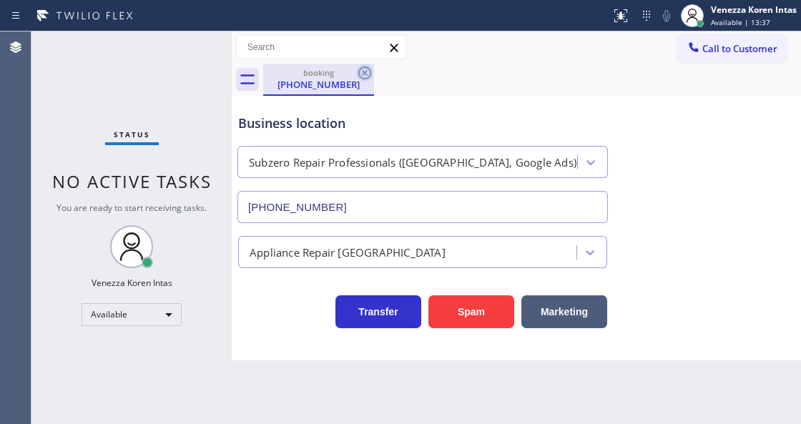
click at [365, 71] on icon at bounding box center [364, 72] width 13 height 13
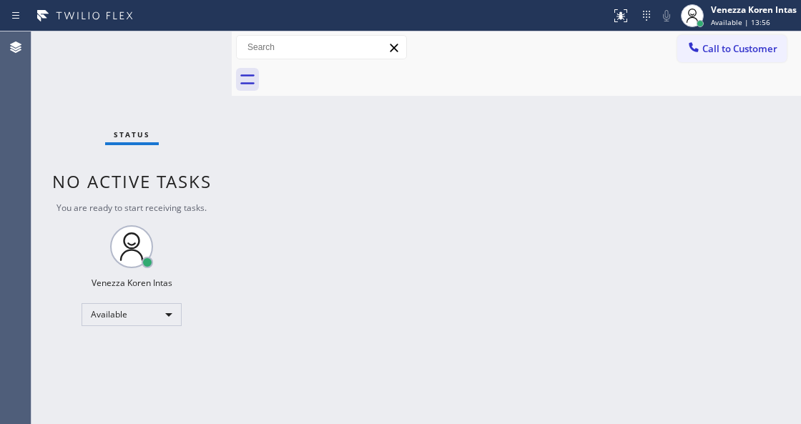
click at [162, 217] on div "Status No active tasks You are ready to start receiving tasks. Venezza Koren In…" at bounding box center [131, 227] width 200 height 392
click at [14, 94] on div "Agent Desktop" at bounding box center [15, 227] width 31 height 392
click at [178, 58] on div "Status No active tasks You are ready to start receiving tasks. Venezza Koren In…" at bounding box center [131, 227] width 200 height 392
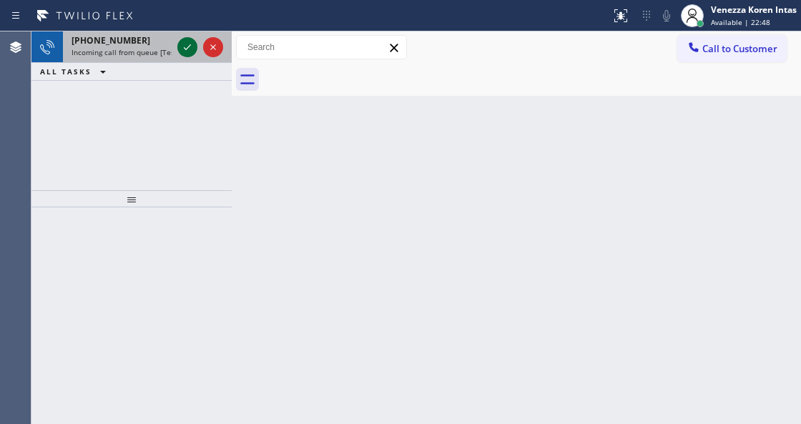
click at [185, 48] on icon at bounding box center [187, 47] width 17 height 17
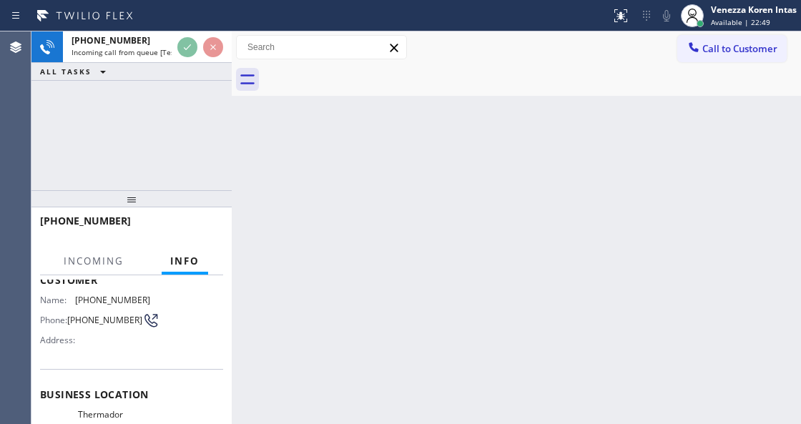
scroll to position [190, 0]
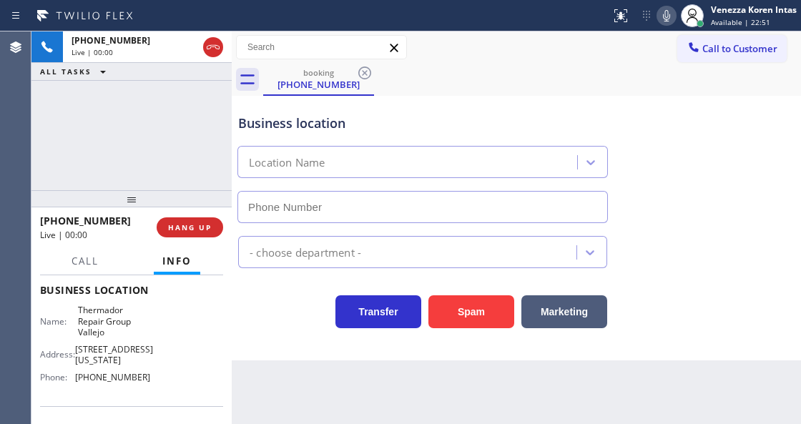
type input "[PHONE_NUMBER]"
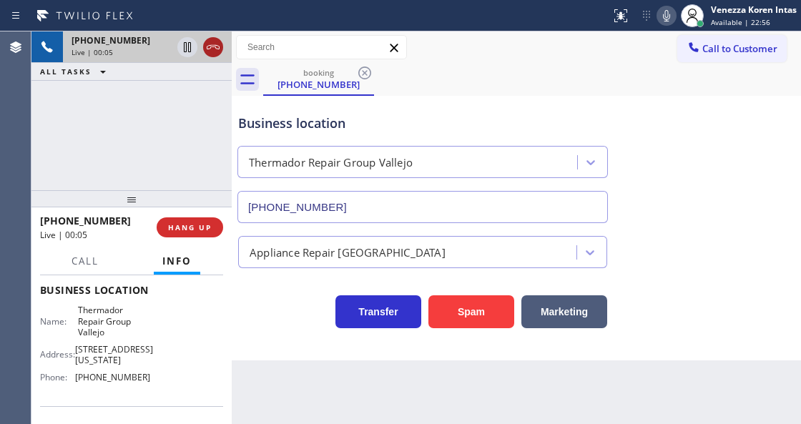
click at [214, 43] on icon at bounding box center [212, 47] width 17 height 17
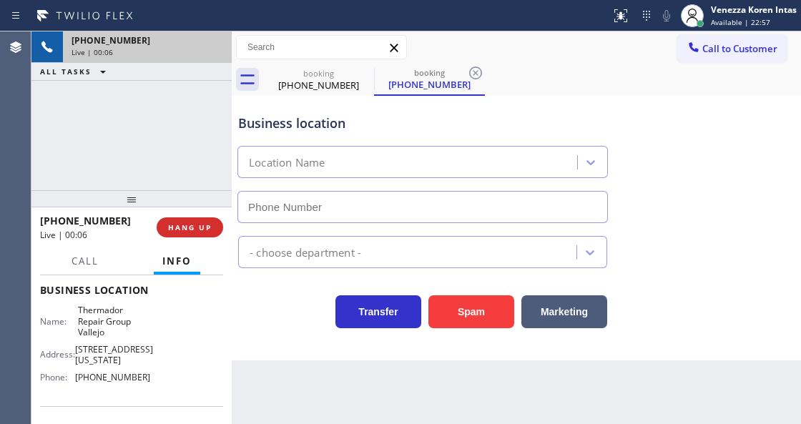
type input "[PHONE_NUMBER]"
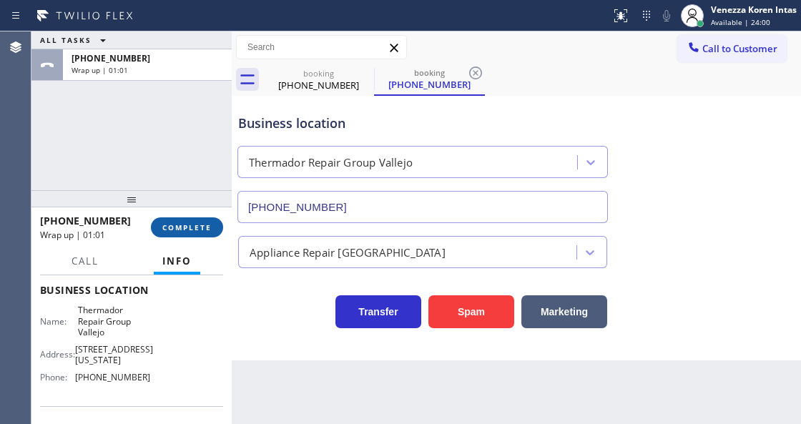
click at [164, 227] on span "COMPLETE" at bounding box center [186, 227] width 49 height 10
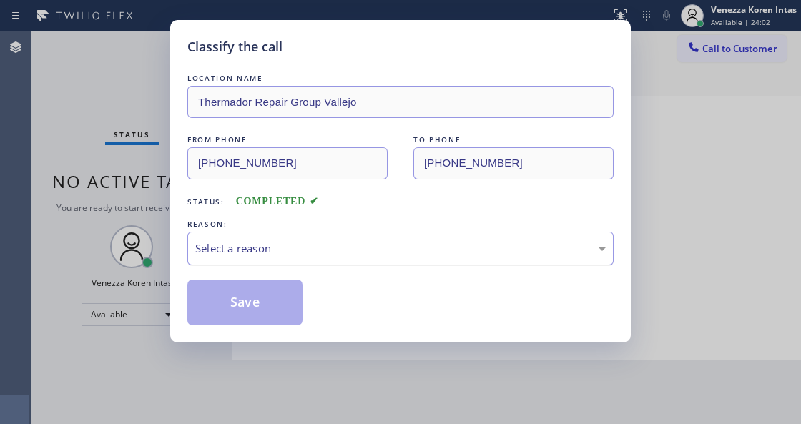
click at [314, 246] on div "Select a reason" at bounding box center [400, 248] width 410 height 16
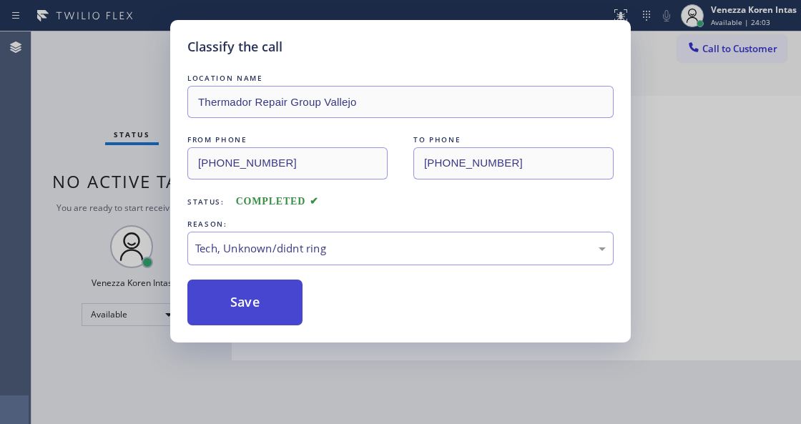
click at [257, 280] on button "Save" at bounding box center [244, 303] width 115 height 46
click at [258, 291] on button "Save" at bounding box center [244, 303] width 115 height 46
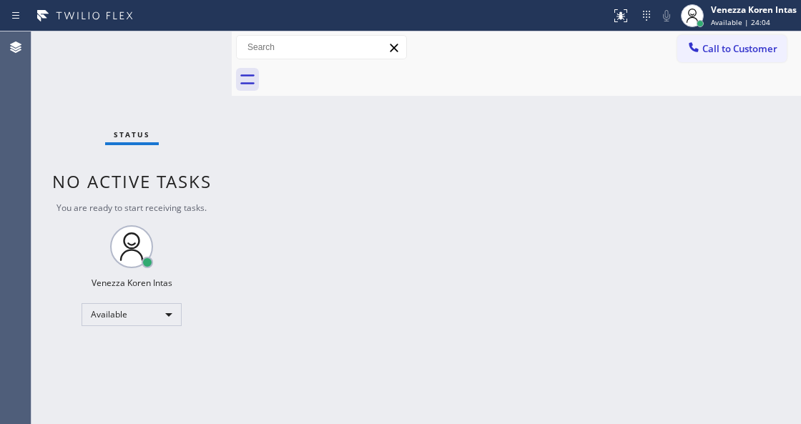
click at [198, 66] on div "Status No active tasks You are ready to start receiving tasks. Venezza Koren In…" at bounding box center [131, 227] width 200 height 392
click at [204, 60] on div "Status No active tasks You are ready to start receiving tasks. Venezza Koren In…" at bounding box center [131, 227] width 200 height 392
click at [222, 64] on div "Status No active tasks You are ready to start receiving tasks. Venezza Koren In…" at bounding box center [131, 227] width 200 height 392
click at [134, 34] on div "Status No active tasks You are ready to start receiving tasks. Venezza Koren In…" at bounding box center [131, 227] width 200 height 392
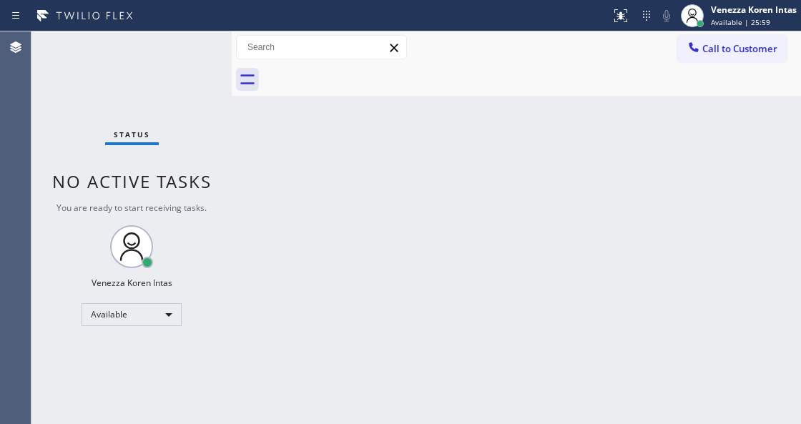
click at [159, 40] on div "Status No active tasks You are ready to start receiving tasks. Venezza Koren In…" at bounding box center [131, 227] width 200 height 392
click at [177, 53] on div "Status No active tasks You are ready to start receiving tasks. Venezza Koren In…" at bounding box center [131, 227] width 200 height 392
click at [178, 52] on div "Status No active tasks You are ready to start receiving tasks. Venezza Koren In…" at bounding box center [131, 227] width 200 height 392
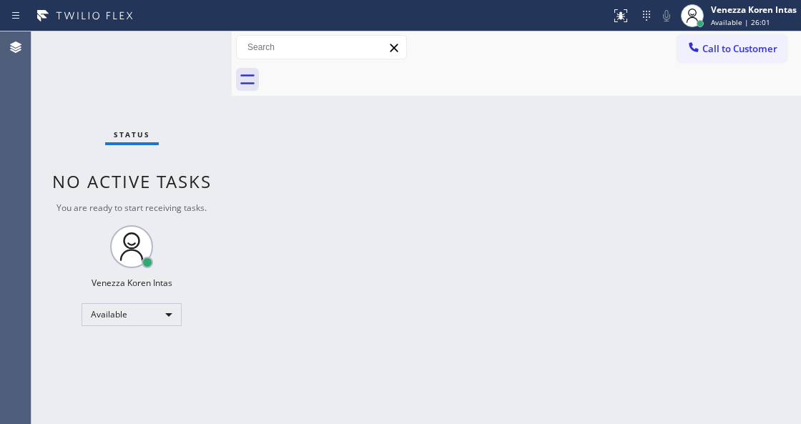
click at [178, 52] on div "Status No active tasks You are ready to start receiving tasks. Venezza Koren In…" at bounding box center [131, 227] width 200 height 392
click at [198, 61] on div "Status No active tasks You are ready to start receiving tasks. Venezza Koren In…" at bounding box center [131, 227] width 200 height 392
click at [197, 52] on div "Status No active tasks You are ready to start receiving tasks. Venezza Koren In…" at bounding box center [131, 227] width 200 height 392
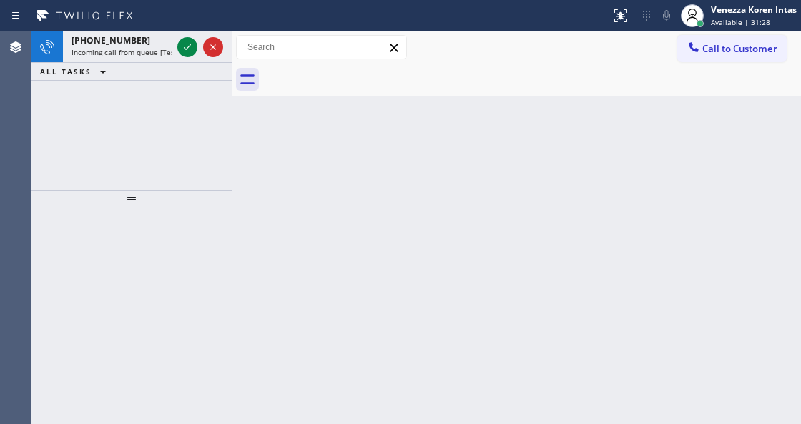
click at [283, 156] on div "Back to Dashboard Change Sender ID Customers Technicians Select a contact Outbo…" at bounding box center [516, 227] width 569 height 392
click at [359, 182] on div "Back to Dashboard Change Sender ID Customers Technicians Select a contact Outbo…" at bounding box center [516, 227] width 569 height 392
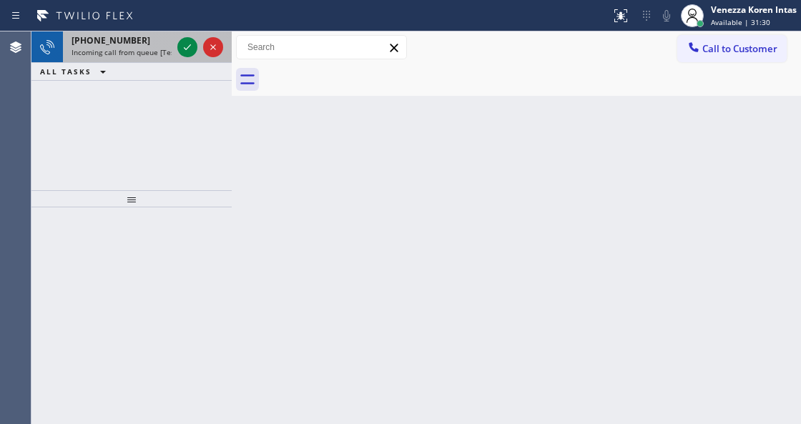
click at [94, 60] on div "[PHONE_NUMBER] Incoming call from queue [Test] All" at bounding box center [119, 46] width 112 height 31
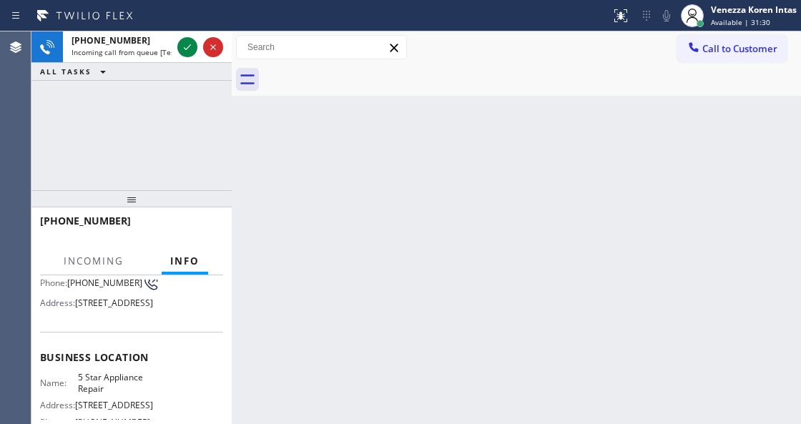
scroll to position [190, 0]
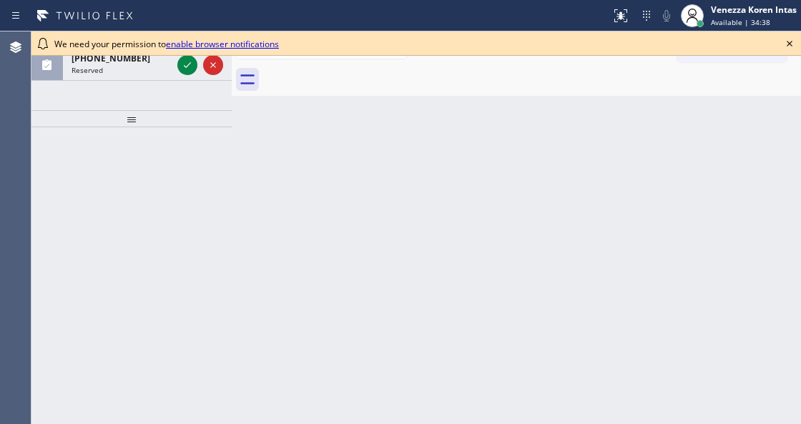
click at [186, 68] on icon at bounding box center [187, 64] width 17 height 17
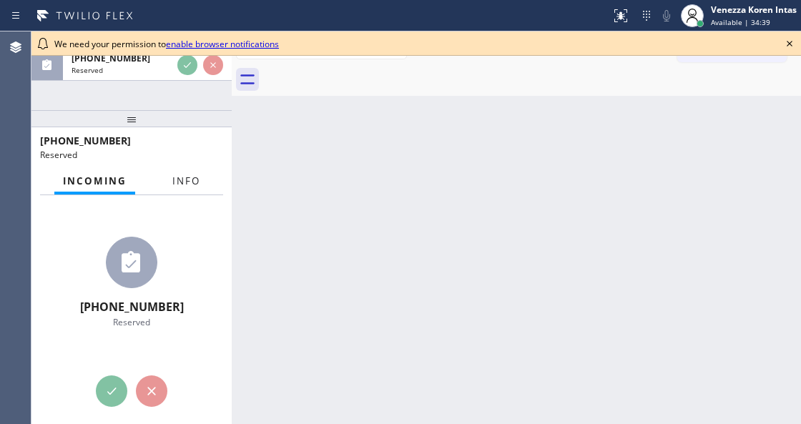
click at [194, 184] on span "Info" at bounding box center [186, 180] width 28 height 13
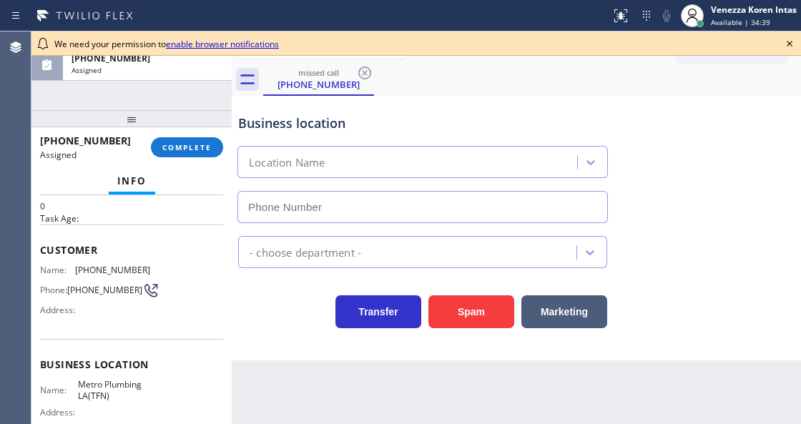
type input "(888) 530-4918"
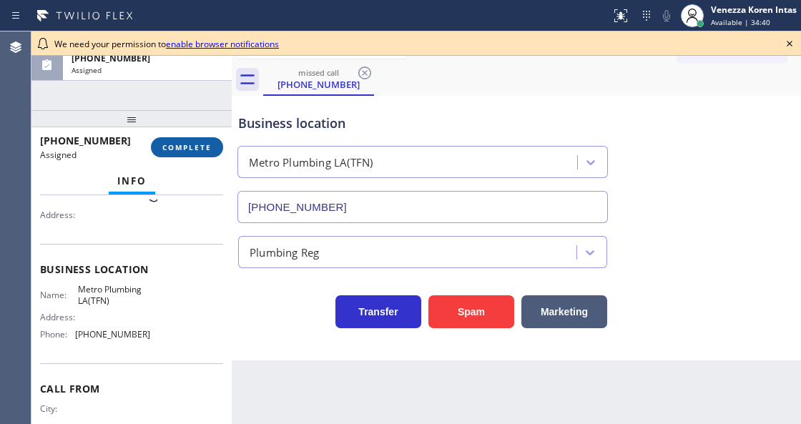
drag, startPoint x: 187, startPoint y: 146, endPoint x: 202, endPoint y: 157, distance: 17.9
click at [188, 146] on span "COMPLETE" at bounding box center [186, 147] width 49 height 10
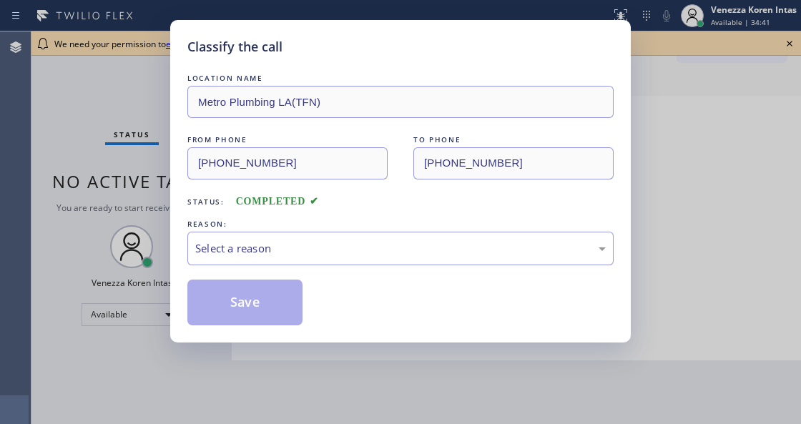
click at [309, 217] on div "REASON:" at bounding box center [400, 224] width 426 height 15
click at [302, 262] on div "Select a reason" at bounding box center [400, 249] width 426 height 34
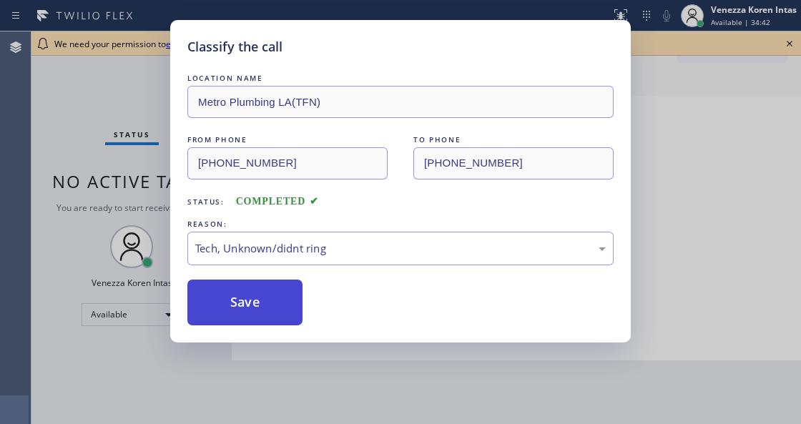
click at [250, 302] on button "Save" at bounding box center [244, 303] width 115 height 46
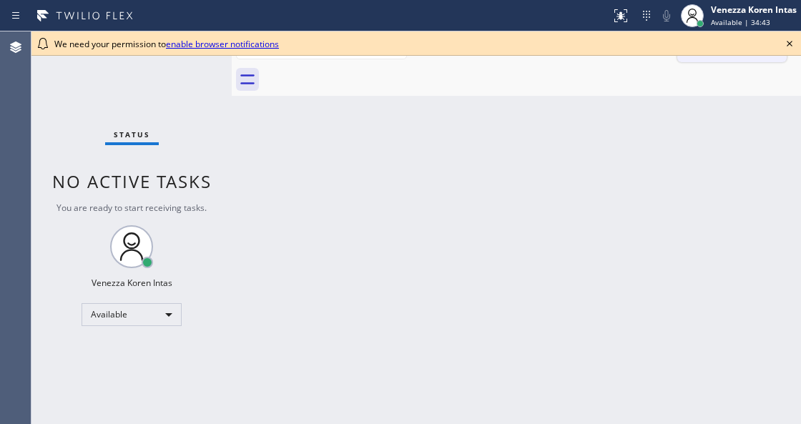
drag, startPoint x: 794, startPoint y: 46, endPoint x: 762, endPoint y: 60, distance: 34.6
click at [794, 47] on icon at bounding box center [789, 43] width 17 height 17
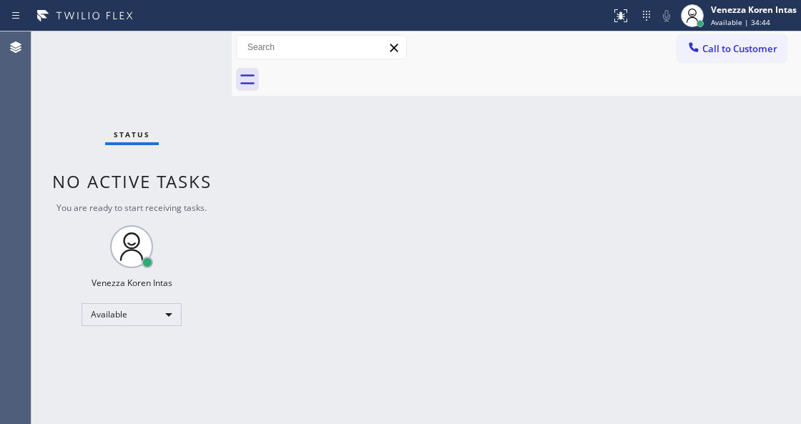
click at [209, 53] on div "Status No active tasks You are ready to start receiving tasks. Venezza Koren In…" at bounding box center [131, 227] width 200 height 392
click at [122, 334] on div "Status No active tasks You are ready to start receiving tasks. Venezza Koren In…" at bounding box center [131, 227] width 200 height 392
click at [129, 324] on div "Status No active tasks You are ready to start receiving tasks. Venezza Koren In…" at bounding box center [131, 227] width 200 height 392
click at [131, 322] on div "Available" at bounding box center [131, 314] width 100 height 23
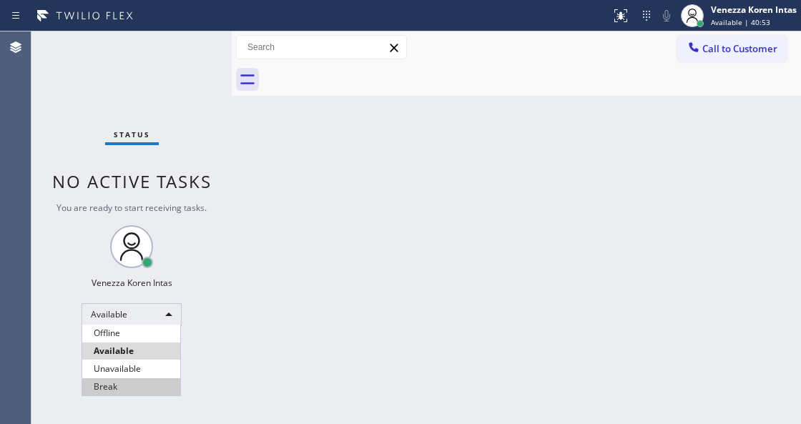
click at [122, 387] on li "Break" at bounding box center [131, 386] width 98 height 17
